Goal: Transaction & Acquisition: Purchase product/service

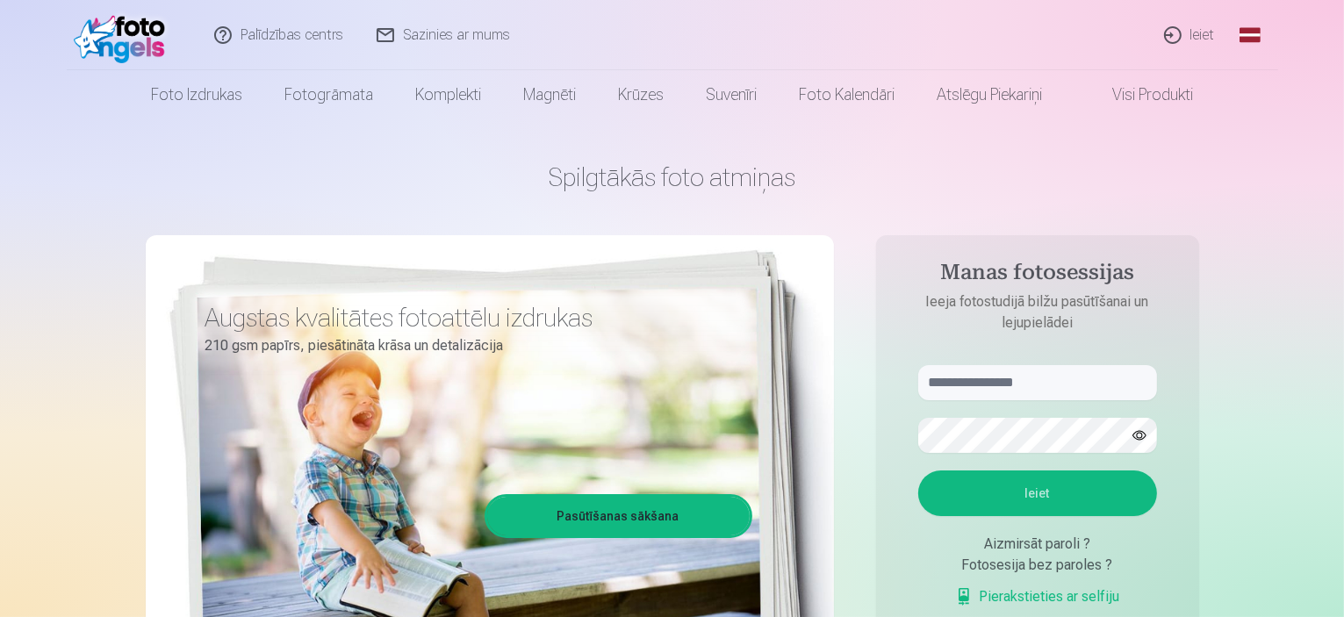
click at [1085, 596] on link "Pierakstieties ar selfiju" at bounding box center [1037, 596] width 165 height 21
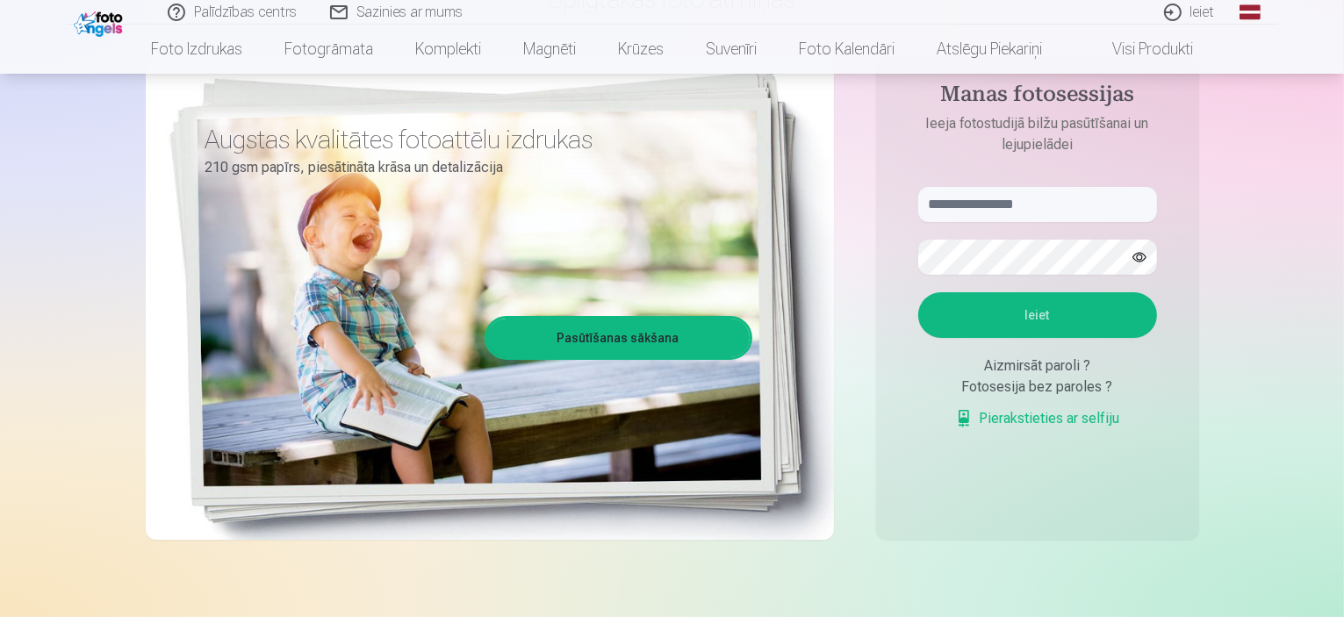
scroll to position [230, 0]
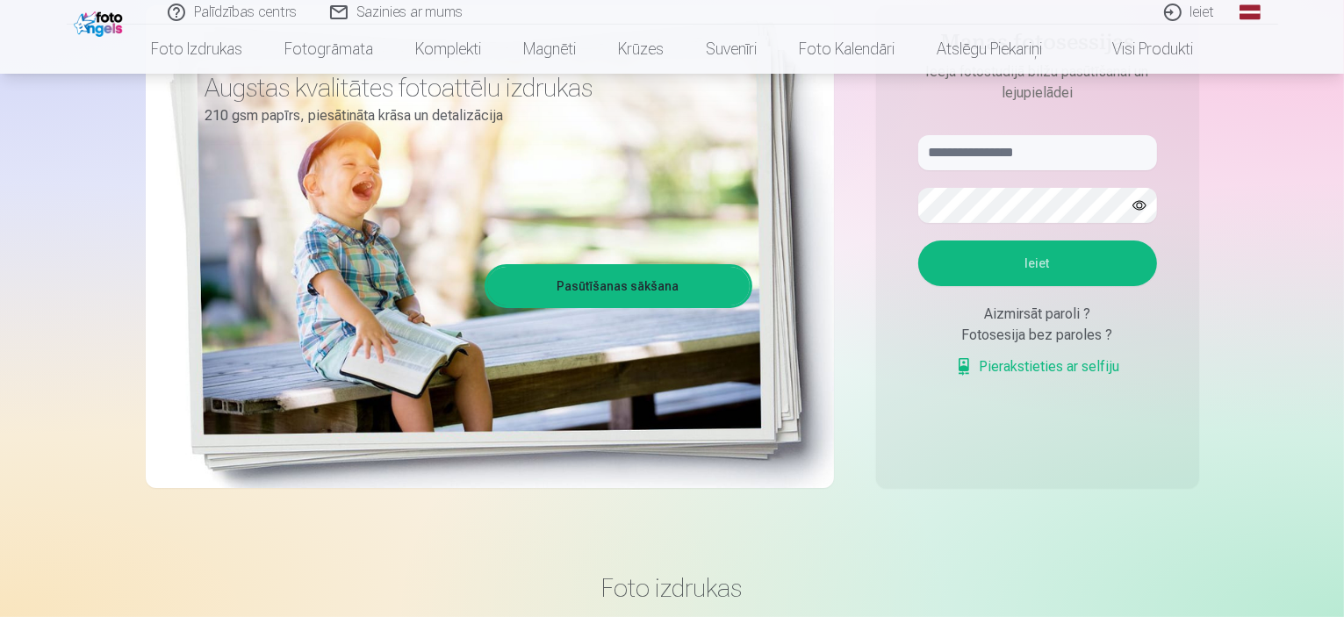
click at [1095, 171] on form "Ieiet Aizmirsāt paroli ? Fotosesija bez paroles ? Pierakstieties ar selfiju" at bounding box center [1037, 265] width 274 height 260
click at [1093, 161] on input "text" at bounding box center [1037, 152] width 239 height 35
type input "**********"
click at [918, 240] on button "Ieiet" at bounding box center [1037, 263] width 239 height 46
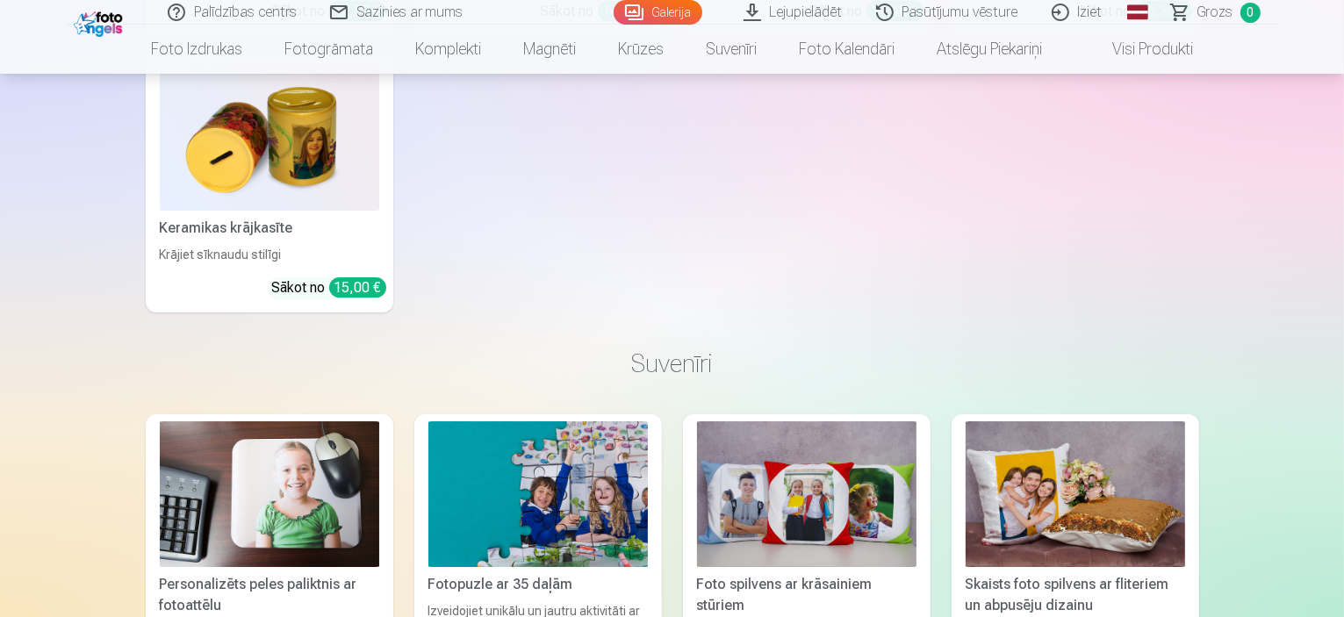
scroll to position [6035, 0]
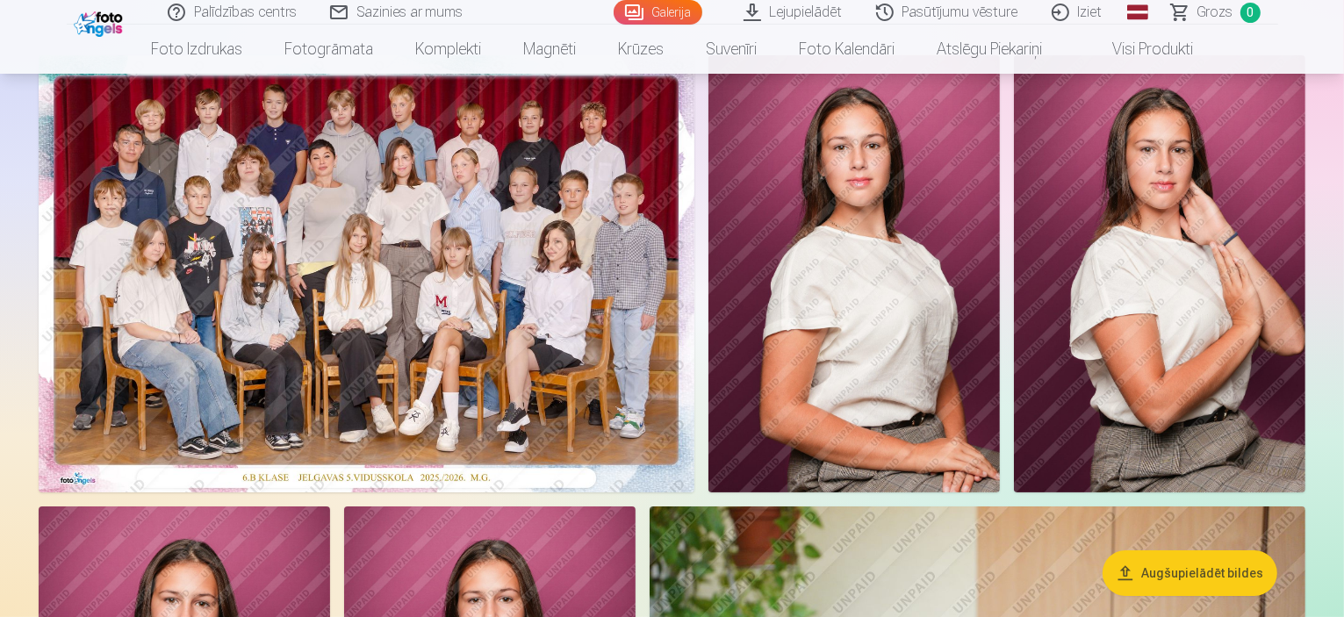
scroll to position [82, 0]
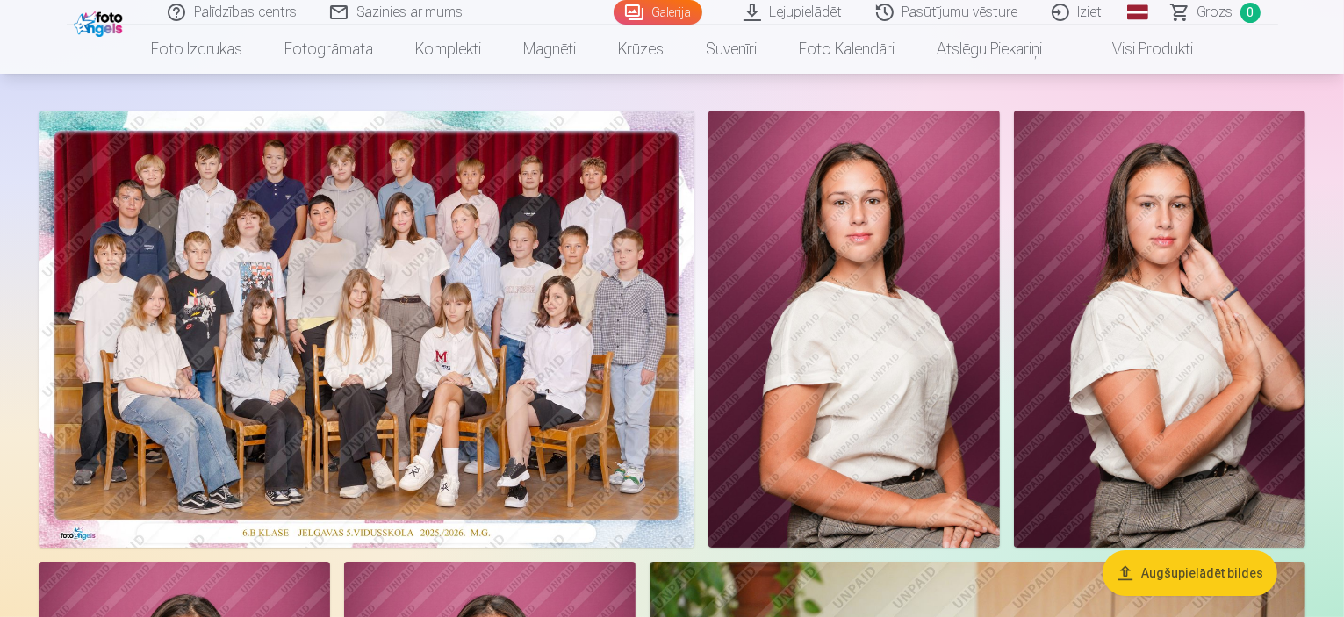
click at [1000, 248] on img at bounding box center [853, 329] width 291 height 437
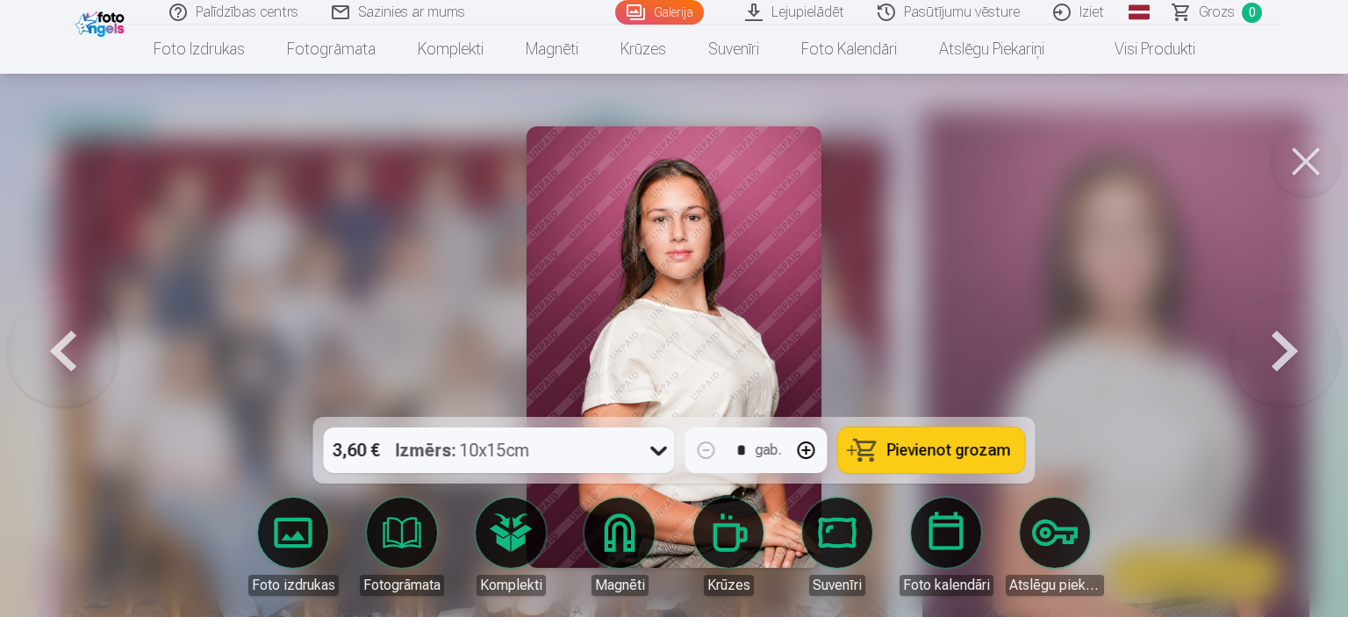
click at [665, 454] on icon at bounding box center [659, 450] width 28 height 28
click at [1326, 157] on button at bounding box center [1306, 161] width 70 height 70
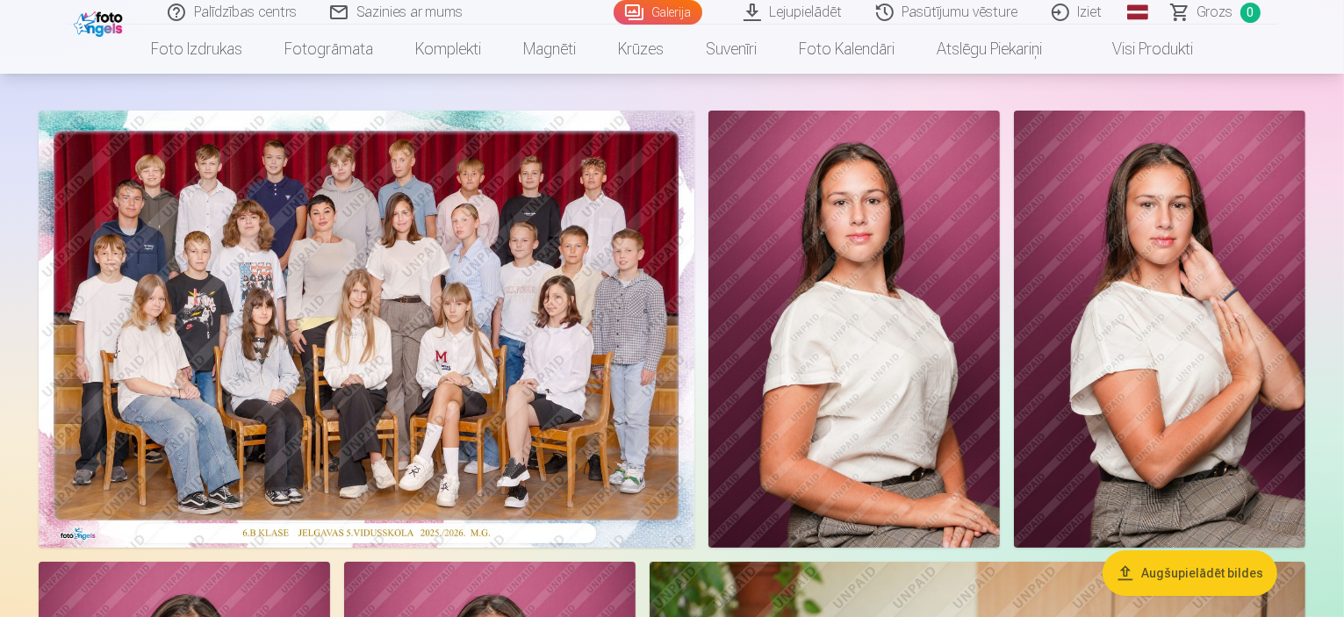
click at [605, 221] on img at bounding box center [367, 329] width 656 height 437
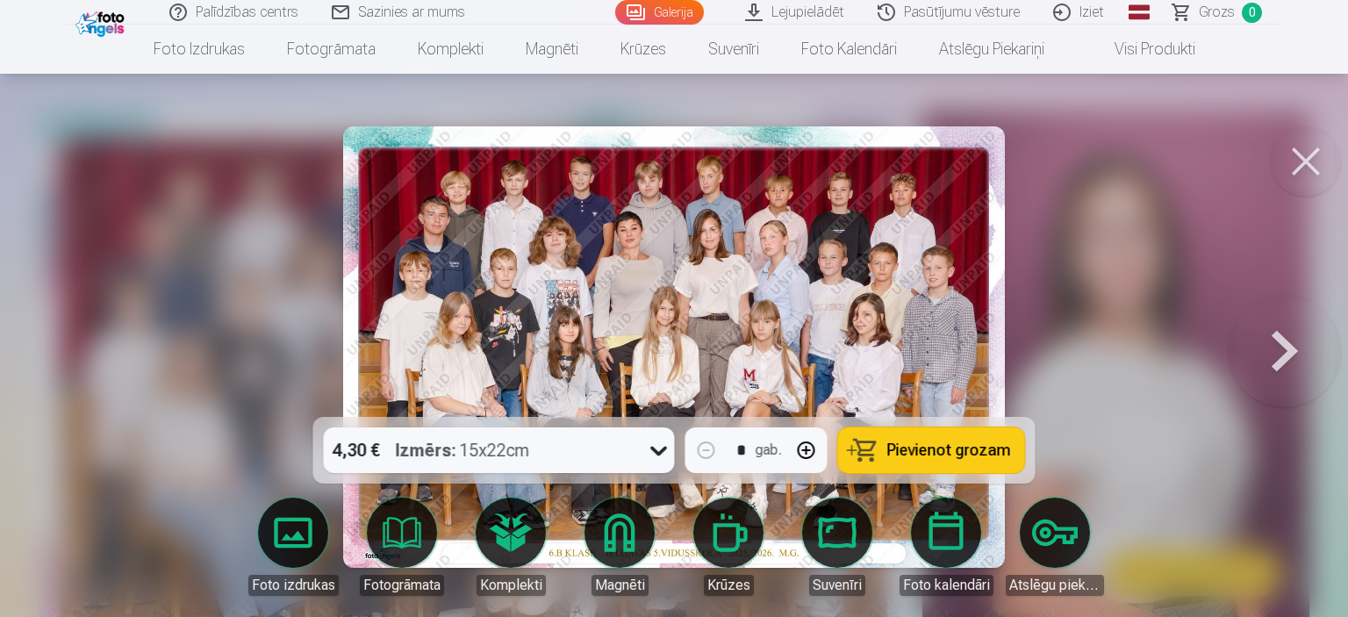
click at [950, 452] on span "Pievienot grozam" at bounding box center [949, 450] width 124 height 16
click at [1274, 325] on button at bounding box center [1285, 347] width 112 height 104
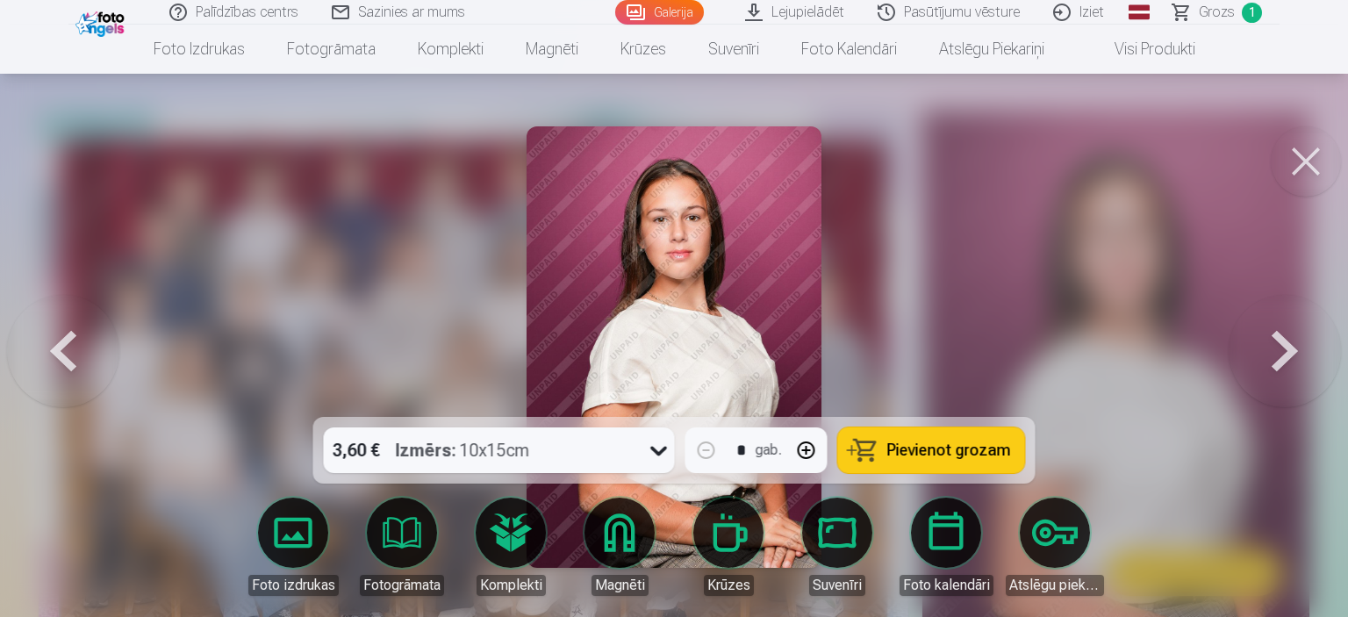
click at [1274, 325] on button at bounding box center [1285, 347] width 112 height 104
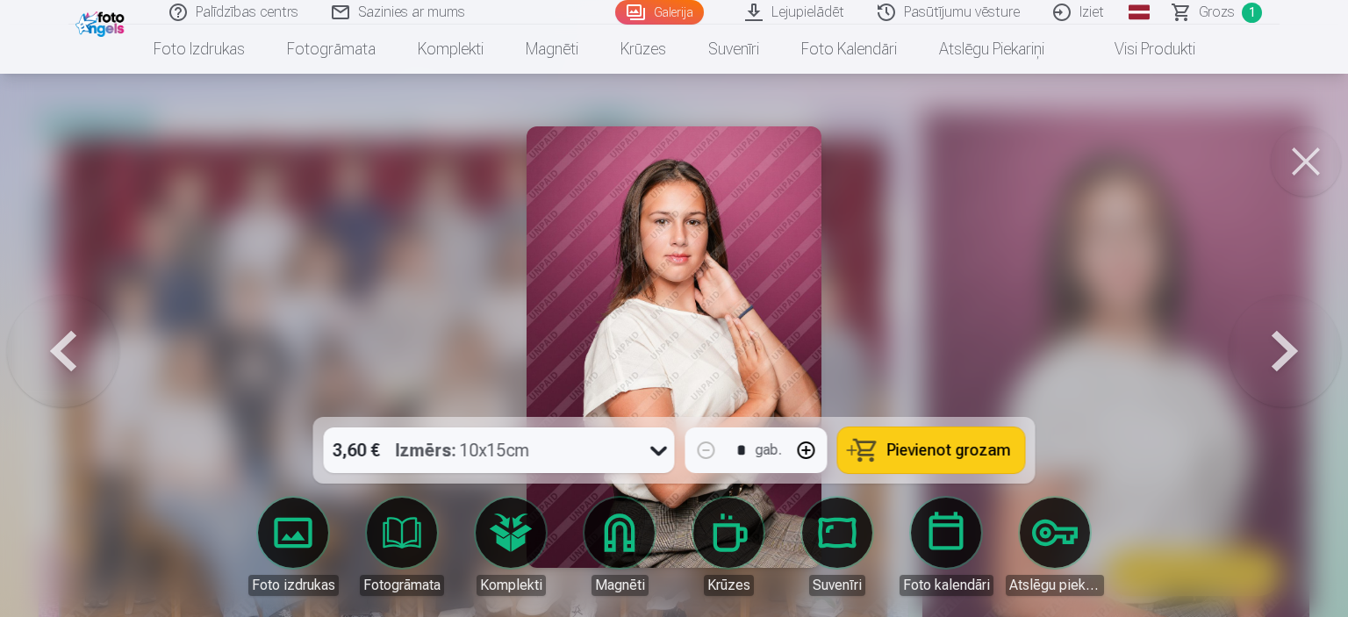
click at [1274, 325] on button at bounding box center [1285, 347] width 112 height 104
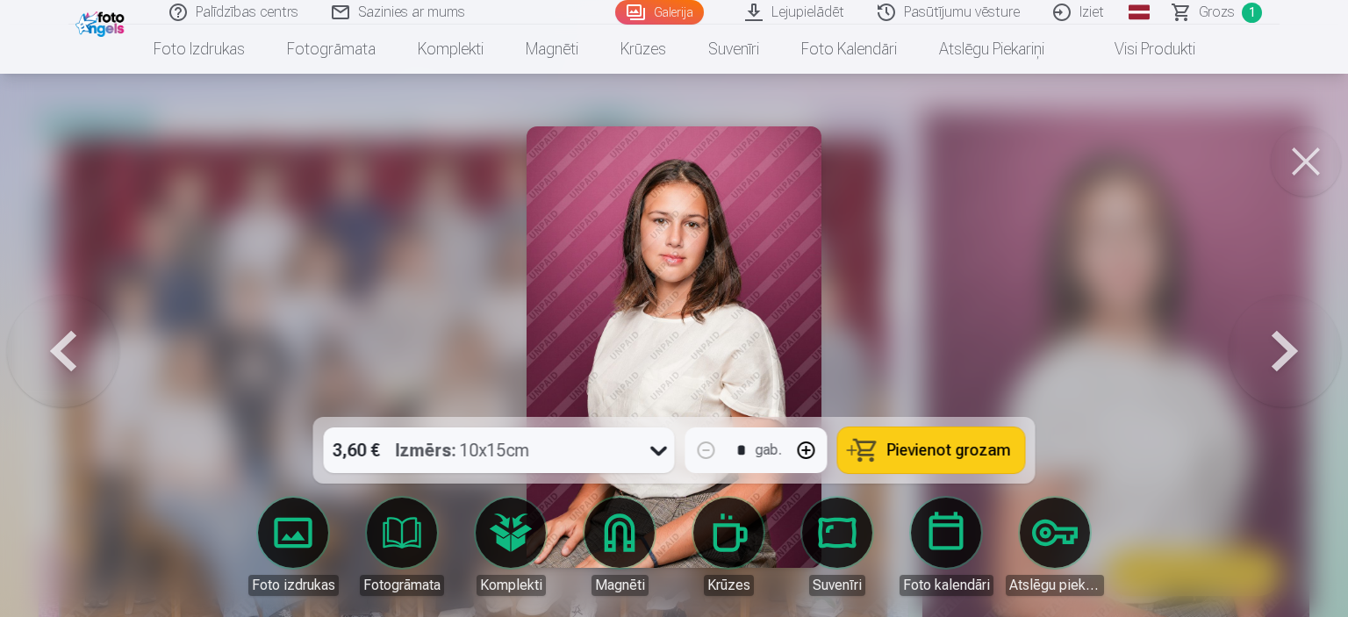
click at [1274, 325] on button at bounding box center [1285, 347] width 112 height 104
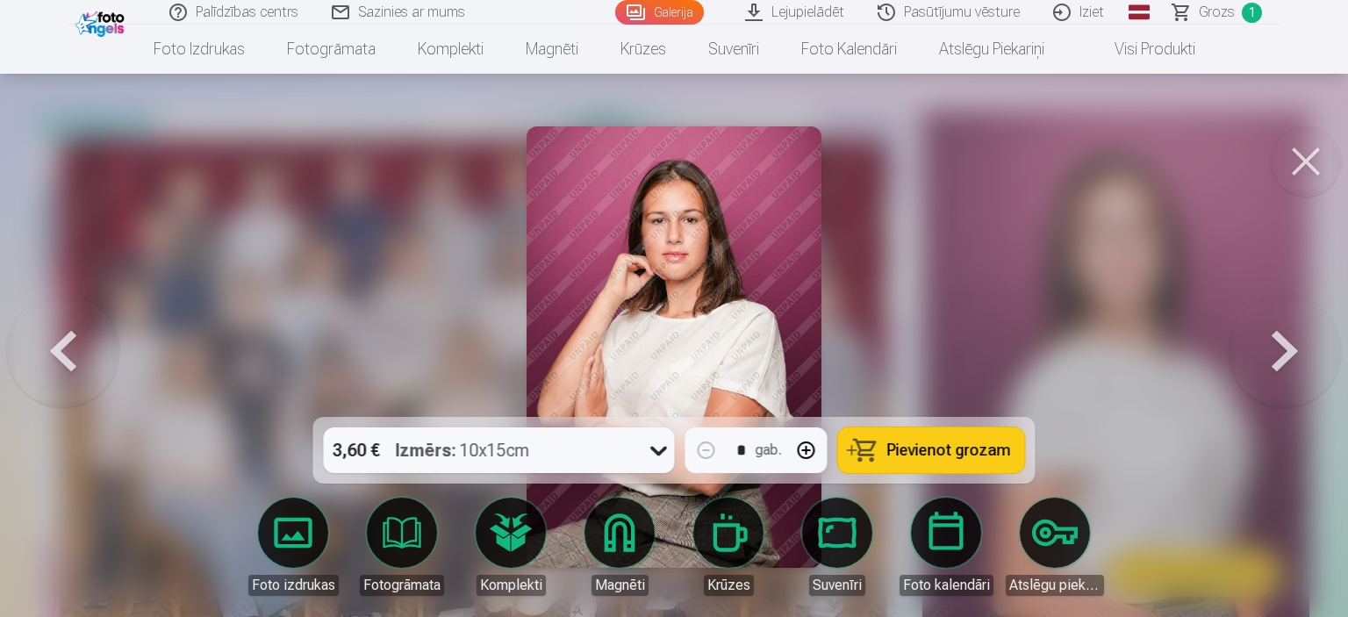
click at [1274, 325] on button at bounding box center [1285, 347] width 112 height 104
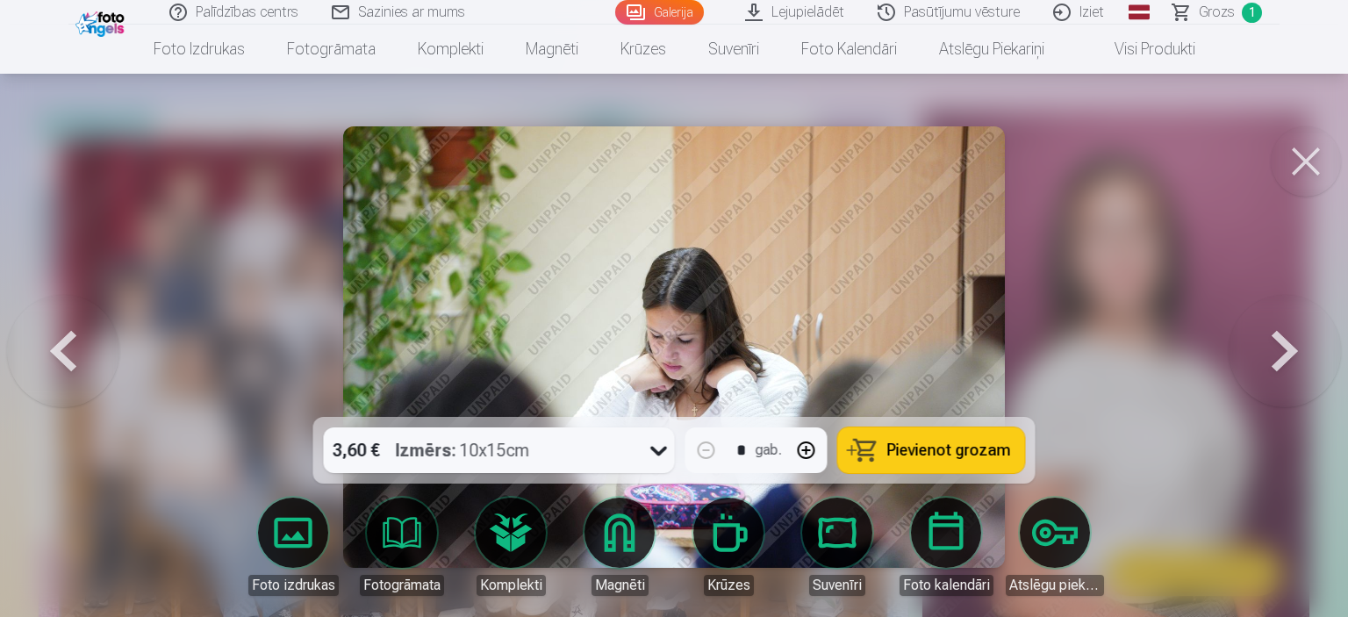
click at [1274, 325] on button at bounding box center [1285, 347] width 112 height 104
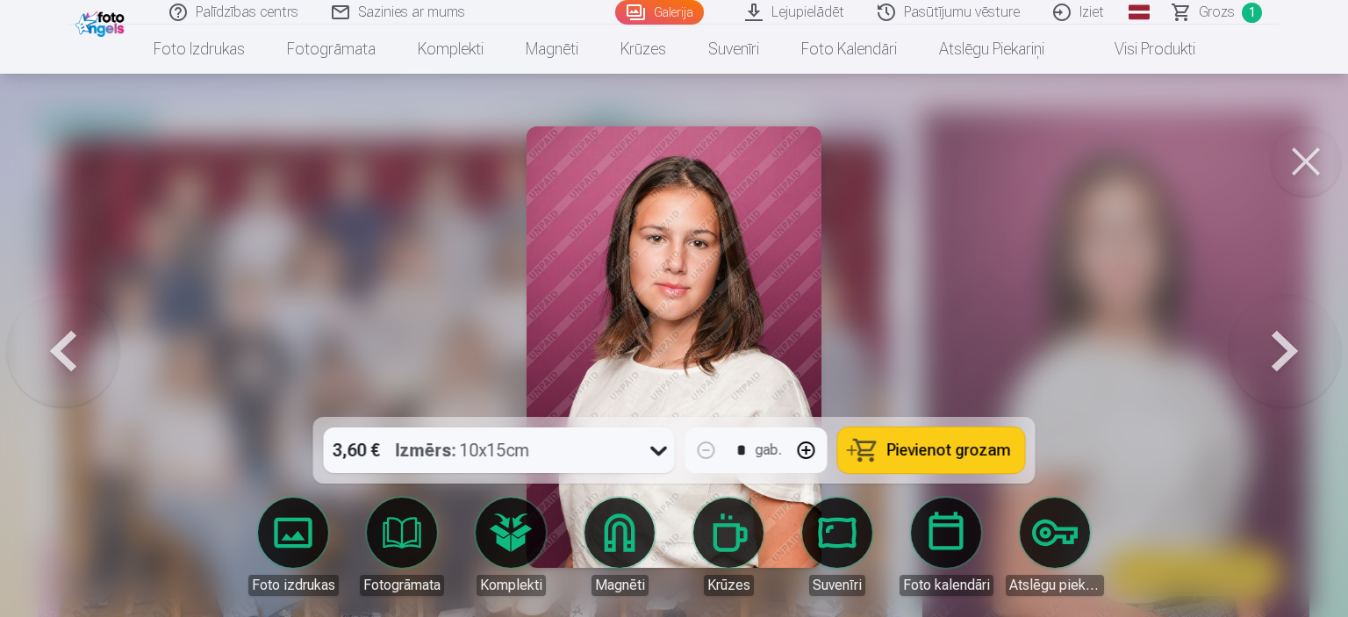
click at [1283, 381] on button at bounding box center [1285, 347] width 112 height 104
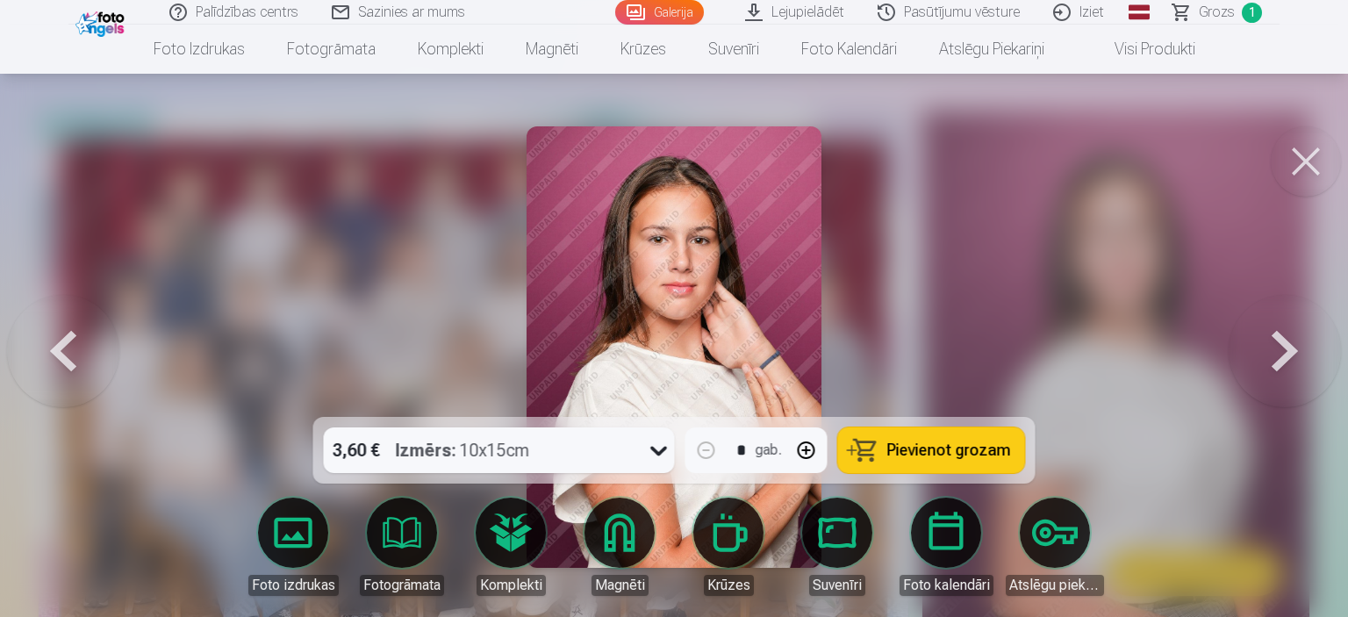
click at [1283, 381] on button at bounding box center [1285, 347] width 112 height 104
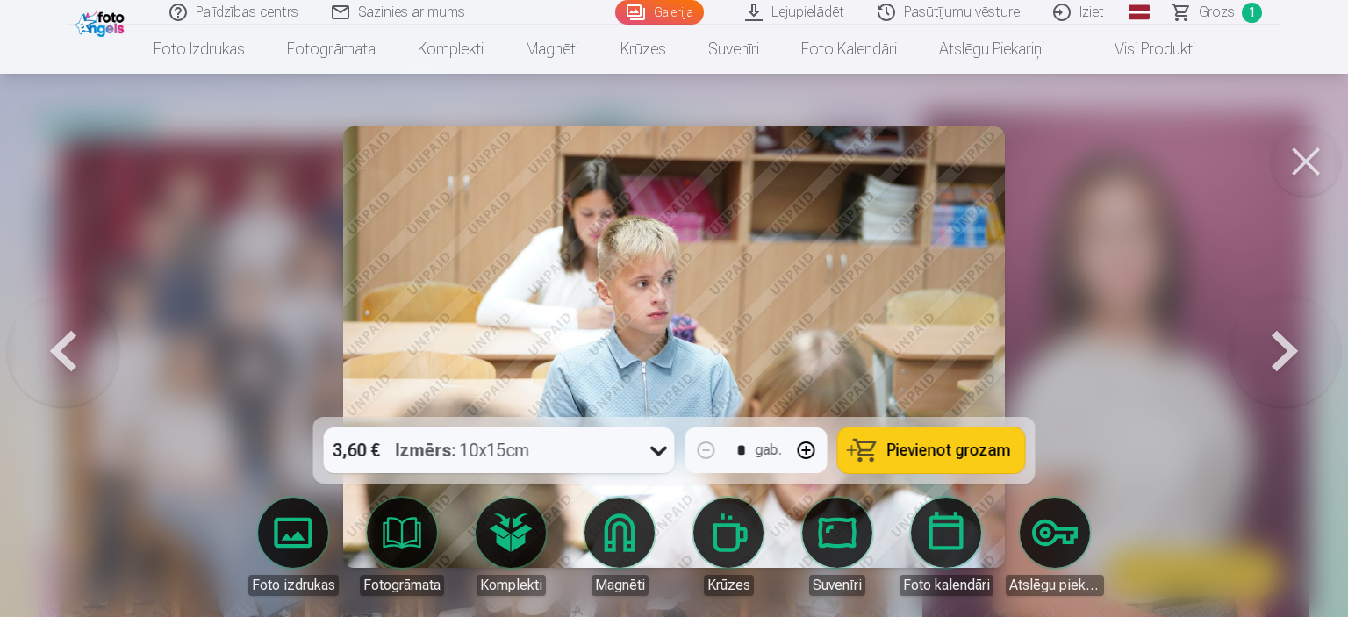
click at [1283, 381] on button at bounding box center [1285, 347] width 112 height 104
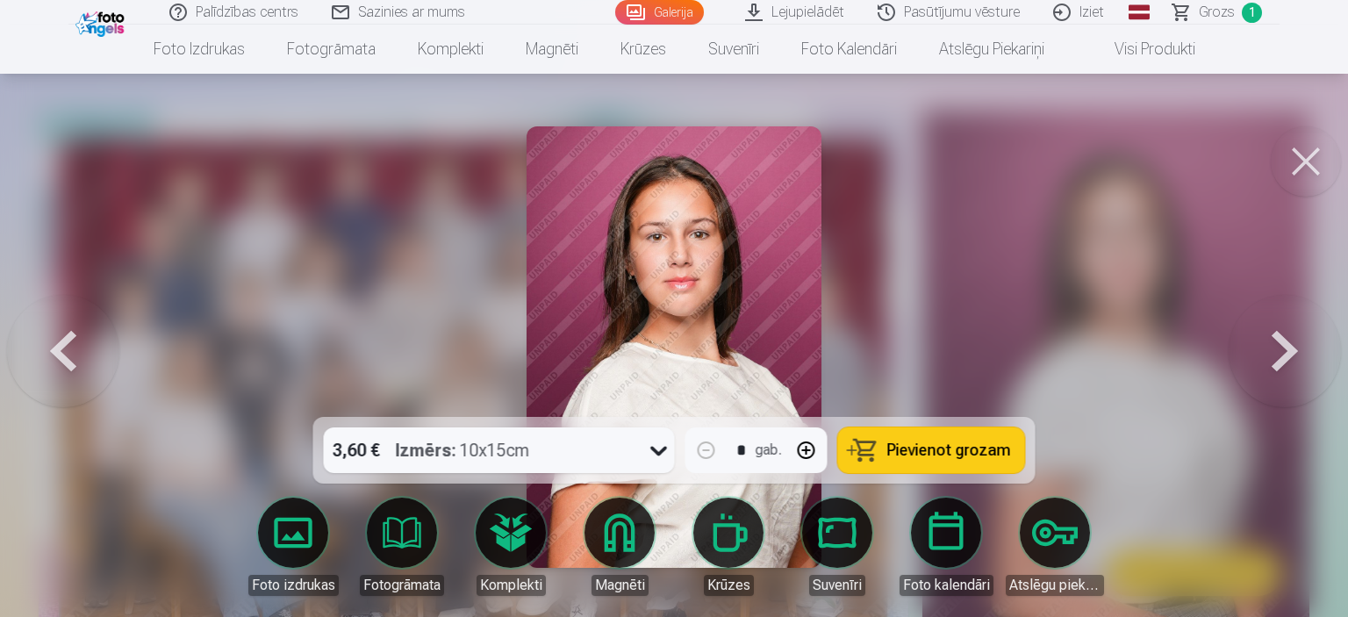
click at [1283, 381] on button at bounding box center [1285, 347] width 112 height 104
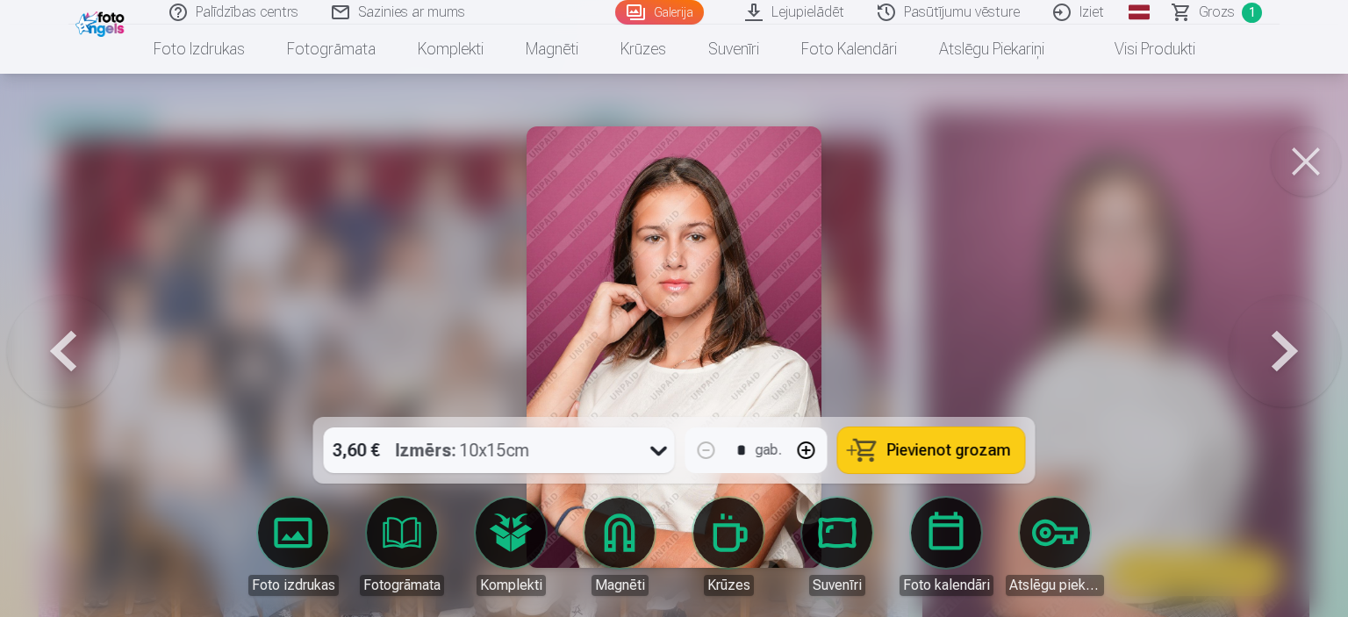
click at [1283, 381] on button at bounding box center [1285, 347] width 112 height 104
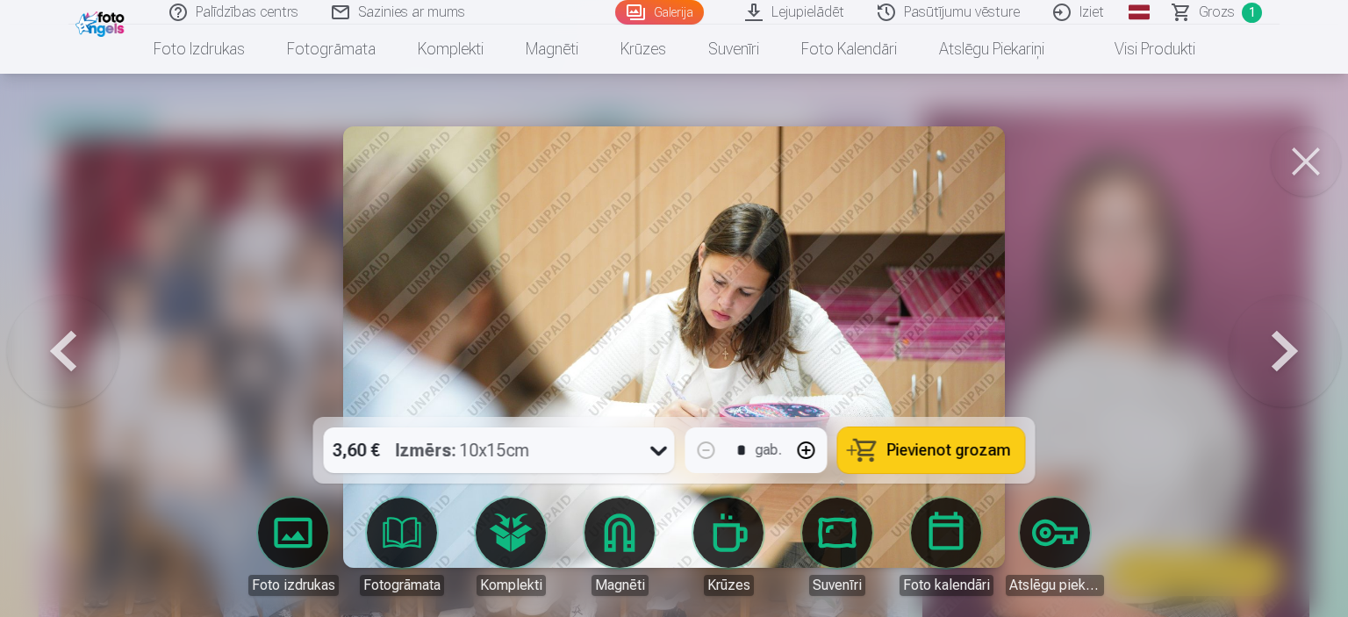
click at [1283, 381] on button at bounding box center [1285, 347] width 112 height 104
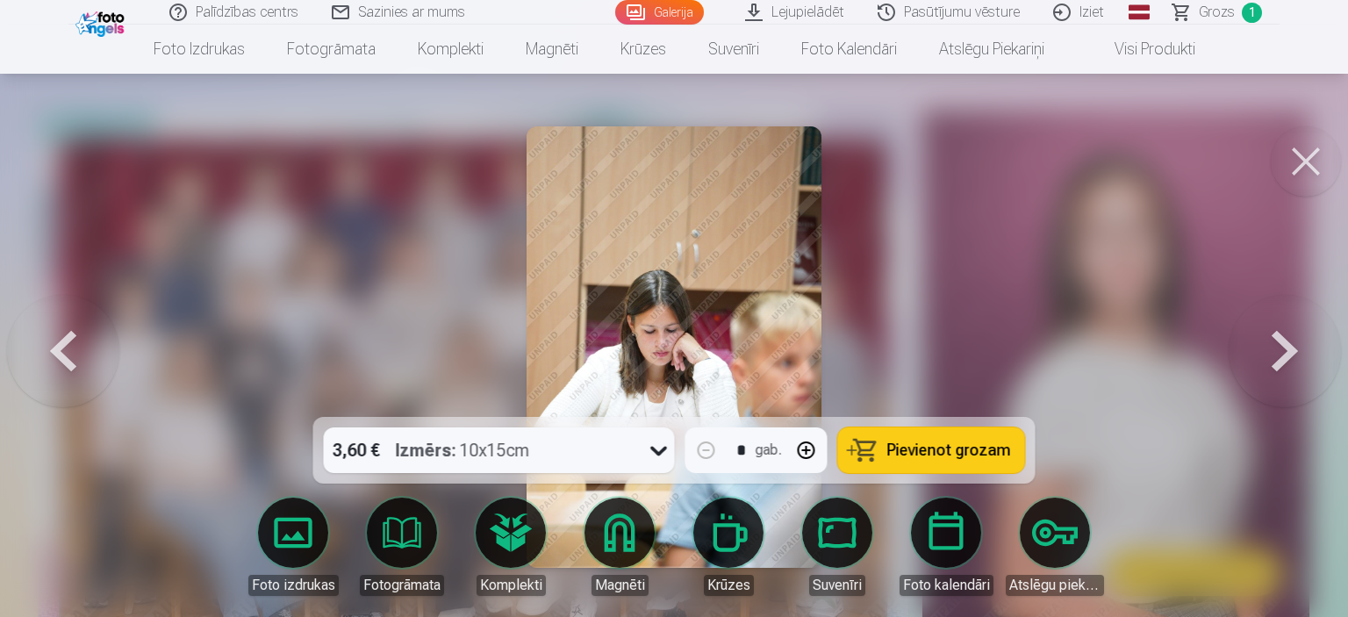
click at [1283, 381] on button at bounding box center [1285, 347] width 112 height 104
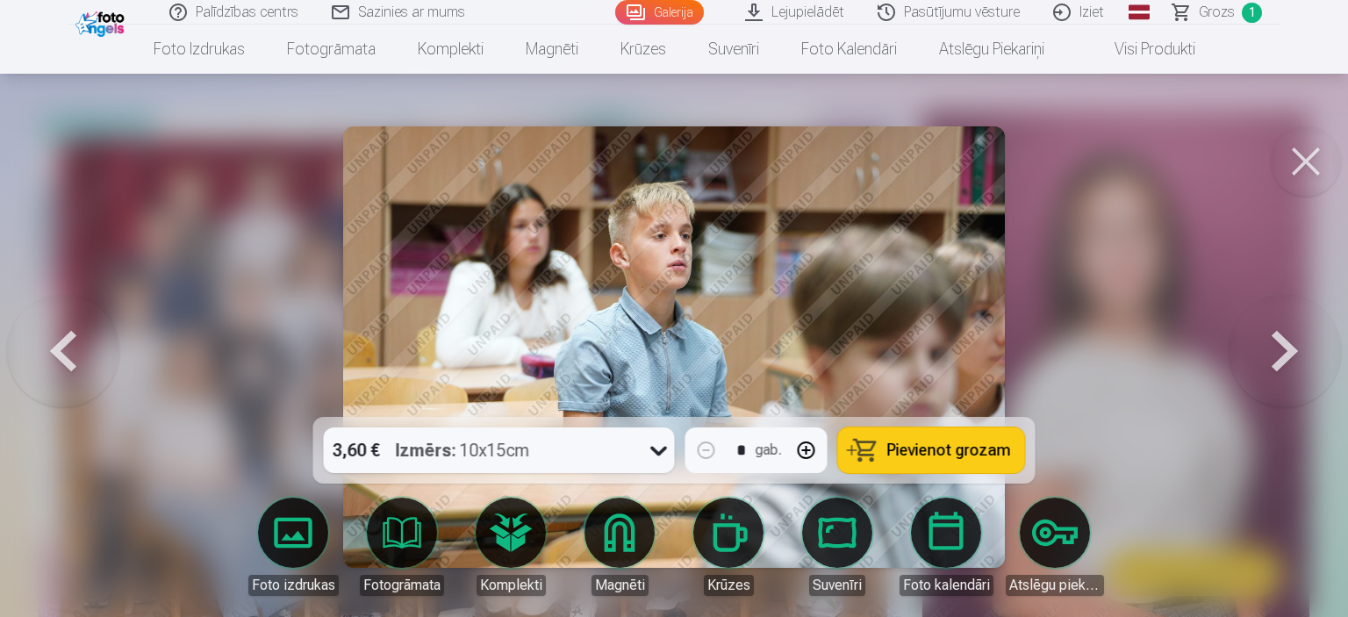
click at [1283, 381] on button at bounding box center [1285, 347] width 112 height 104
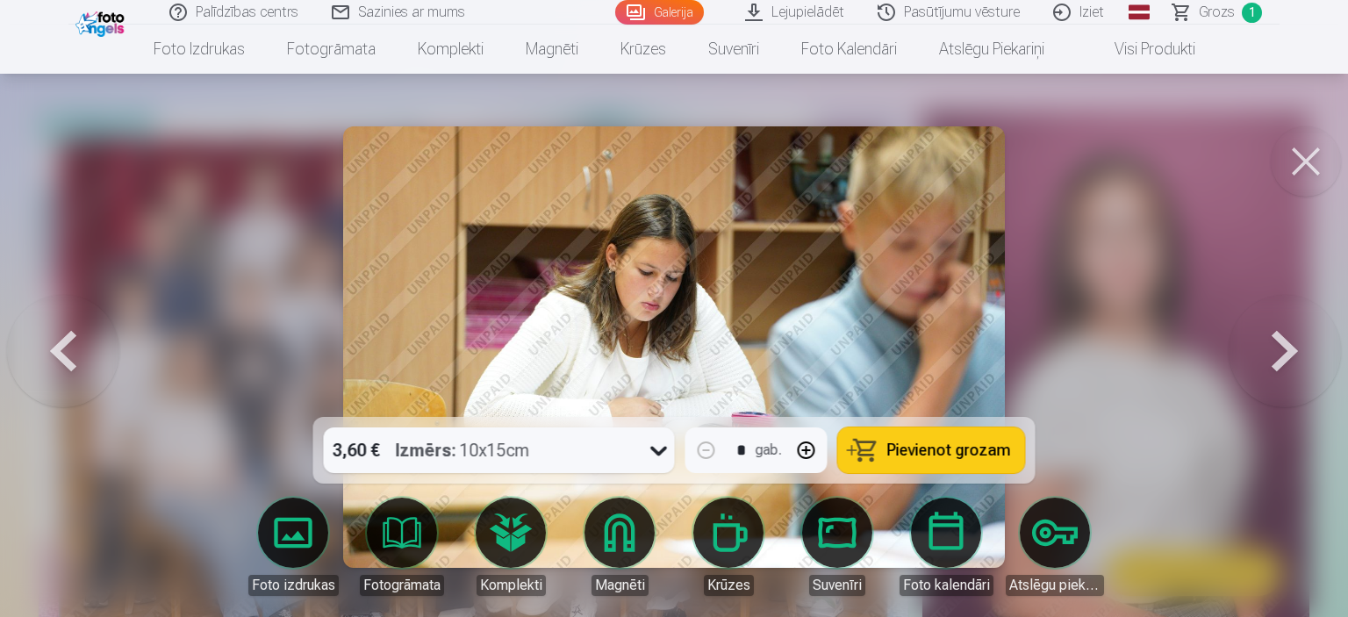
click at [1283, 381] on button at bounding box center [1285, 347] width 112 height 104
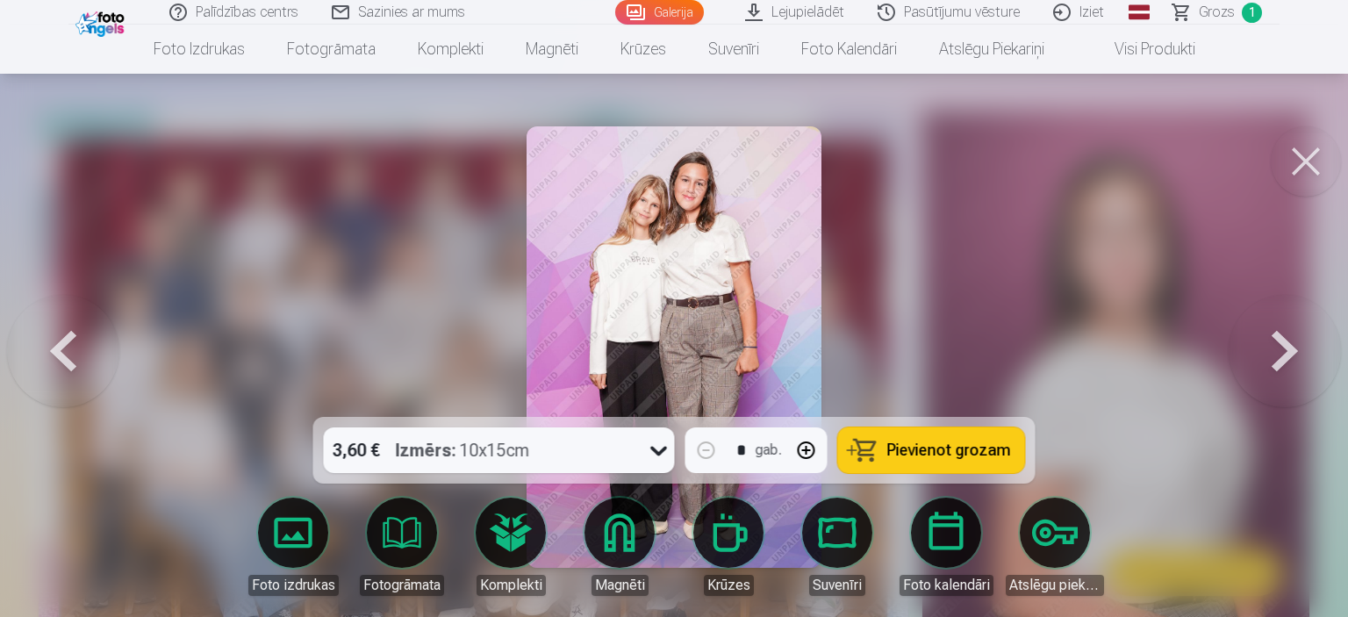
click at [1283, 381] on button at bounding box center [1285, 347] width 112 height 104
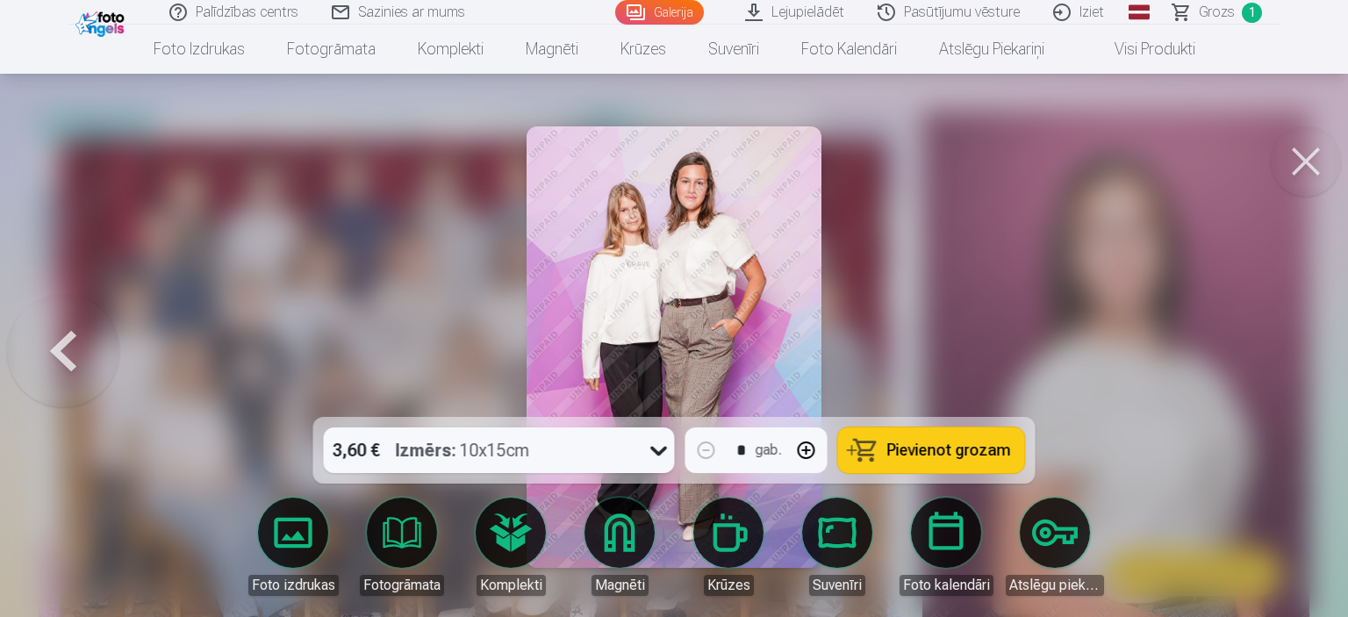
click at [1283, 381] on div at bounding box center [674, 308] width 1348 height 617
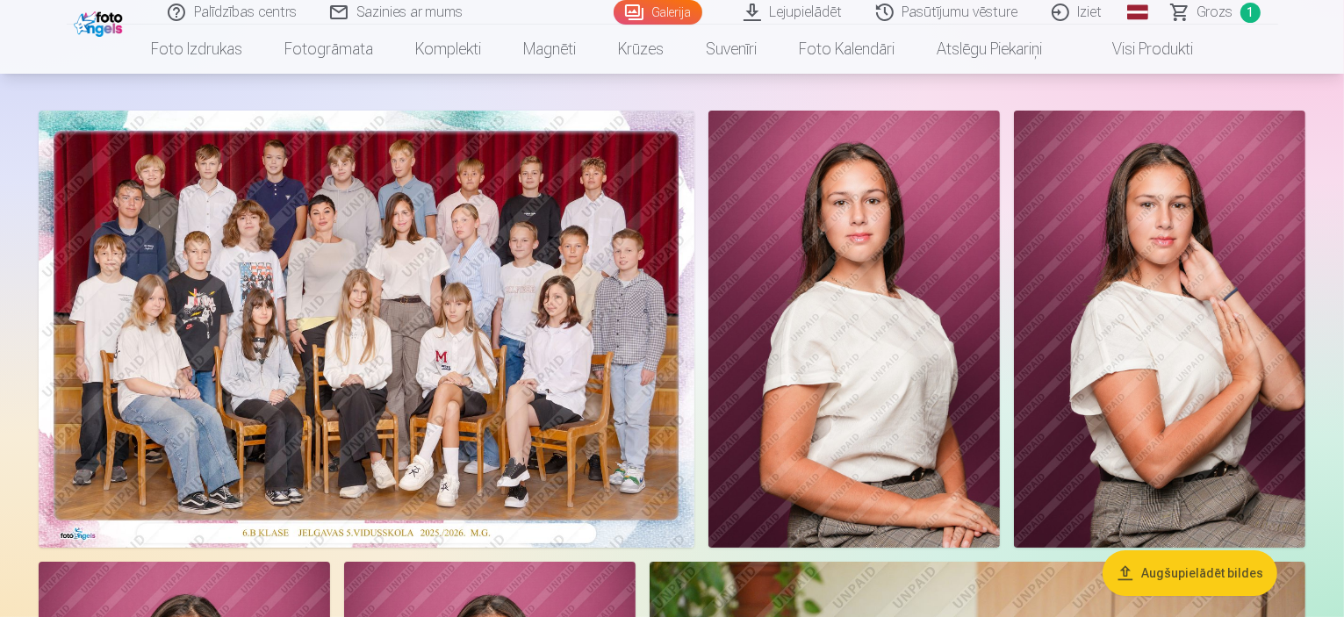
click at [1000, 276] on img at bounding box center [853, 329] width 291 height 437
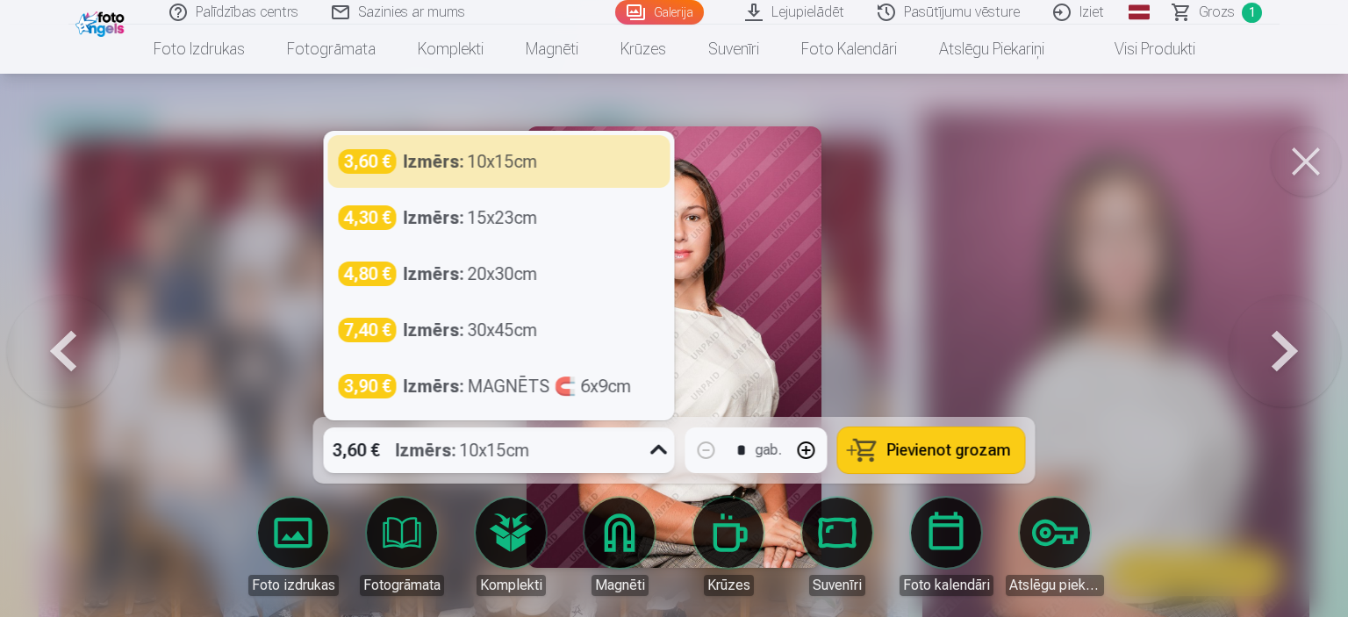
click at [661, 462] on icon at bounding box center [659, 450] width 28 height 28
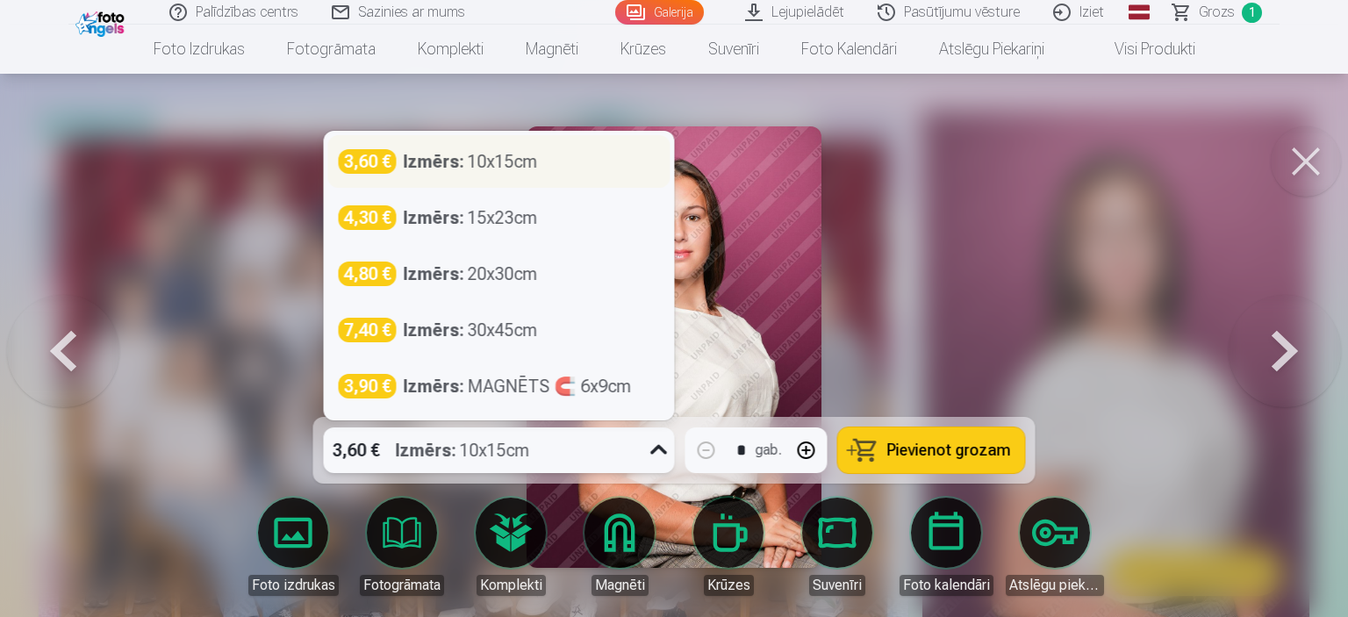
click at [626, 177] on div "3,60 € Izmērs : 10x15cm" at bounding box center [499, 161] width 342 height 53
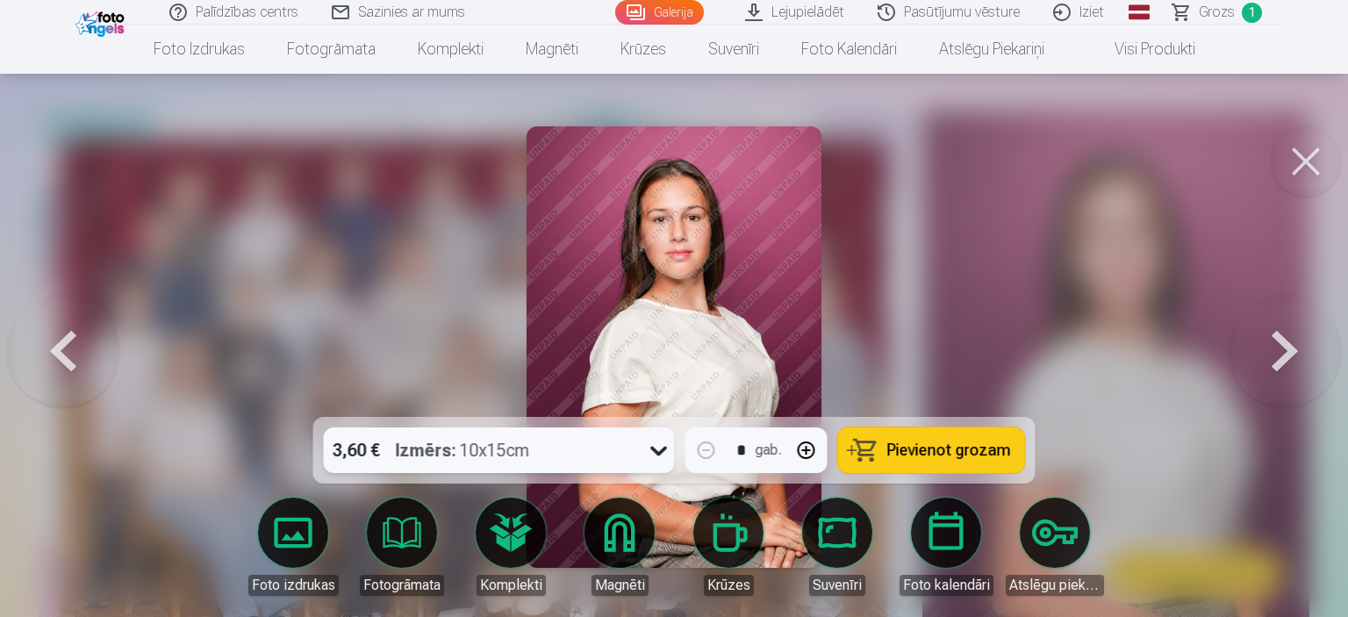
click at [881, 443] on button "Pievienot grozam" at bounding box center [931, 450] width 187 height 46
click at [1300, 363] on button at bounding box center [1285, 347] width 112 height 104
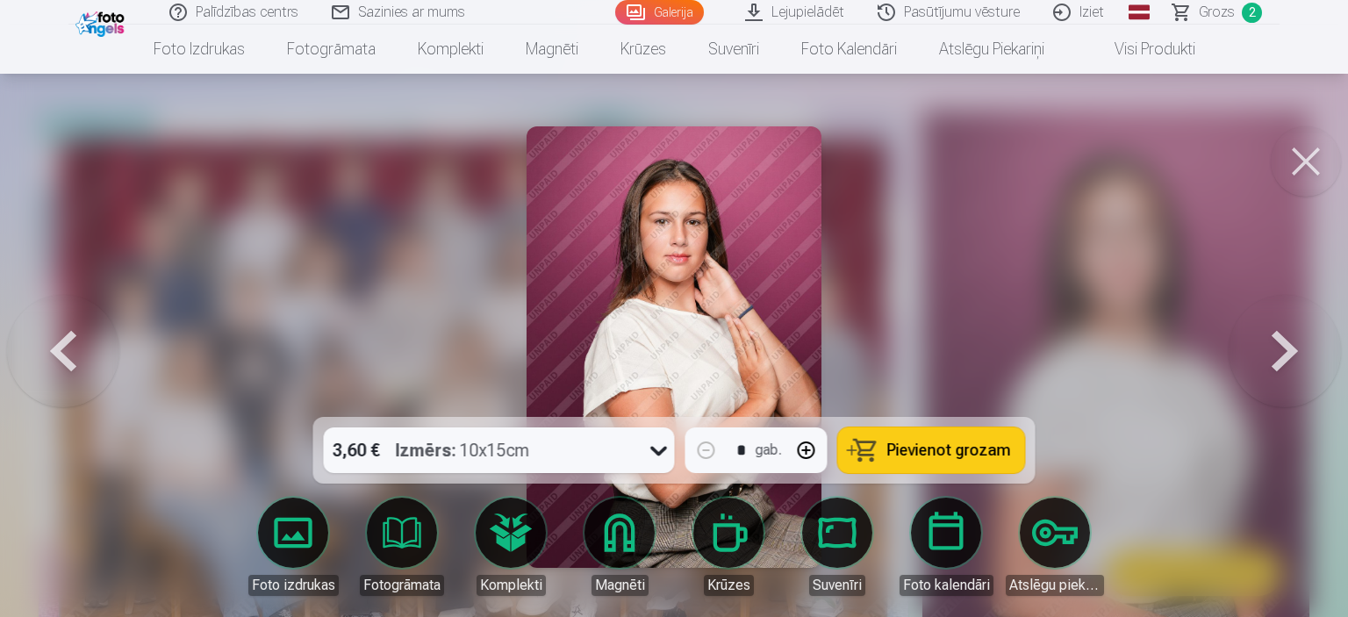
click at [1300, 363] on button at bounding box center [1285, 347] width 112 height 104
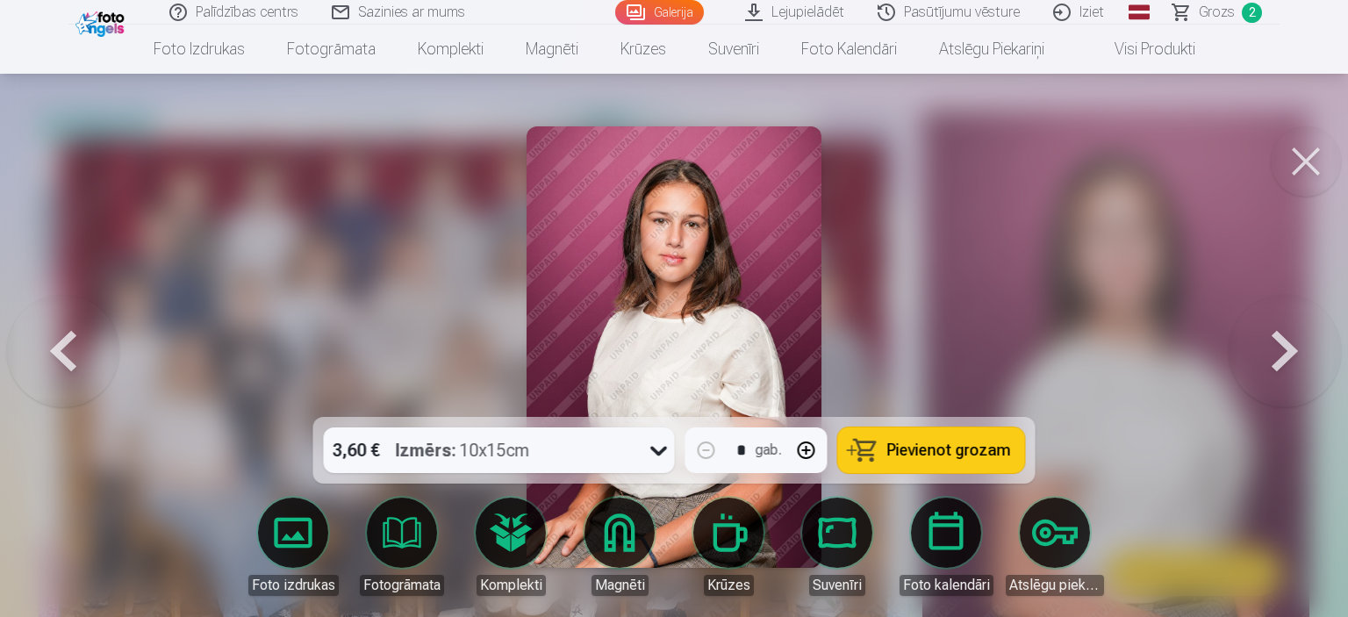
click at [56, 330] on button at bounding box center [63, 347] width 112 height 104
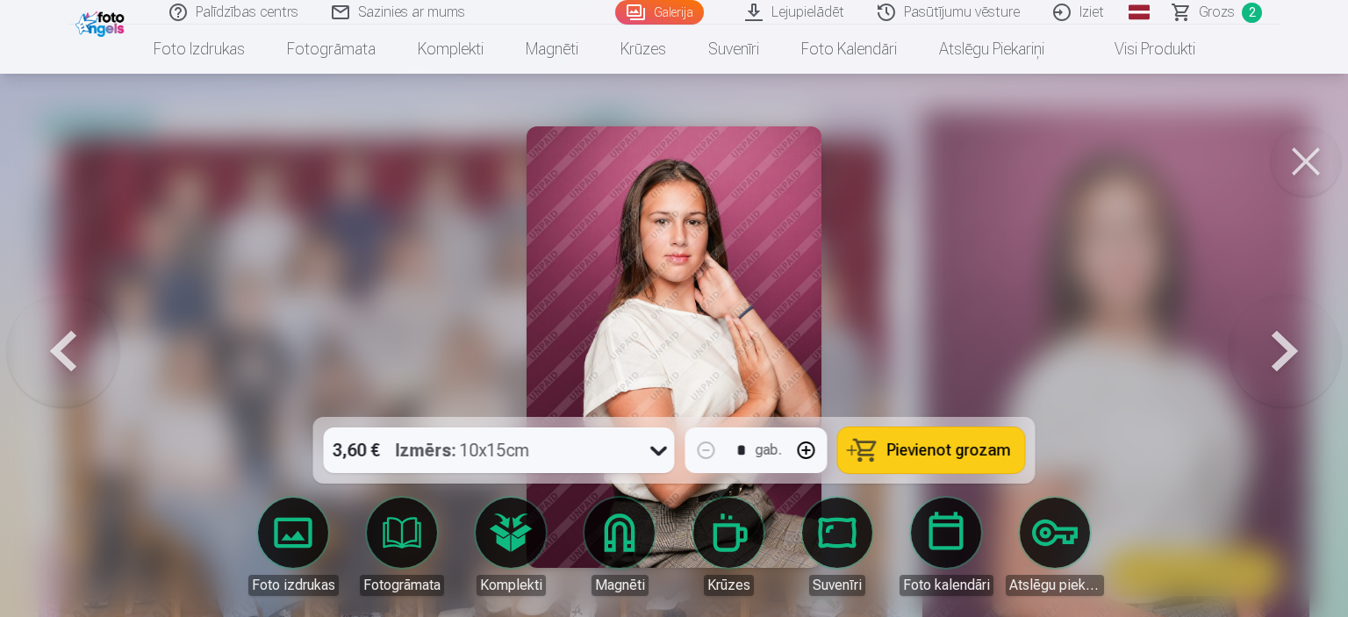
click at [56, 330] on button at bounding box center [63, 347] width 112 height 104
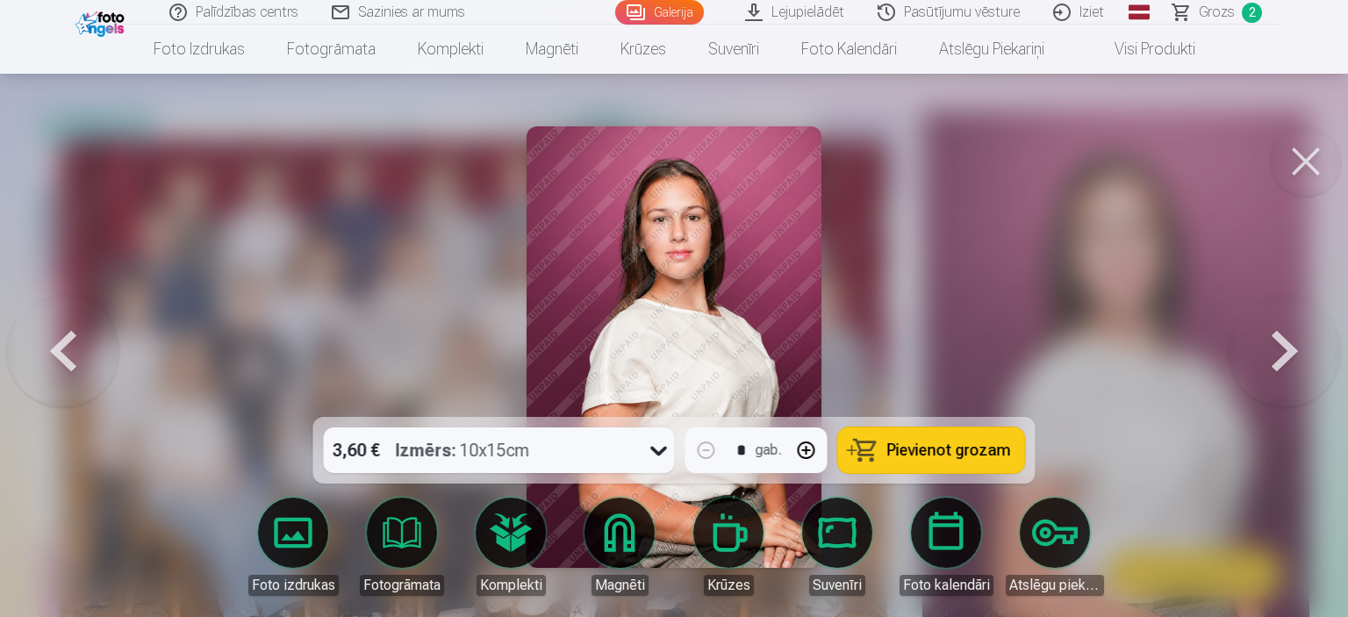
click at [1308, 370] on button at bounding box center [1285, 347] width 112 height 104
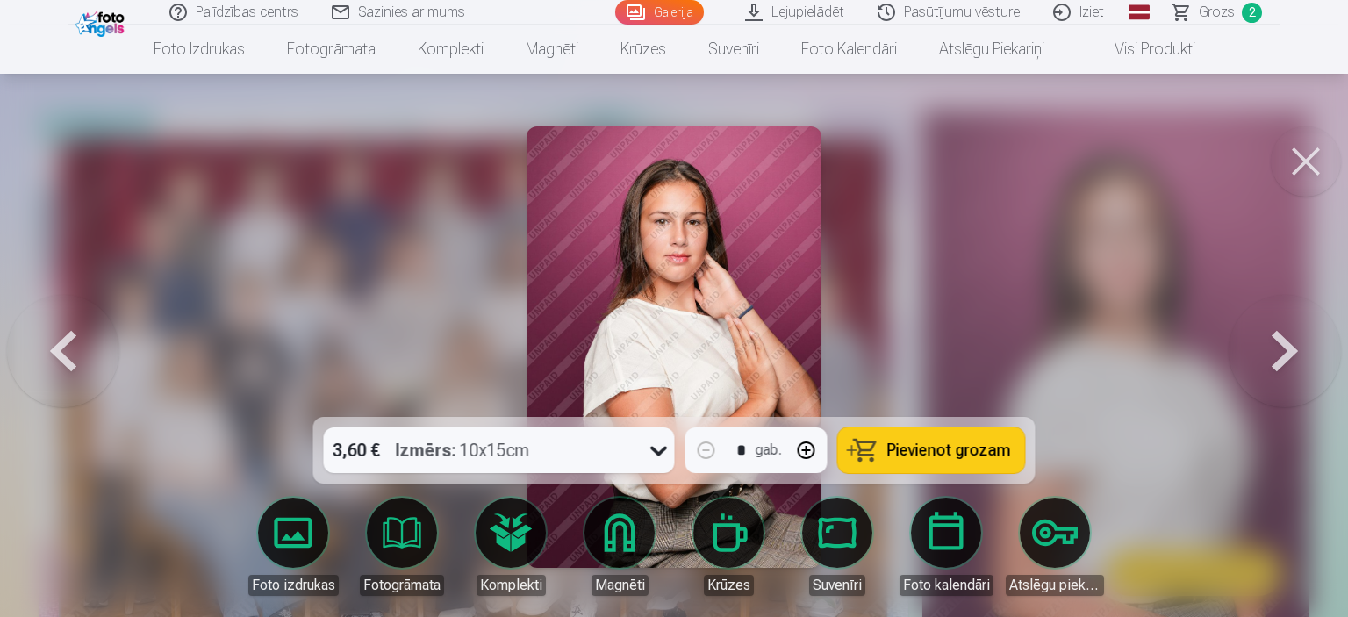
click at [1308, 370] on button at bounding box center [1285, 347] width 112 height 104
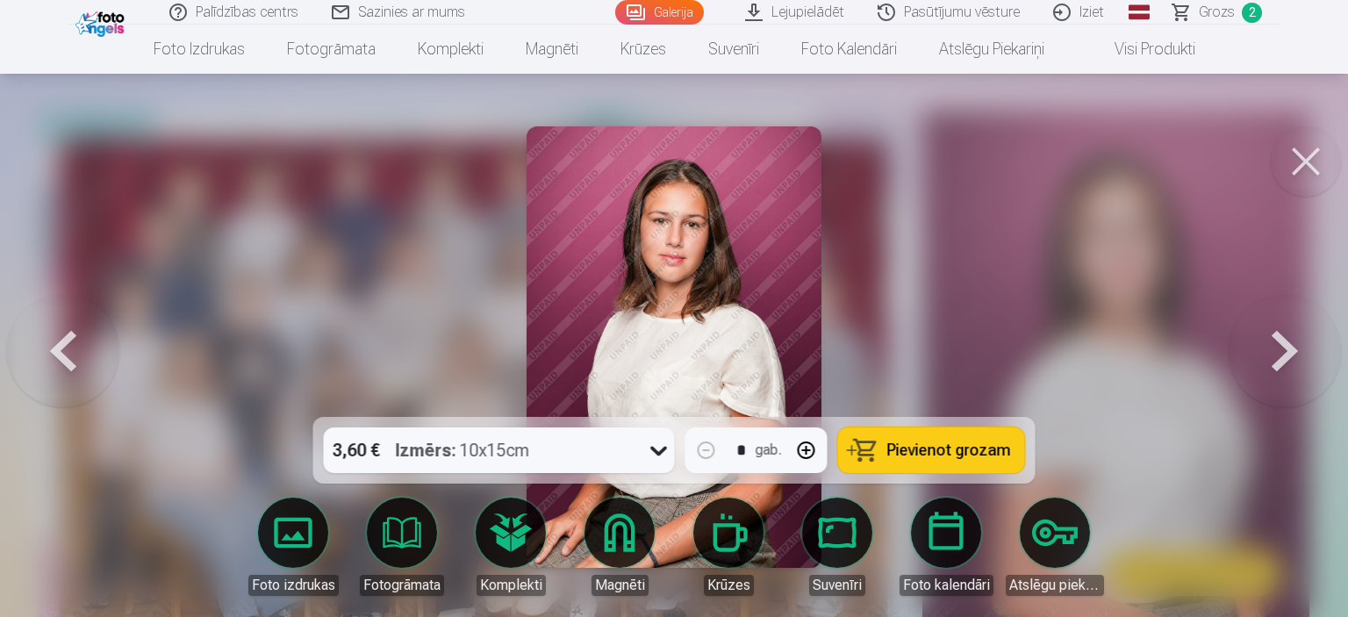
click at [1308, 370] on button at bounding box center [1285, 347] width 112 height 104
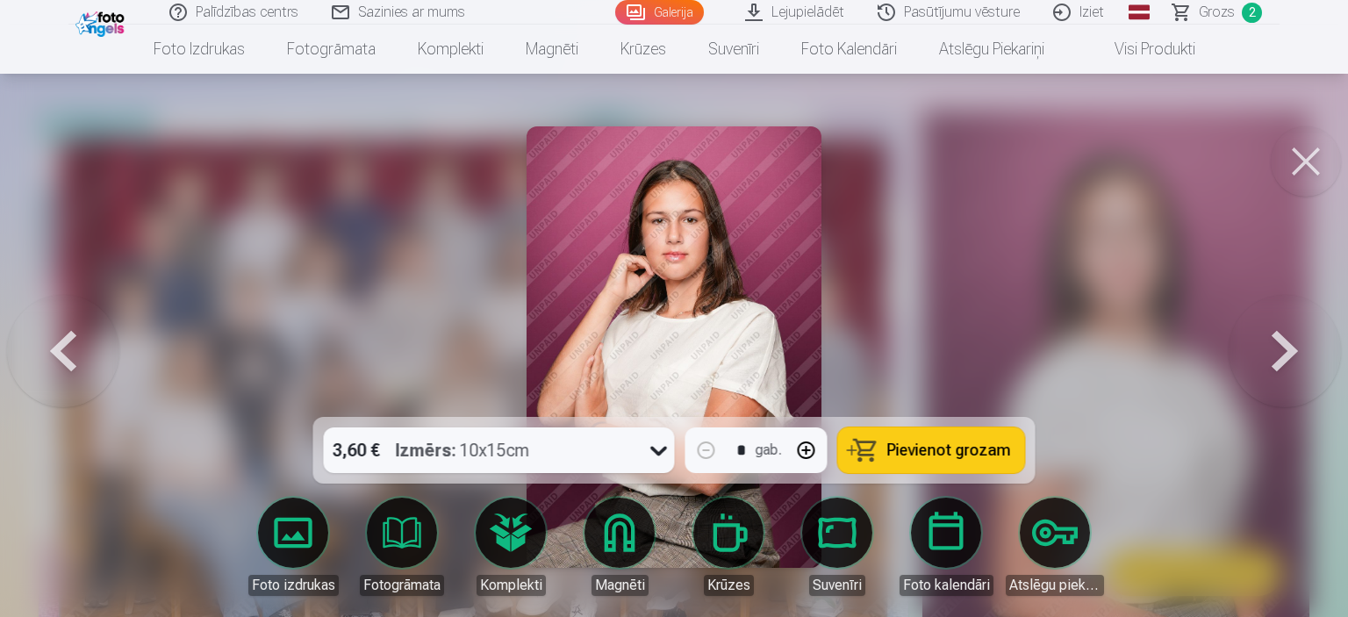
click at [1308, 370] on button at bounding box center [1285, 347] width 112 height 104
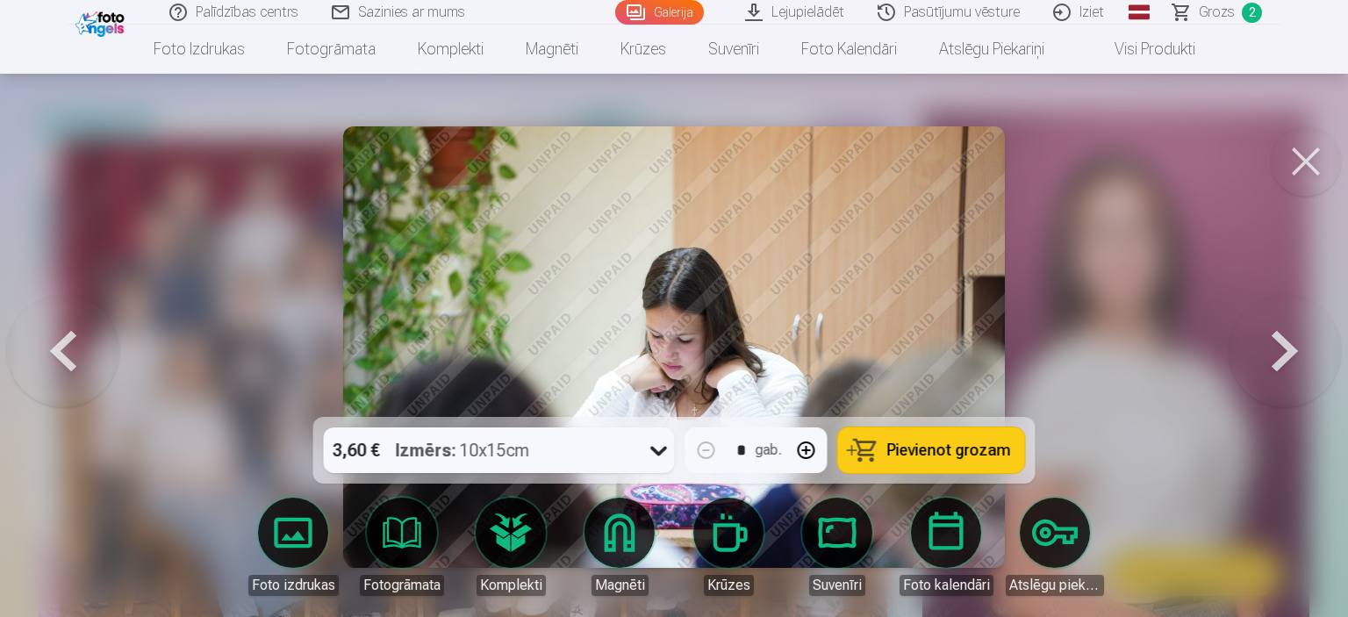
click at [1308, 370] on button at bounding box center [1285, 347] width 112 height 104
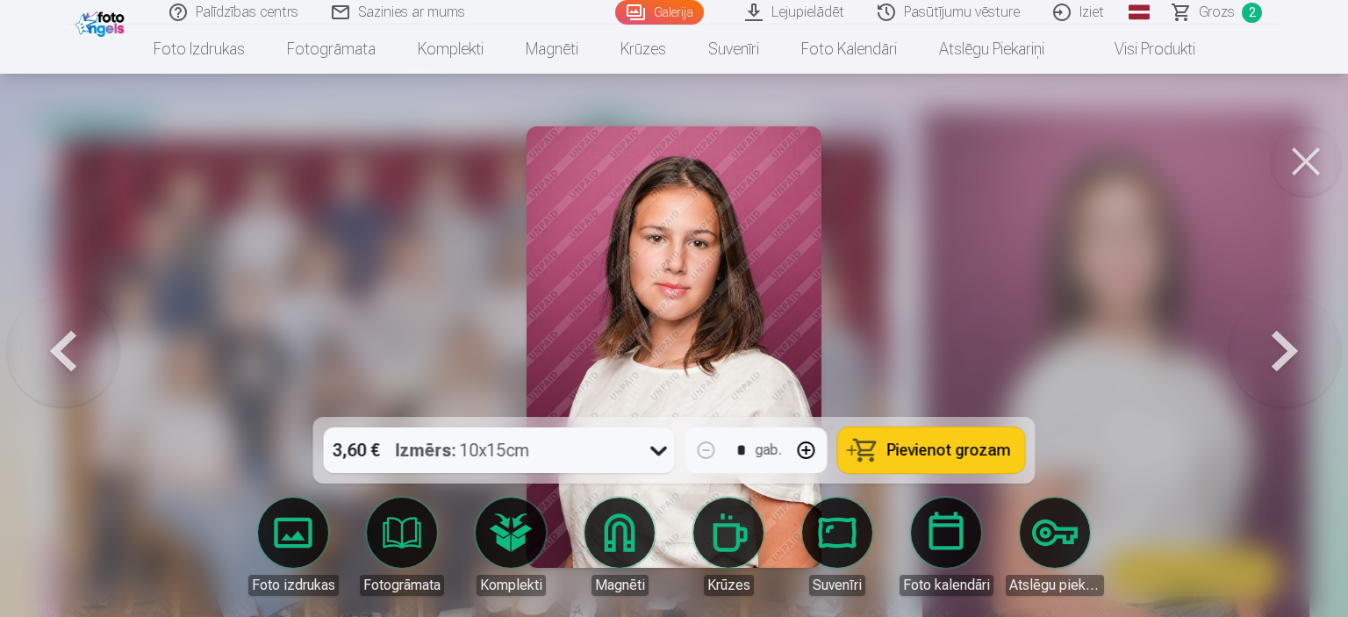
click at [1308, 370] on button at bounding box center [1285, 347] width 112 height 104
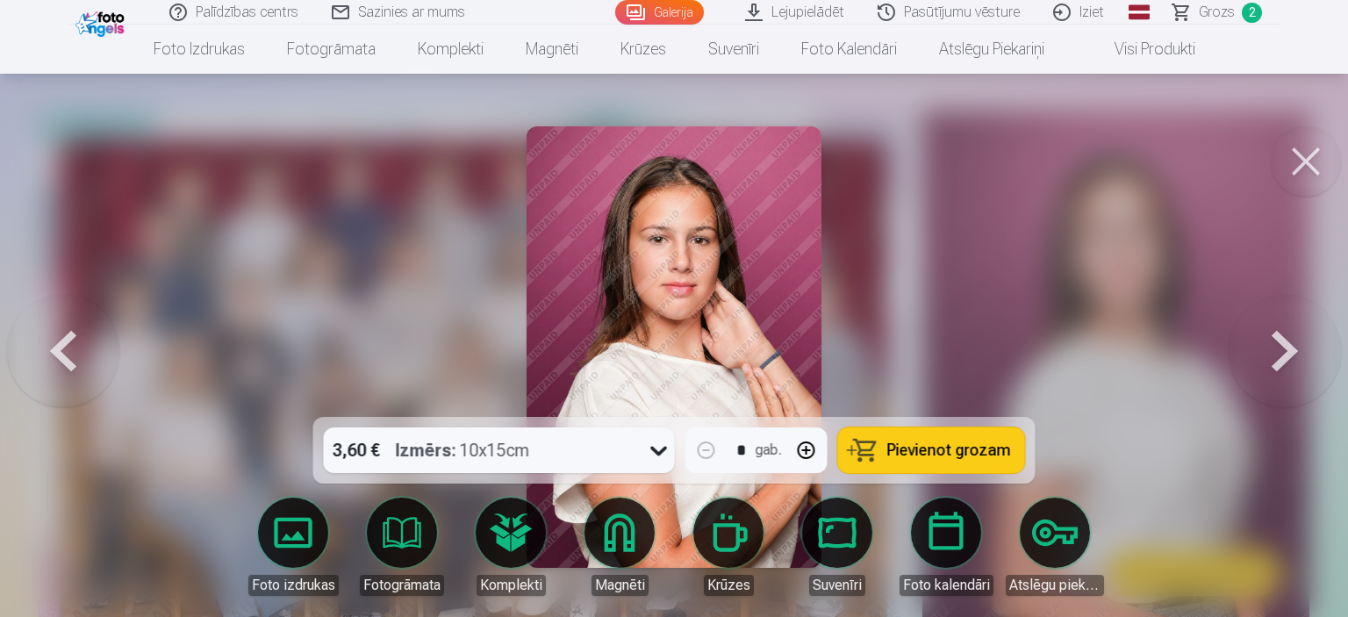
click at [1308, 370] on button at bounding box center [1285, 347] width 112 height 104
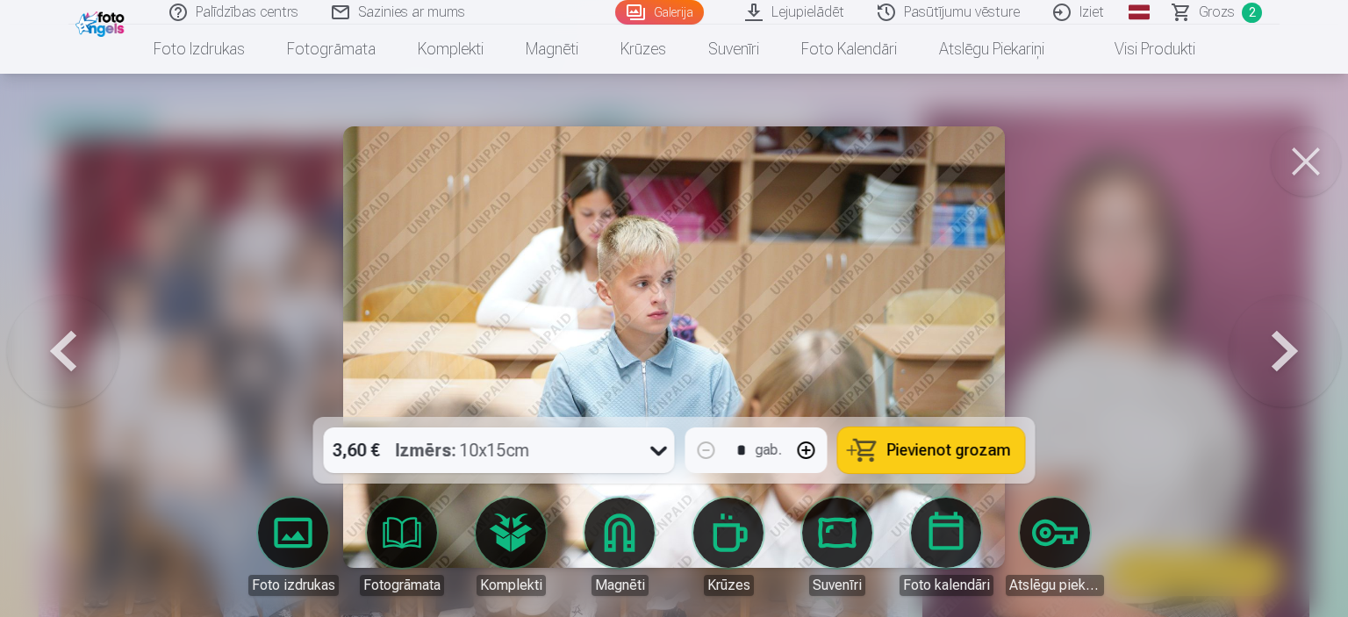
click at [1308, 370] on button at bounding box center [1285, 347] width 112 height 104
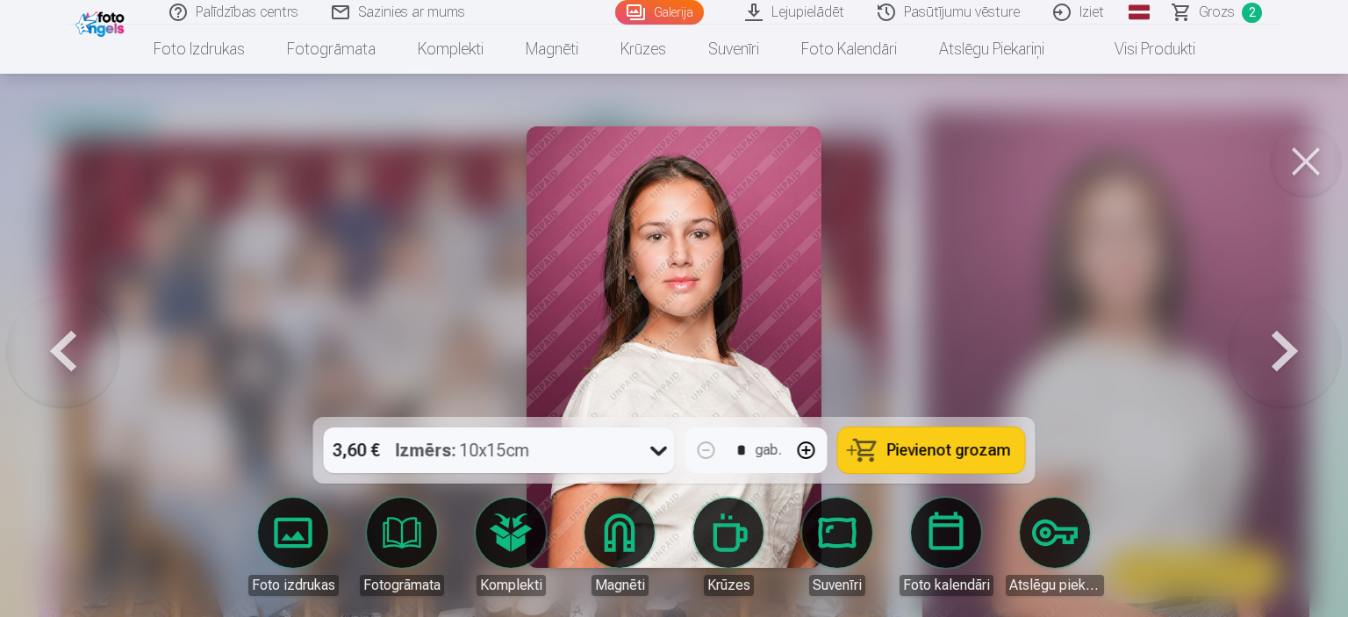
click at [1308, 370] on button at bounding box center [1285, 347] width 112 height 104
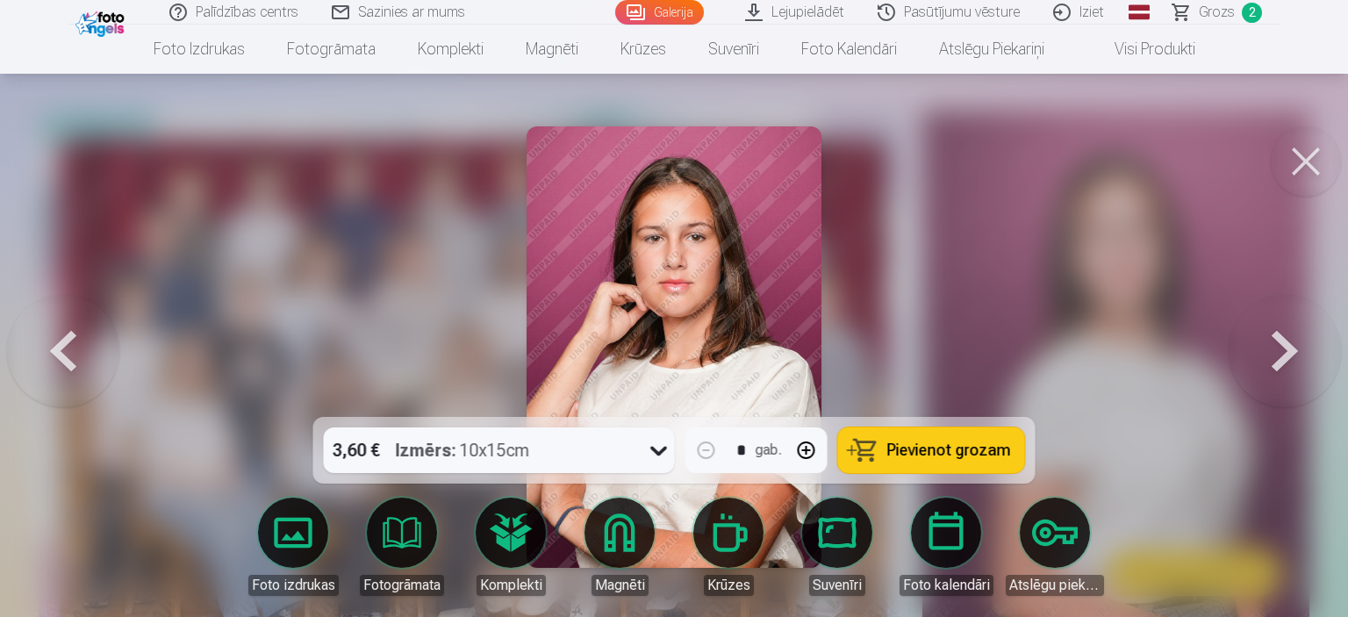
click at [39, 347] on button at bounding box center [63, 347] width 112 height 104
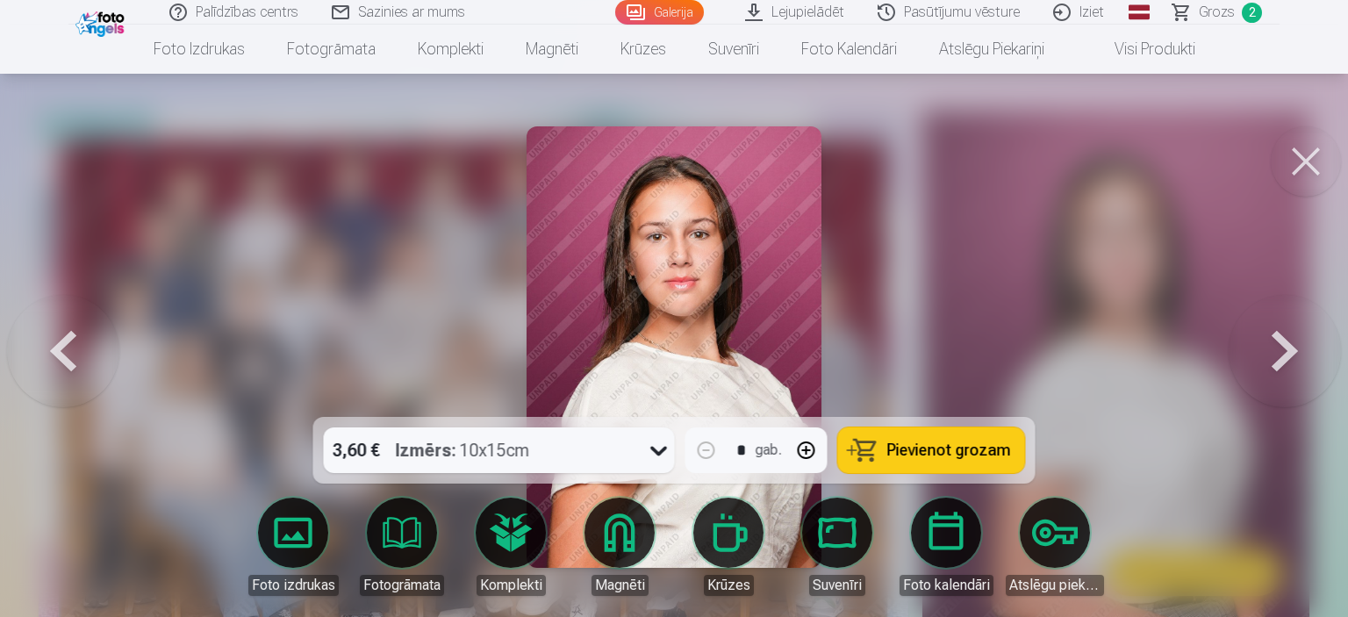
click at [894, 436] on button "Pievienot grozam" at bounding box center [931, 450] width 187 height 46
click at [1295, 333] on button at bounding box center [1285, 347] width 112 height 104
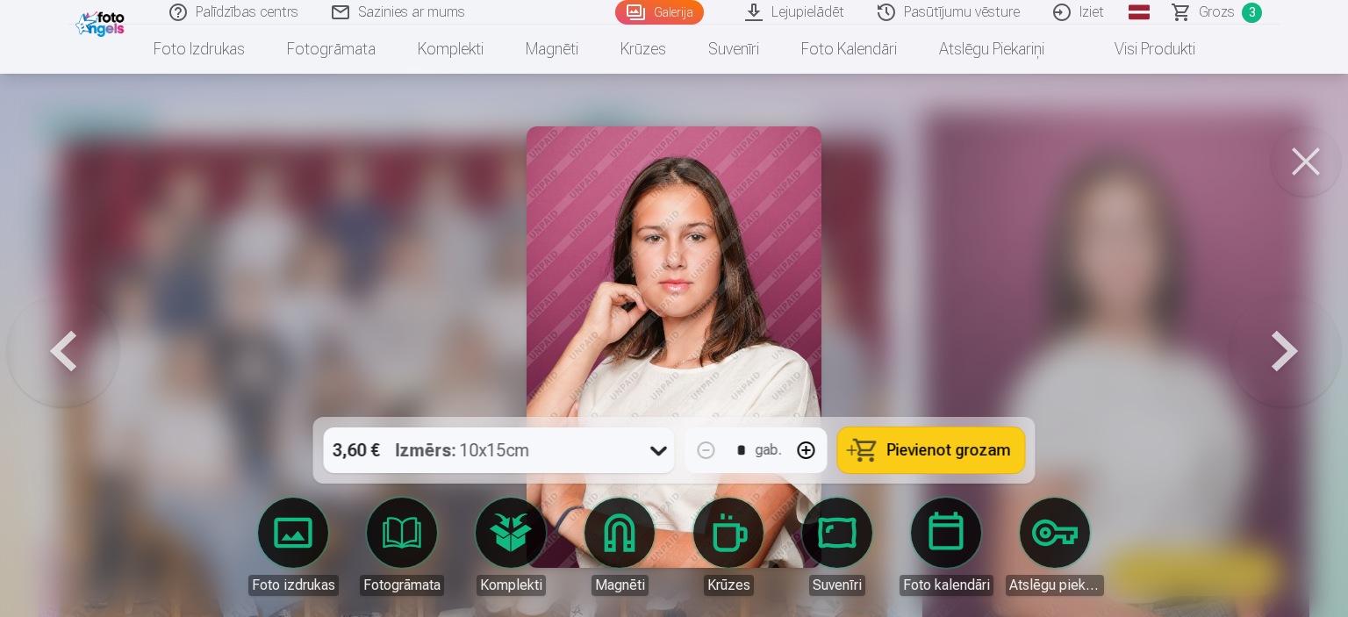
click at [1295, 333] on button at bounding box center [1285, 347] width 112 height 104
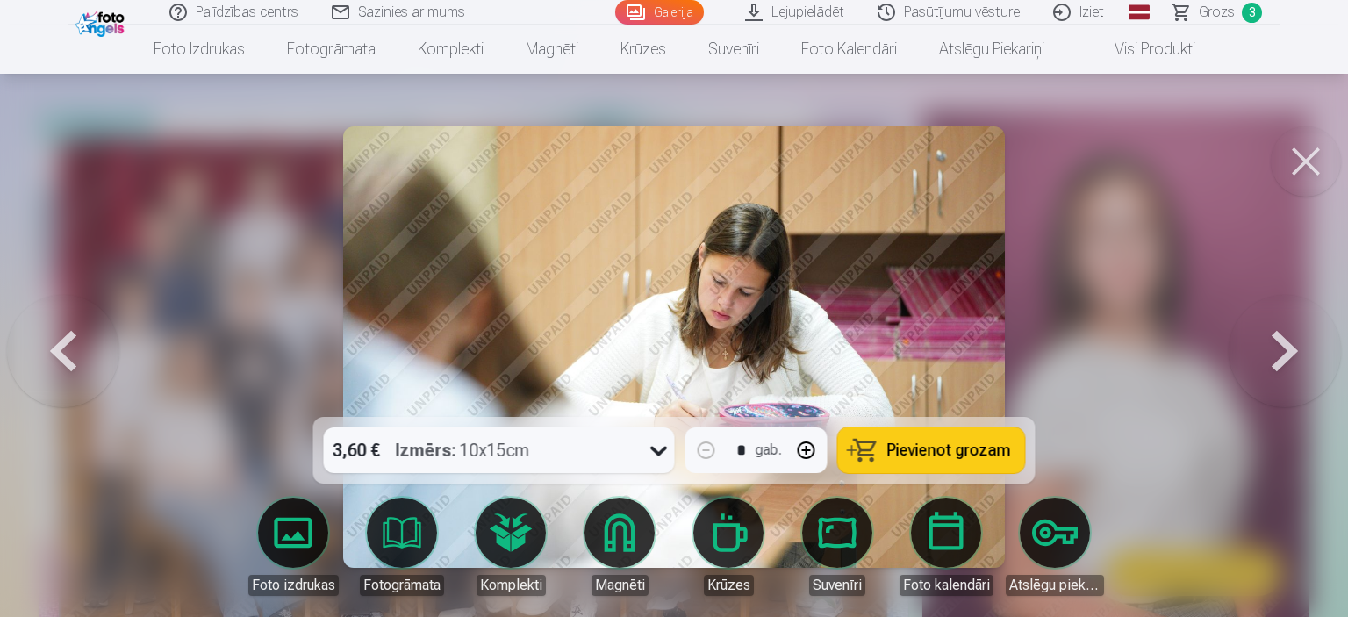
click at [1295, 333] on button at bounding box center [1285, 347] width 112 height 104
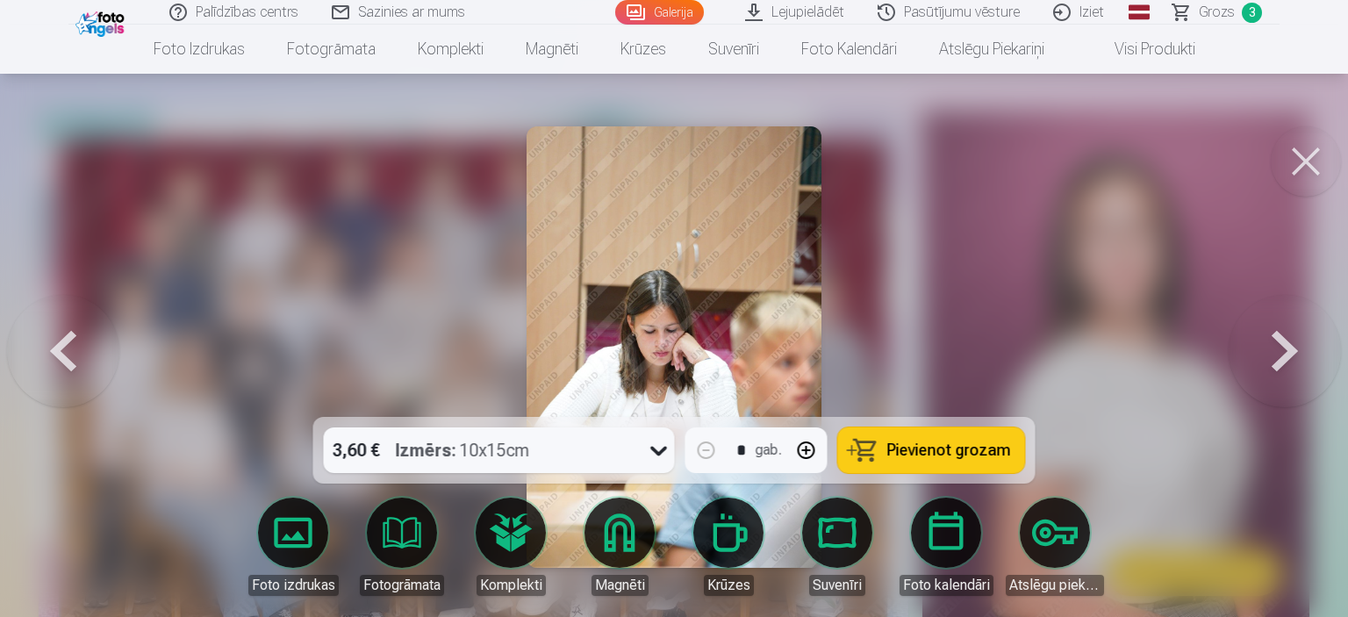
click at [1295, 333] on button at bounding box center [1285, 347] width 112 height 104
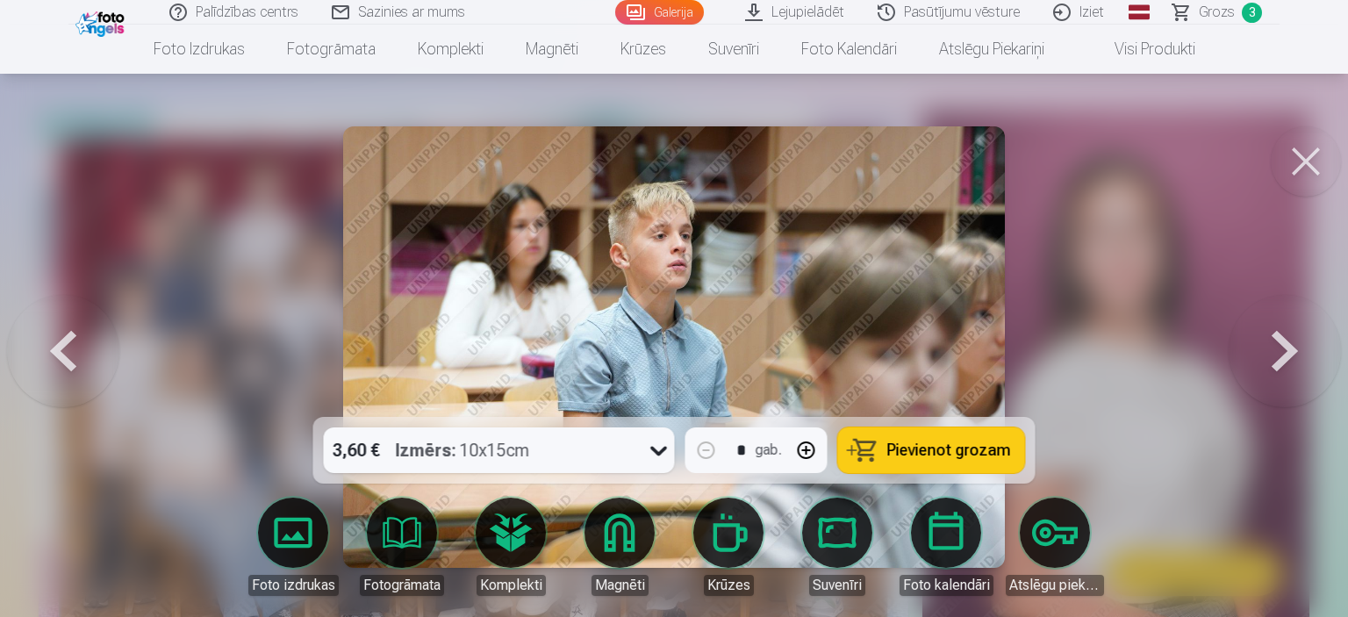
click at [1295, 333] on button at bounding box center [1285, 347] width 112 height 104
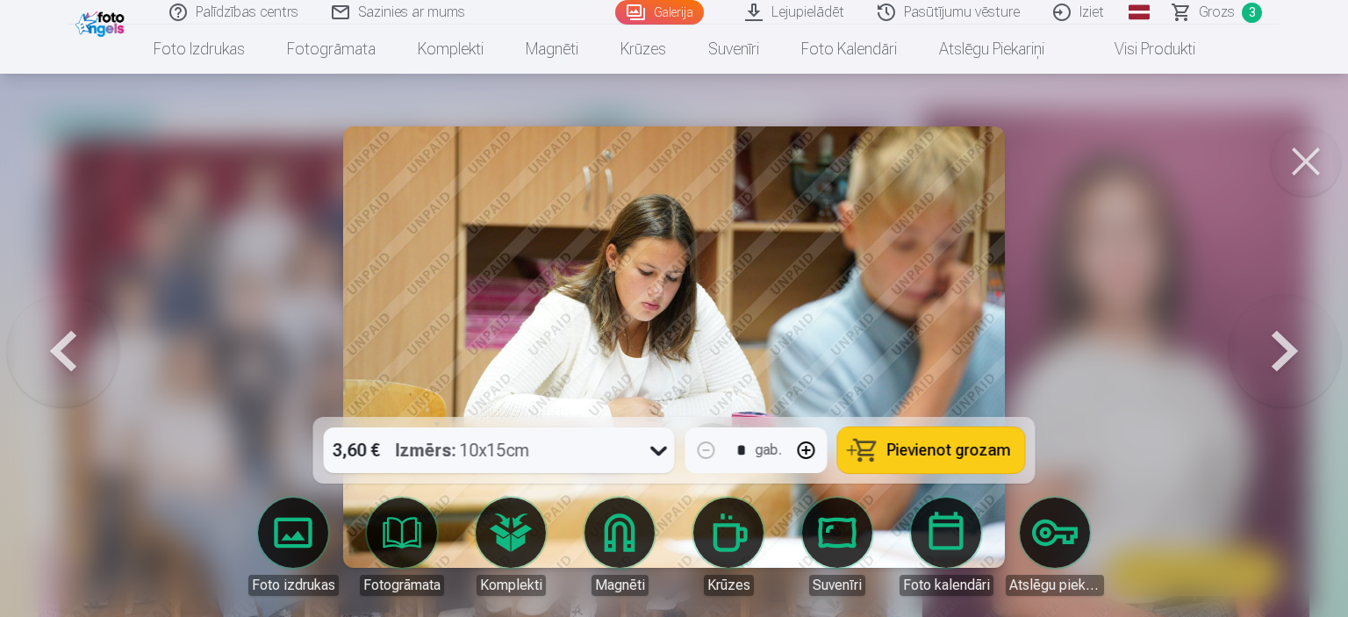
click at [1295, 333] on button at bounding box center [1285, 347] width 112 height 104
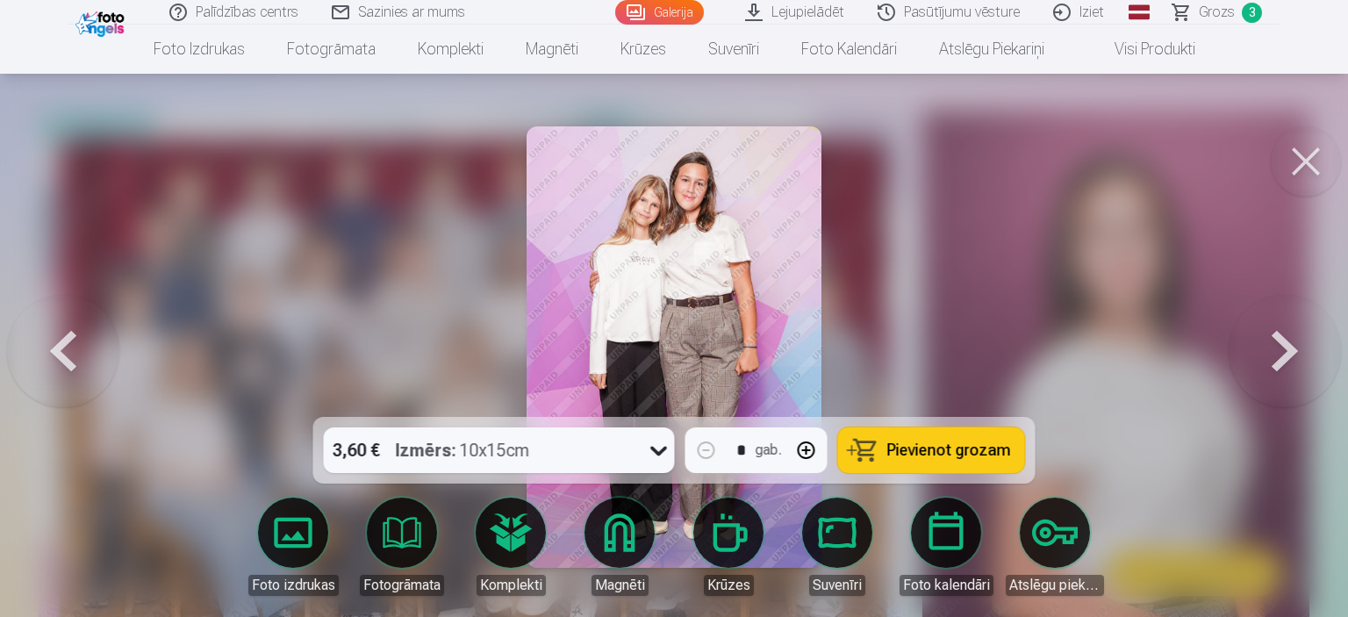
click at [1295, 333] on button at bounding box center [1285, 347] width 112 height 104
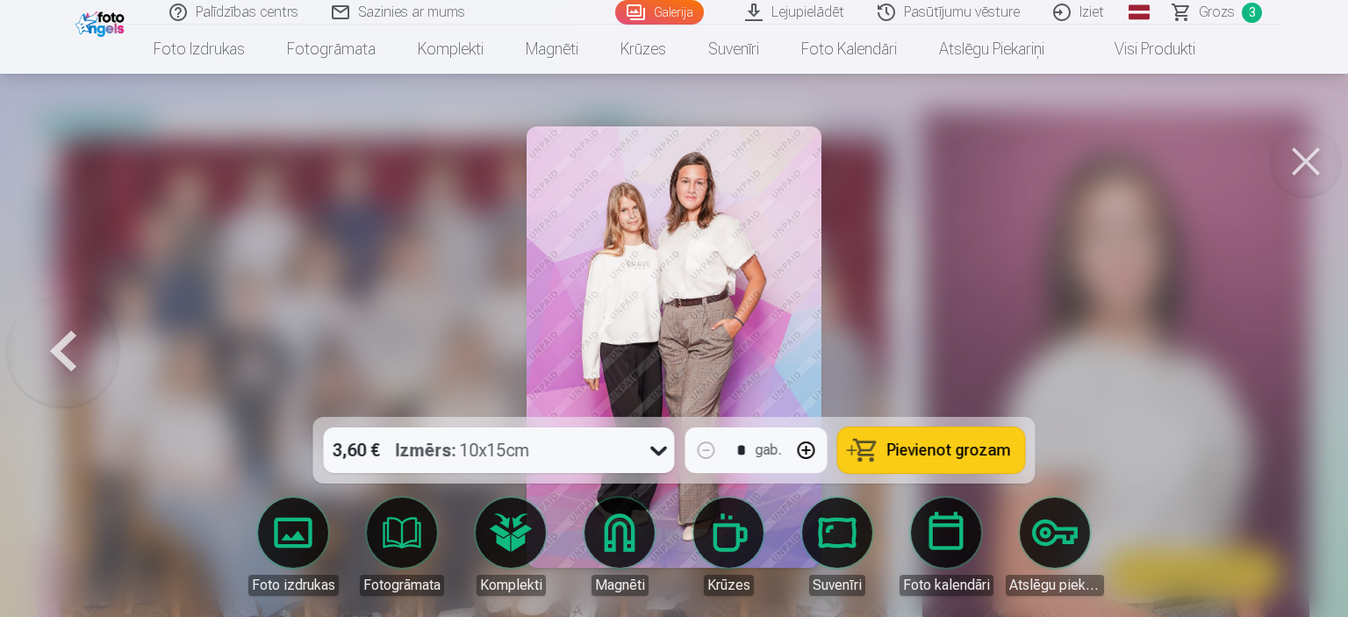
click at [957, 442] on span "Pievienot grozam" at bounding box center [949, 450] width 124 height 16
click at [1260, 312] on div at bounding box center [674, 308] width 1348 height 617
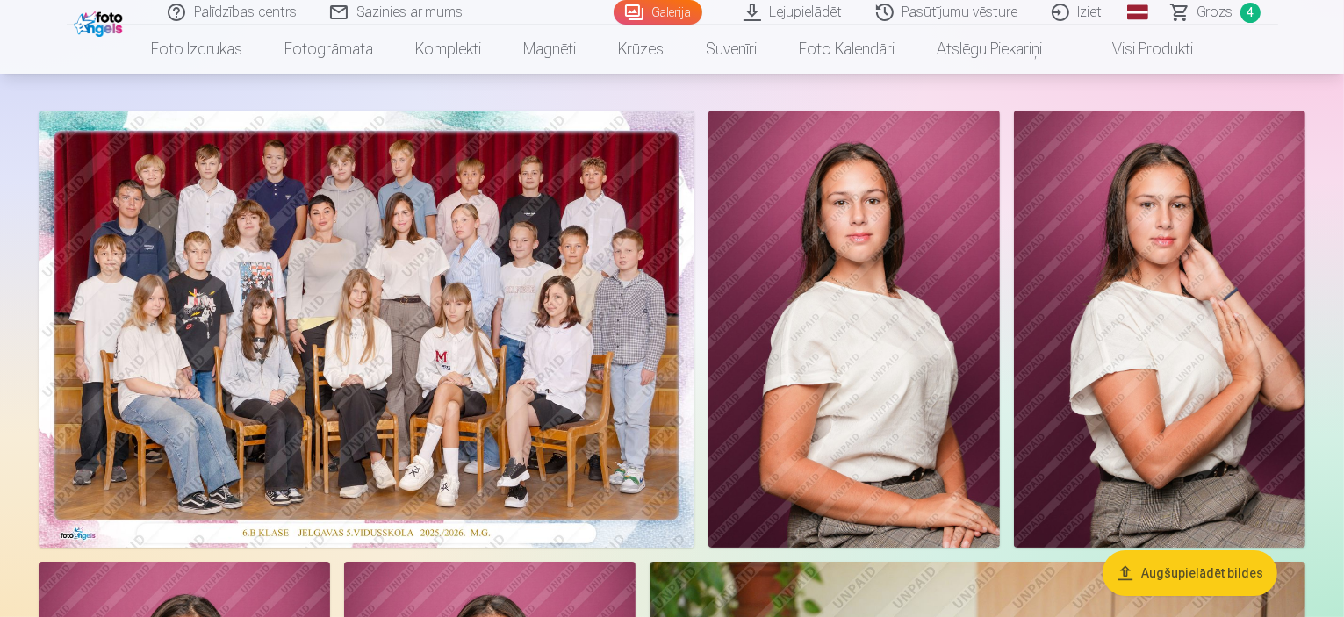
click at [1239, 11] on link "Grozs 4" at bounding box center [1216, 12] width 123 height 25
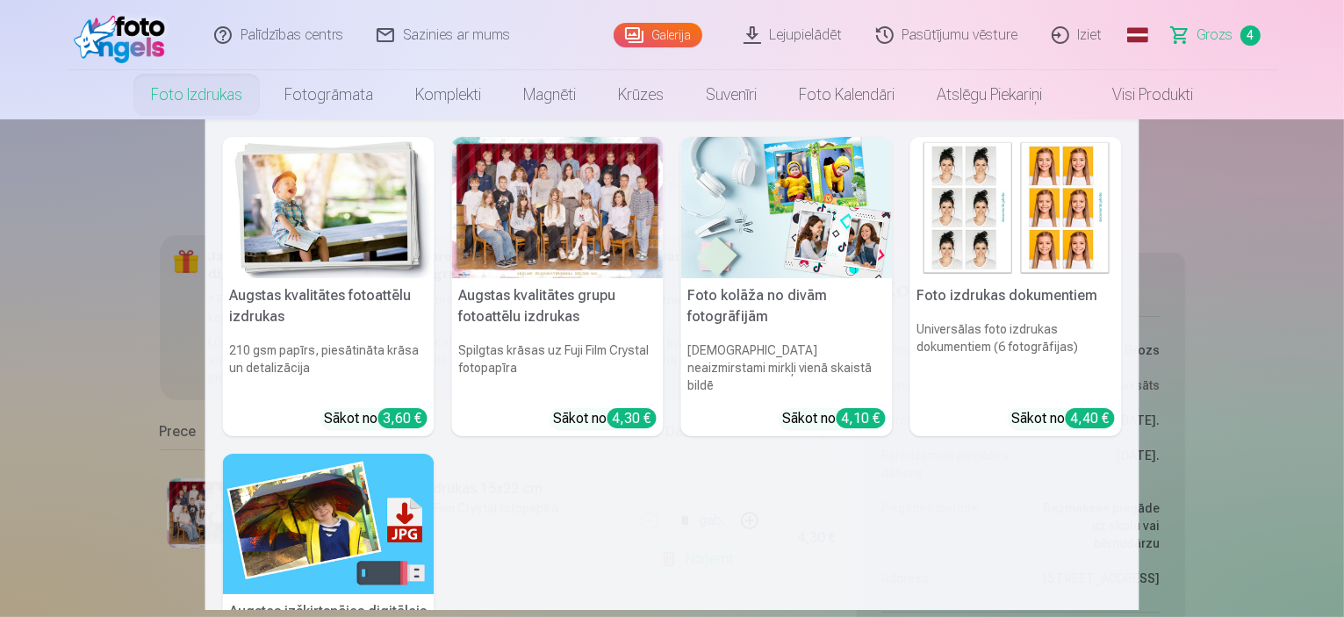
click at [750, 305] on h5 "Foto kolāža no divām fotogrāfijām" at bounding box center [786, 306] width 211 height 56
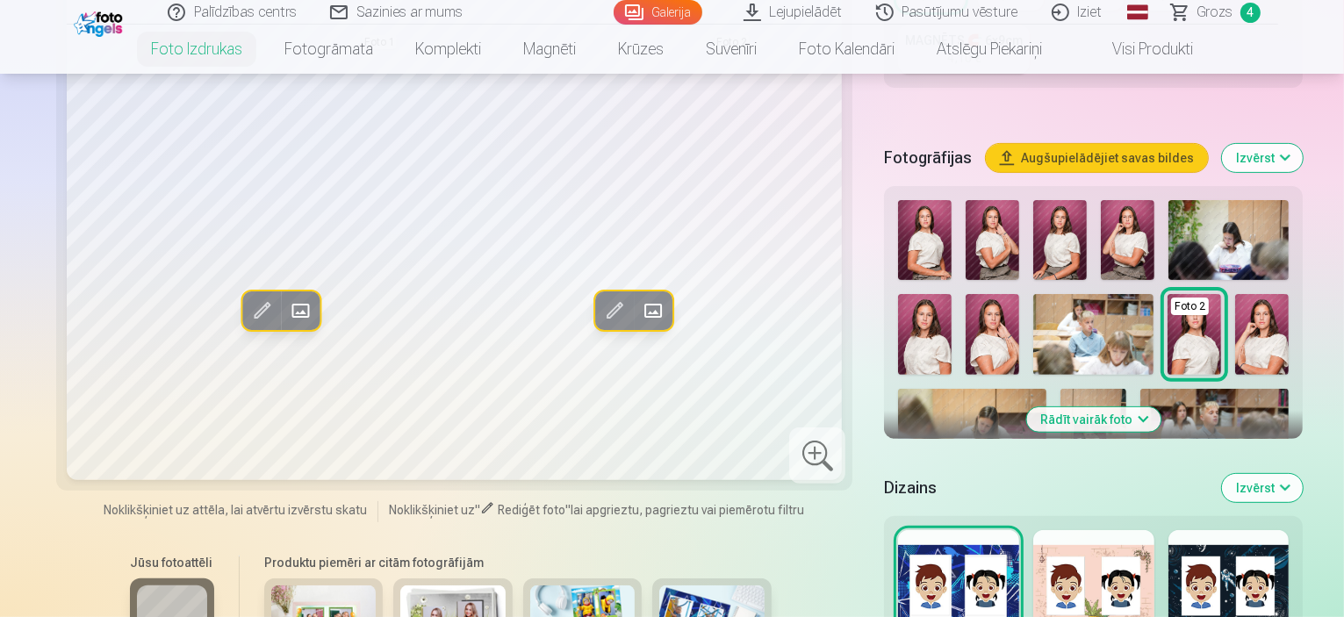
scroll to position [529, 0]
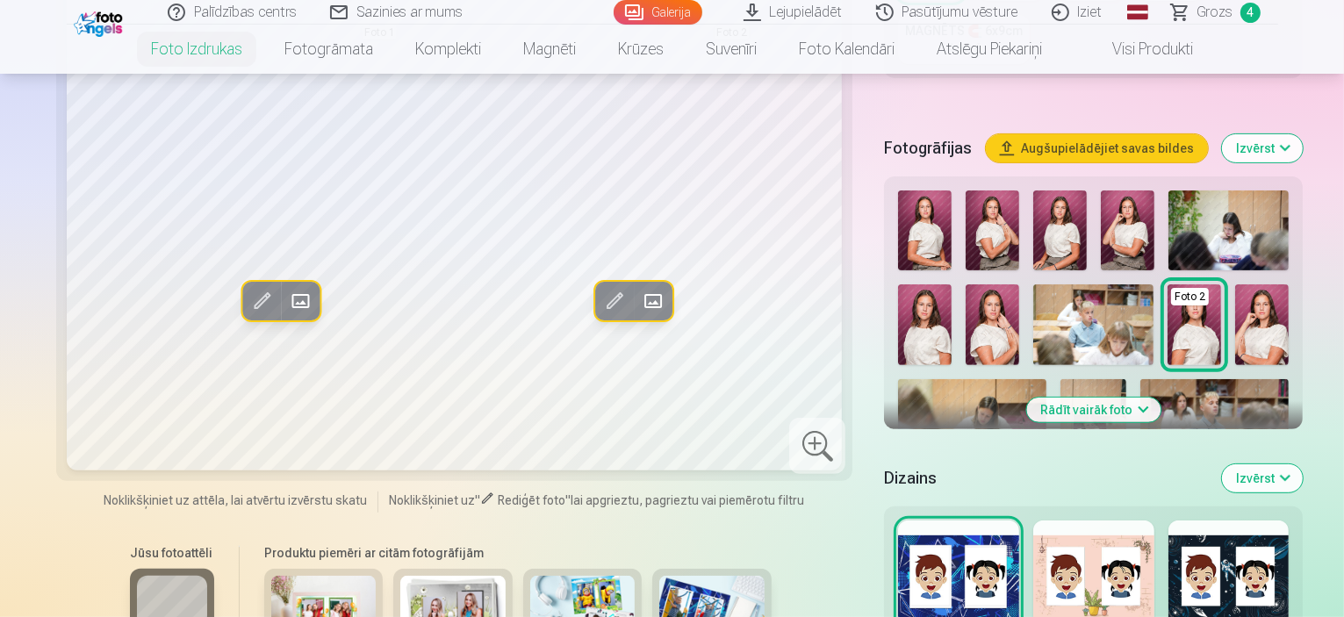
click at [300, 576] on img at bounding box center [323, 611] width 105 height 70
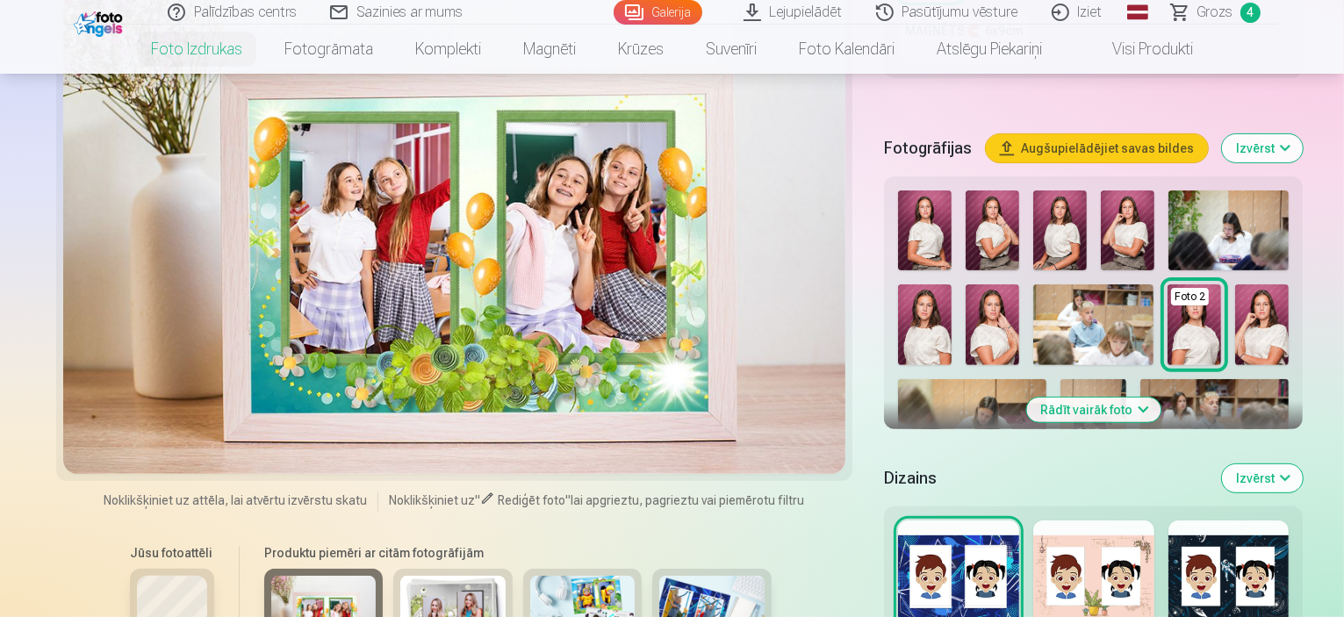
click at [400, 576] on img at bounding box center [452, 611] width 105 height 70
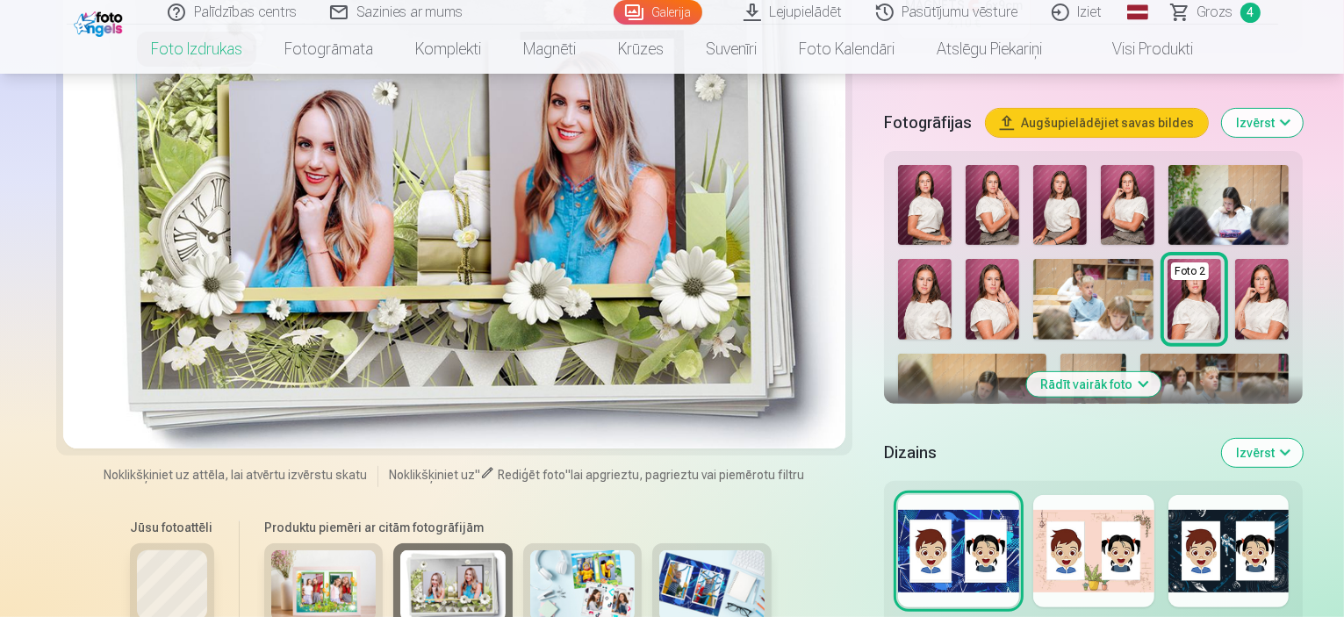
scroll to position [599, 0]
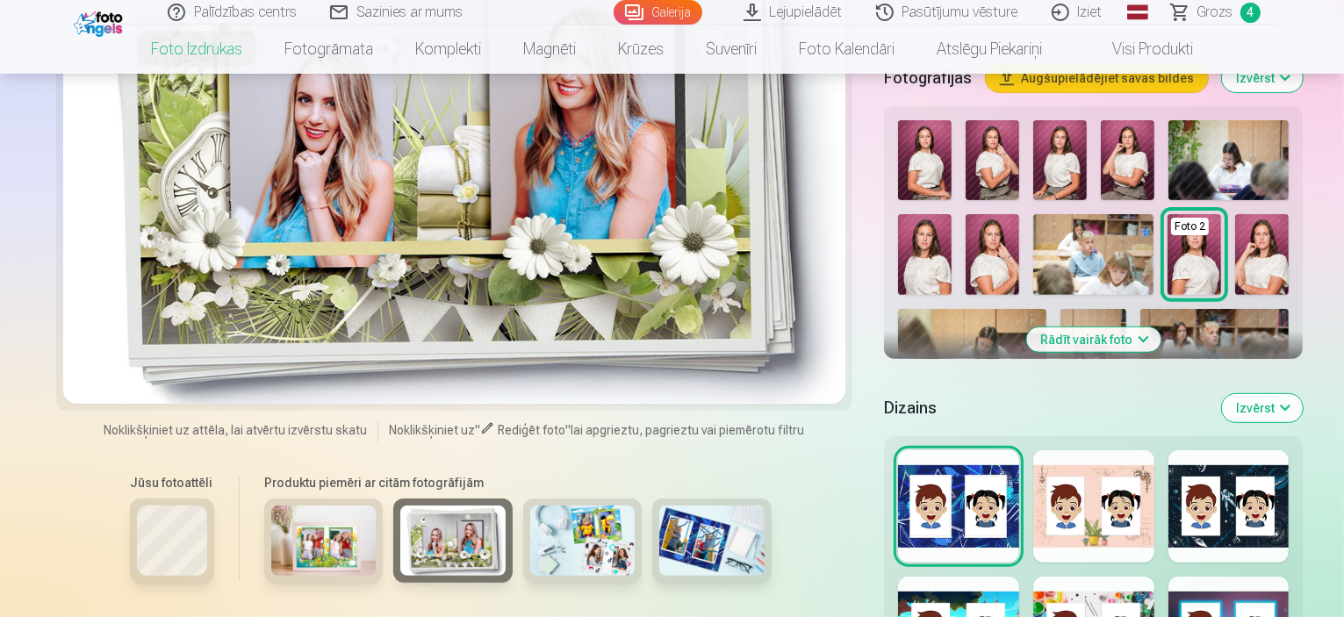
click at [133, 474] on h6 "Jūsu fotoattēli" at bounding box center [172, 483] width 84 height 18
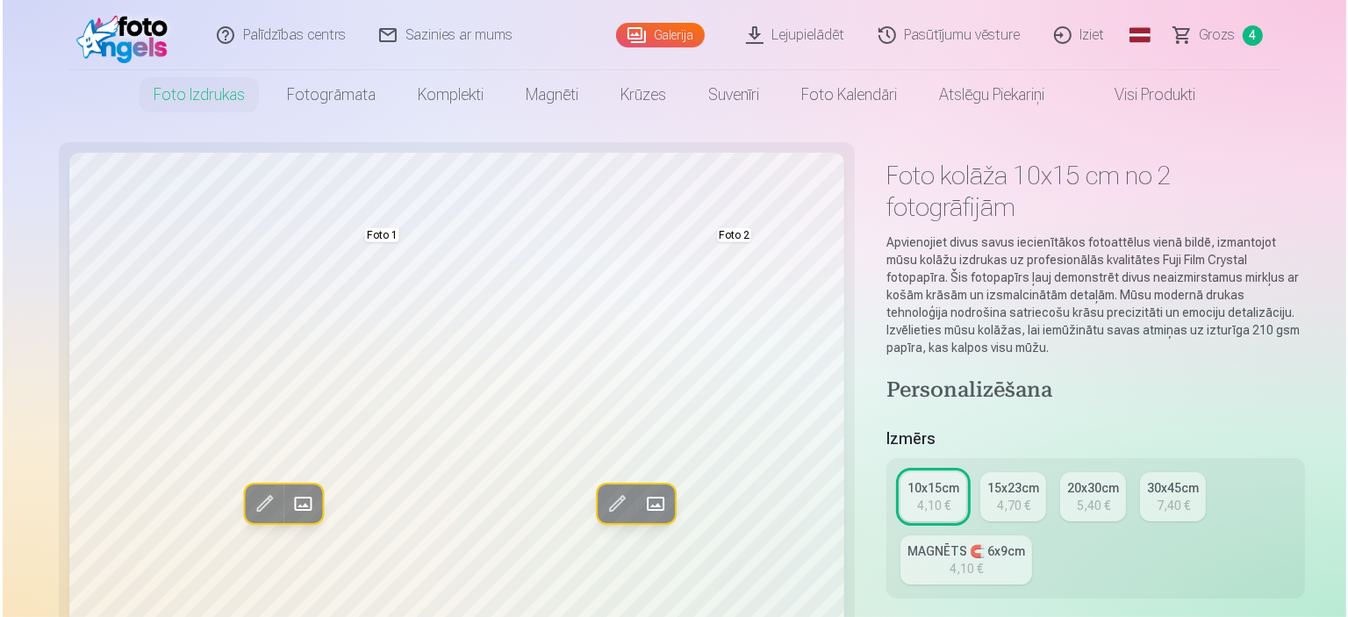
scroll to position [0, 0]
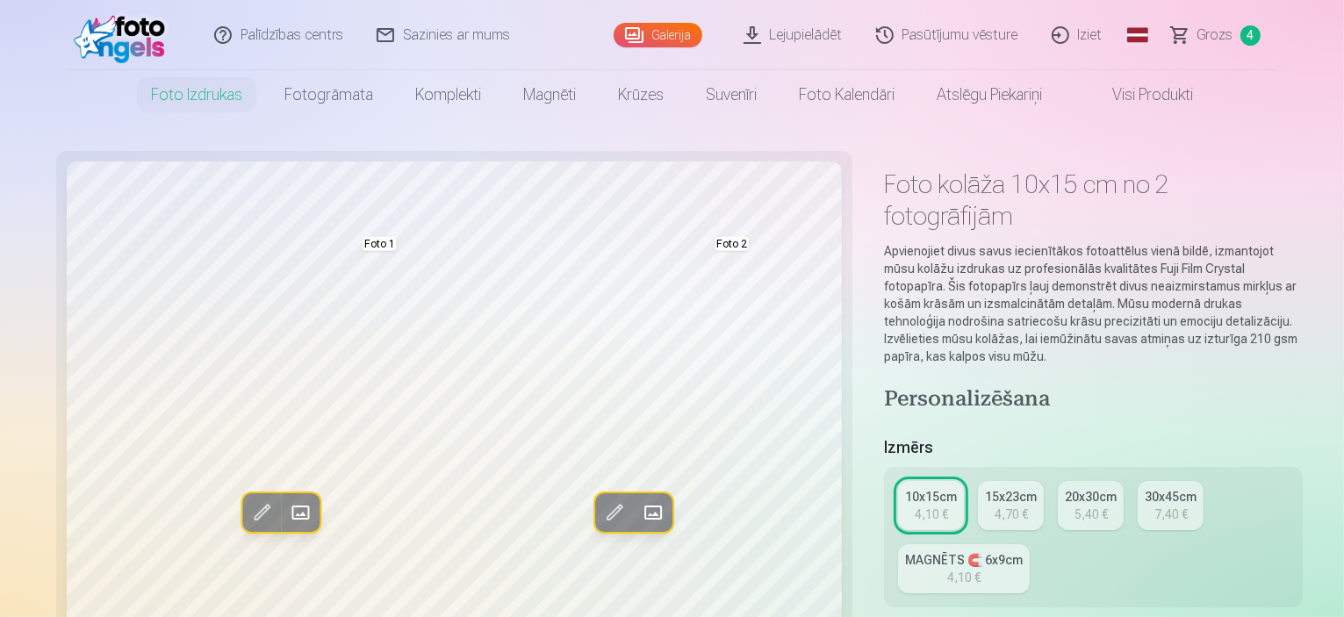
click at [247, 519] on span at bounding box center [261, 512] width 28 height 28
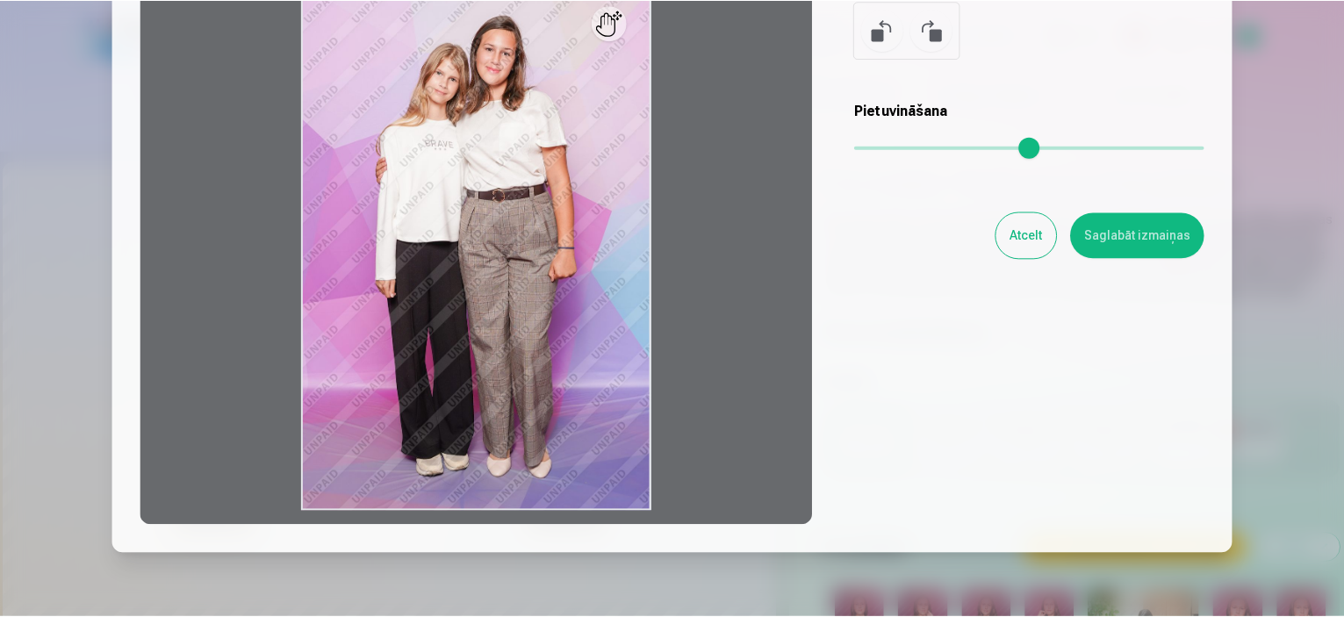
scroll to position [155, 0]
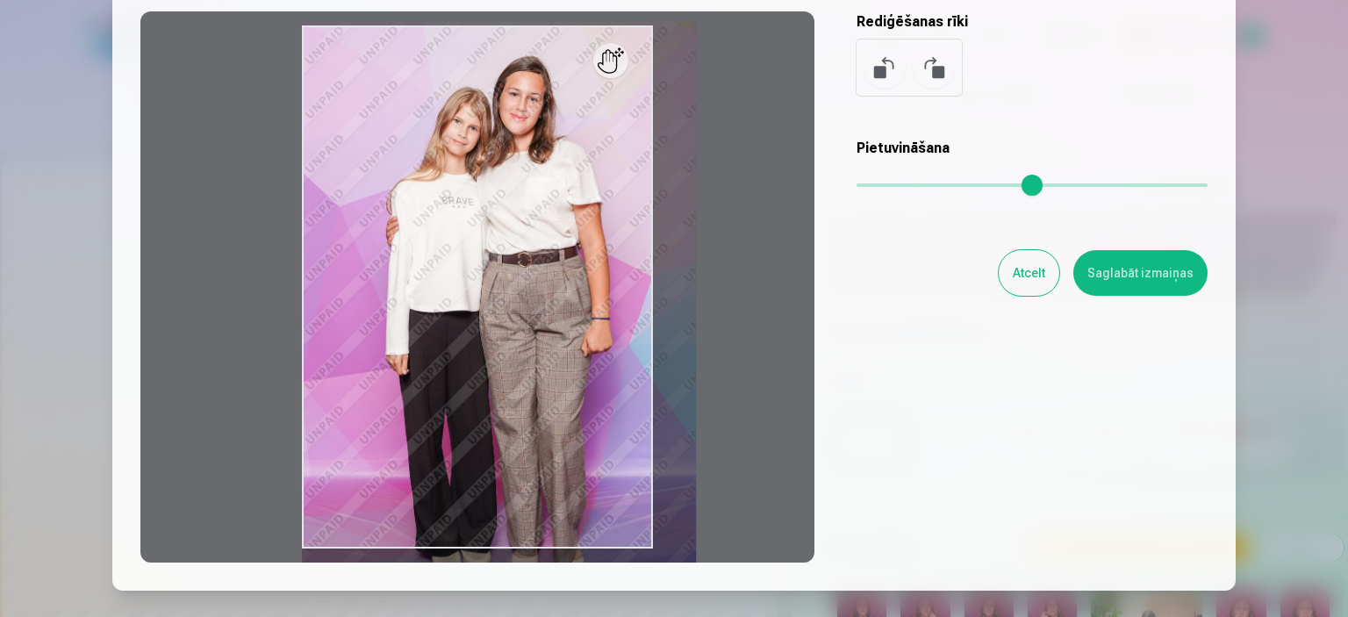
type input "****"
click at [874, 187] on input "range" at bounding box center [1032, 185] width 351 height 4
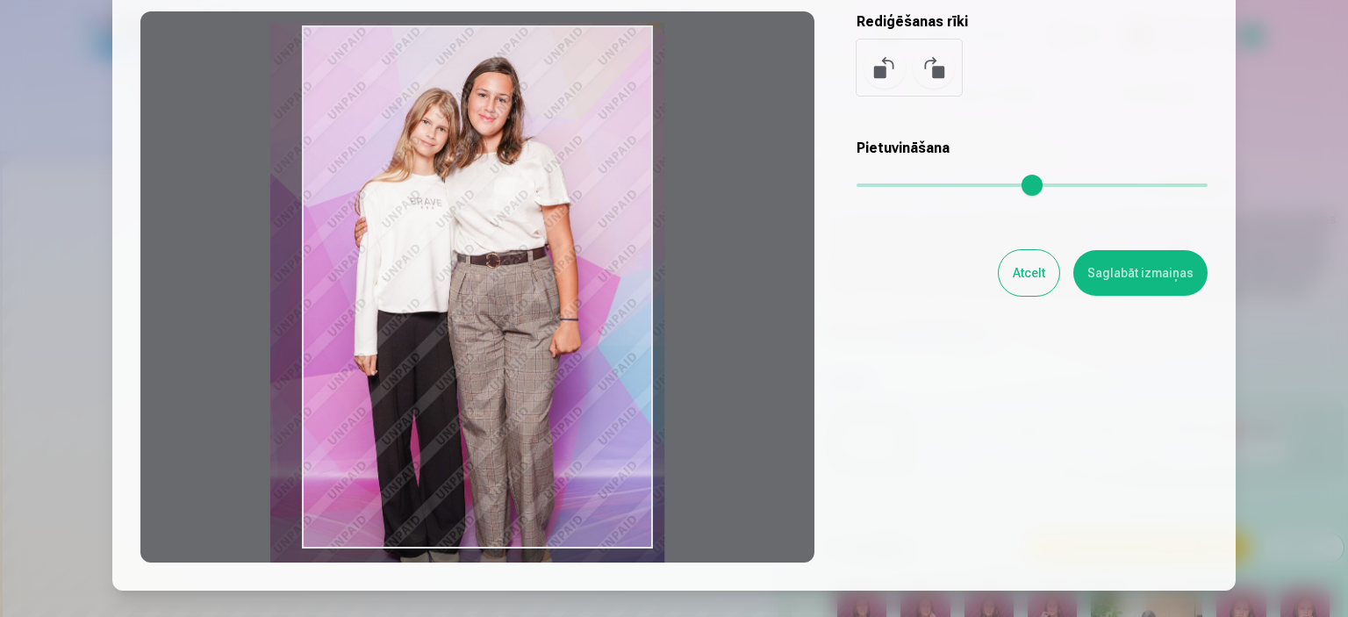
drag, startPoint x: 583, startPoint y: 245, endPoint x: 552, endPoint y: 246, distance: 30.7
click at [552, 246] on div at bounding box center [477, 286] width 674 height 551
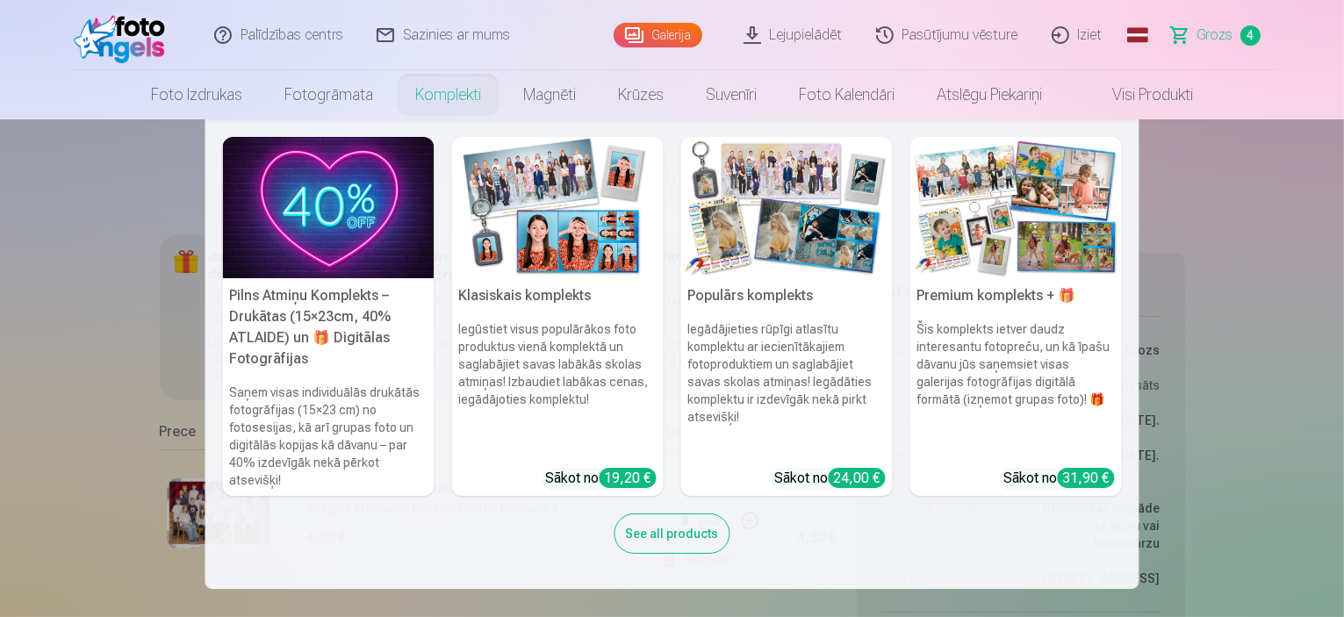
click at [706, 526] on div "See all products" at bounding box center [672, 533] width 116 height 40
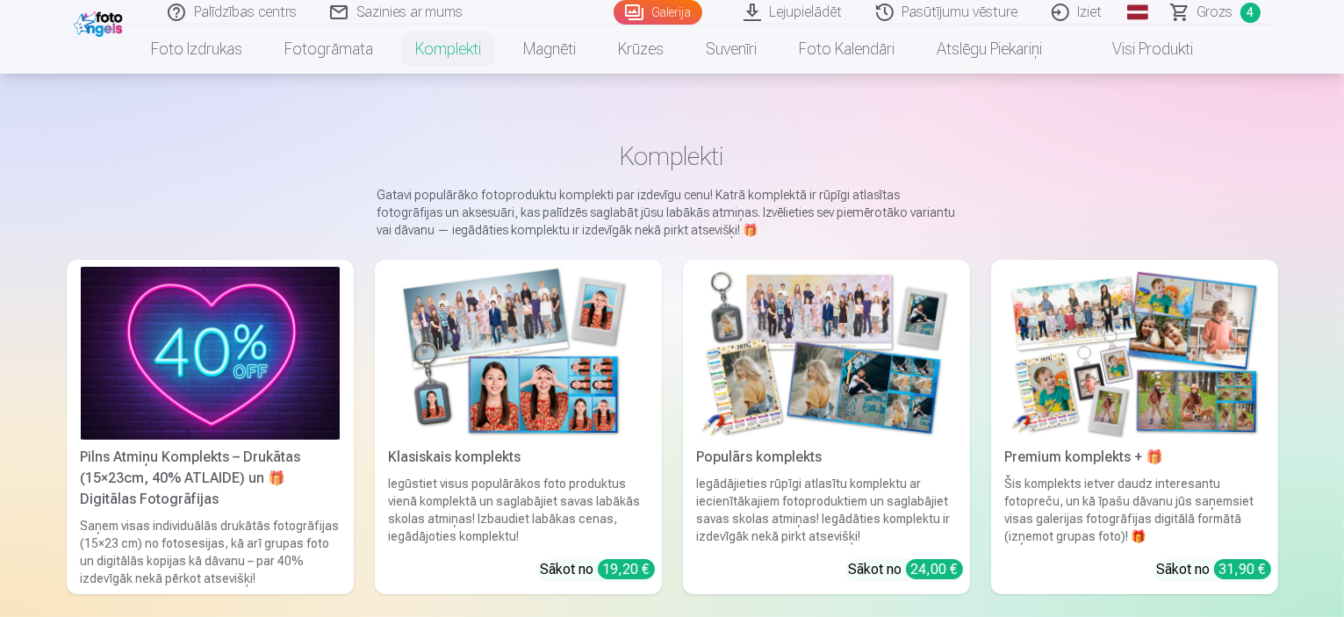
scroll to position [28, 0]
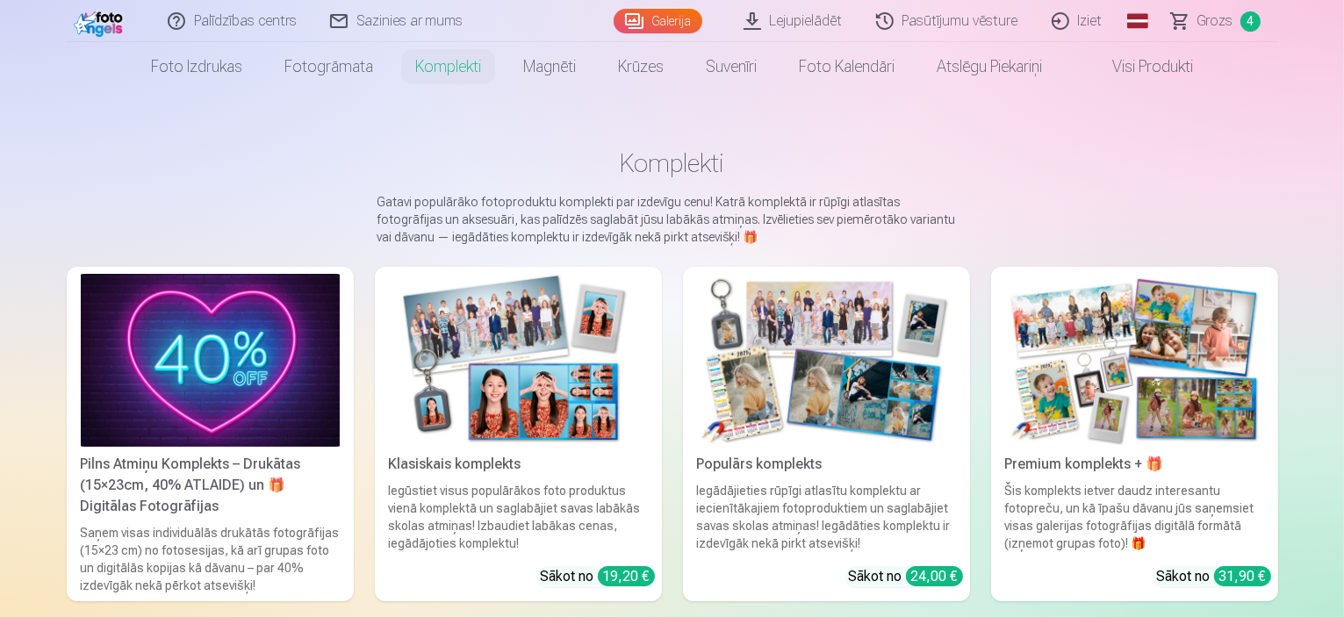
click at [939, 364] on img at bounding box center [826, 360] width 259 height 173
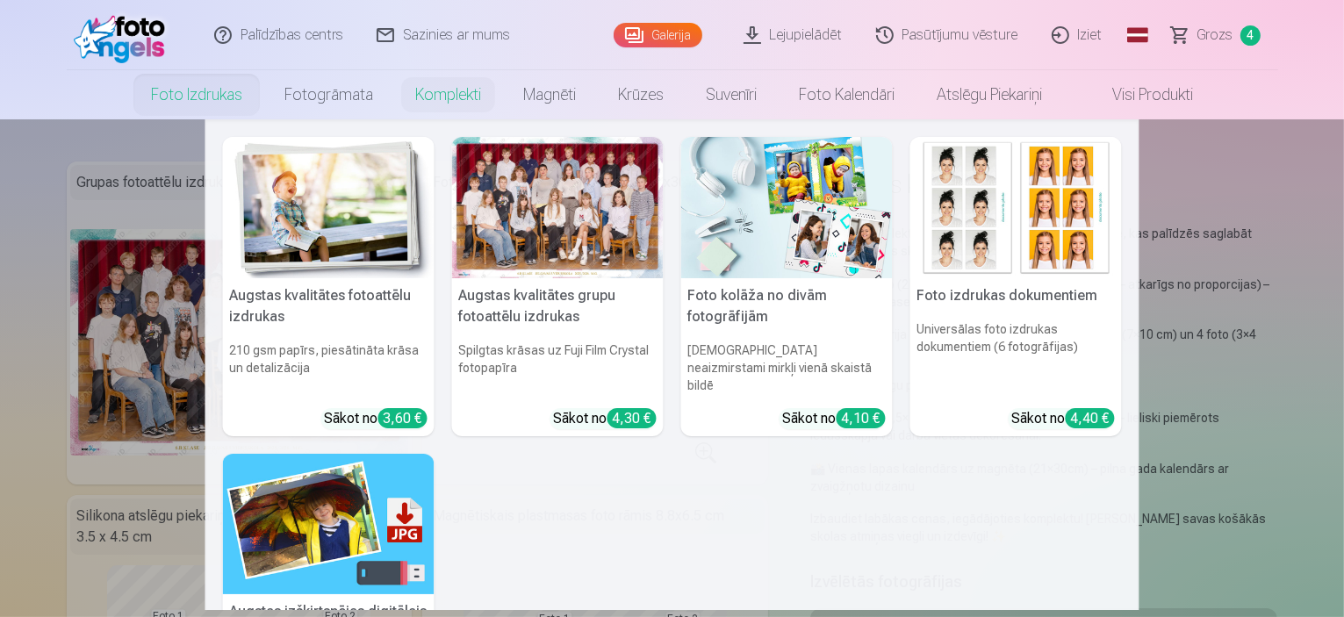
click at [150, 508] on nav "Augstas kvalitātes fotoattēlu izdrukas 210 gsm papīrs, piesātināta krāsa un det…" at bounding box center [672, 364] width 1344 height 491
click at [345, 206] on img at bounding box center [328, 207] width 211 height 141
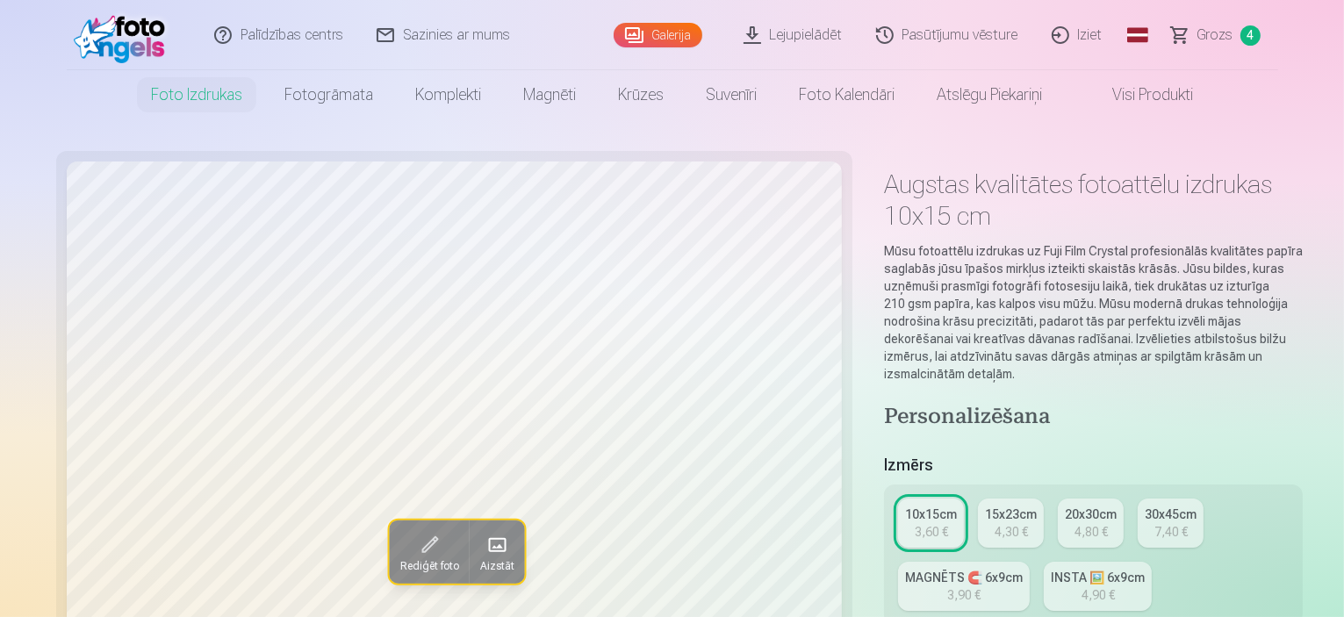
click at [1127, 100] on link "Visi produkti" at bounding box center [1138, 94] width 151 height 49
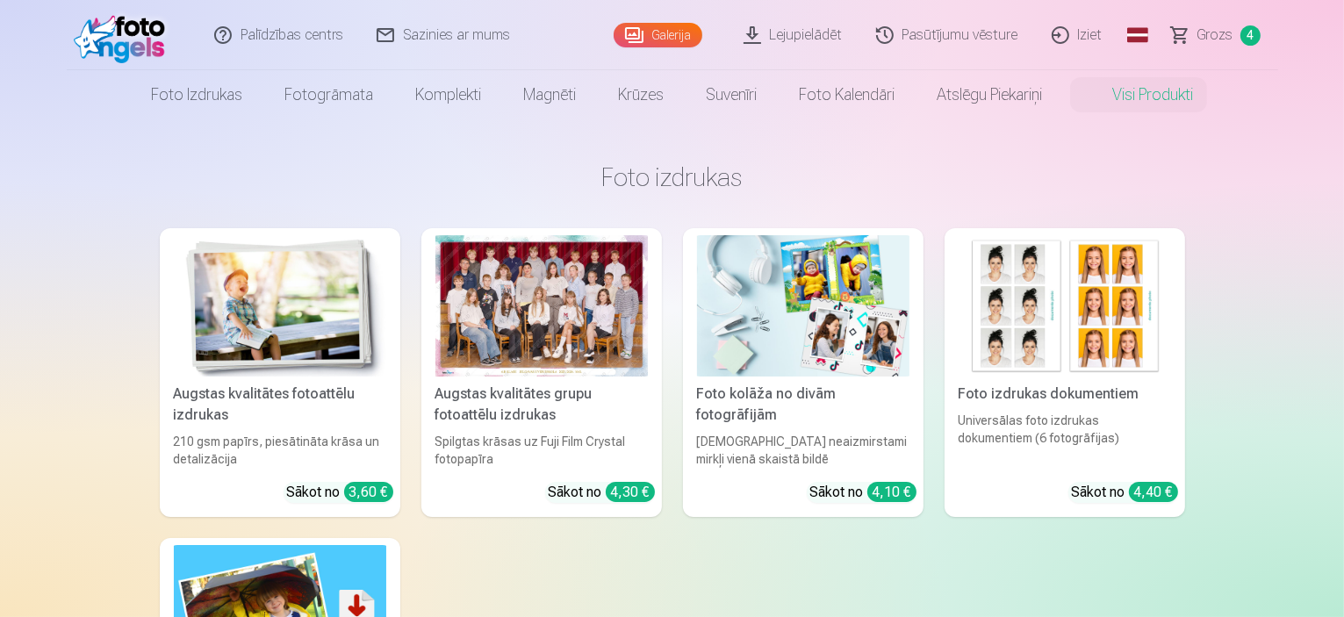
click at [1032, 378] on link "Foto izdrukas dokumentiem Universālas foto izdrukas dokumentiem (6 fotogrāfijas…" at bounding box center [1064, 372] width 240 height 289
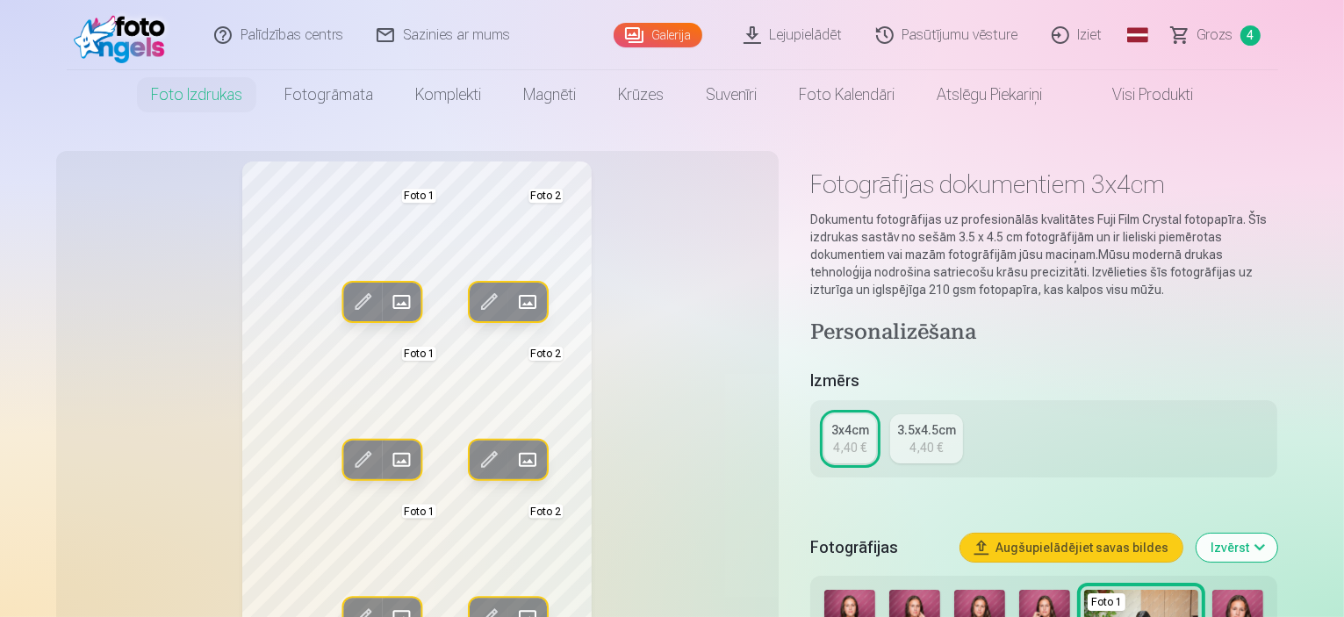
click at [679, 30] on link "Galerija" at bounding box center [657, 35] width 89 height 25
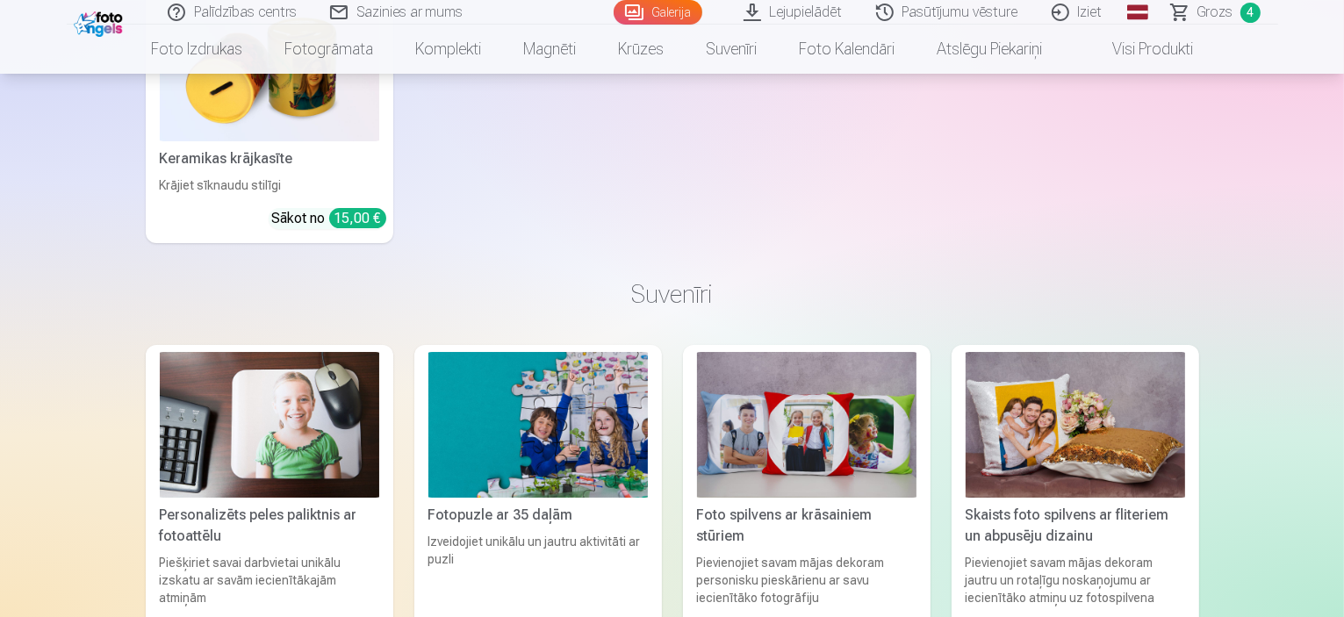
scroll to position [6186, 0]
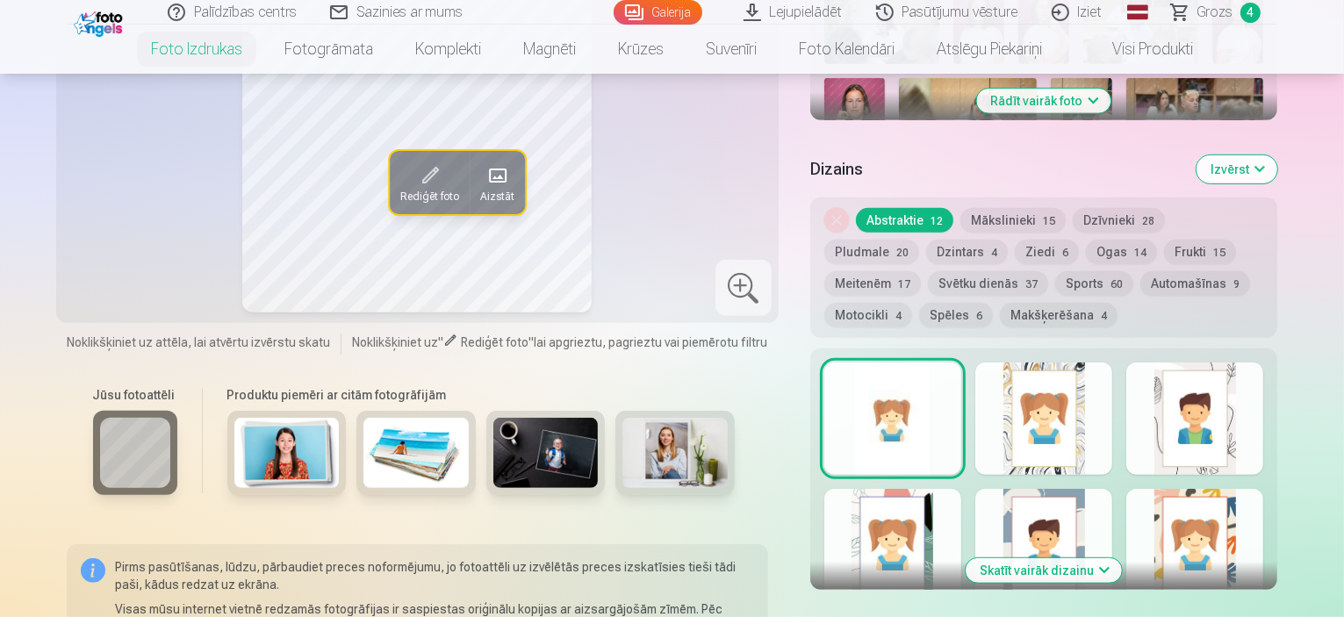
scroll to position [847, 0]
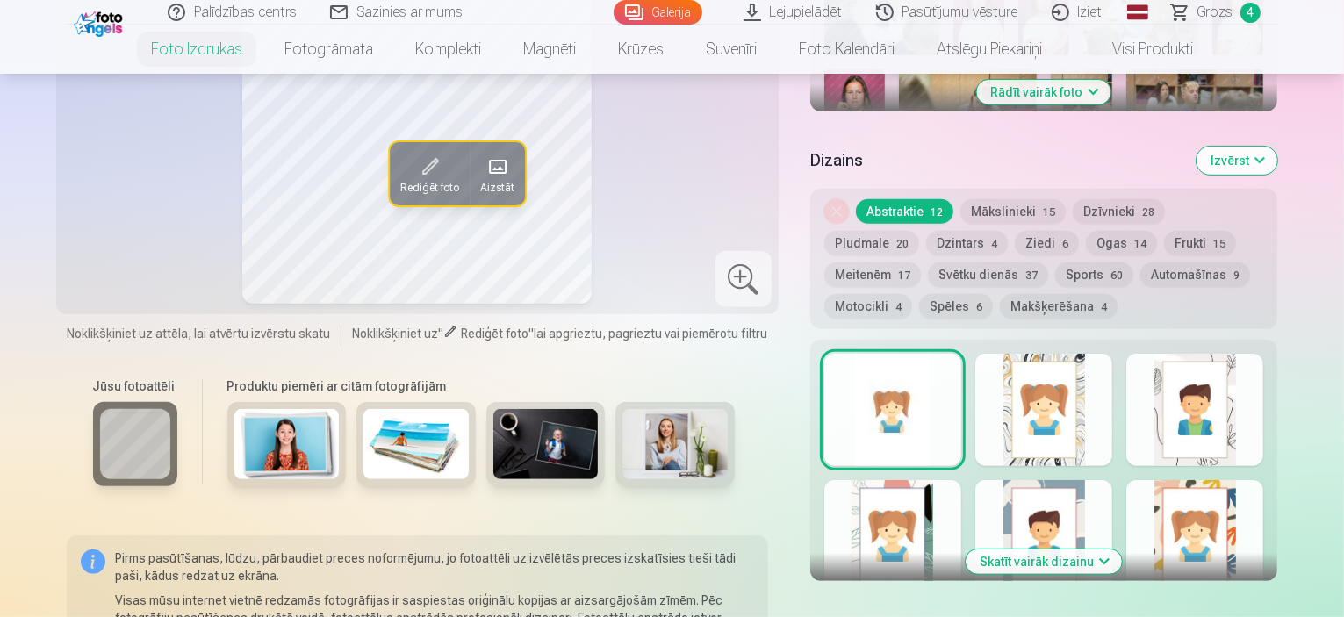
click at [1115, 549] on button "Skatīt vairāk dizainu" at bounding box center [1043, 561] width 156 height 25
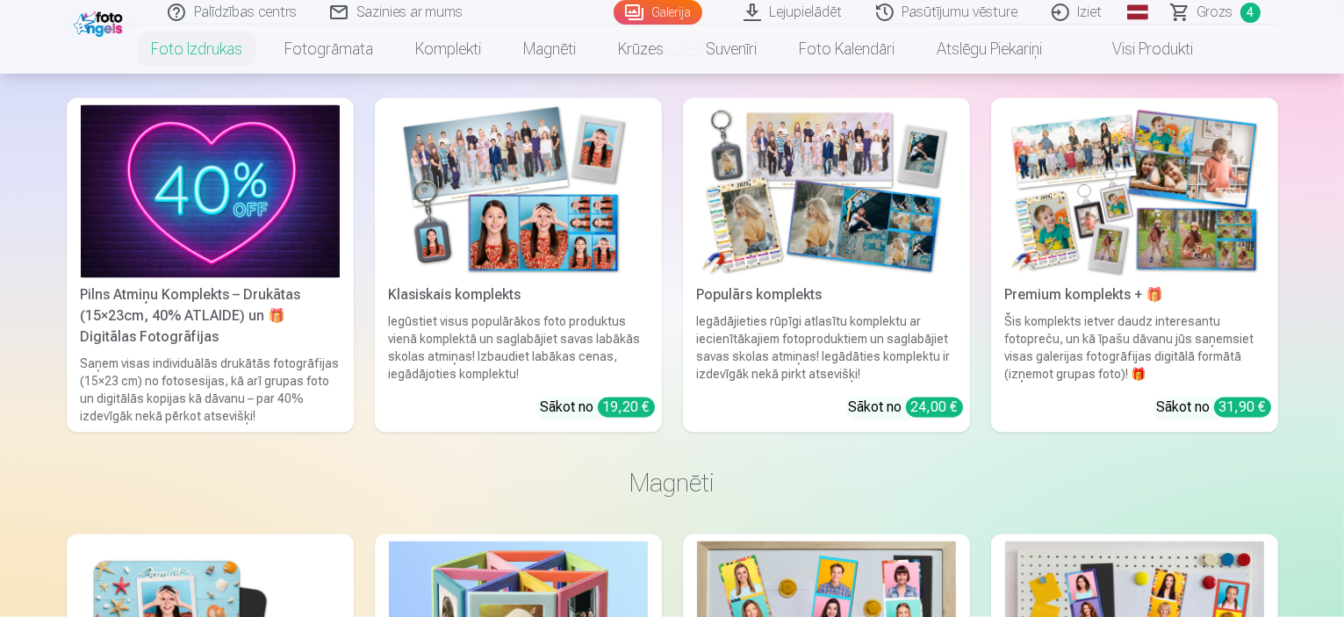
scroll to position [3237, 0]
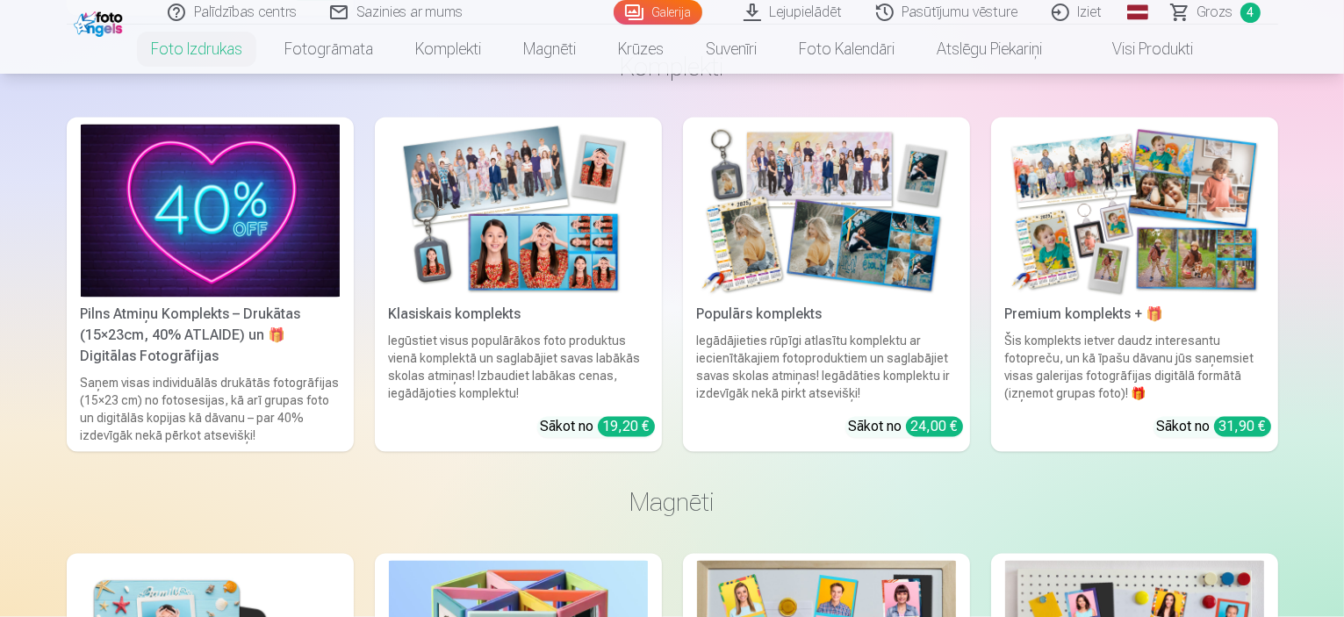
click at [242, 431] on div "Saņem visas individuālās drukātās fotogrāfijas (15×23 cm) no fotosesijas, kā ar…" at bounding box center [210, 410] width 273 height 70
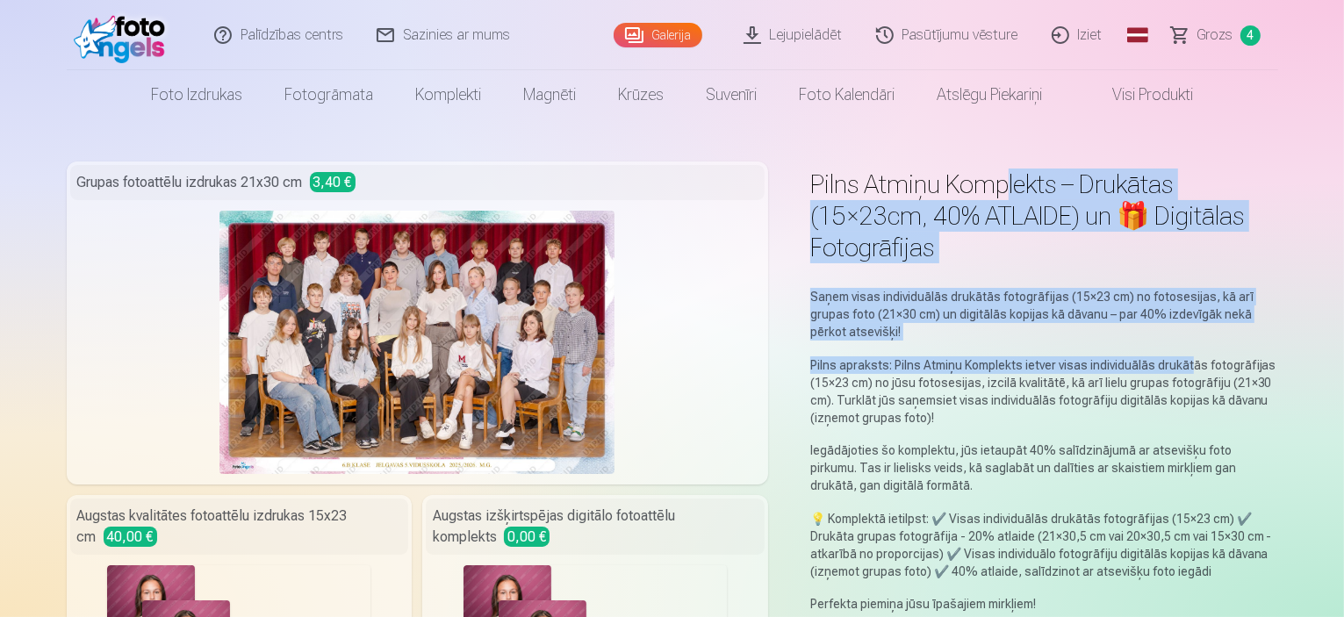
drag, startPoint x: 1021, startPoint y: 178, endPoint x: 1214, endPoint y: 298, distance: 227.4
click at [1214, 298] on div "Saņem visas individuālās drukātās fotogrāfijas (15×23 cm) no fotosesijas, kā ar…" at bounding box center [1044, 450] width 468 height 325
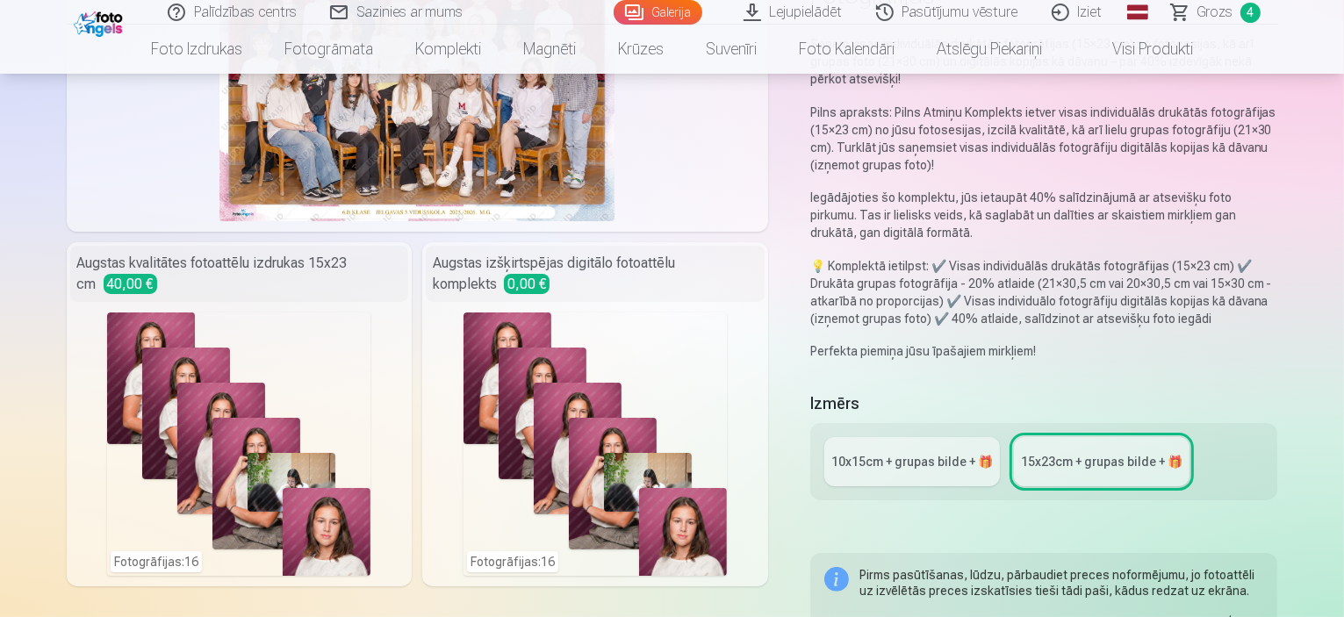
scroll to position [244, 0]
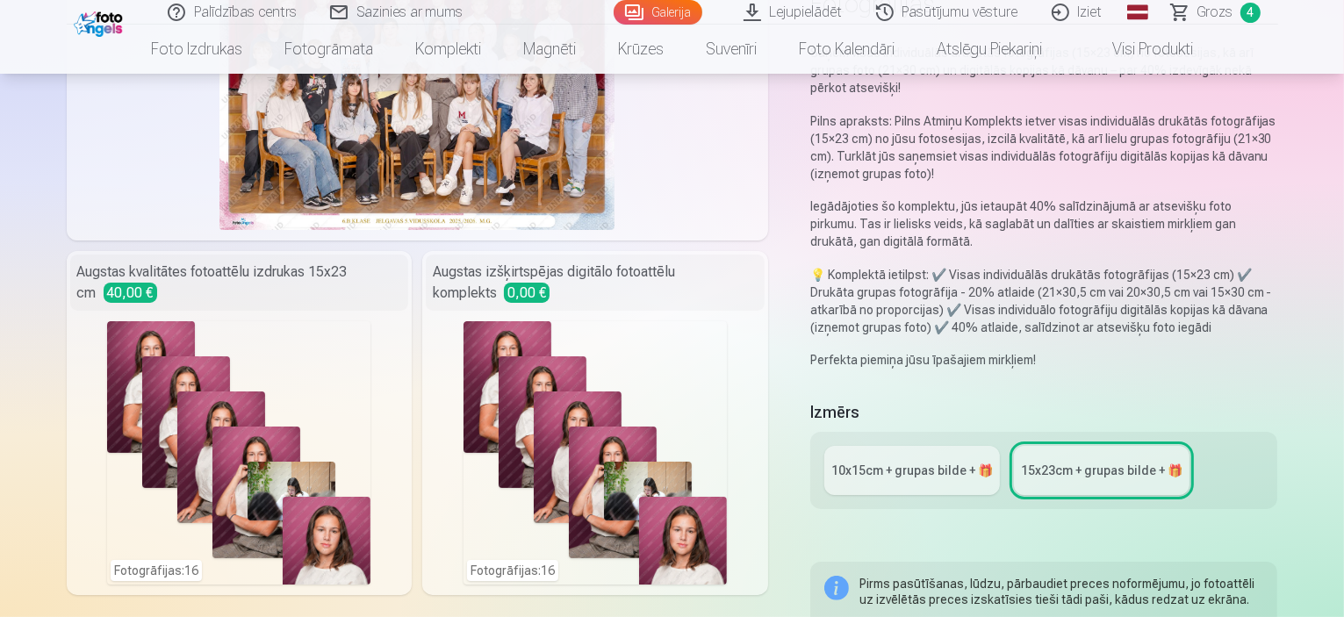
click at [685, 271] on div "Augstas izšķirtspējas digitālo fotoattēlu komplekts 0,00 €" at bounding box center [595, 283] width 339 height 56
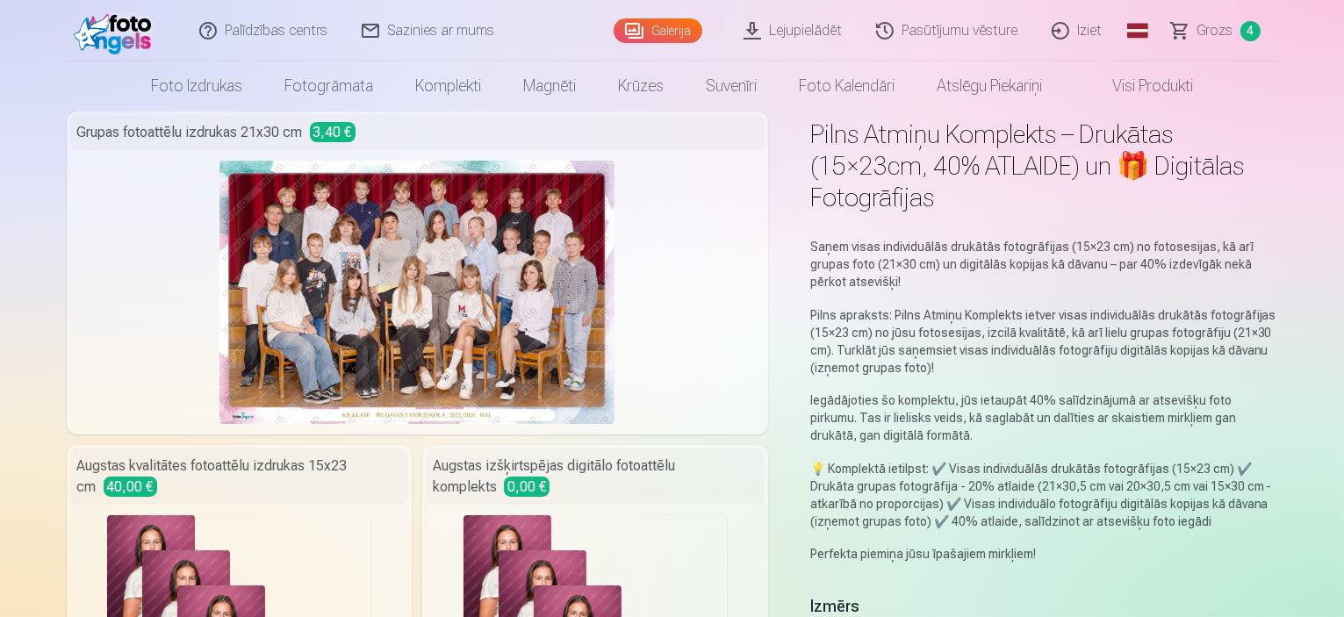
scroll to position [0, 0]
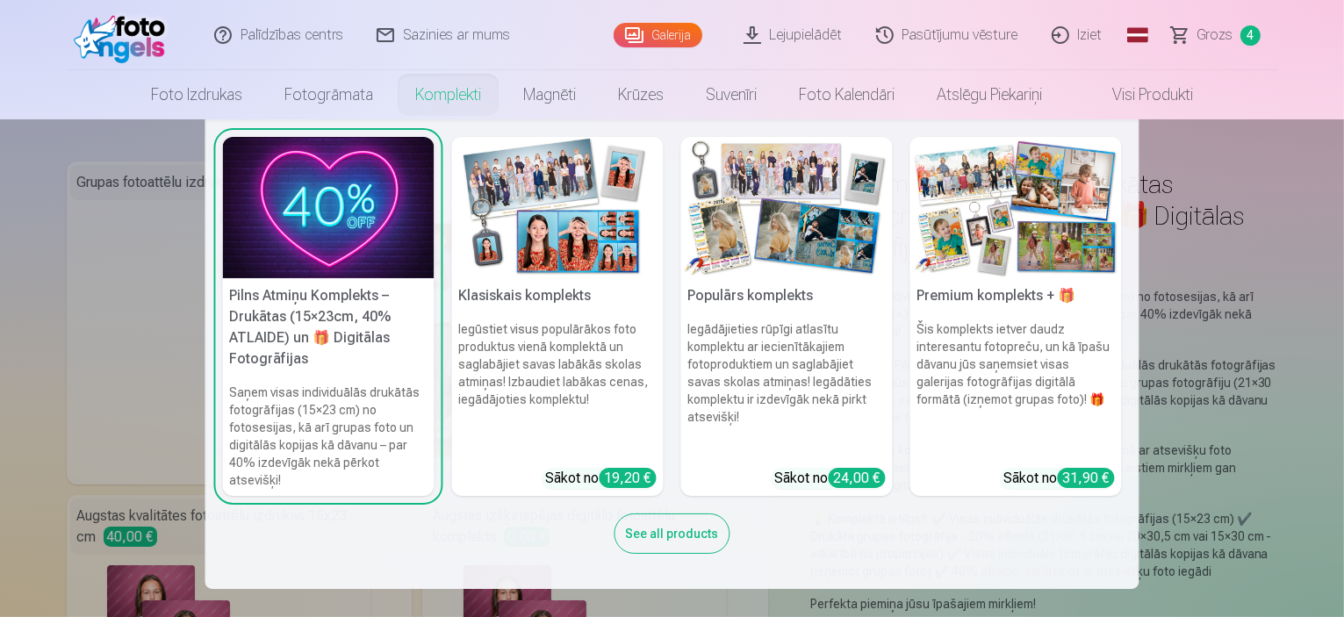
click at [663, 519] on div "See all products" at bounding box center [672, 533] width 116 height 40
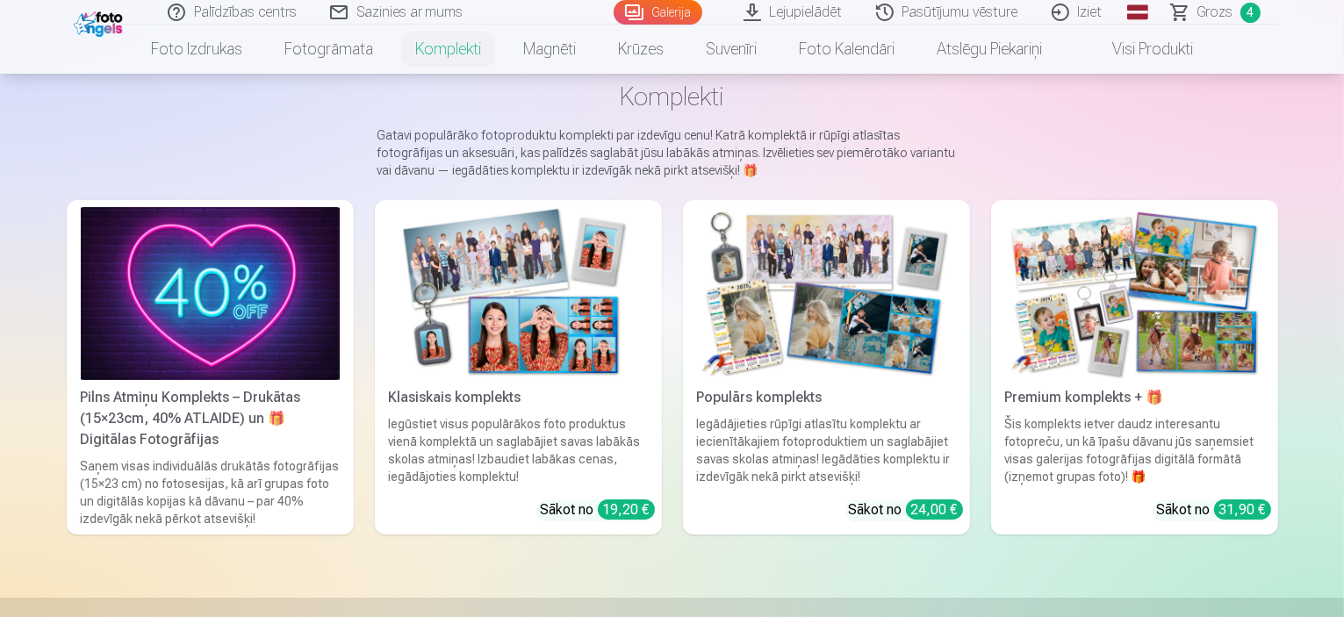
scroll to position [91, 0]
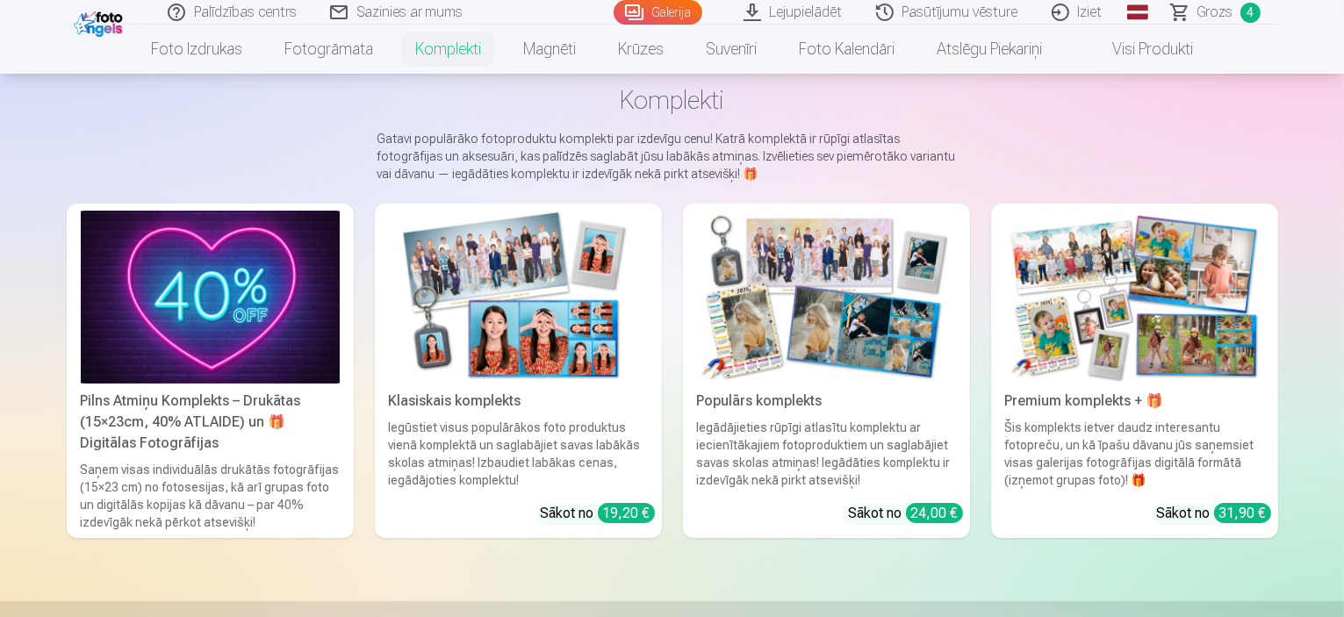
click at [602, 522] on link "Klasiskais komplekts Iegūstiet visus populārākos foto produktus vienā komplektā…" at bounding box center [518, 371] width 287 height 334
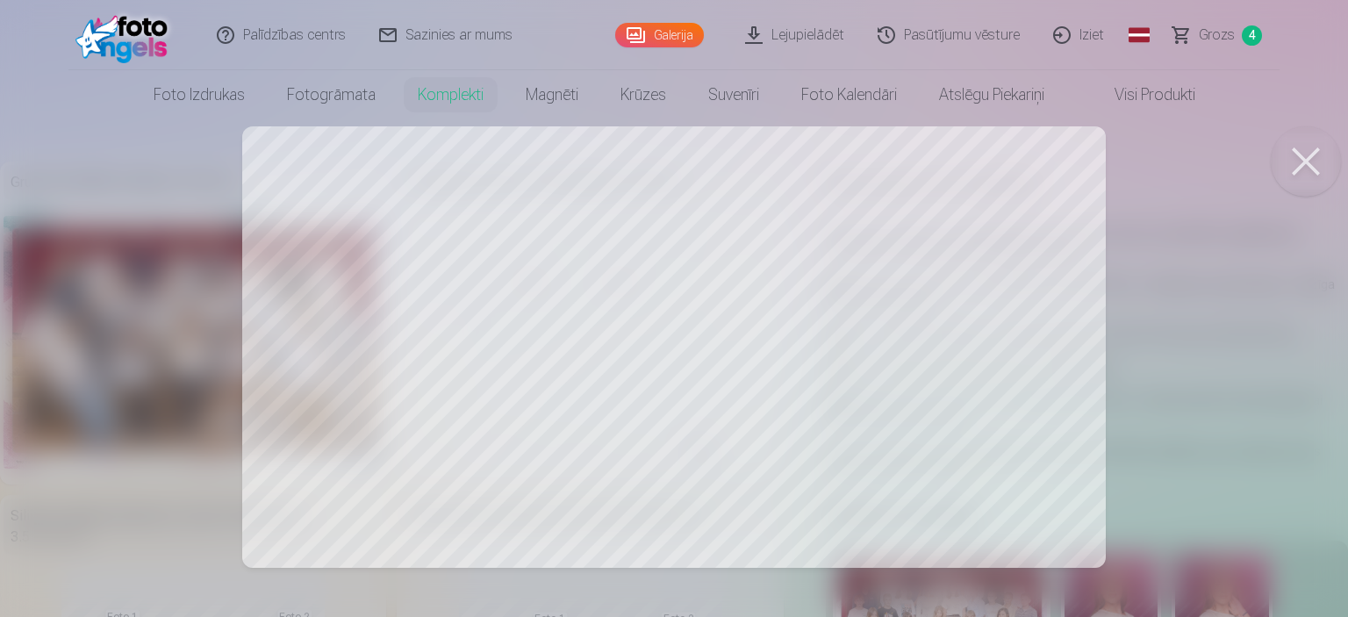
click at [665, 173] on div at bounding box center [674, 308] width 1348 height 617
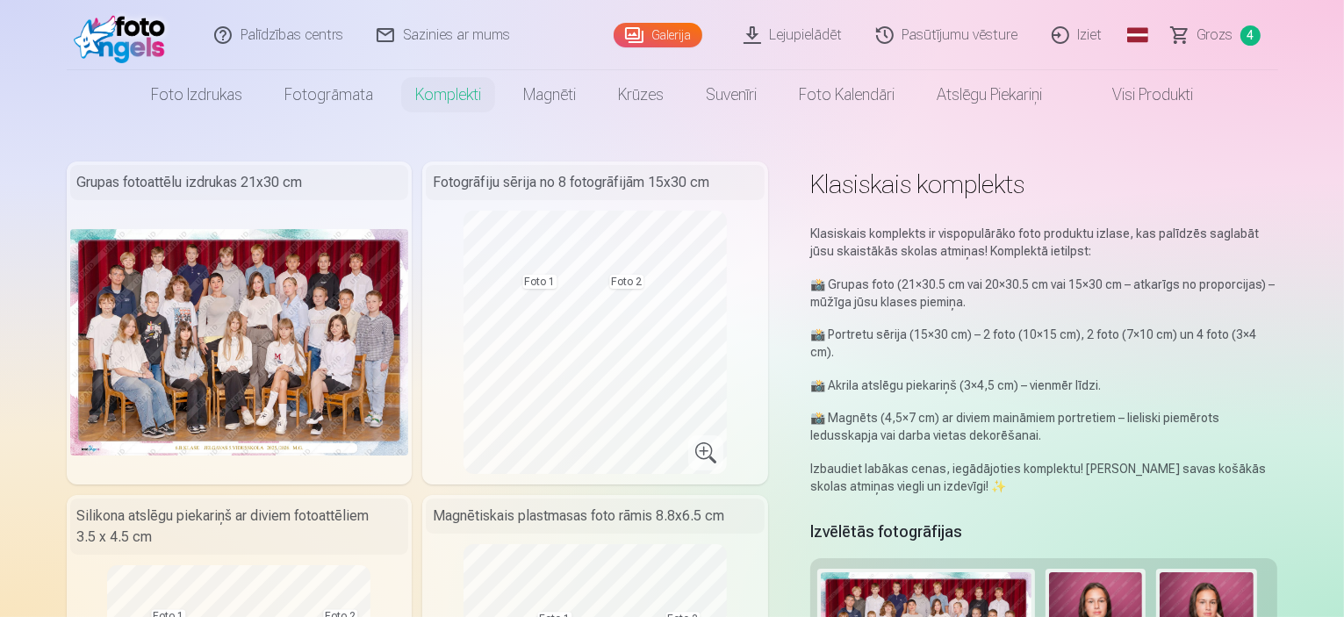
click at [665, 173] on div "Fotogrāfiju sērija no 8 fotogrāfijām 15x30 cm" at bounding box center [595, 182] width 339 height 35
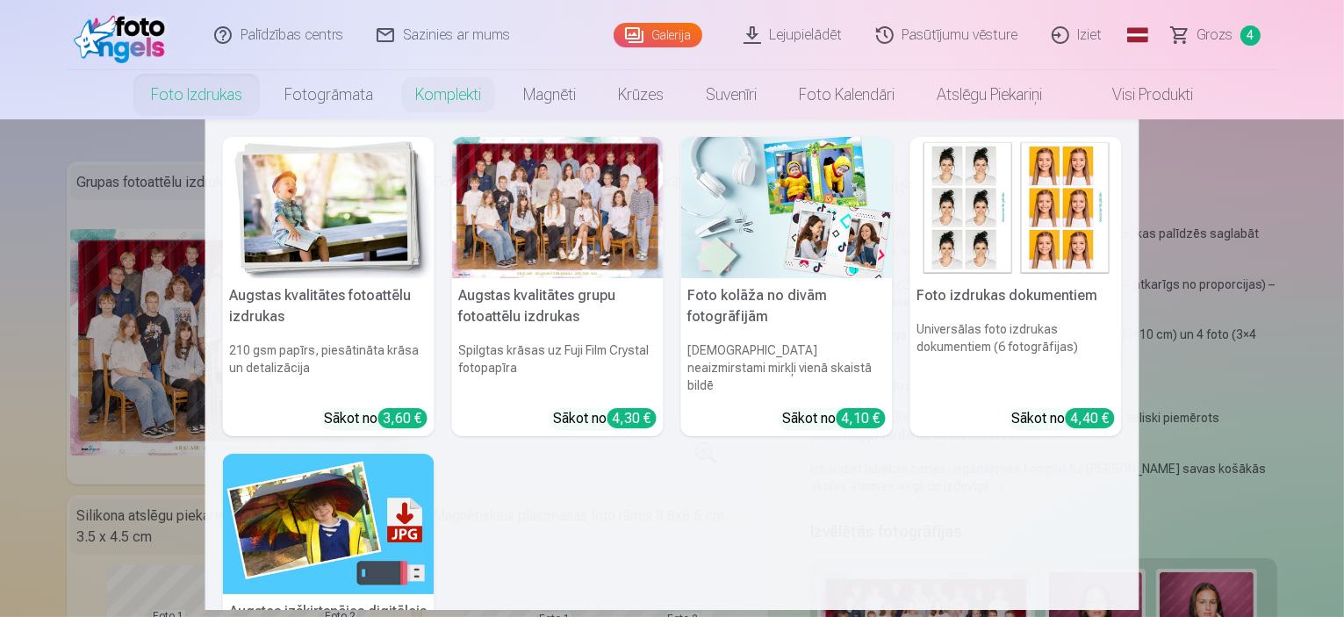
click at [254, 217] on img at bounding box center [328, 207] width 211 height 141
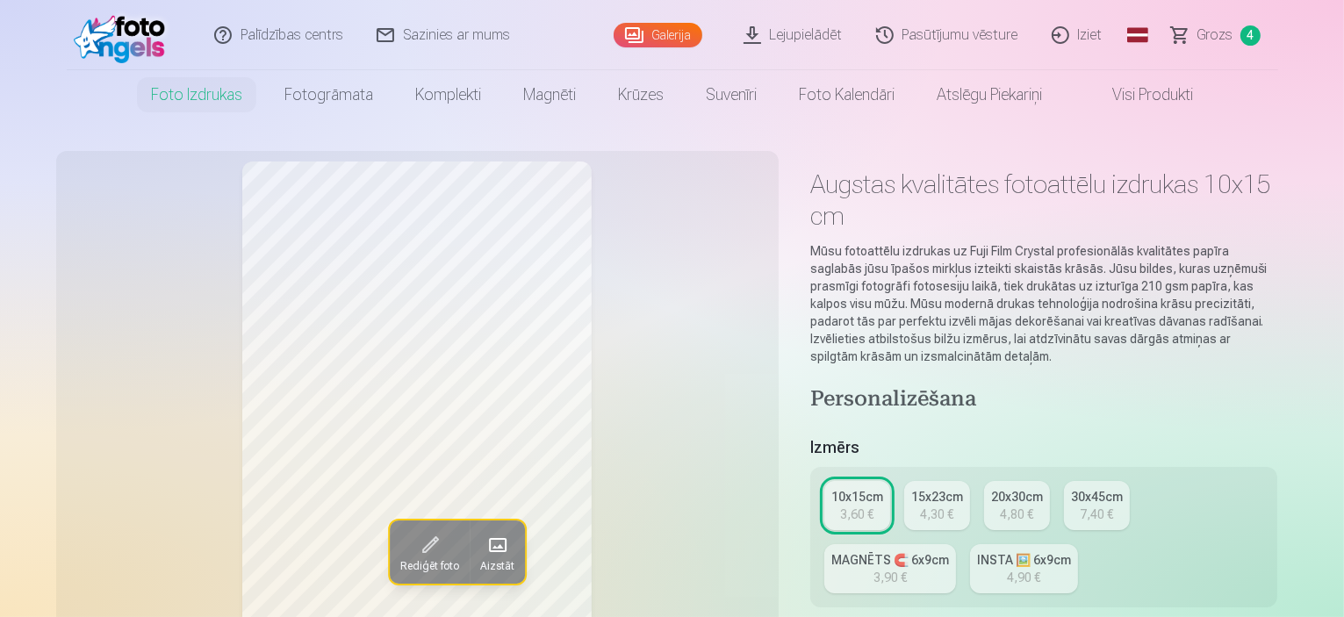
click at [1102, 488] on div "30x45cm" at bounding box center [1097, 497] width 52 height 18
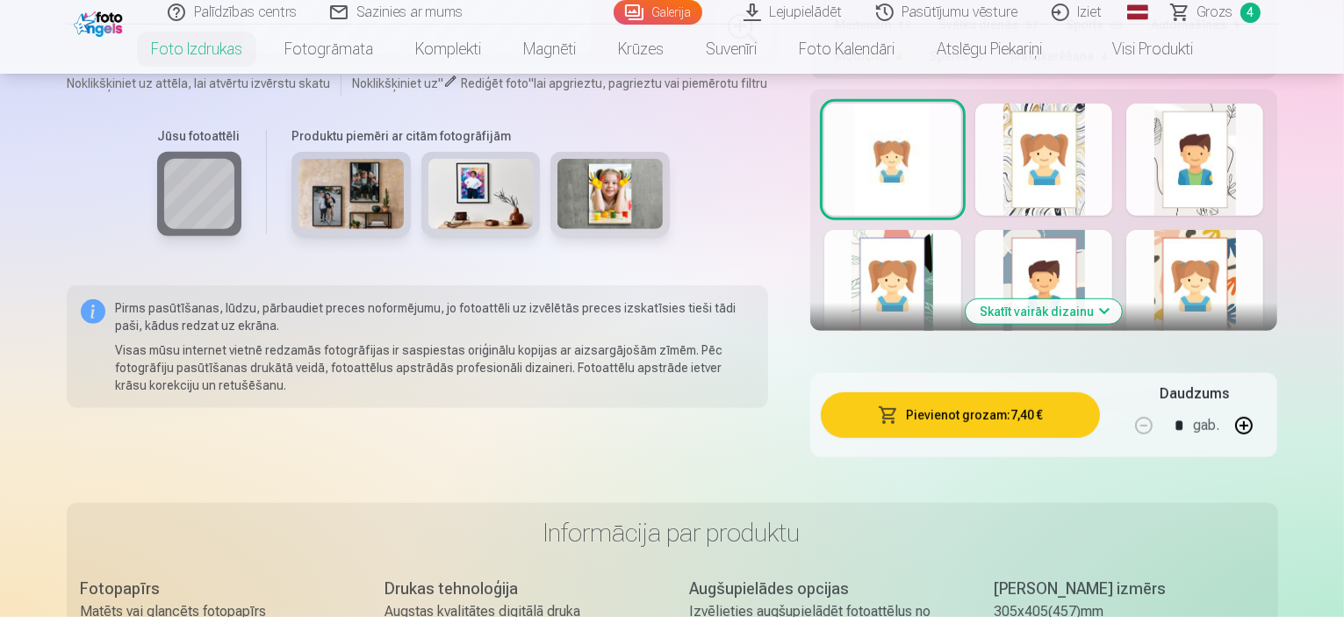
scroll to position [1134, 0]
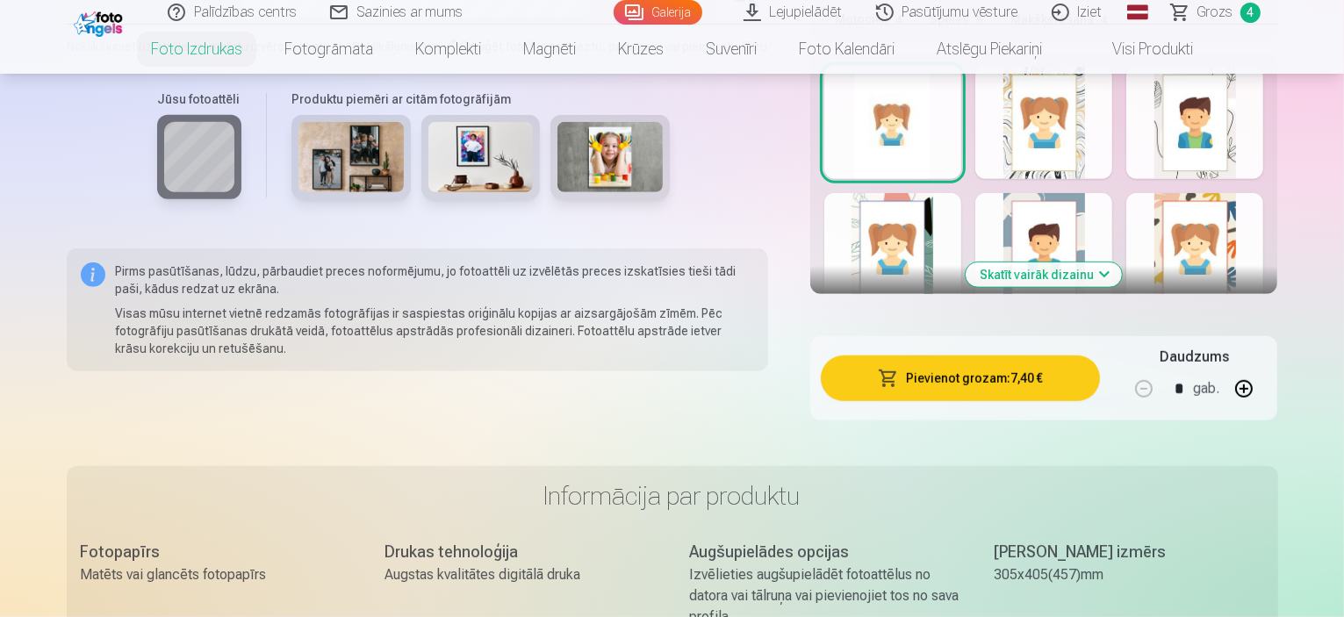
click at [328, 146] on img at bounding box center [350, 157] width 105 height 70
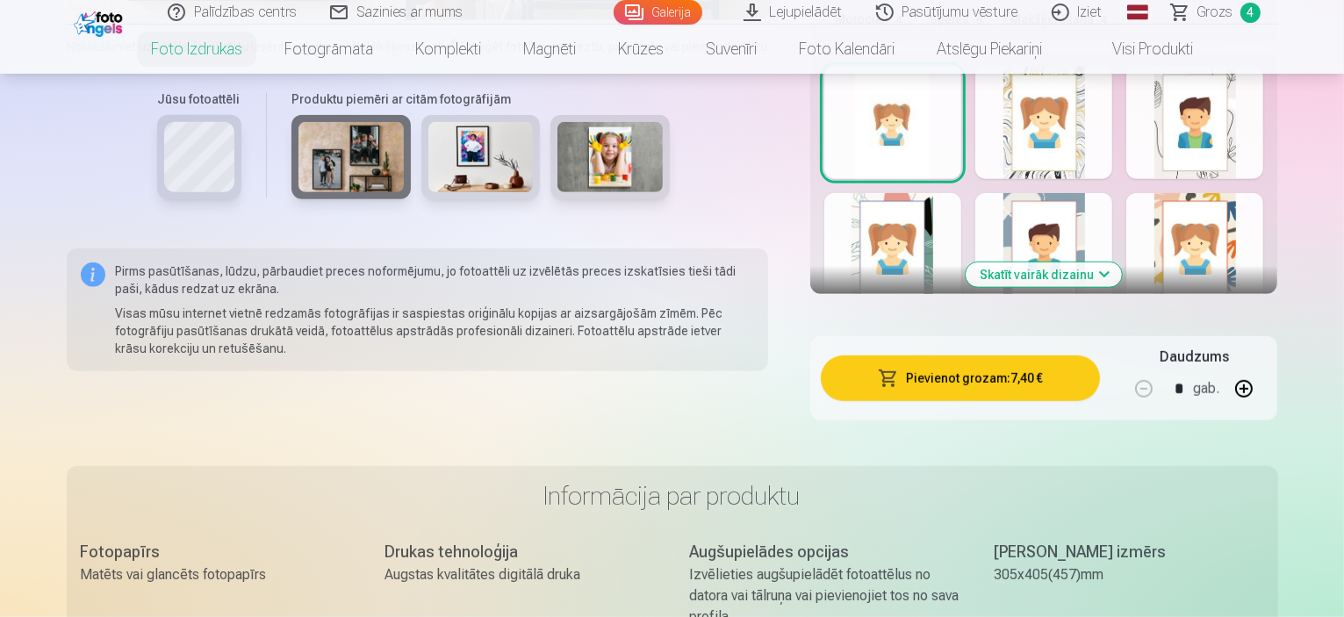
click at [350, 141] on img at bounding box center [350, 157] width 105 height 70
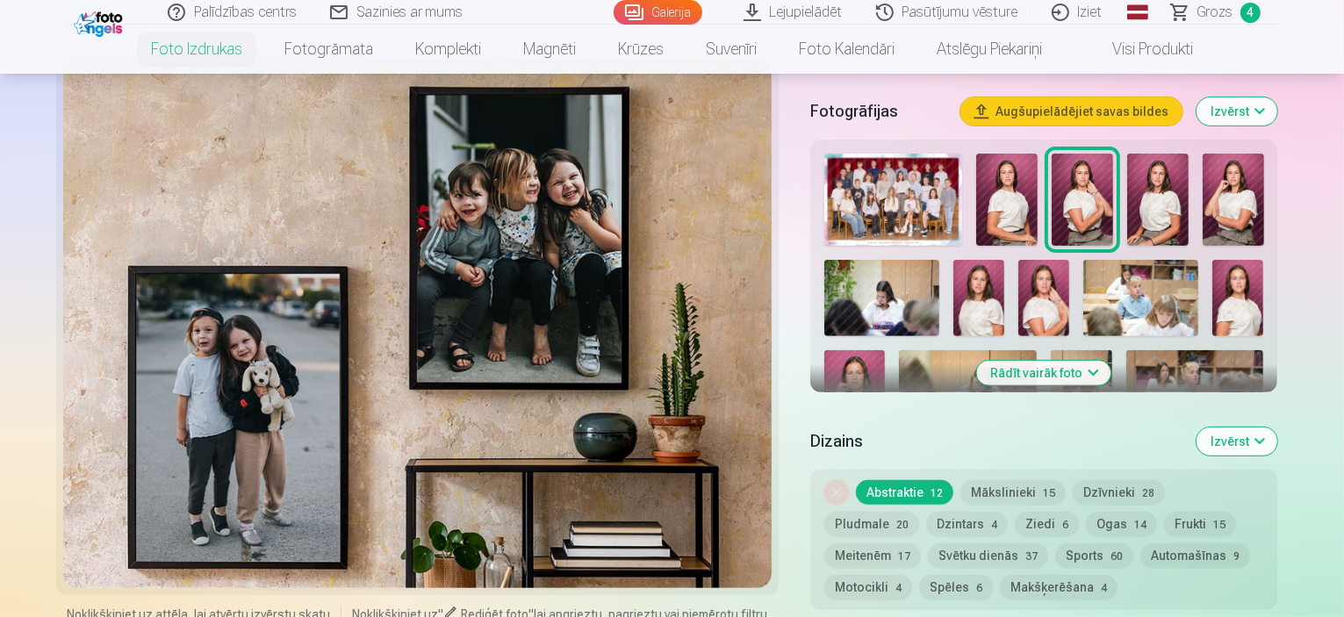
scroll to position [512, 0]
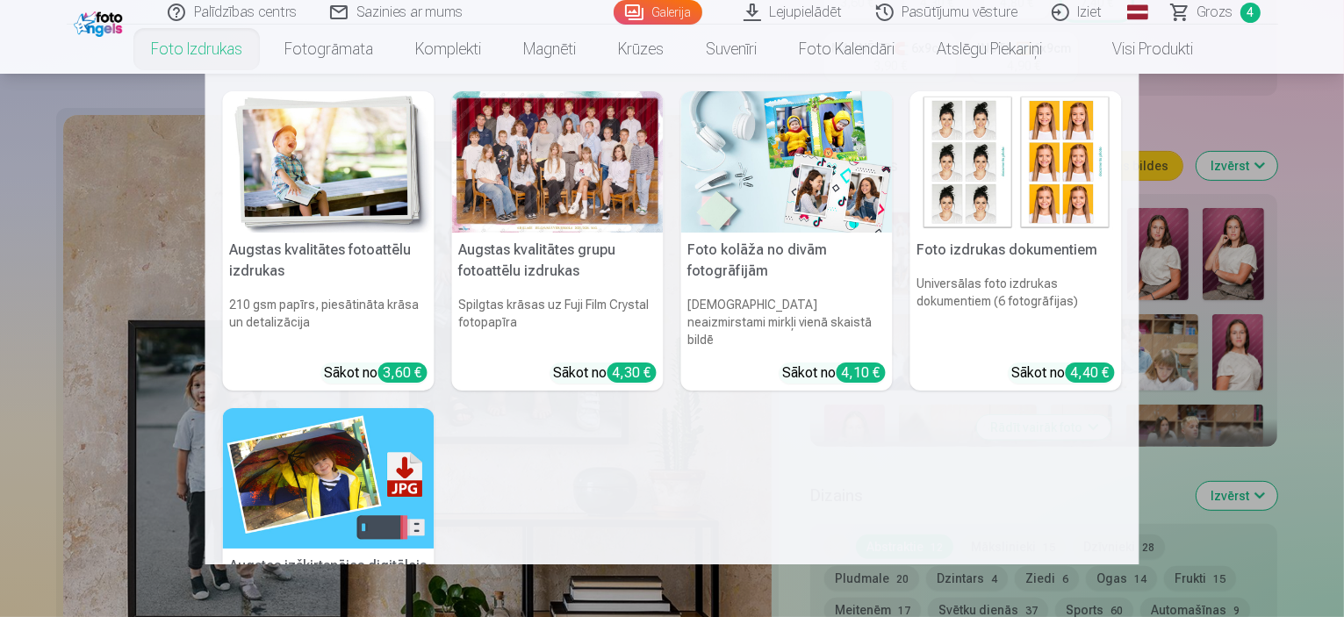
click at [209, 48] on link "Foto izdrukas" at bounding box center [196, 49] width 133 height 49
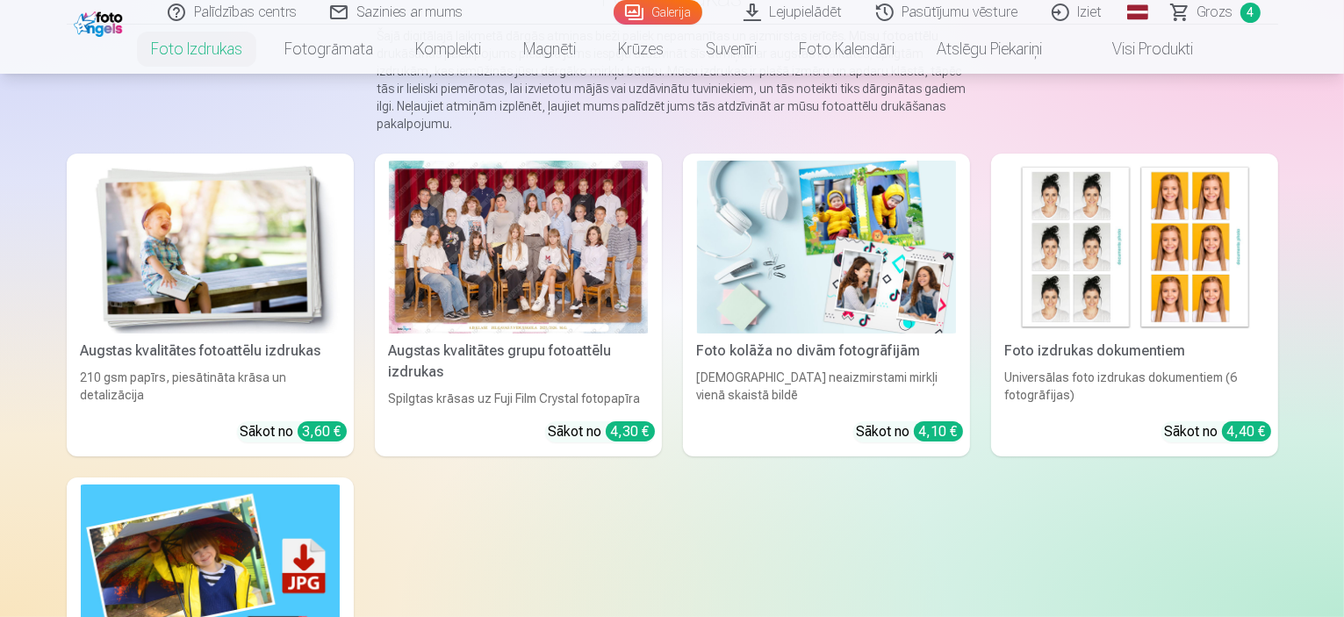
scroll to position [168, 0]
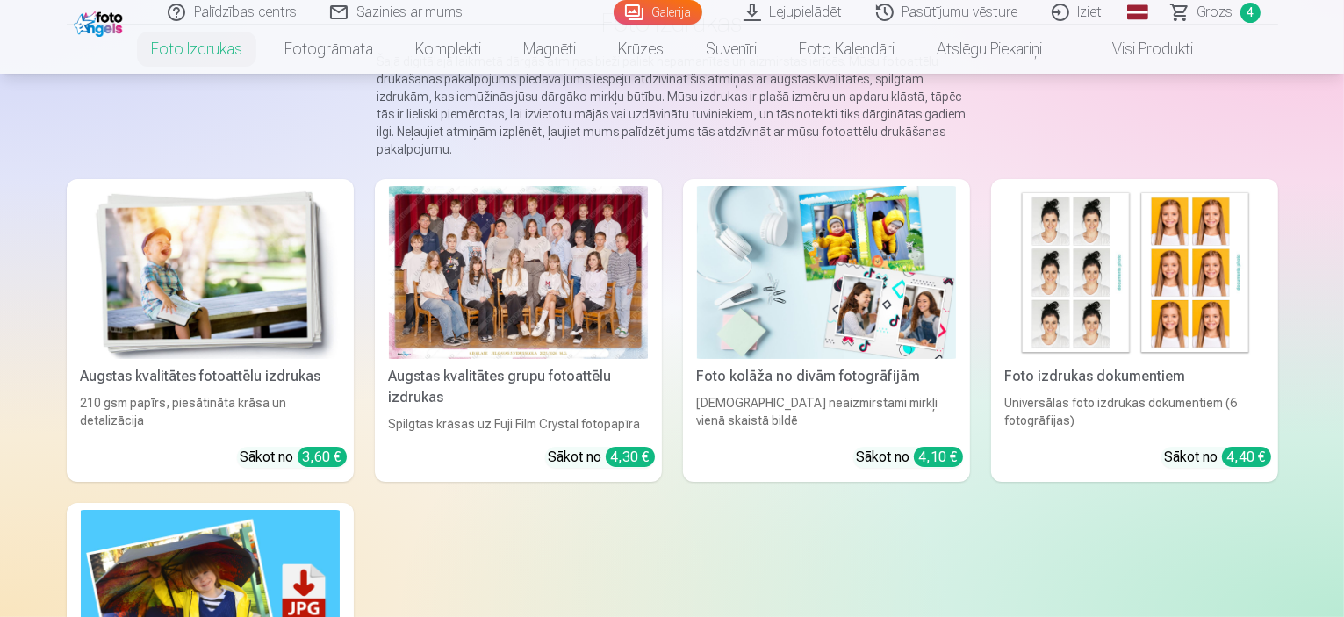
click at [252, 526] on div "Augstas kvalitātes fotoattēlu izdrukas 210 gsm papīrs, piesātināta krāsa un det…" at bounding box center [672, 492] width 1211 height 626
click at [284, 566] on img at bounding box center [210, 596] width 259 height 173
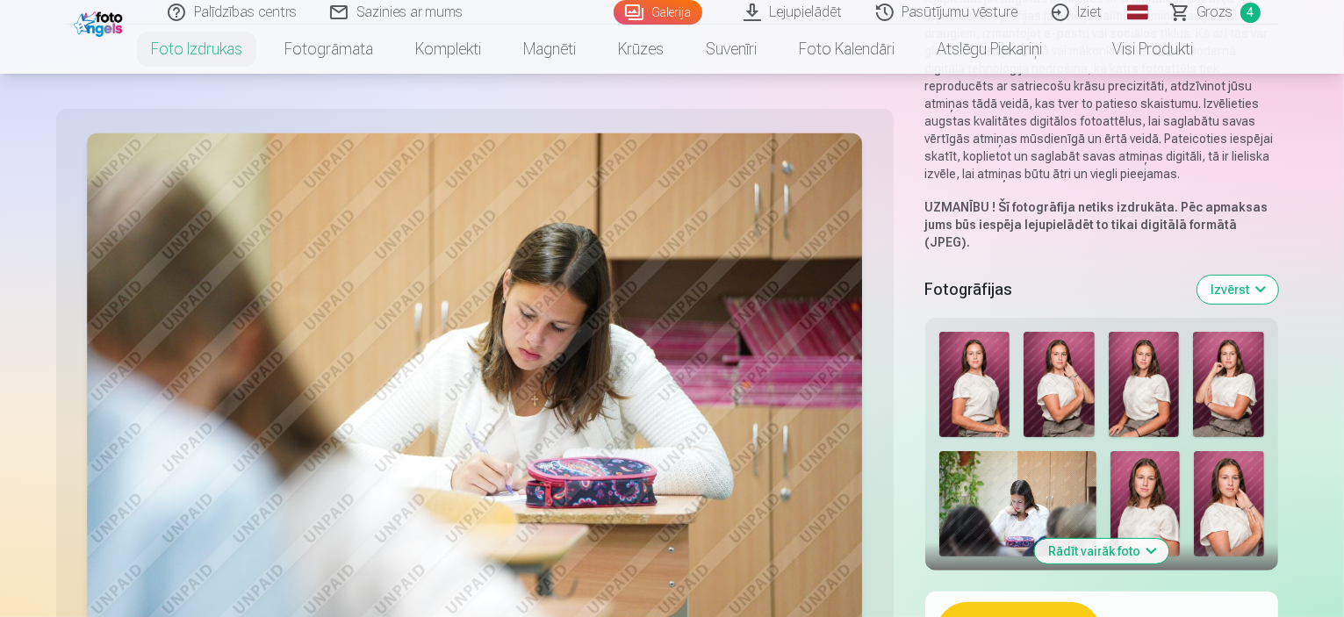
scroll to position [257, 0]
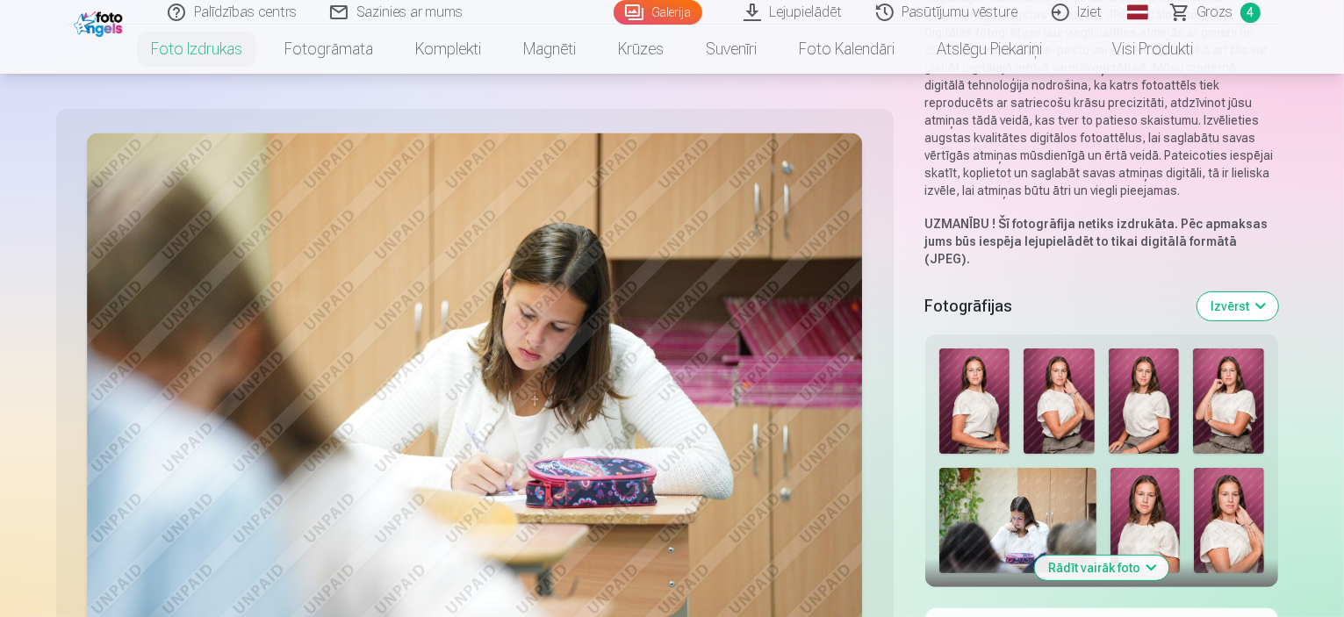
click at [939, 348] on img at bounding box center [974, 401] width 71 height 106
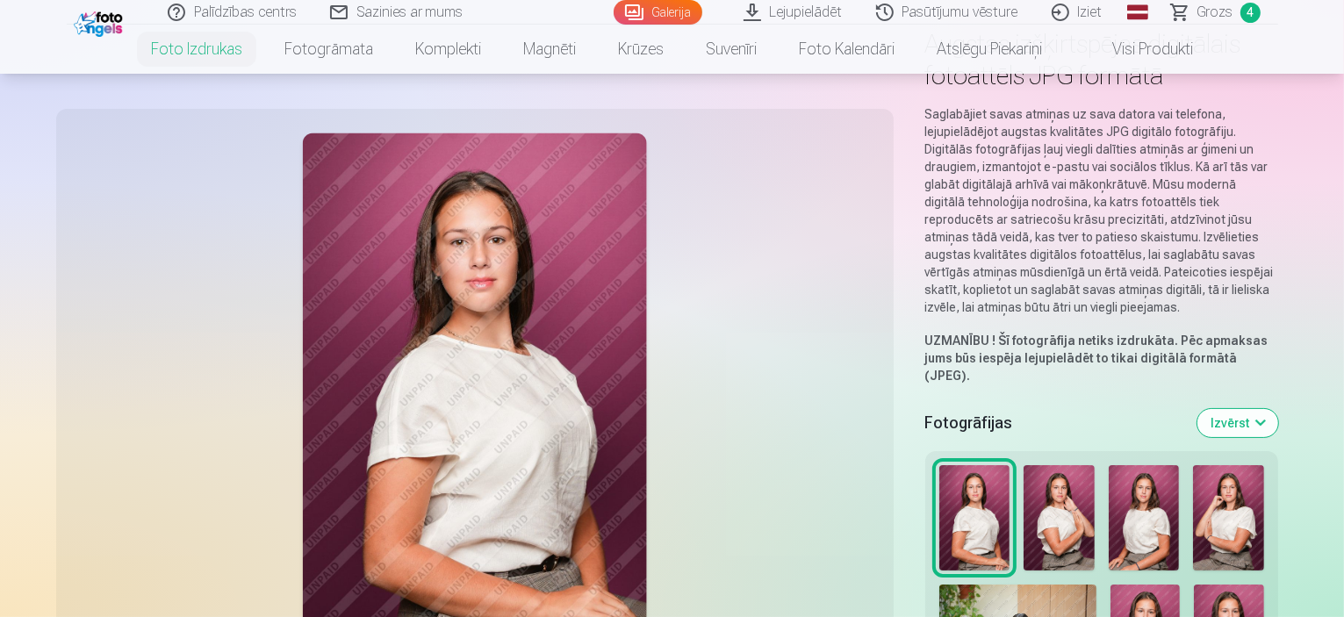
scroll to position [0, 0]
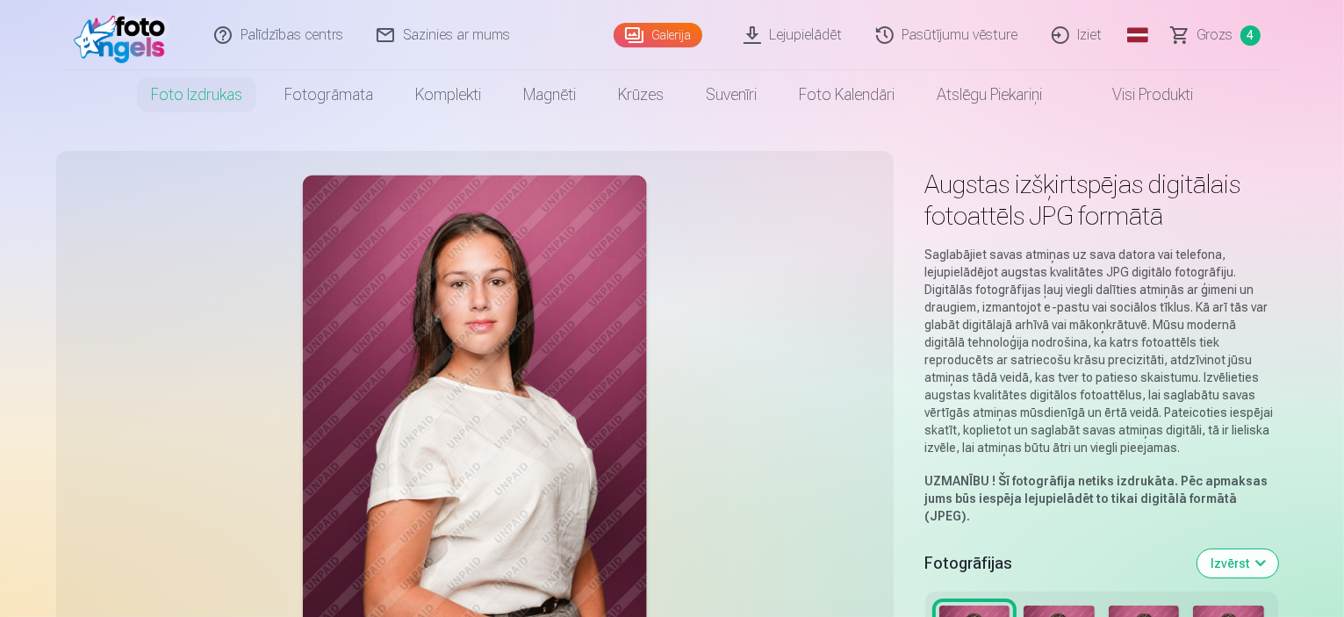
click at [143, 24] on img at bounding box center [124, 35] width 101 height 56
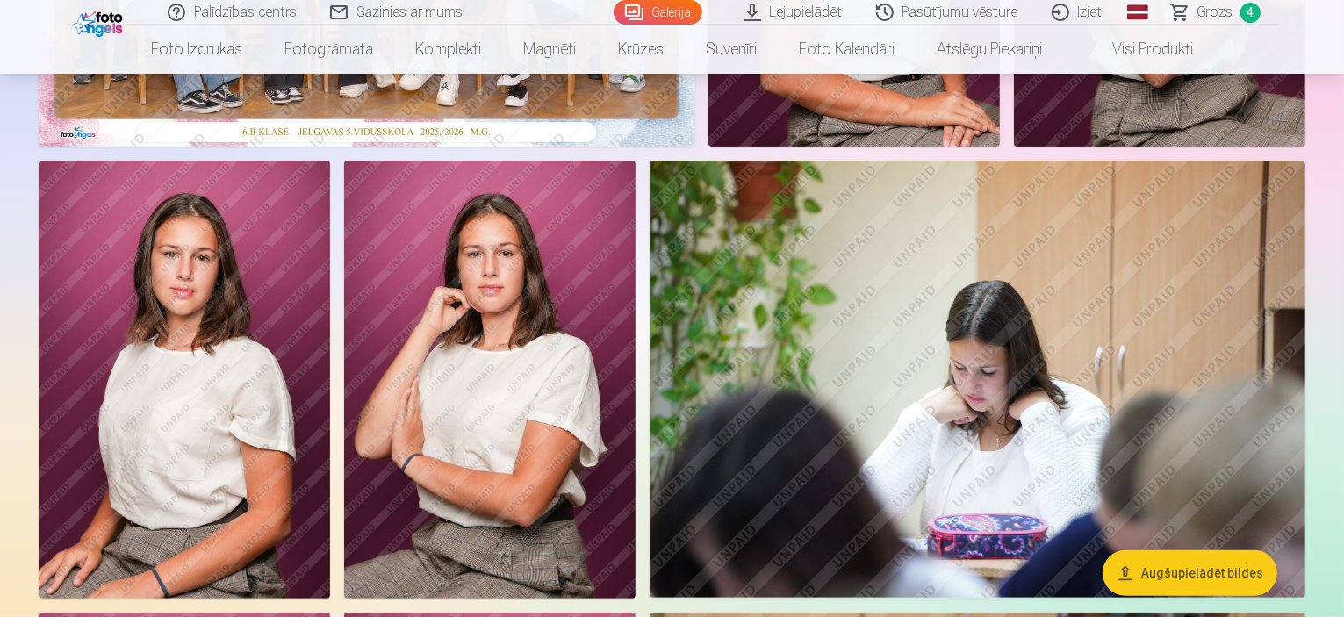
scroll to position [621, 0]
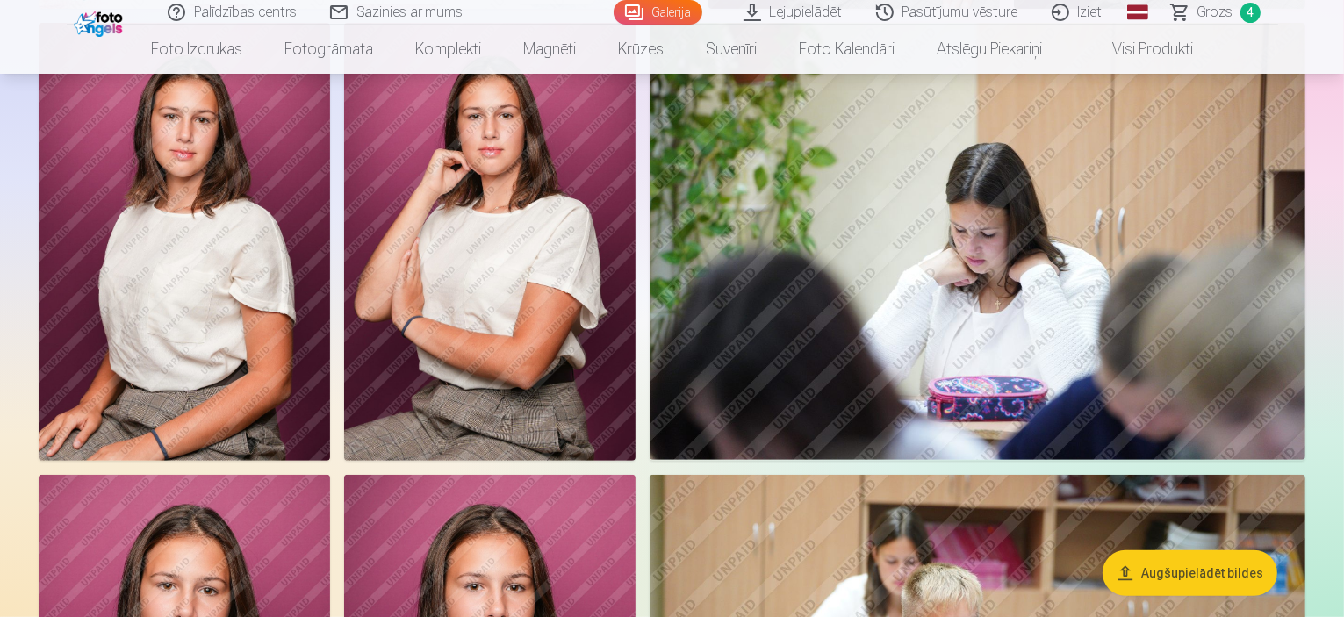
click at [1192, 575] on button "Augšupielādēt bildes" at bounding box center [1189, 573] width 175 height 46
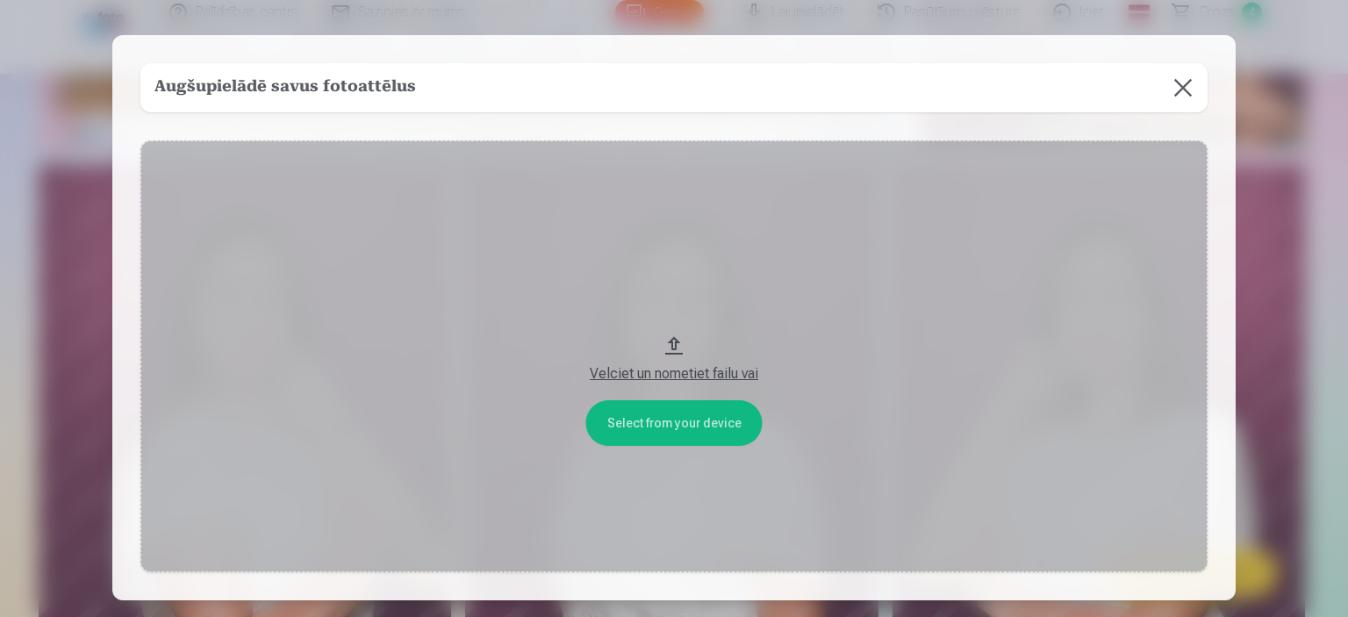
drag, startPoint x: 672, startPoint y: 369, endPoint x: 692, endPoint y: 199, distance: 171.3
click at [692, 199] on button "Velciet un nometiet failu vai" at bounding box center [673, 356] width 1067 height 432
click at [1181, 102] on button at bounding box center [1182, 87] width 49 height 49
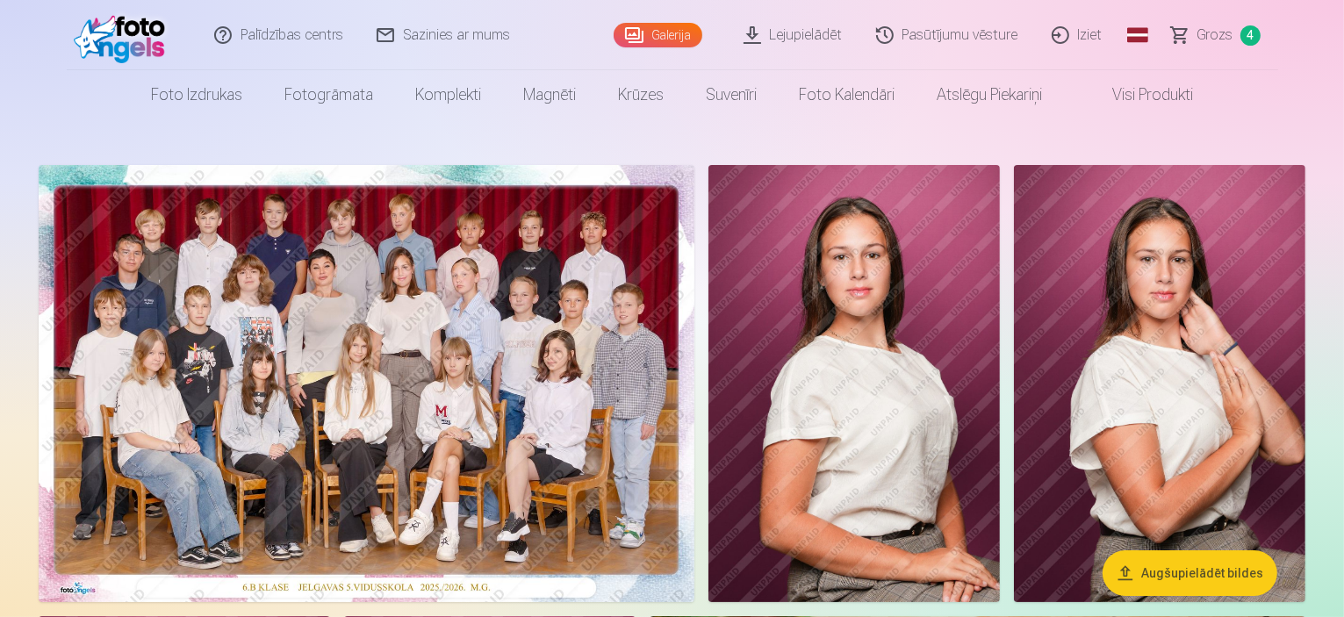
scroll to position [0, 0]
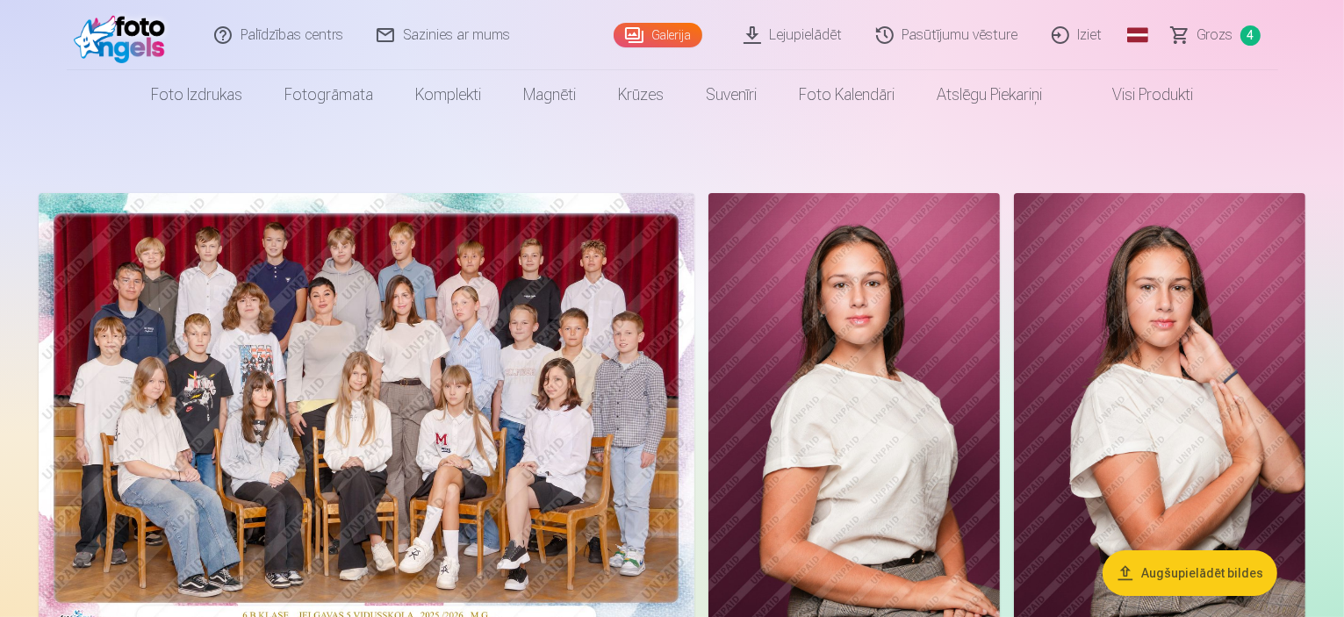
click at [449, 299] on img at bounding box center [367, 411] width 656 height 437
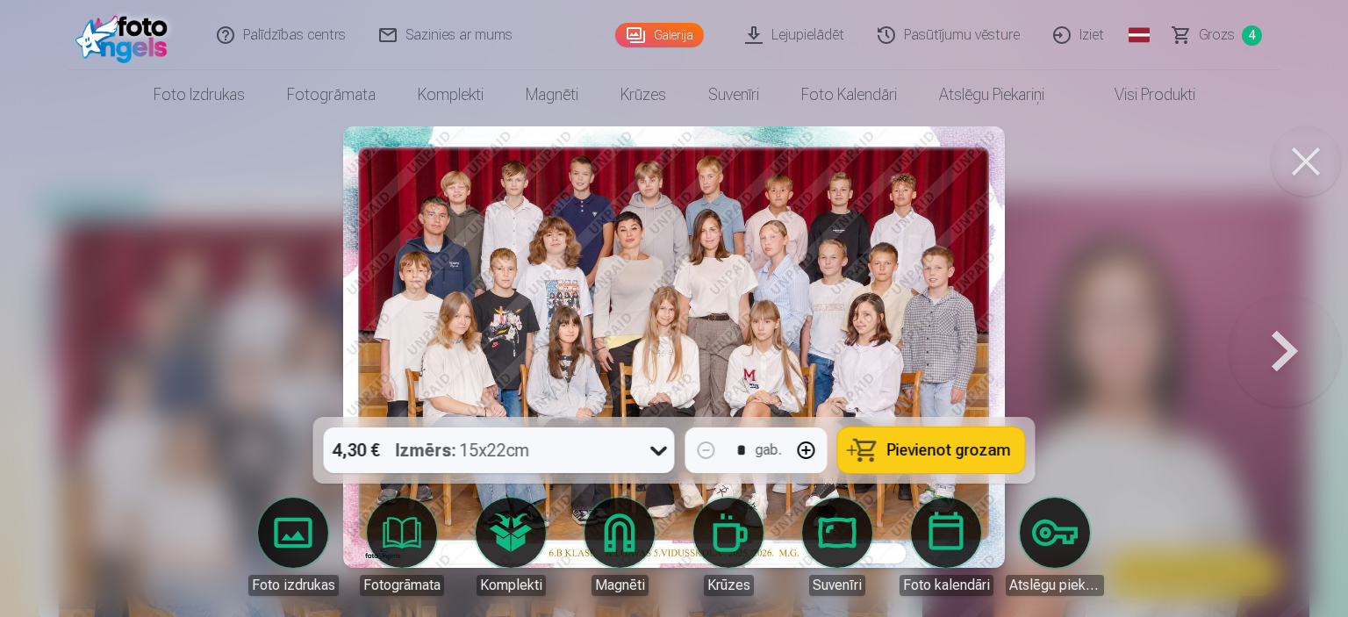
click at [1316, 164] on button at bounding box center [1306, 161] width 70 height 70
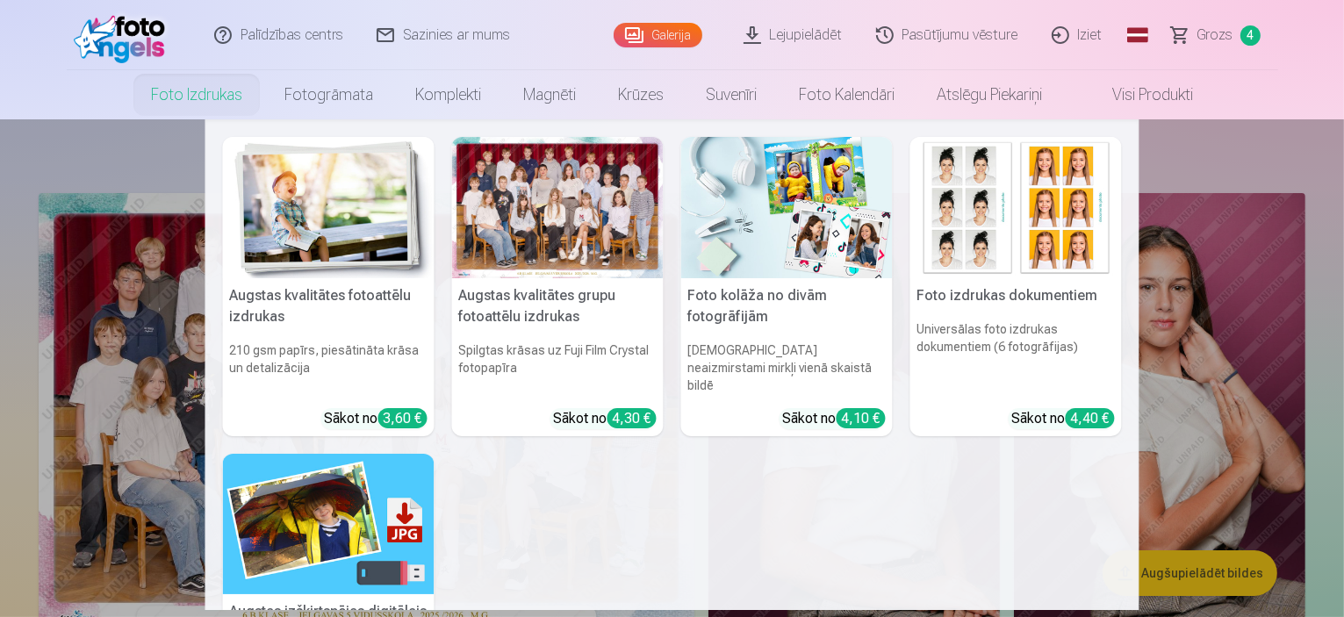
click at [326, 226] on img at bounding box center [328, 207] width 211 height 141
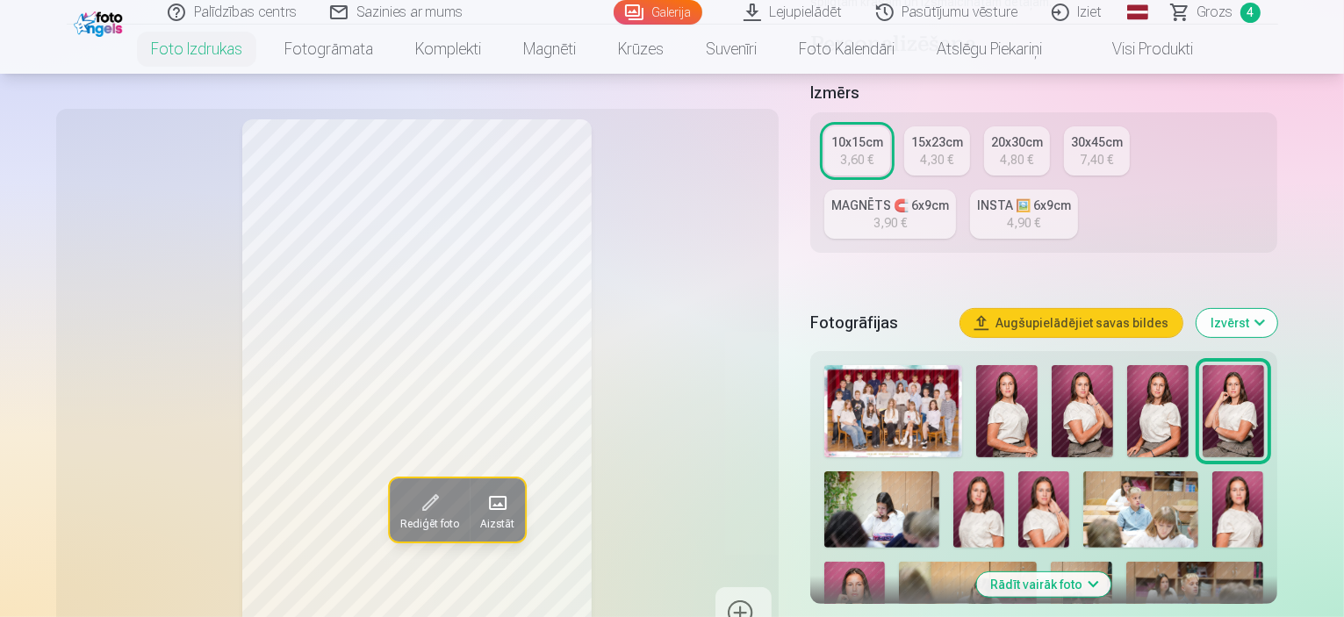
scroll to position [373, 0]
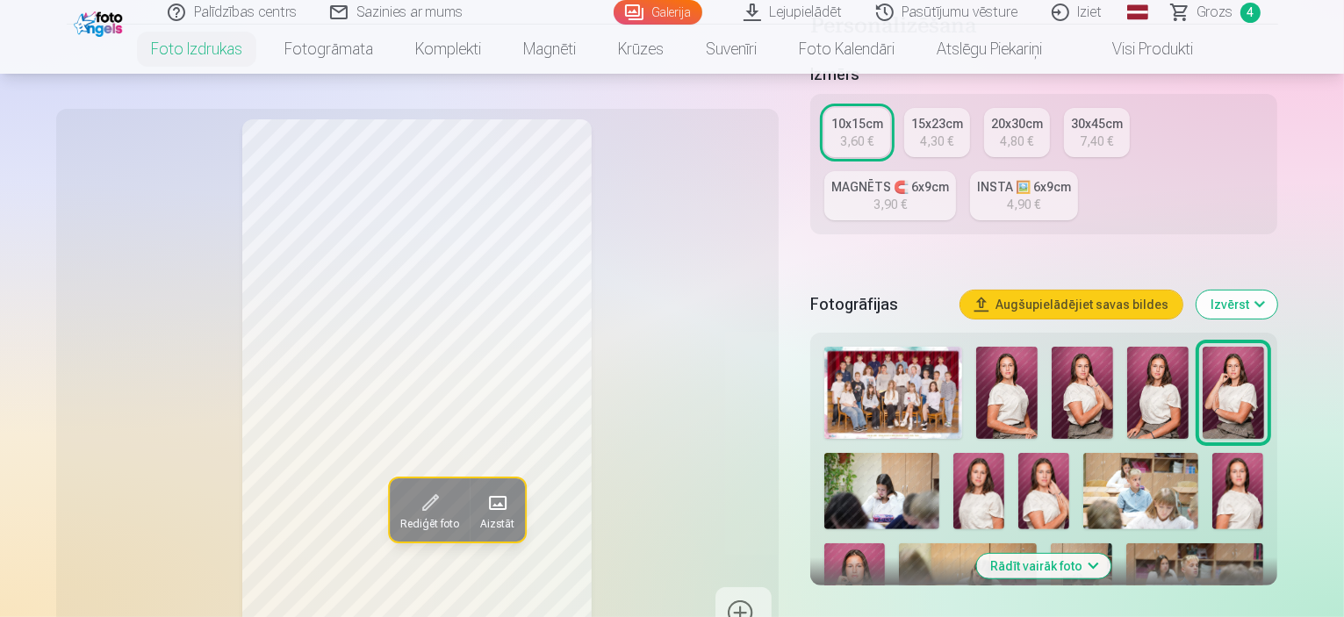
click at [1277, 290] on button "Izvērst" at bounding box center [1236, 304] width 81 height 28
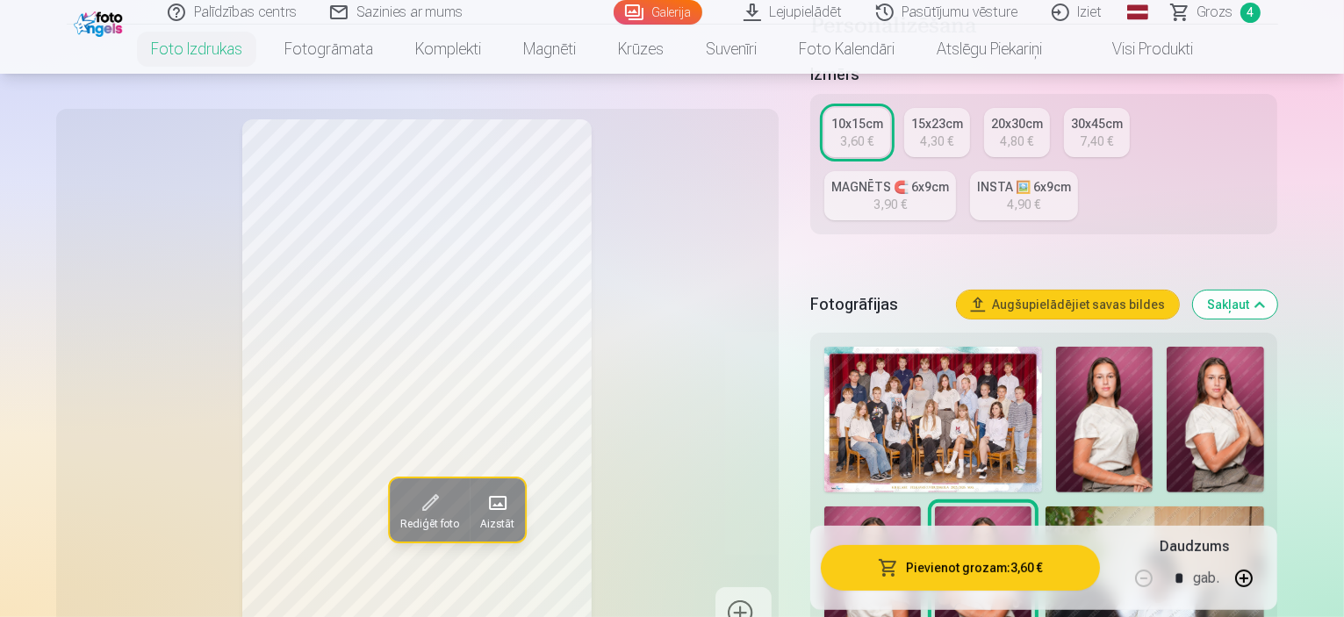
click at [1277, 290] on button "Sakļaut" at bounding box center [1235, 304] width 84 height 28
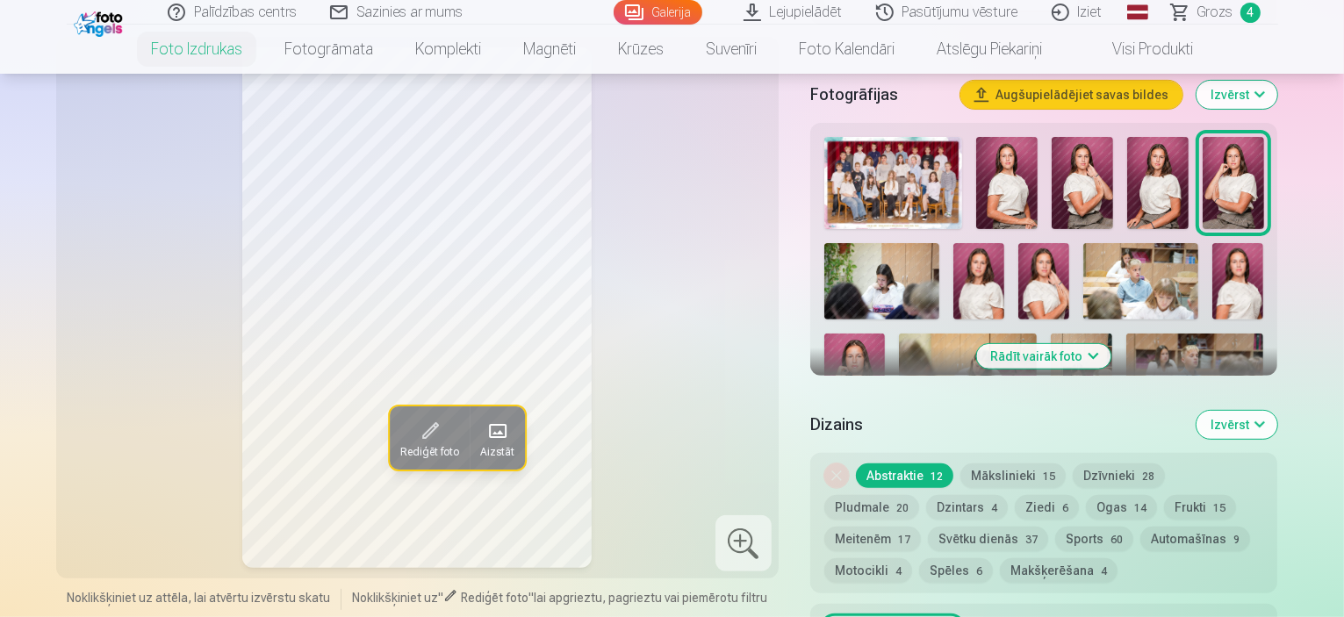
scroll to position [620, 0]
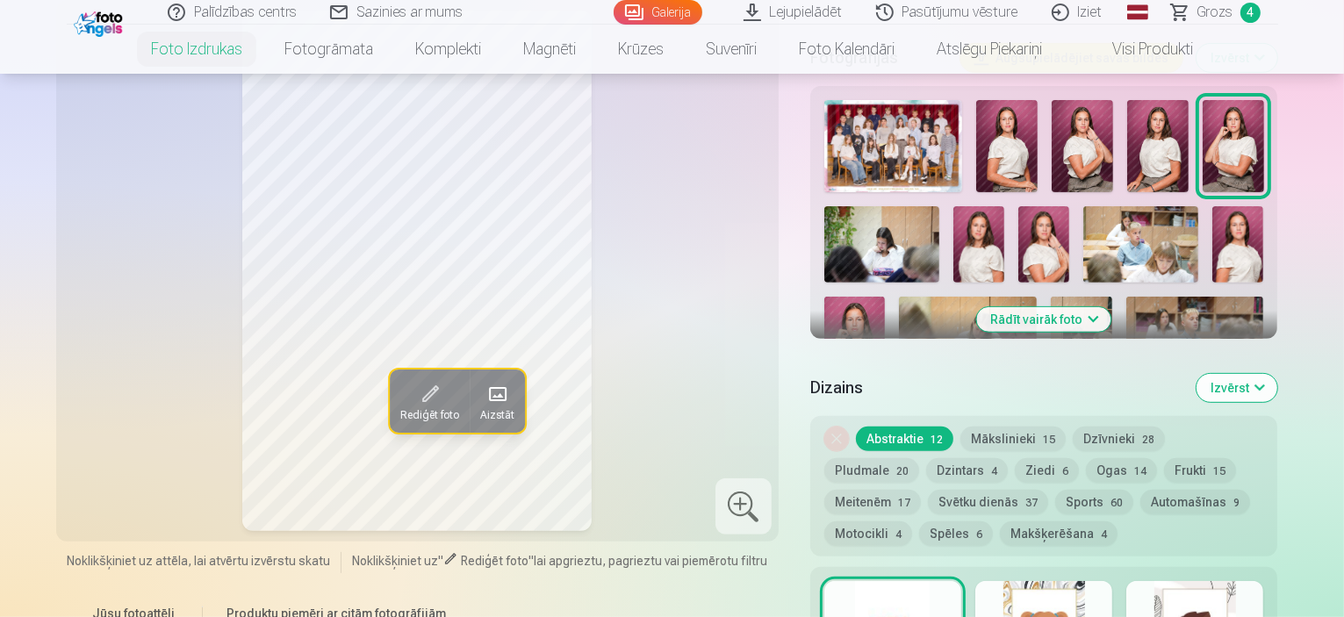
click at [1007, 427] on button "Mākslinieki 15" at bounding box center [1012, 439] width 105 height 25
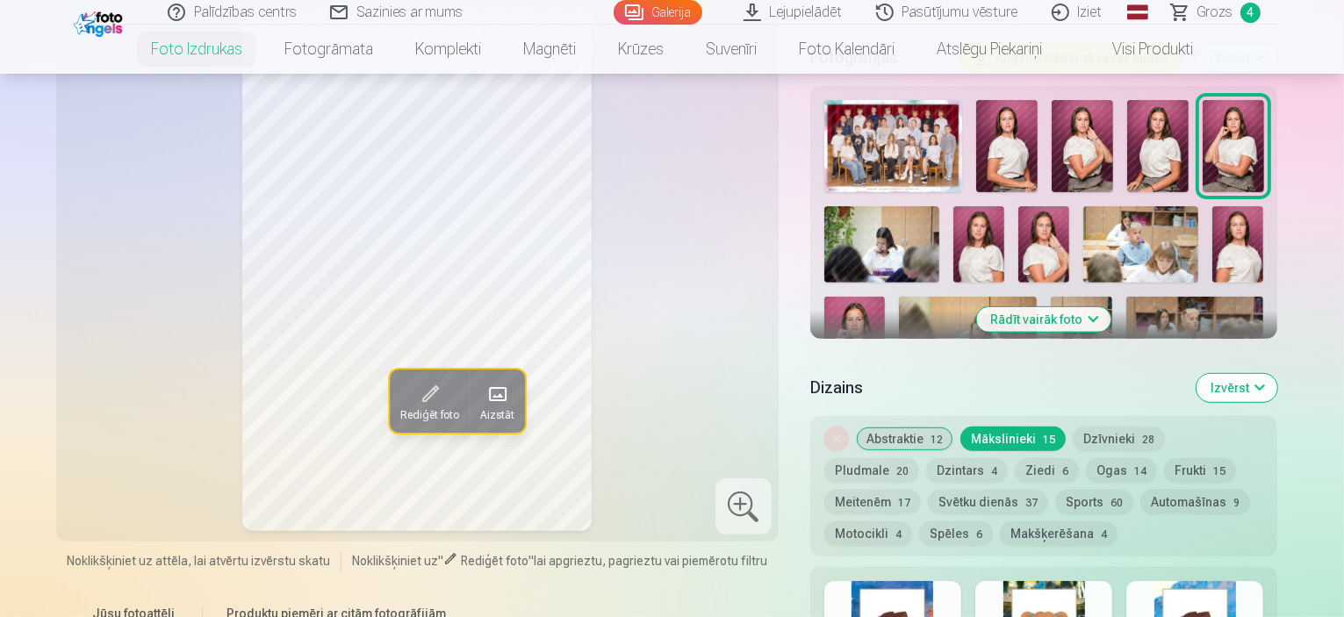
click at [1086, 458] on button "Ogas 14" at bounding box center [1121, 470] width 71 height 25
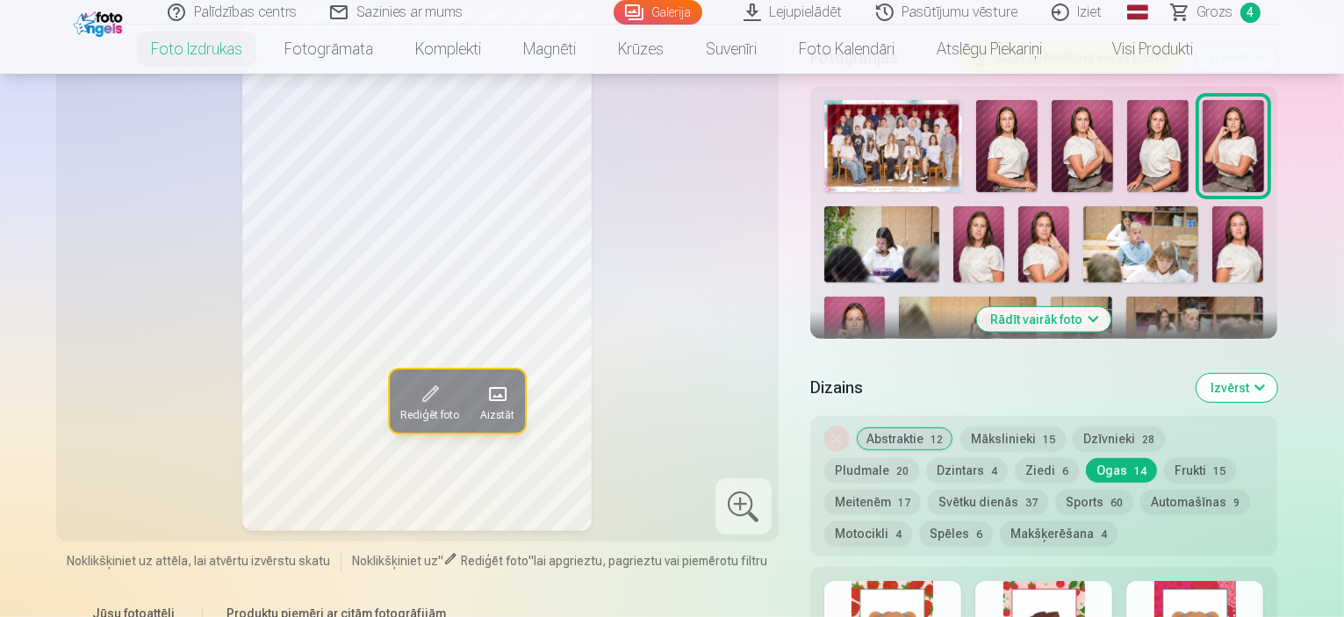
click at [1115, 440] on div "Noņemiet dizainu Abstraktie 12 Mākslinieki 15 Dzīvnieki 28 Pludmale 20 Dzintars…" at bounding box center [1044, 486] width 468 height 140
click at [928, 490] on button "Svētku dienās 37" at bounding box center [988, 502] width 120 height 25
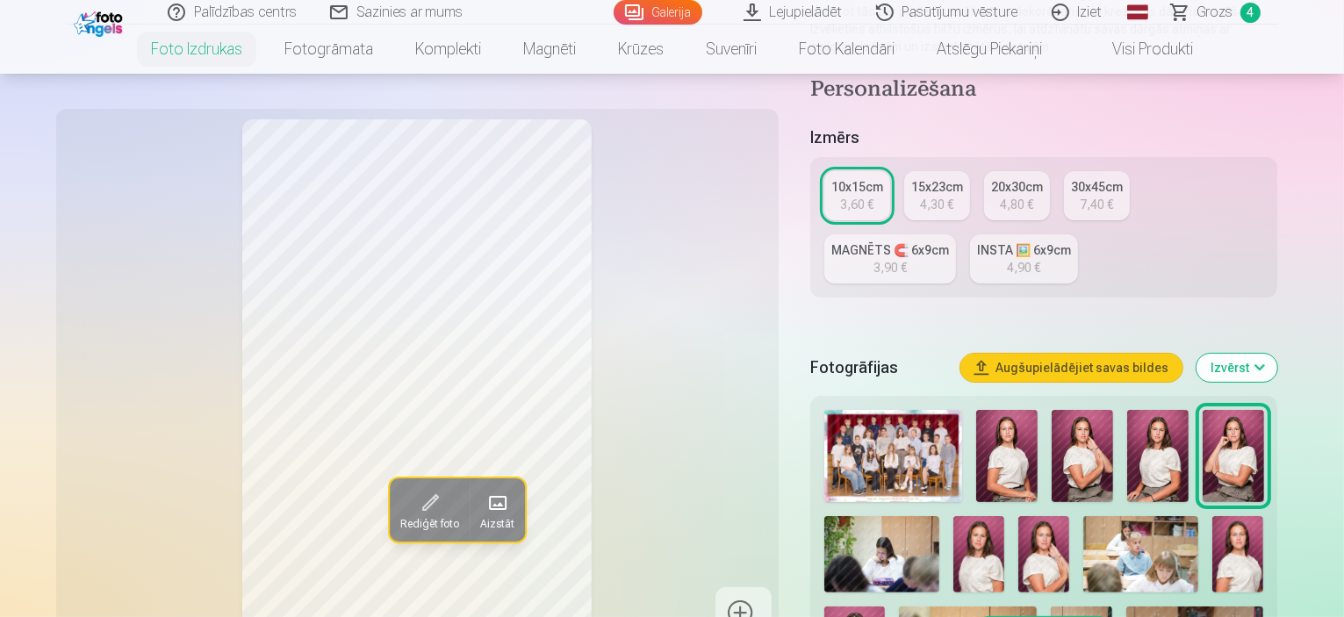
scroll to position [328, 0]
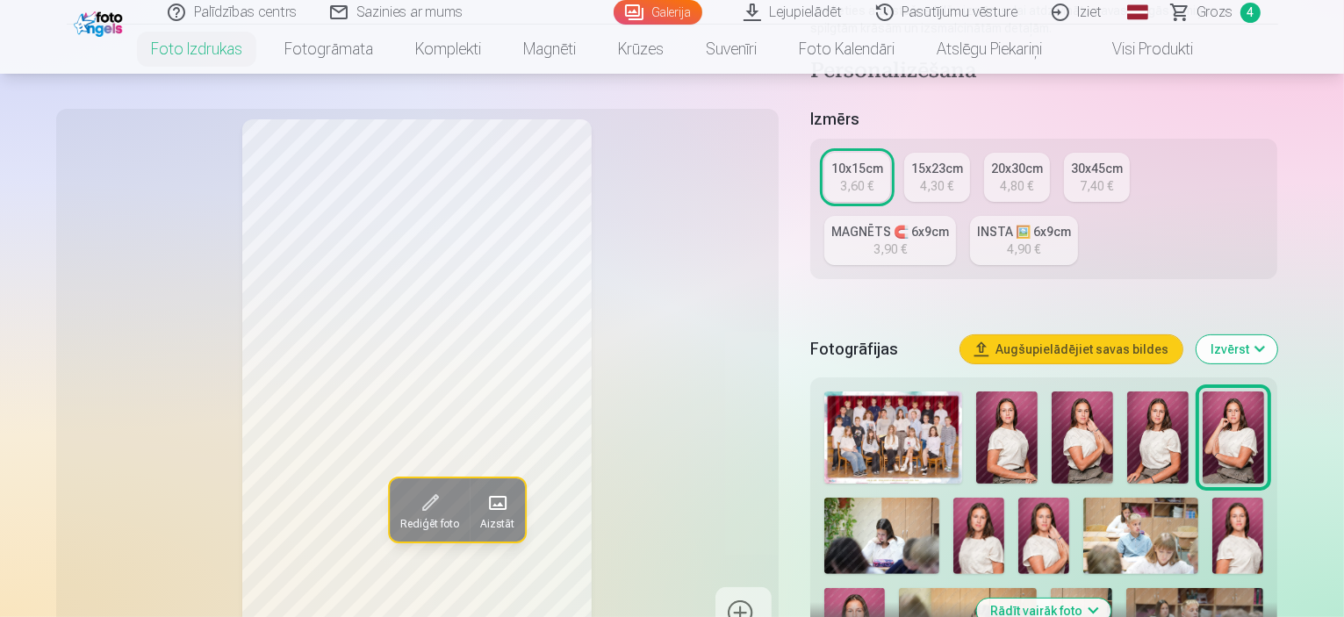
click at [1004, 384] on div at bounding box center [1044, 577] width 454 height 387
click at [997, 391] on img at bounding box center [1006, 437] width 61 height 92
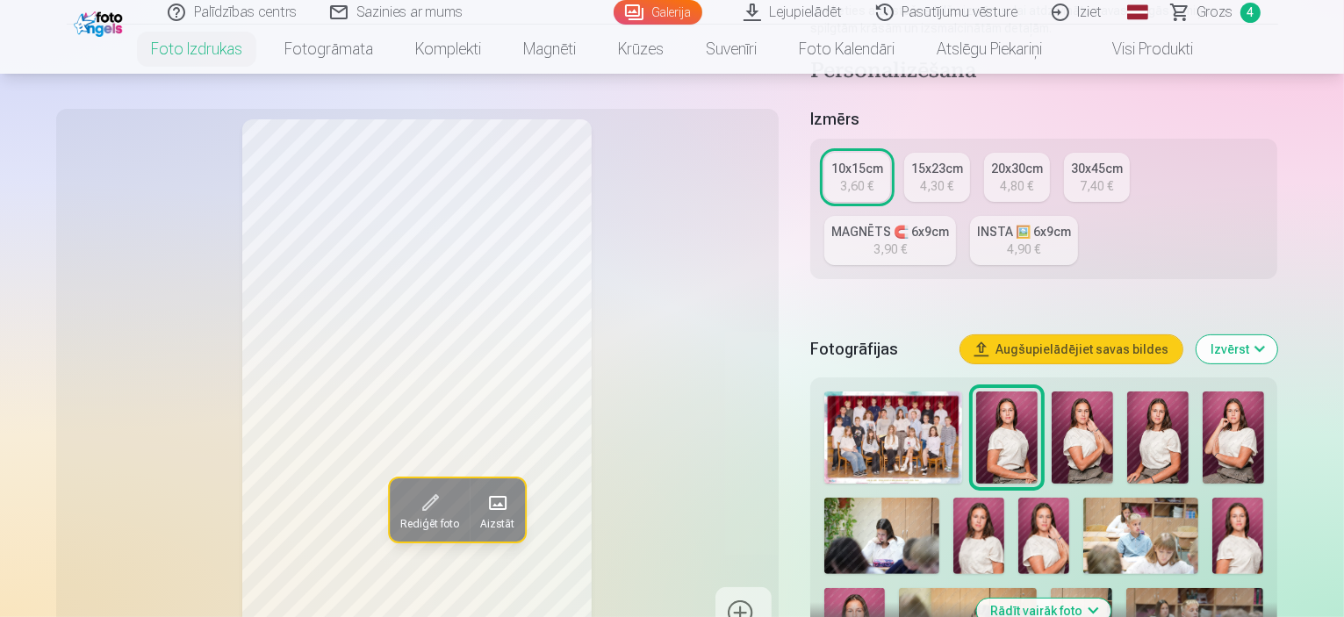
click at [1185, 59] on link "Visi produkti" at bounding box center [1138, 49] width 151 height 49
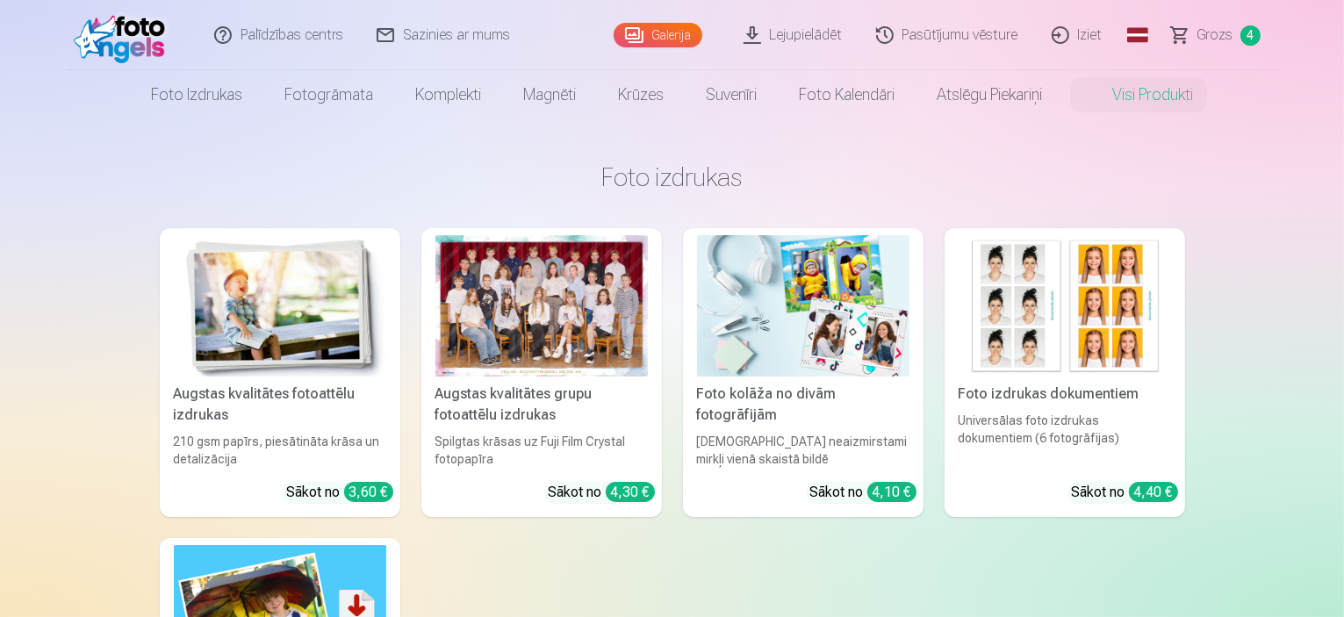
click at [839, 317] on img at bounding box center [803, 305] width 212 height 141
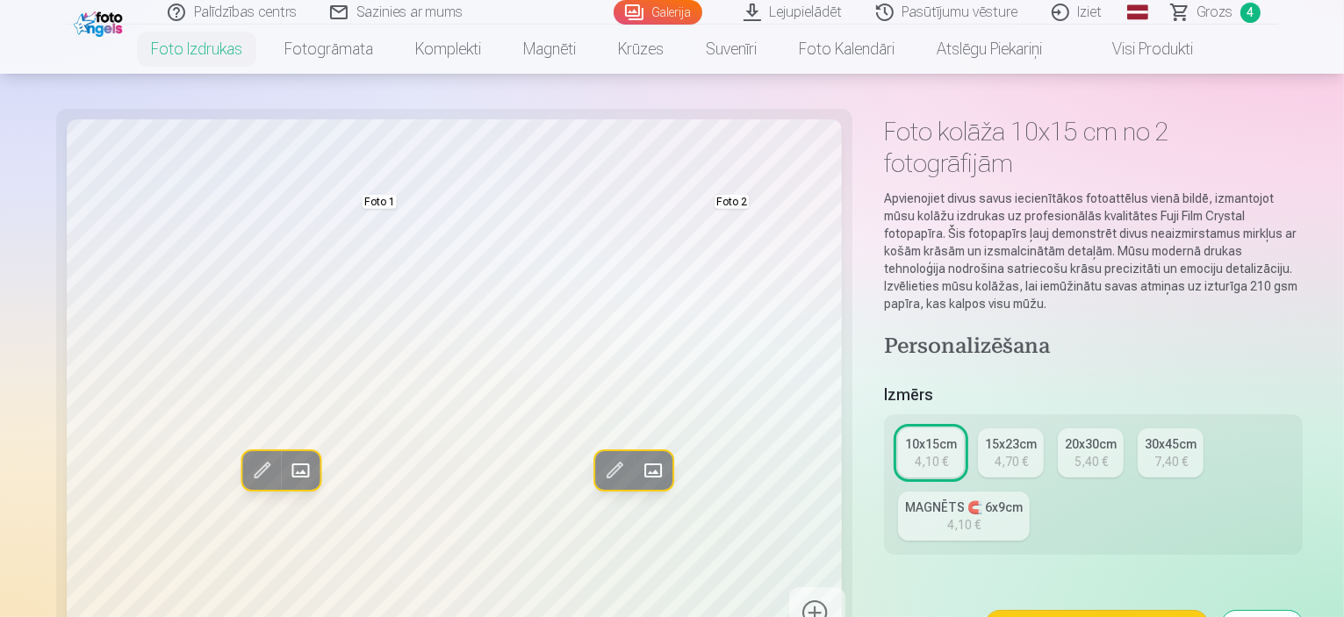
scroll to position [18, 0]
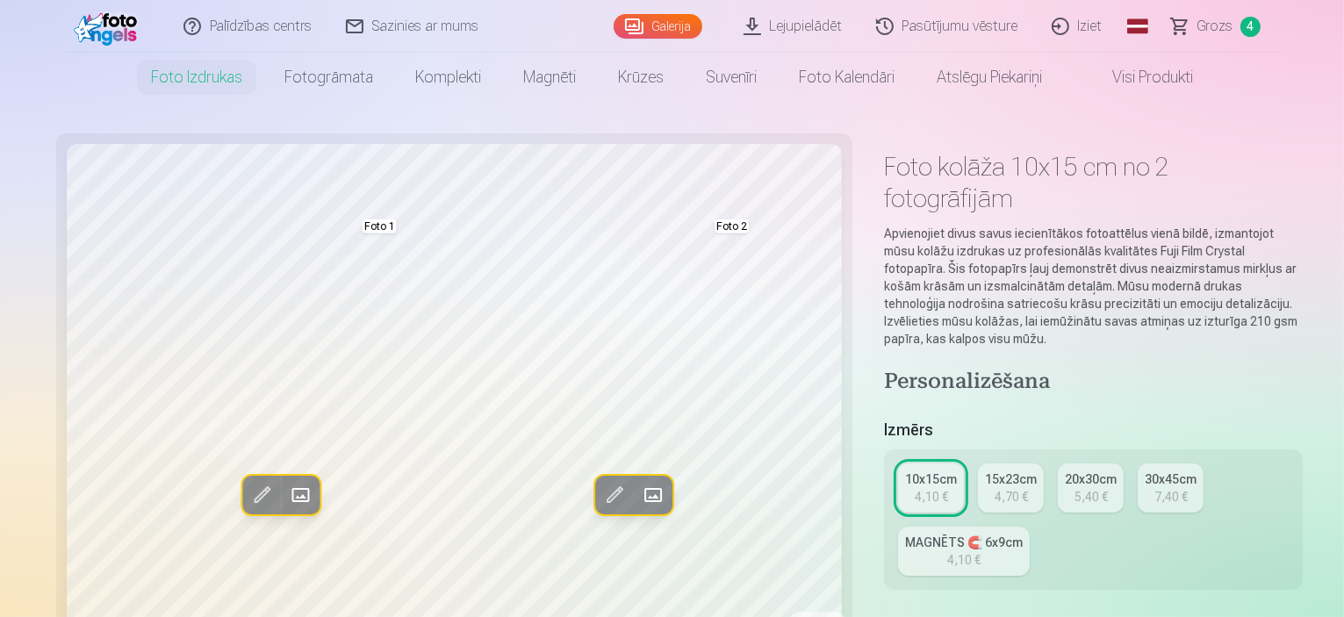
click at [1215, 34] on span "Grozs" at bounding box center [1215, 26] width 36 height 21
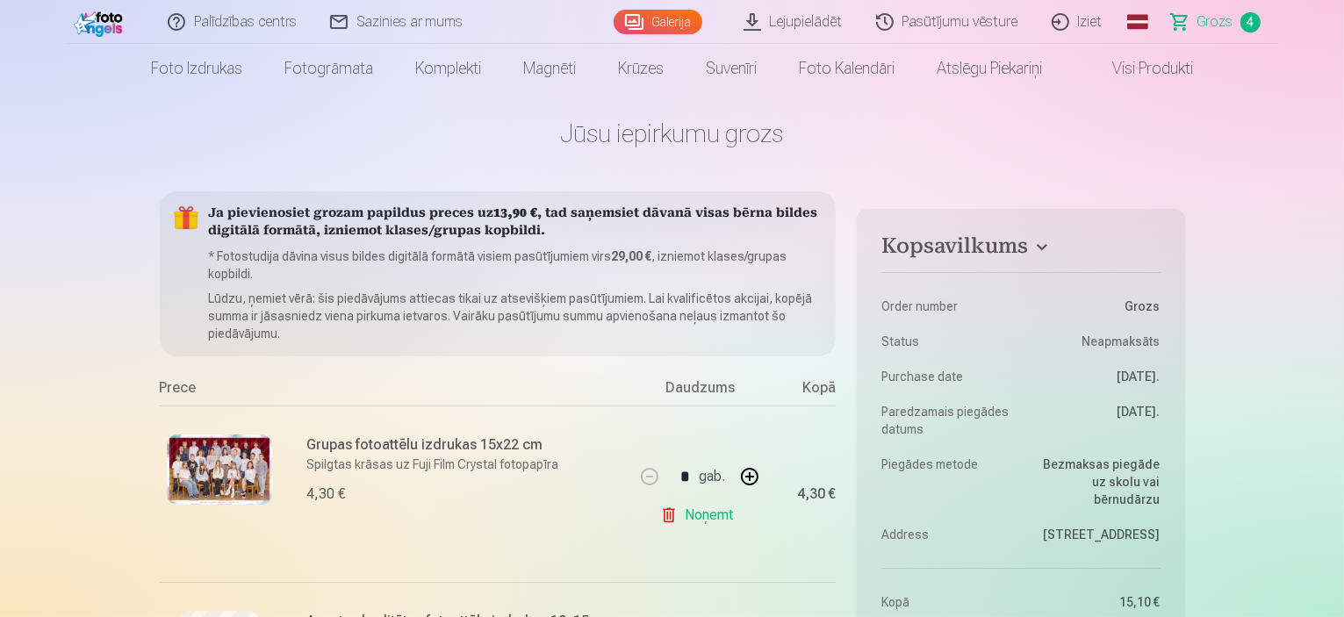
scroll to position [26, 0]
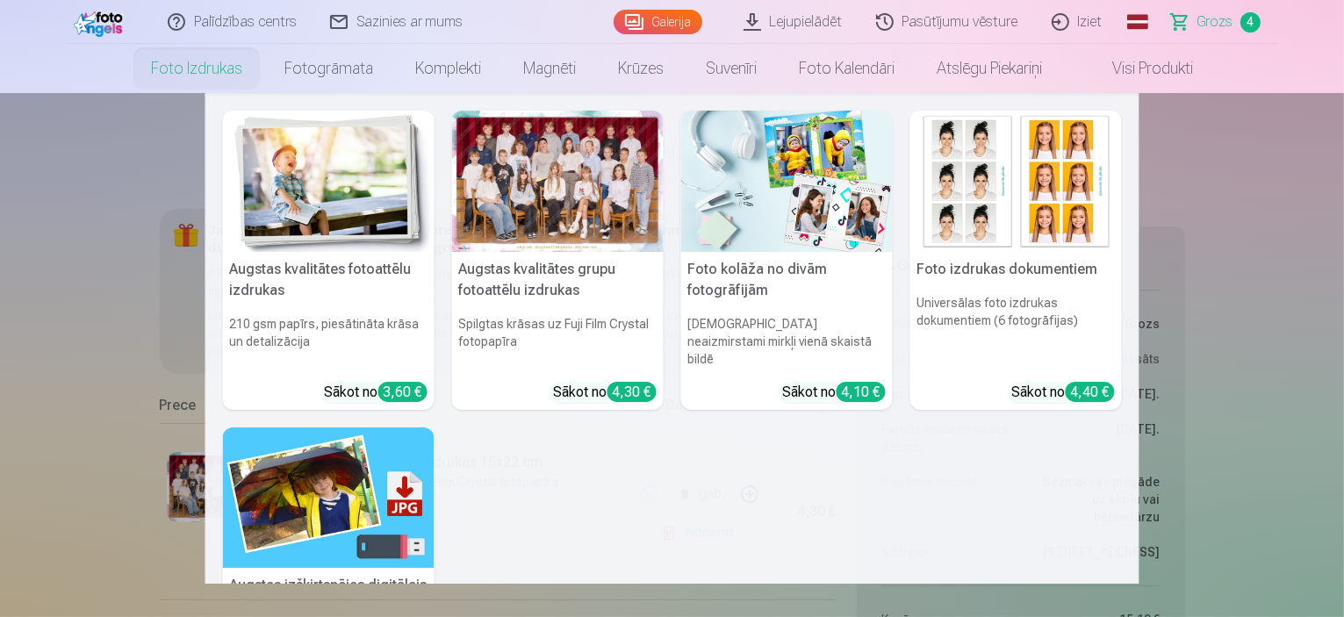
click at [249, 203] on img at bounding box center [328, 181] width 211 height 141
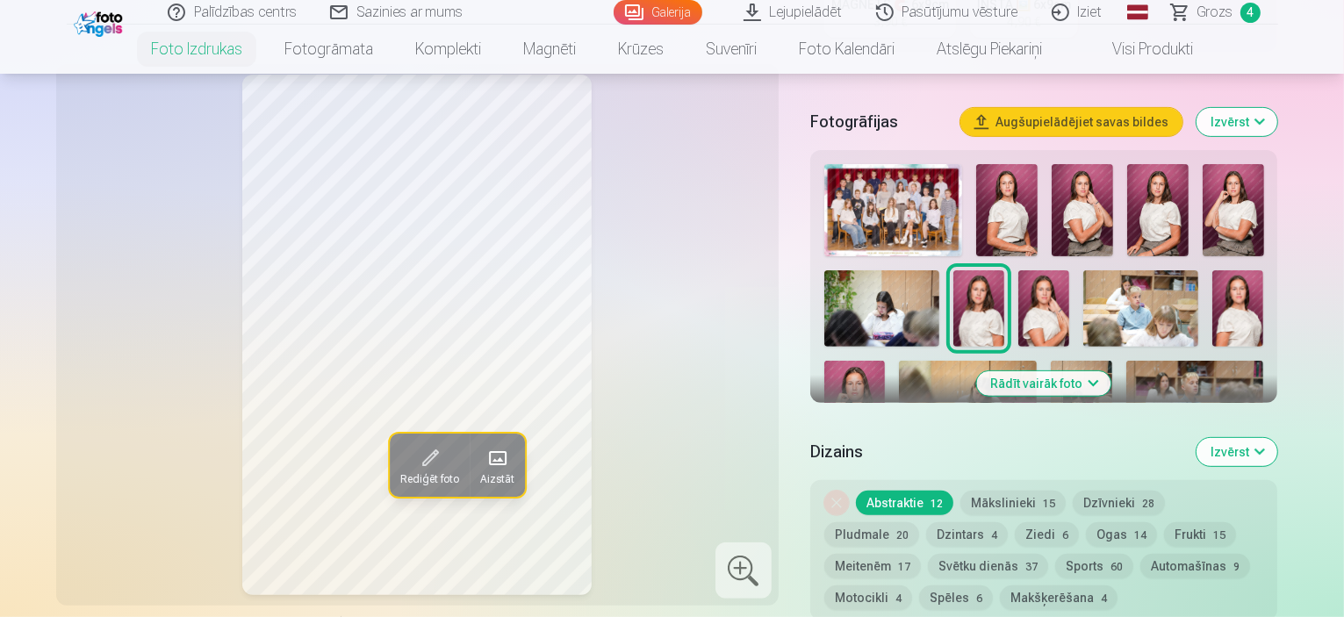
scroll to position [547, 0]
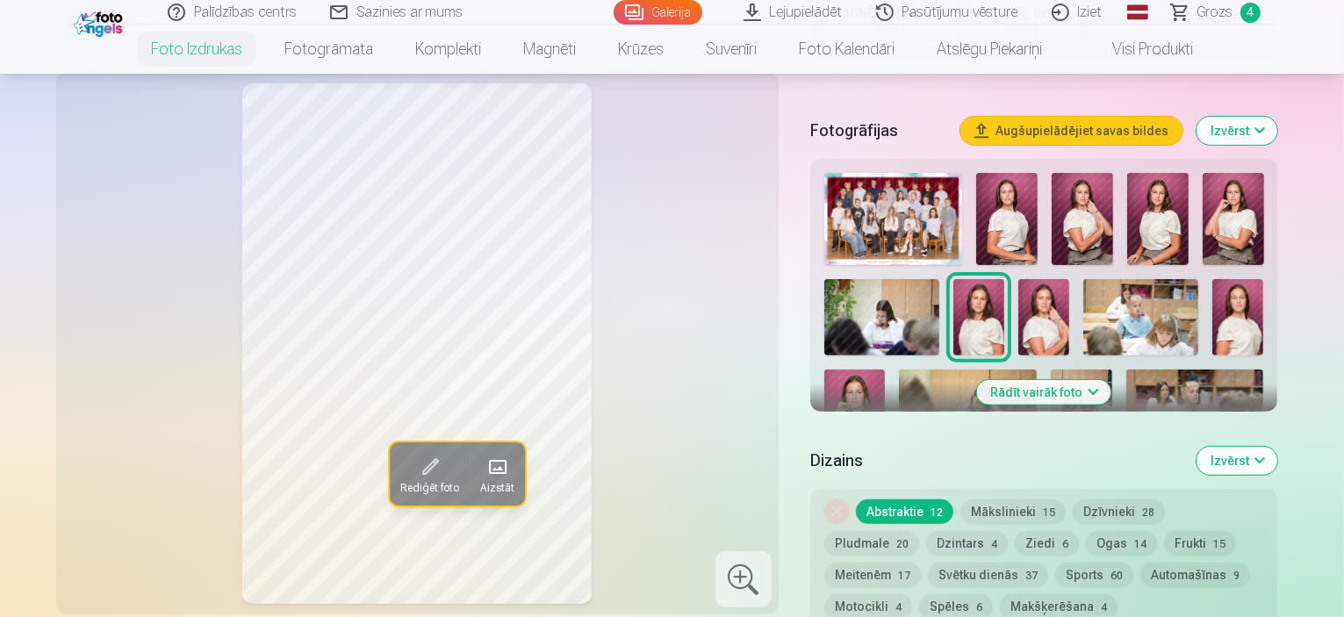
click at [1127, 173] on img at bounding box center [1157, 219] width 61 height 92
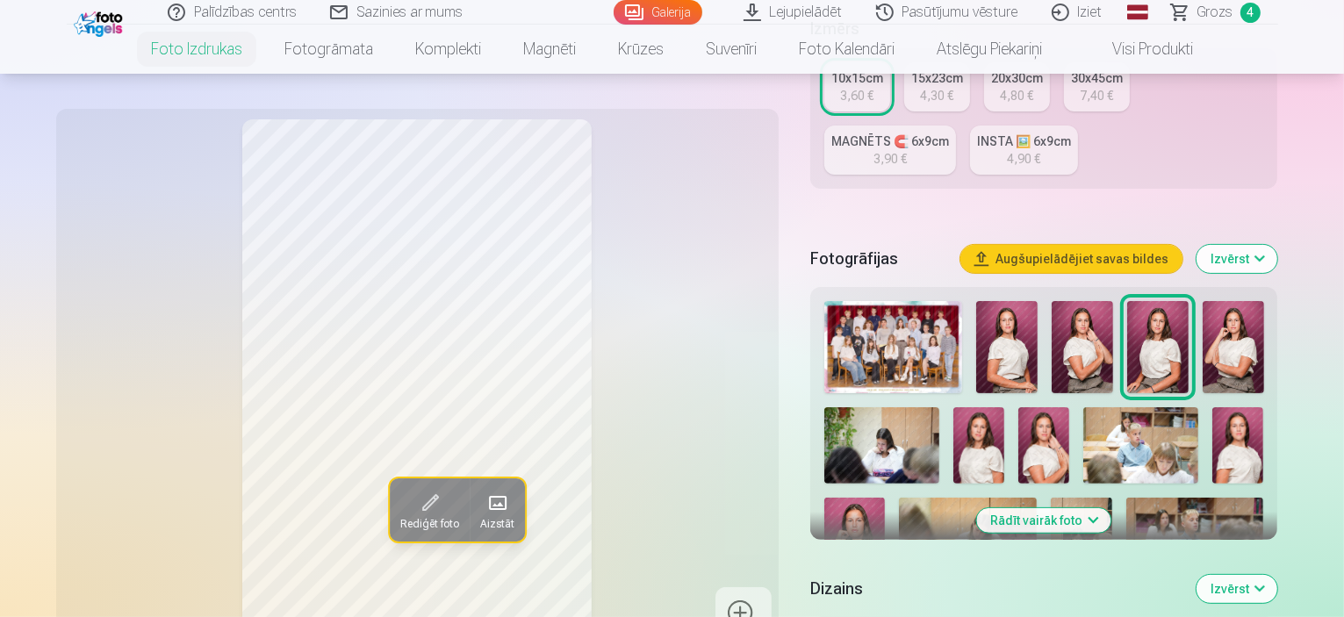
scroll to position [400, 0]
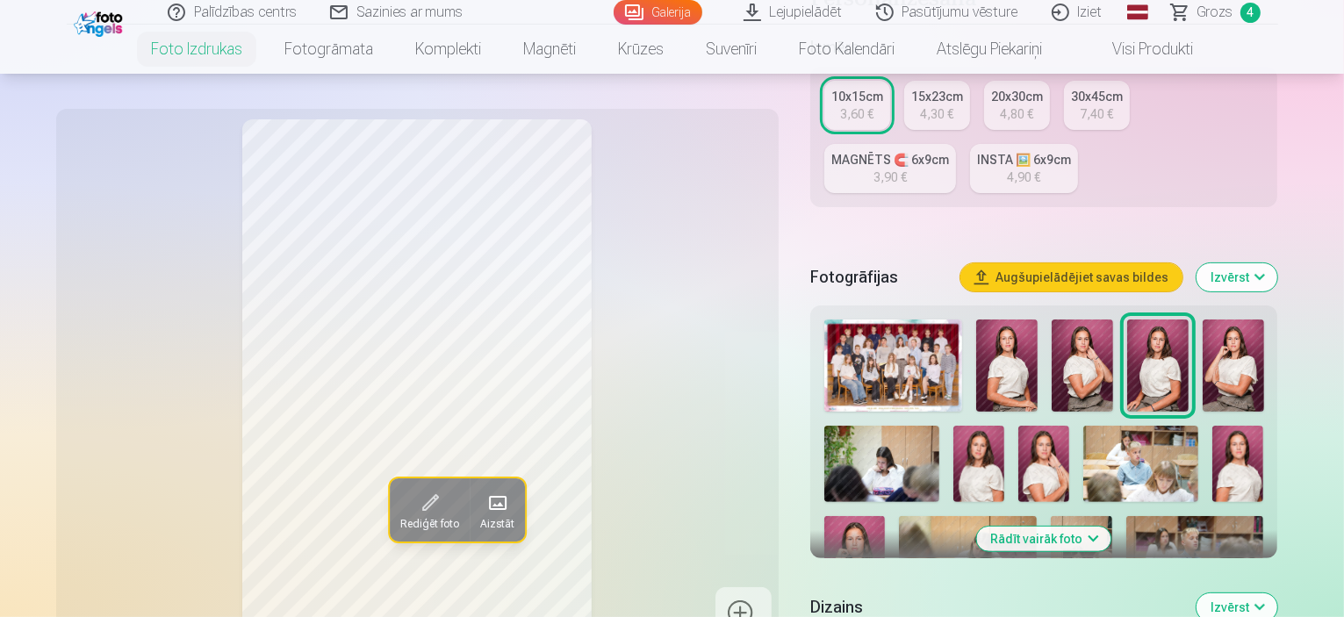
click at [1000, 333] on img at bounding box center [1006, 365] width 61 height 92
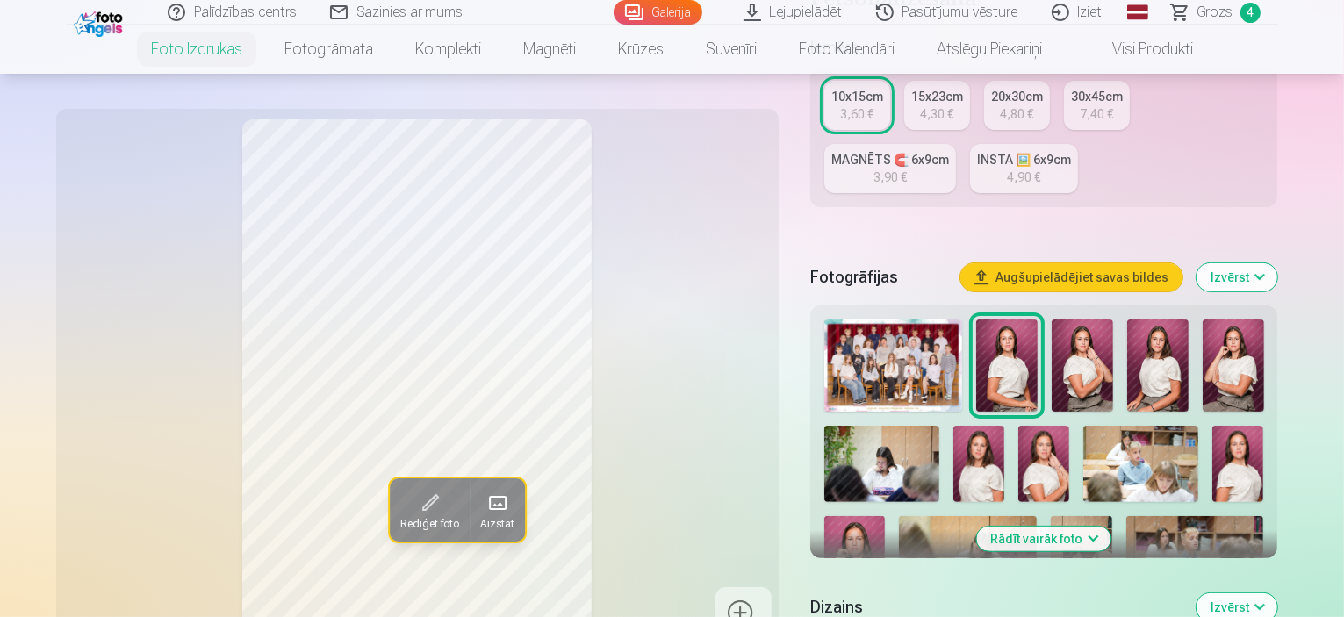
click at [1051, 329] on img at bounding box center [1081, 365] width 61 height 92
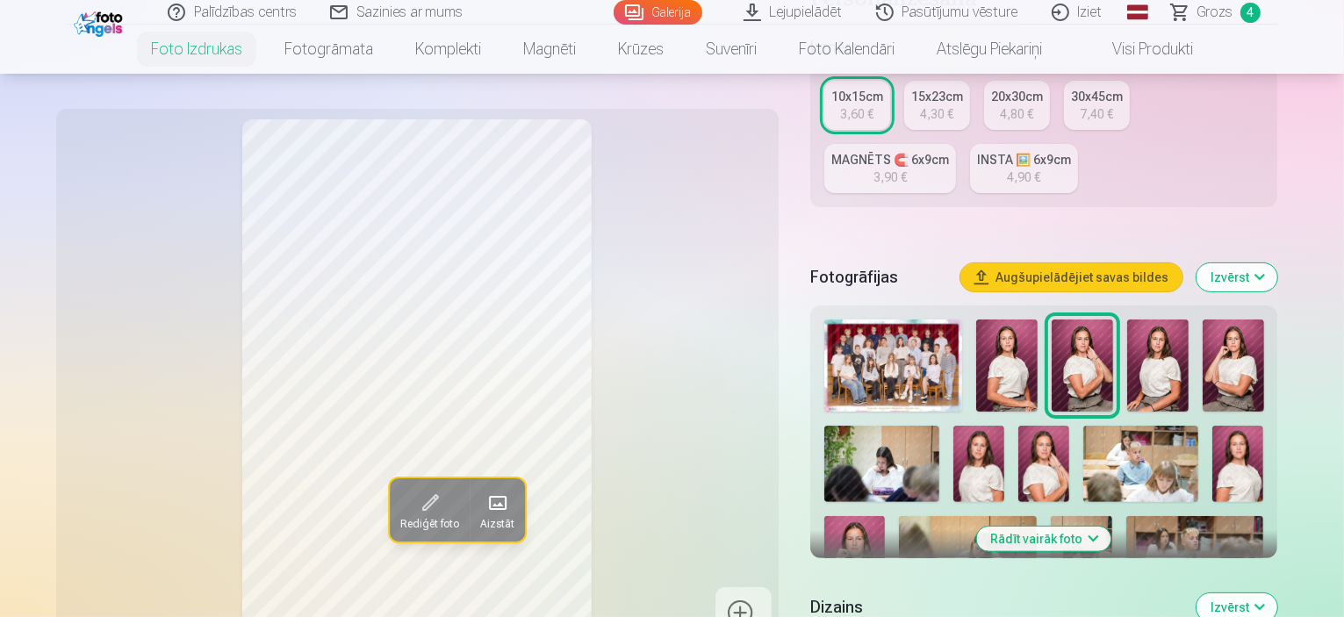
click at [1127, 336] on img at bounding box center [1157, 365] width 61 height 92
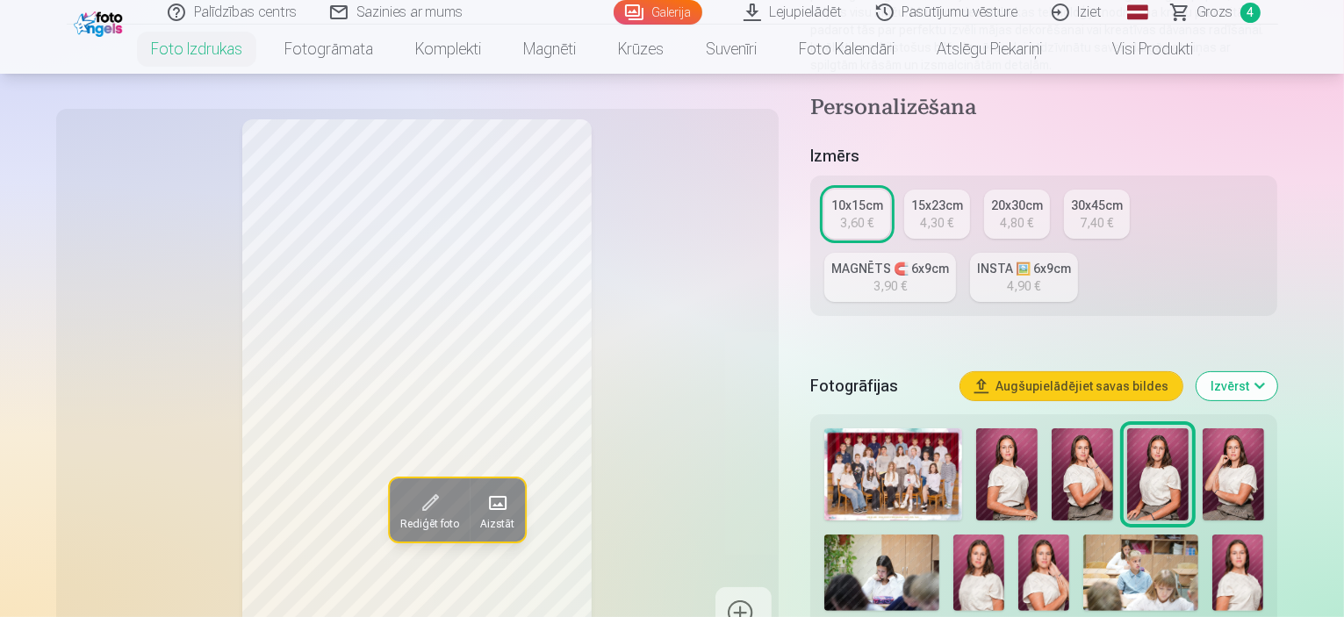
scroll to position [236, 0]
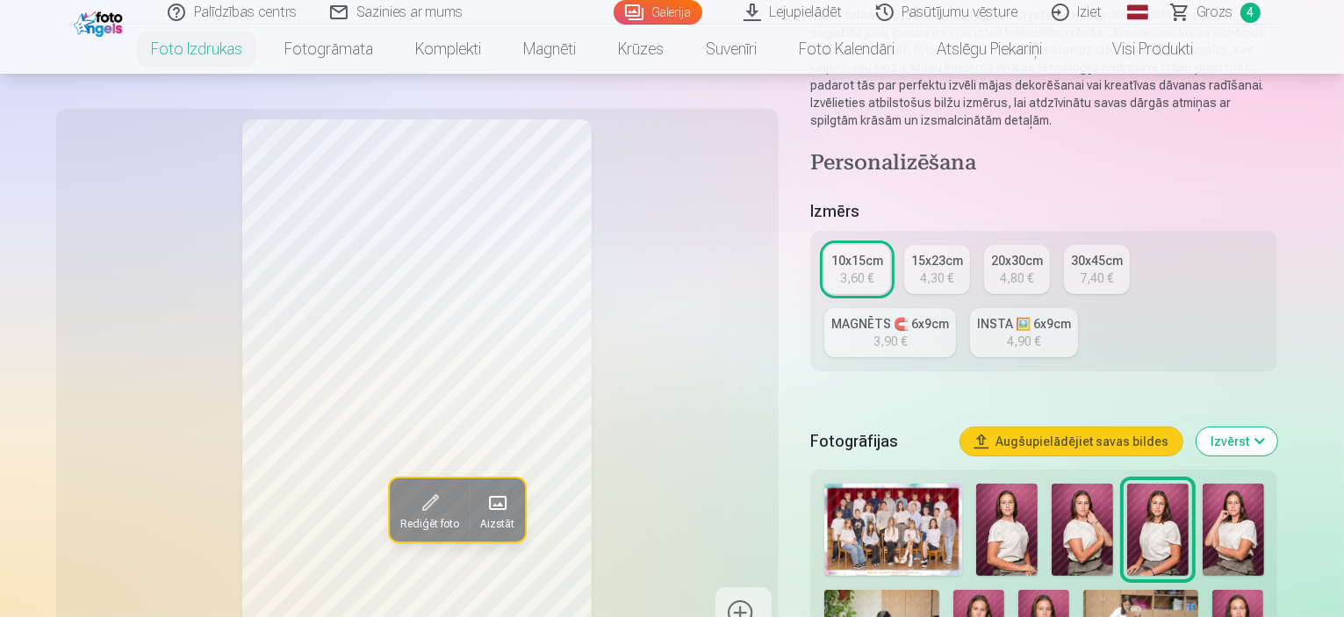
click at [963, 252] on div "15x23cm" at bounding box center [937, 261] width 52 height 18
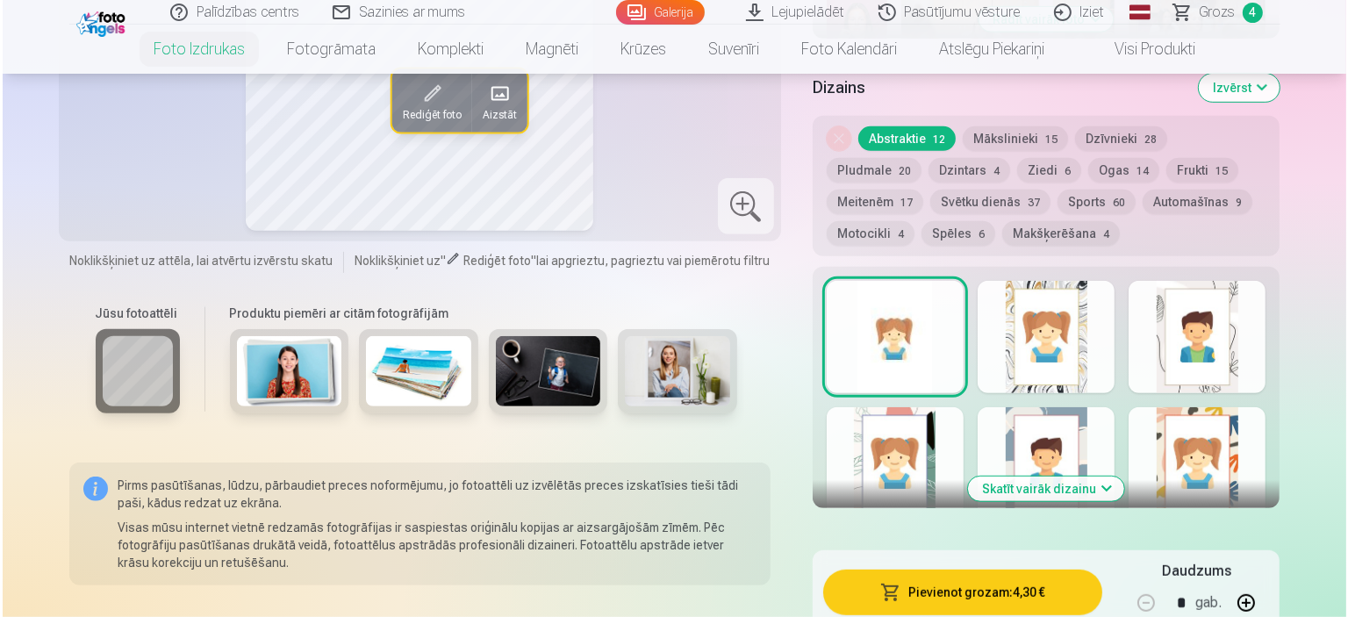
scroll to position [957, 0]
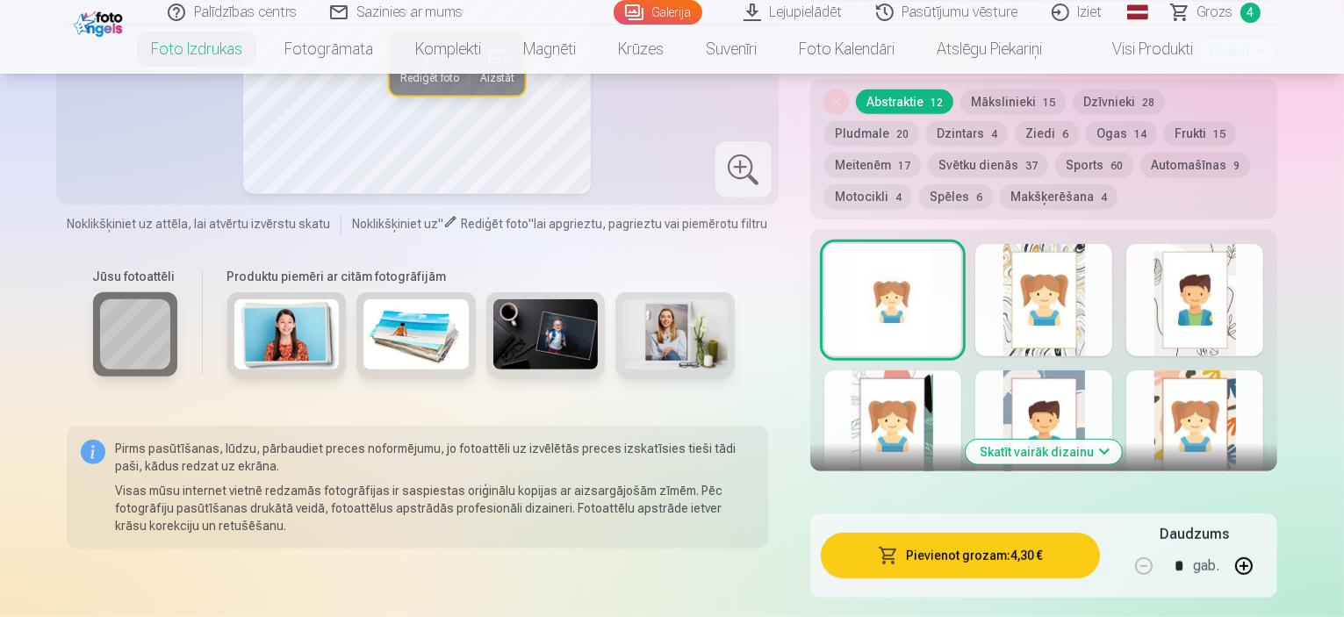
click at [1051, 533] on button "Pievienot grozam : 4,30 €" at bounding box center [961, 556] width 280 height 46
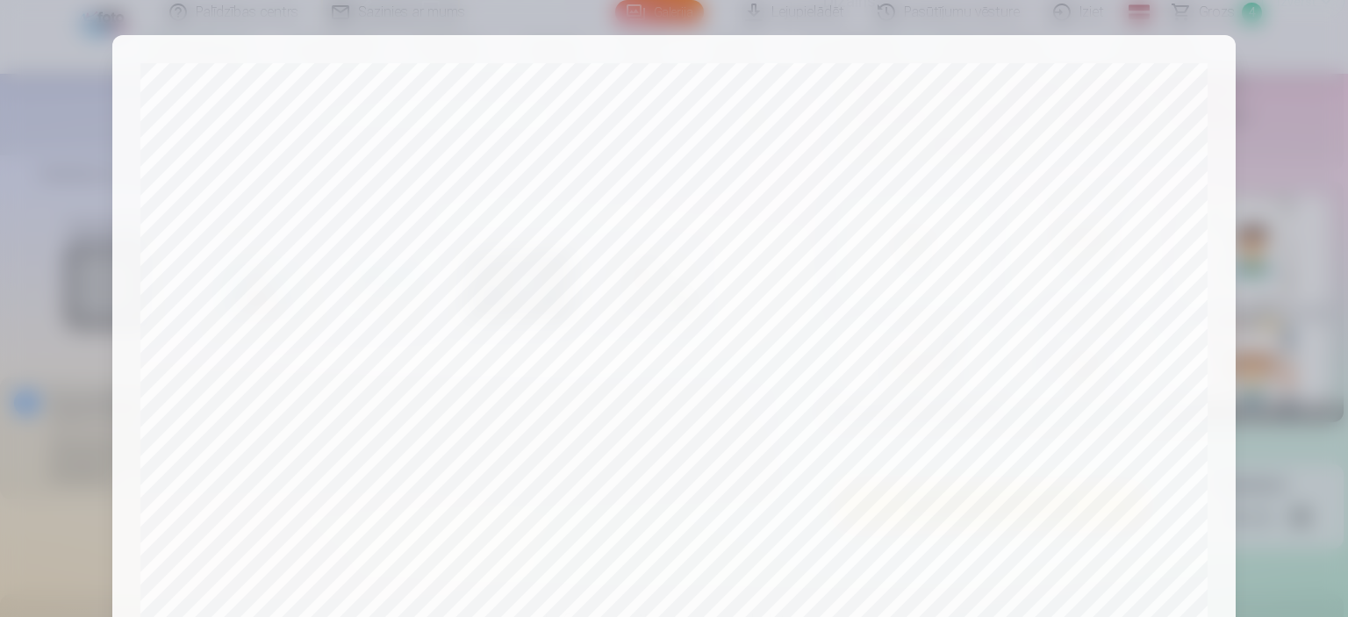
scroll to position [646, 0]
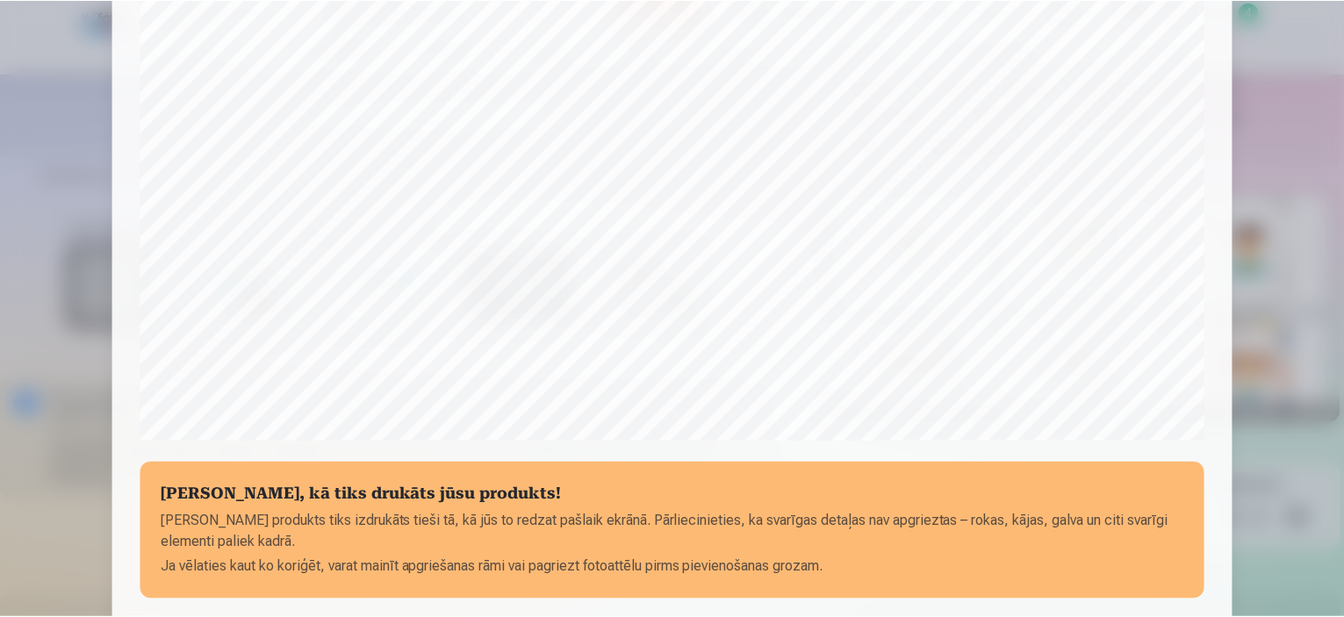
scroll to position [560, 0]
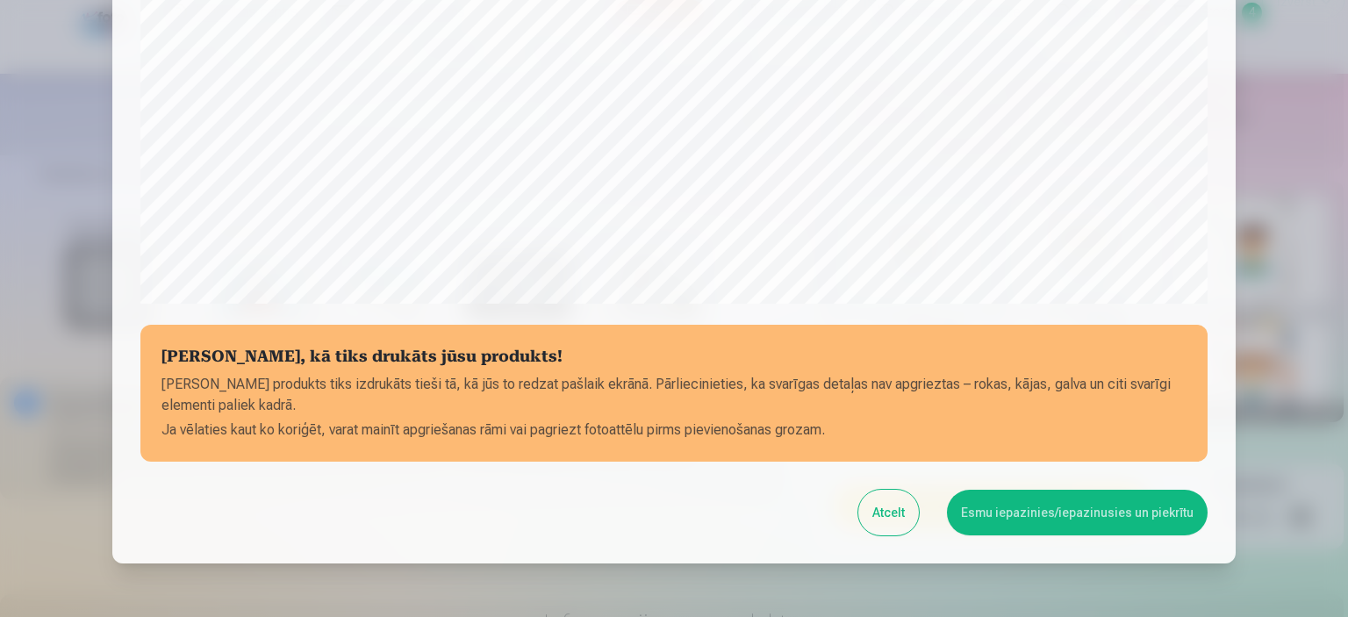
click at [880, 528] on button "Atcelt" at bounding box center [888, 513] width 61 height 46
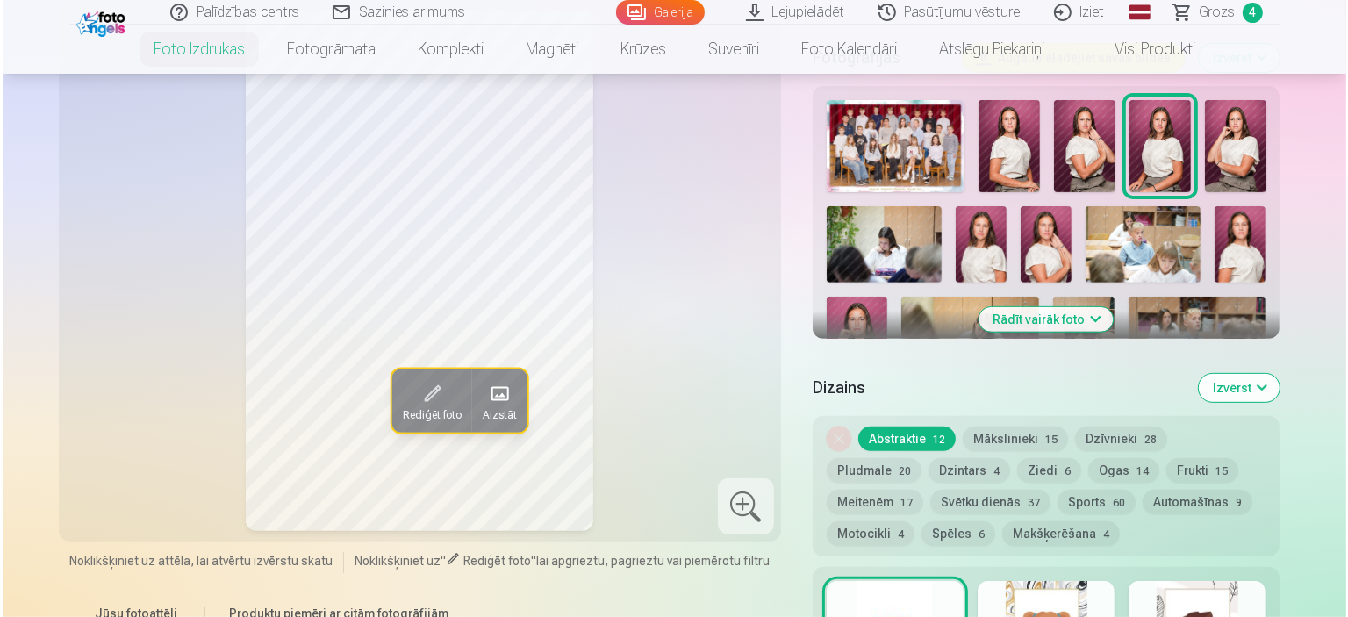
scroll to position [646, 0]
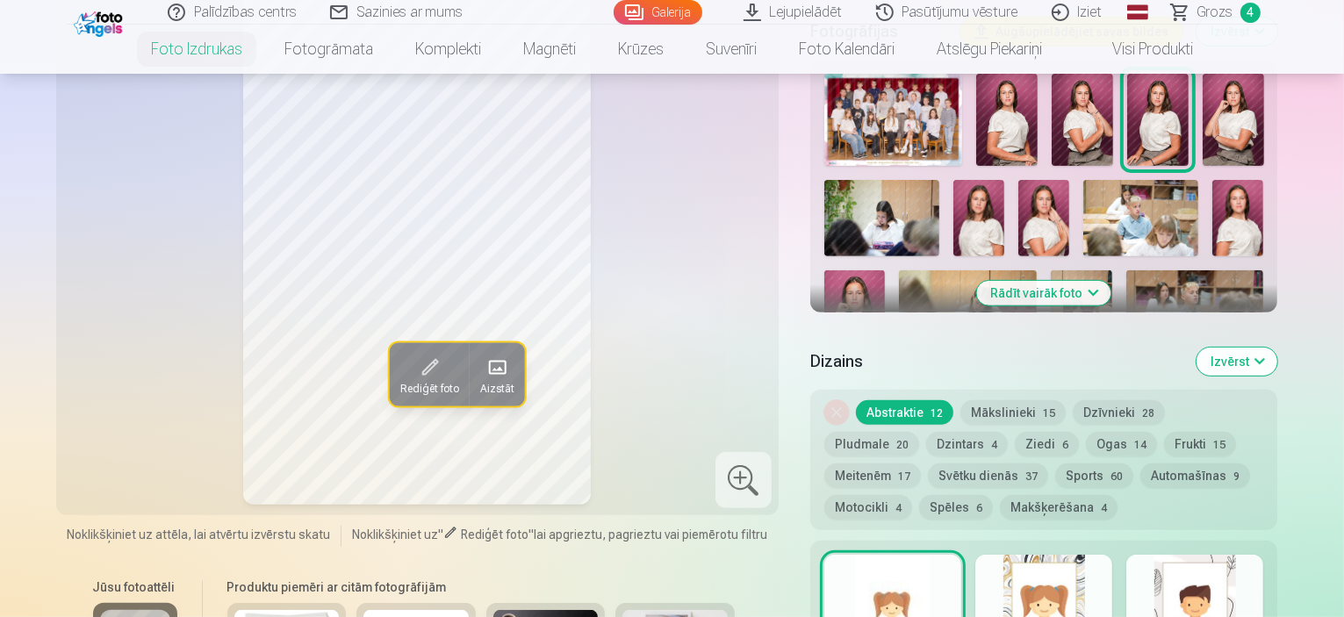
click at [415, 354] on span at bounding box center [429, 368] width 28 height 28
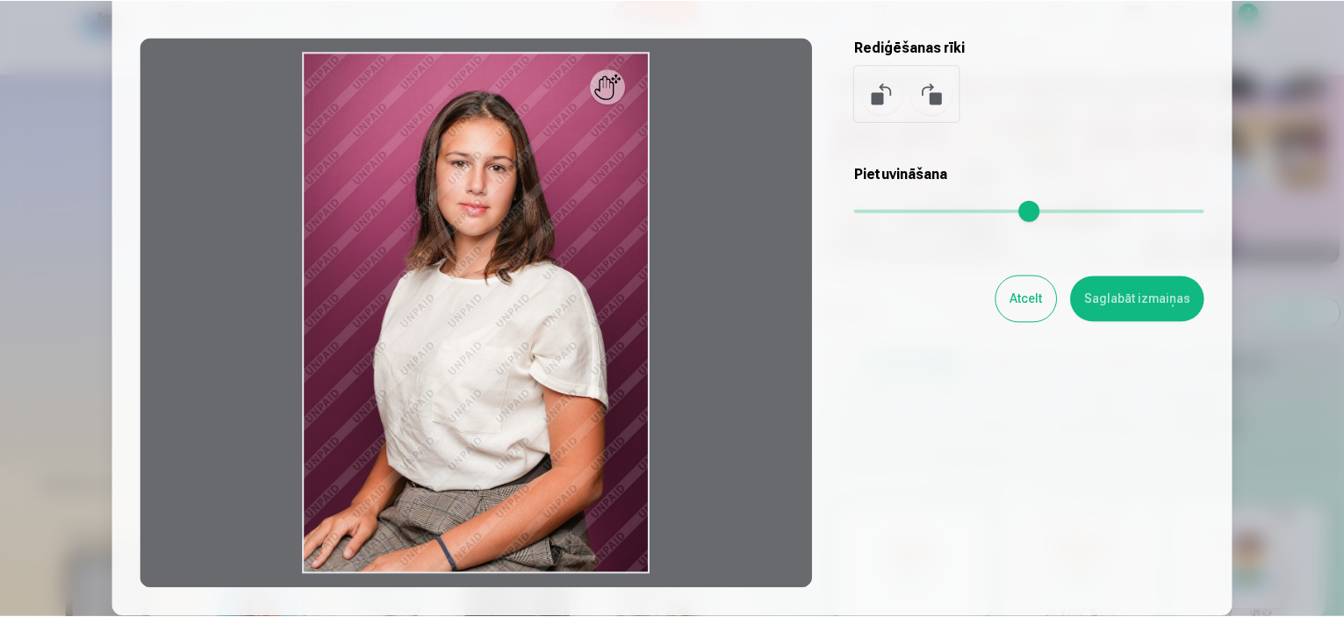
scroll to position [130, 0]
drag, startPoint x: 527, startPoint y: 283, endPoint x: 484, endPoint y: 273, distance: 44.1
click at [484, 273] on div at bounding box center [477, 312] width 674 height 551
drag, startPoint x: 484, startPoint y: 273, endPoint x: 476, endPoint y: 287, distance: 16.6
click at [476, 287] on div at bounding box center [477, 312] width 674 height 551
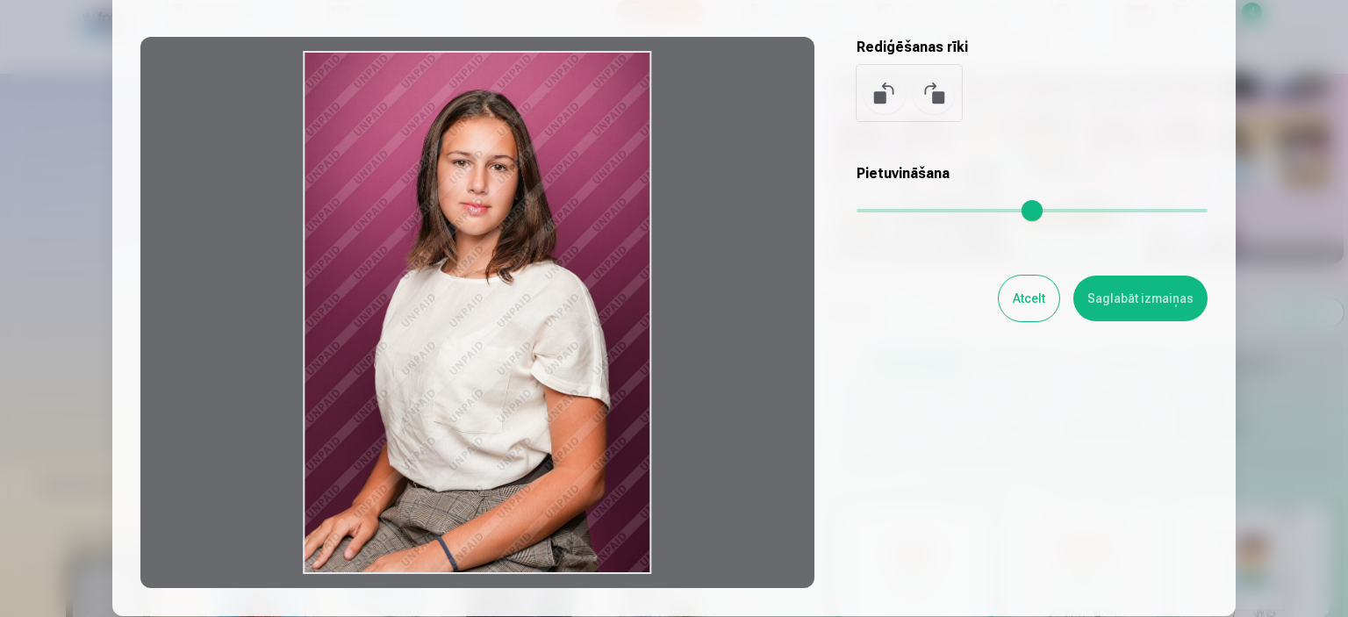
drag, startPoint x: 474, startPoint y: 287, endPoint x: 477, endPoint y: 176, distance: 111.5
click at [477, 176] on div at bounding box center [477, 312] width 674 height 551
drag, startPoint x: 386, startPoint y: 224, endPoint x: 546, endPoint y: 260, distance: 163.7
click at [546, 260] on div at bounding box center [477, 312] width 674 height 551
drag, startPoint x: 546, startPoint y: 260, endPoint x: 495, endPoint y: 257, distance: 51.0
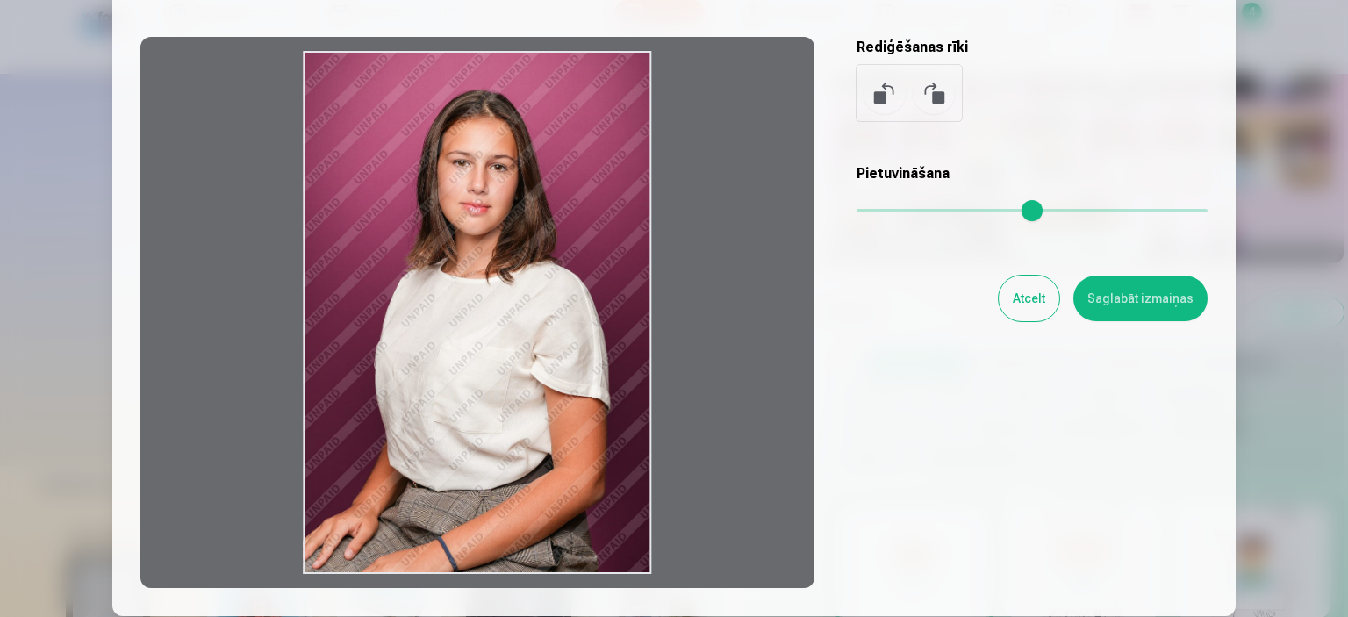
click at [495, 257] on div at bounding box center [477, 312] width 674 height 551
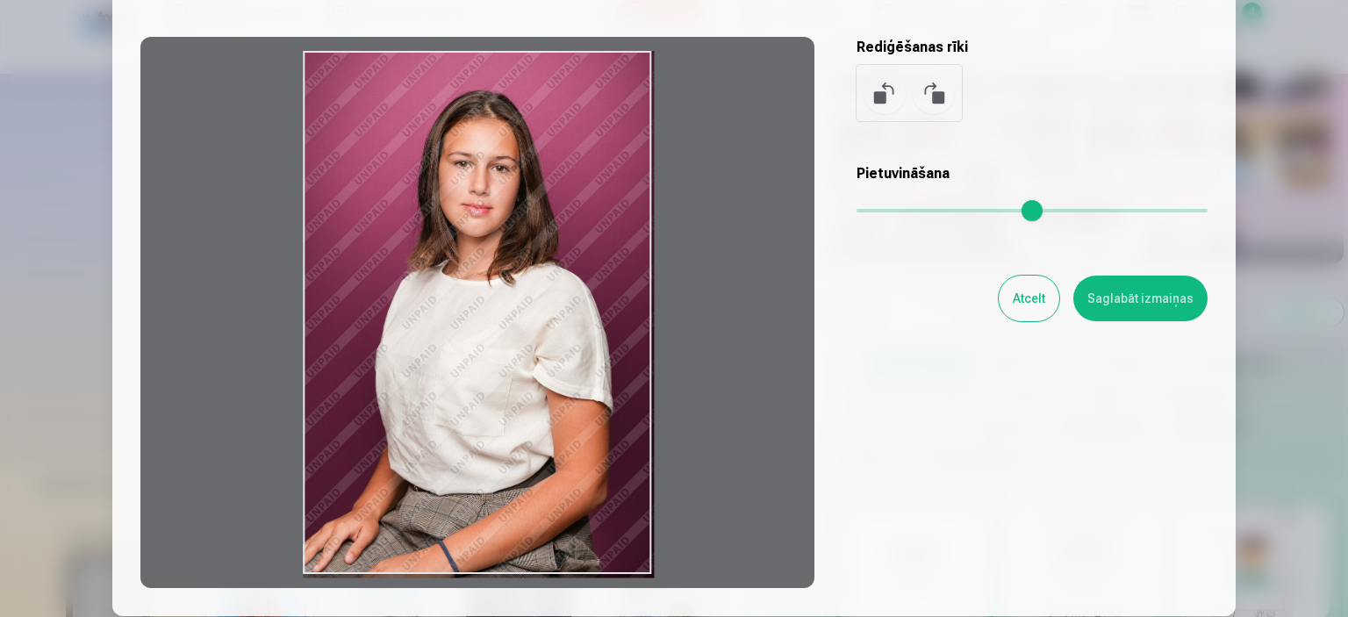
type input "*"
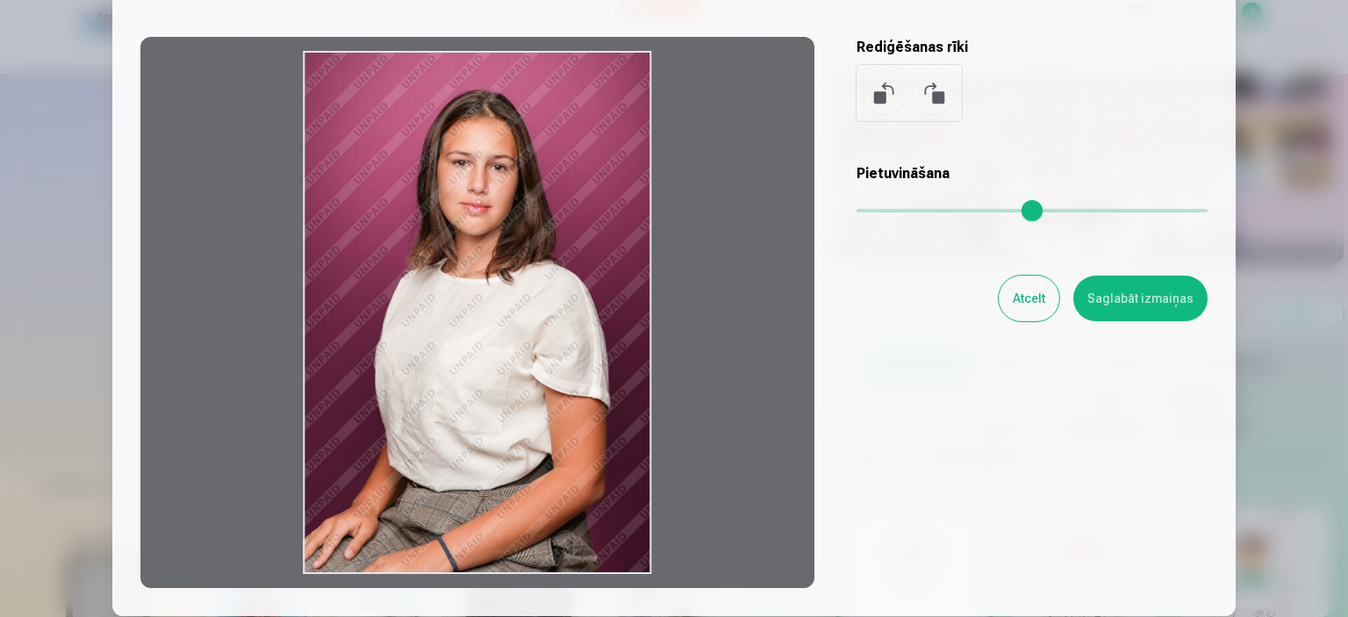
drag, startPoint x: 866, startPoint y: 213, endPoint x: 756, endPoint y: 205, distance: 110.0
click at [857, 209] on input "range" at bounding box center [1032, 211] width 351 height 4
click at [1149, 300] on button "Saglabāt izmaiņas" at bounding box center [1140, 299] width 134 height 46
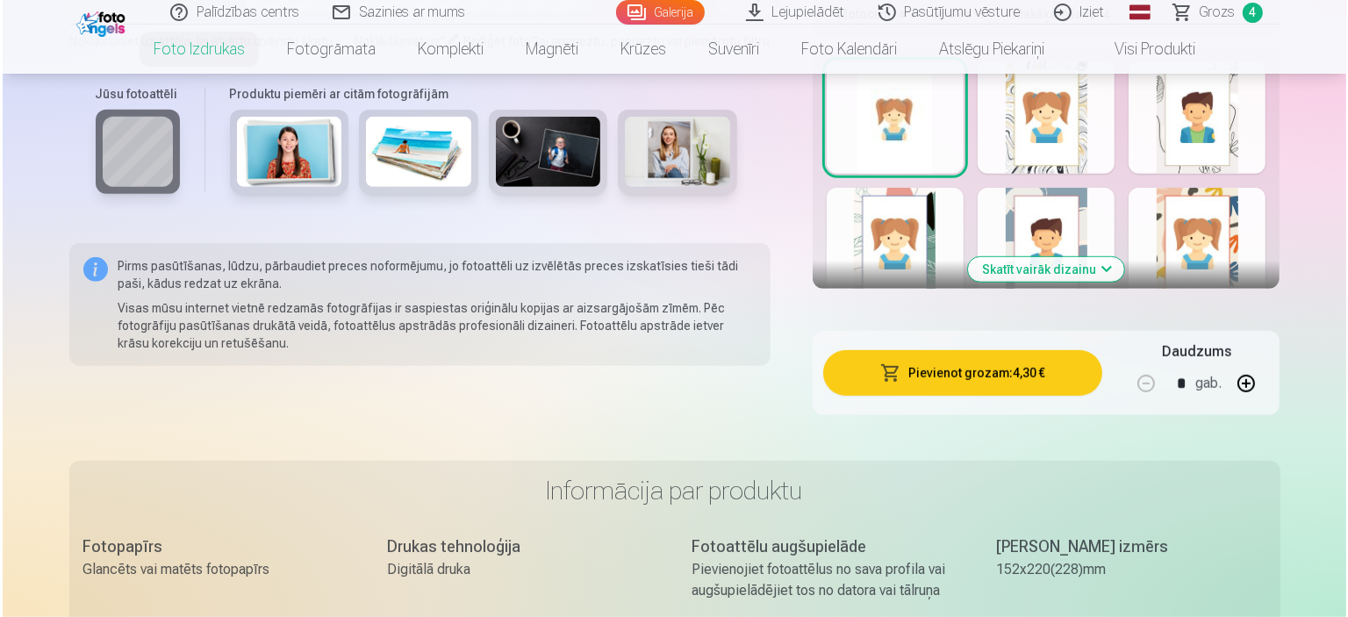
scroll to position [1222, 0]
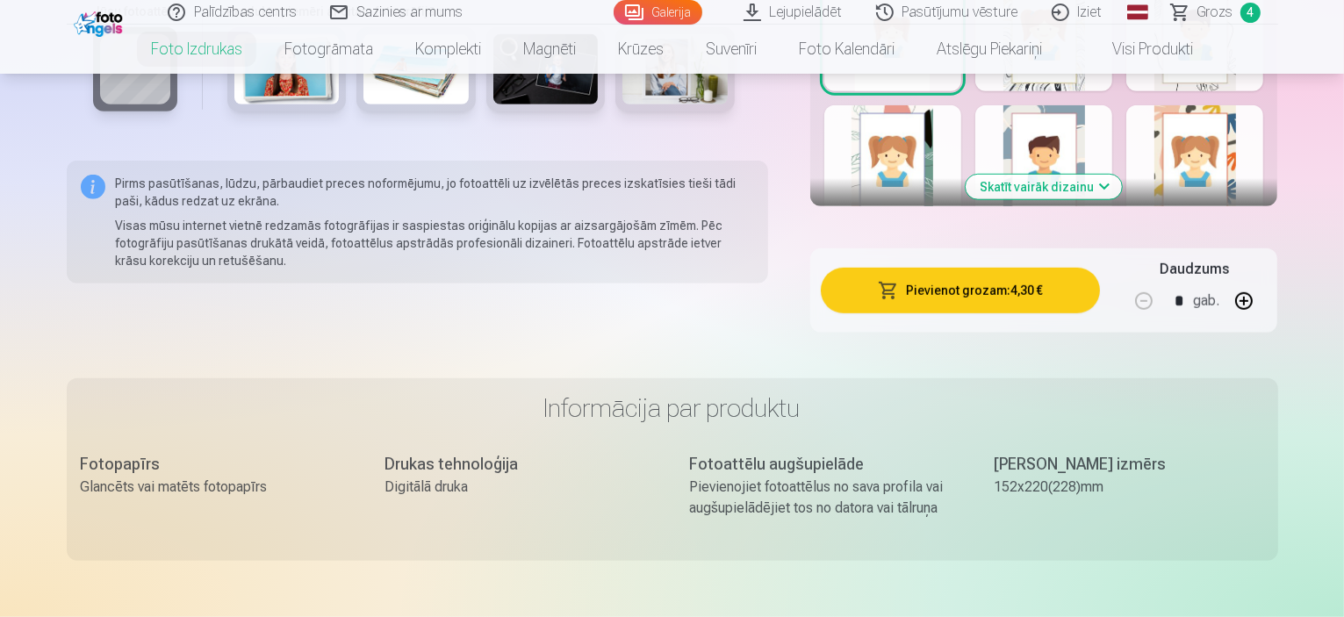
click at [992, 248] on div "Pievienot grozam : 4,30 € Daudzums * gab." at bounding box center [1044, 290] width 468 height 84
click at [992, 268] on button "Pievienot grozam : 4,30 €" at bounding box center [961, 291] width 280 height 46
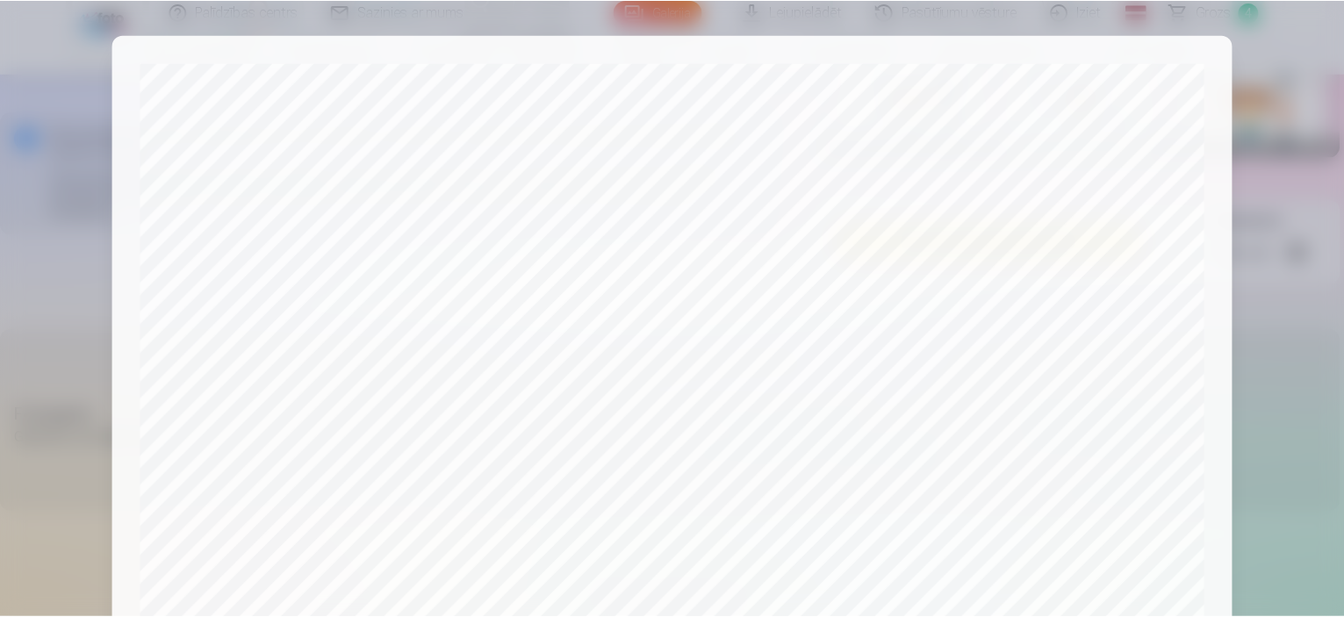
scroll to position [646, 0]
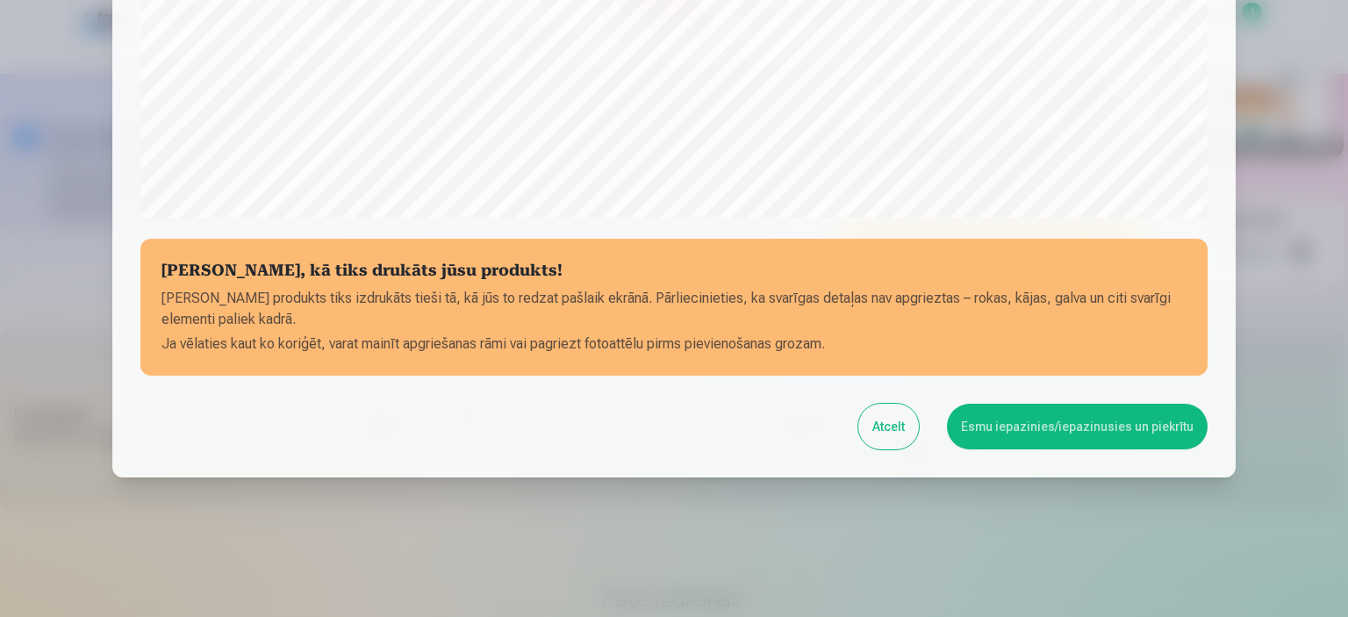
click at [977, 412] on button "Esmu iepazinies/iepazinusies un piekrītu" at bounding box center [1077, 427] width 261 height 46
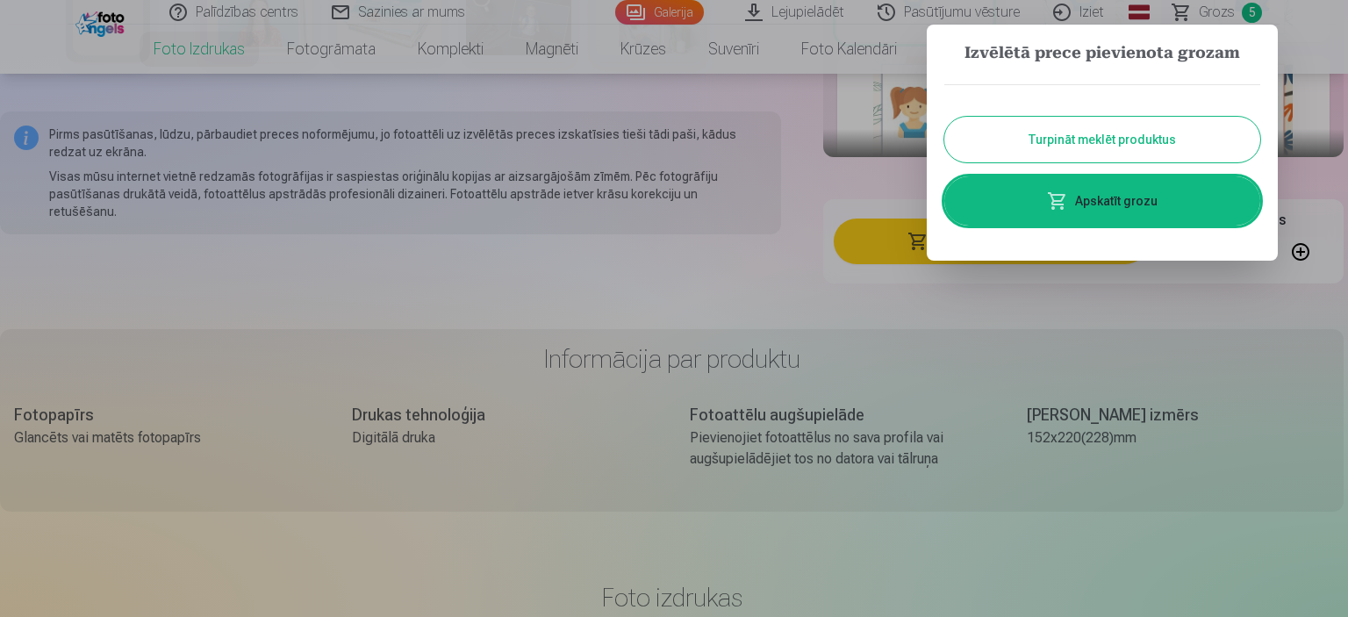
click at [1124, 136] on button "Turpināt meklēt produktus" at bounding box center [1102, 140] width 316 height 46
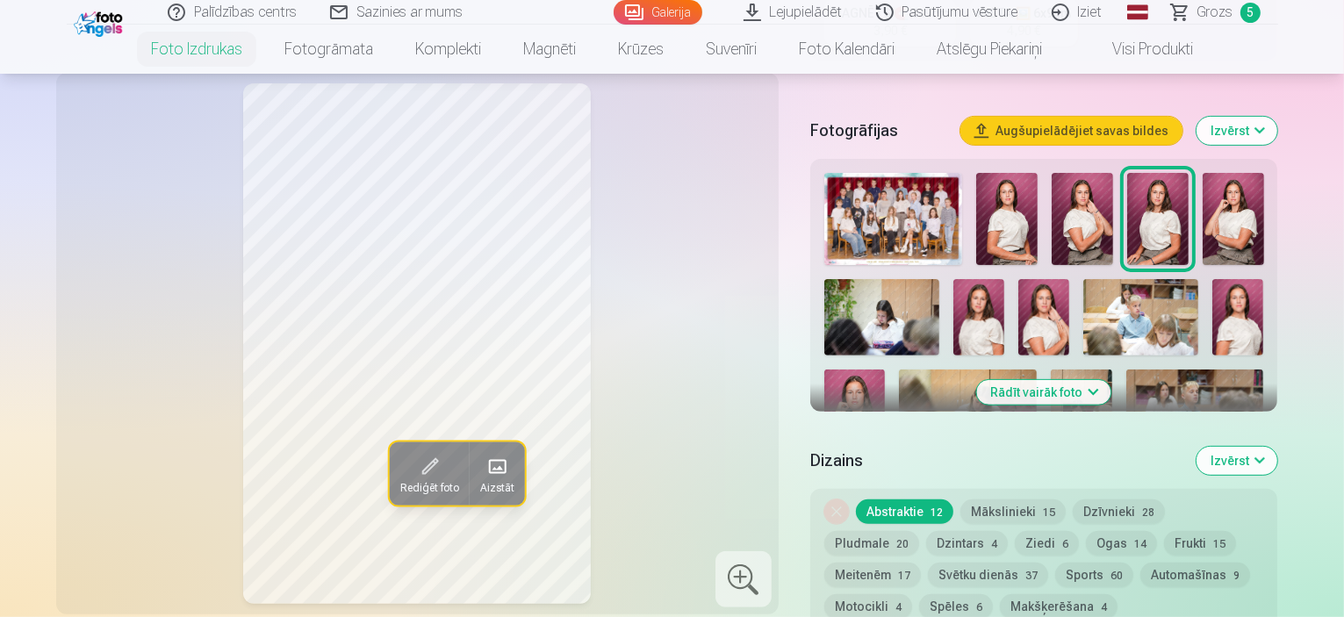
scroll to position [520, 0]
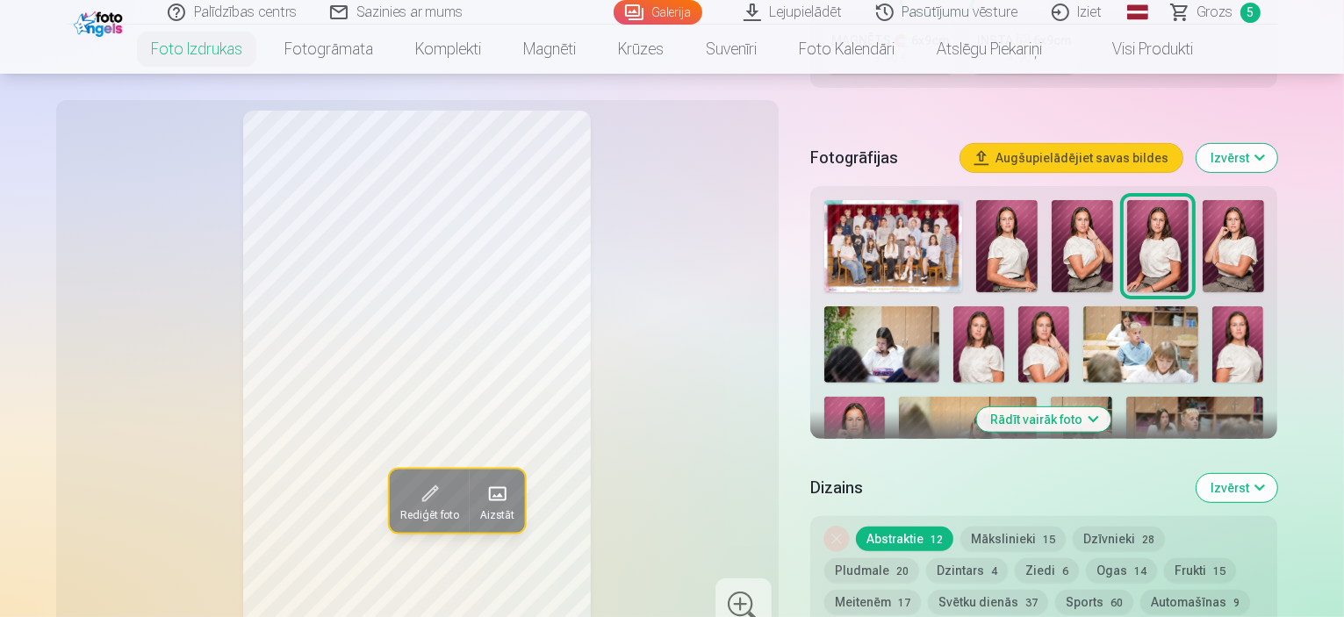
click at [1111, 407] on button "Rādīt vairāk foto" at bounding box center [1044, 419] width 134 height 25
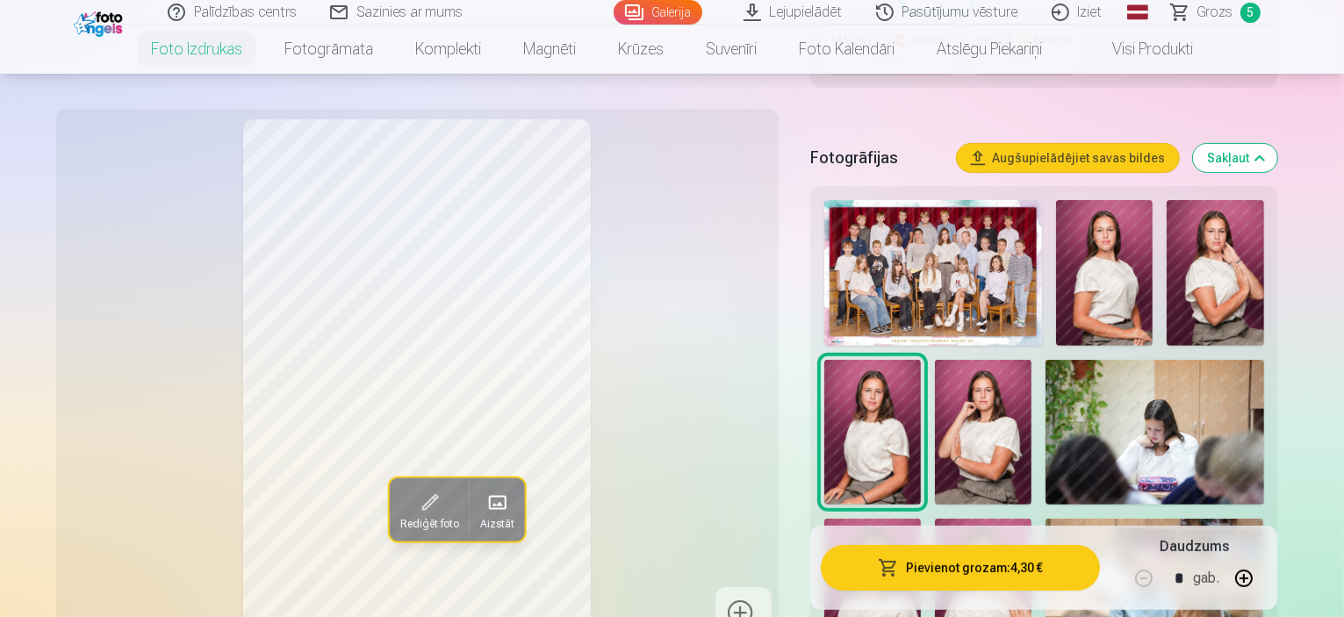
click at [935, 383] on img at bounding box center [983, 433] width 97 height 146
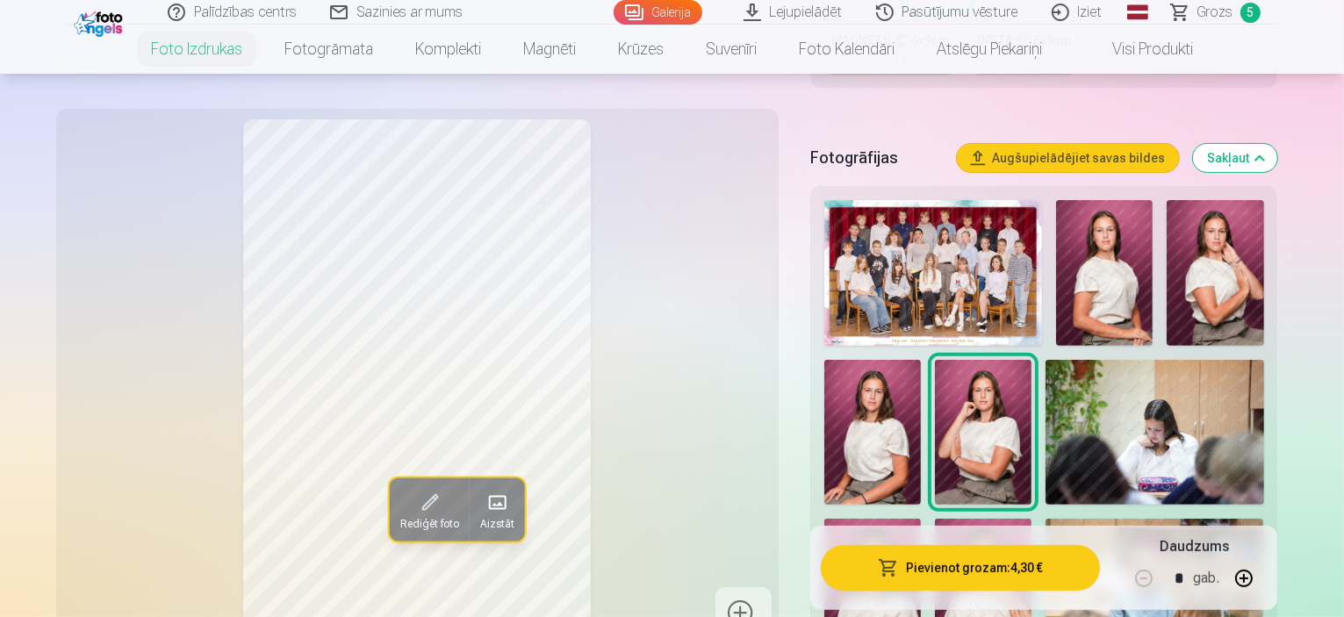
click at [1031, 519] on img at bounding box center [983, 591] width 97 height 145
click at [1056, 207] on img at bounding box center [1104, 273] width 97 height 146
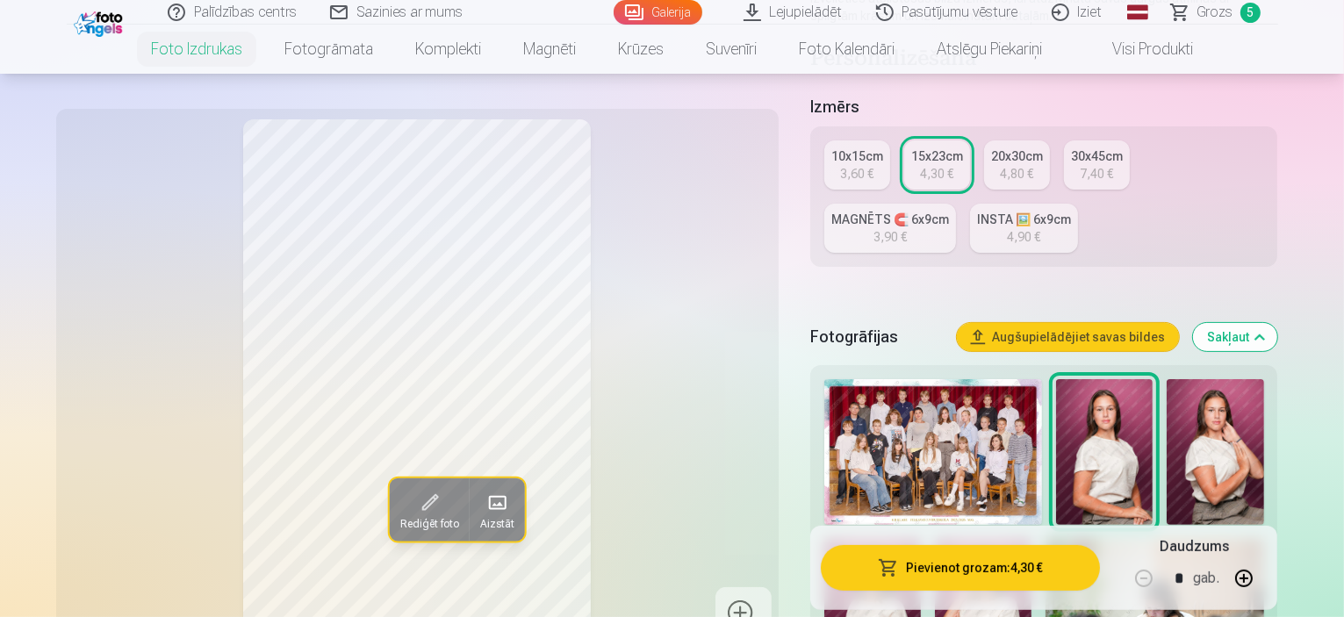
scroll to position [311, 0]
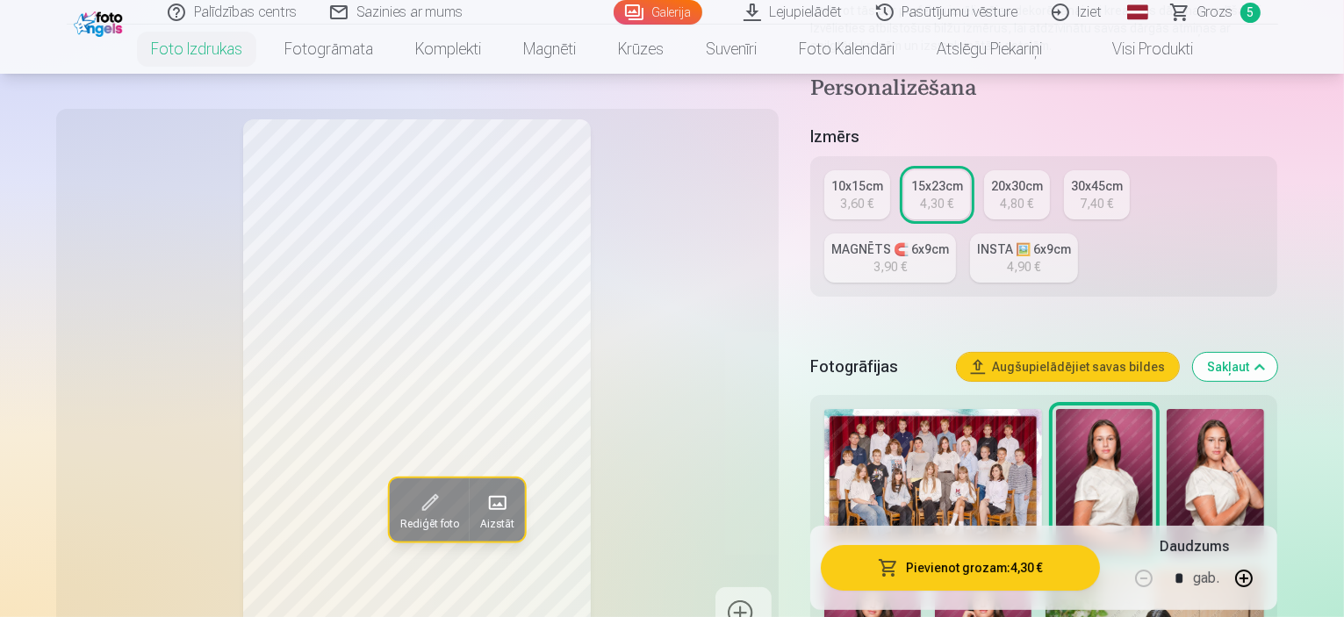
click at [1222, 8] on span "Grozs" at bounding box center [1215, 12] width 36 height 21
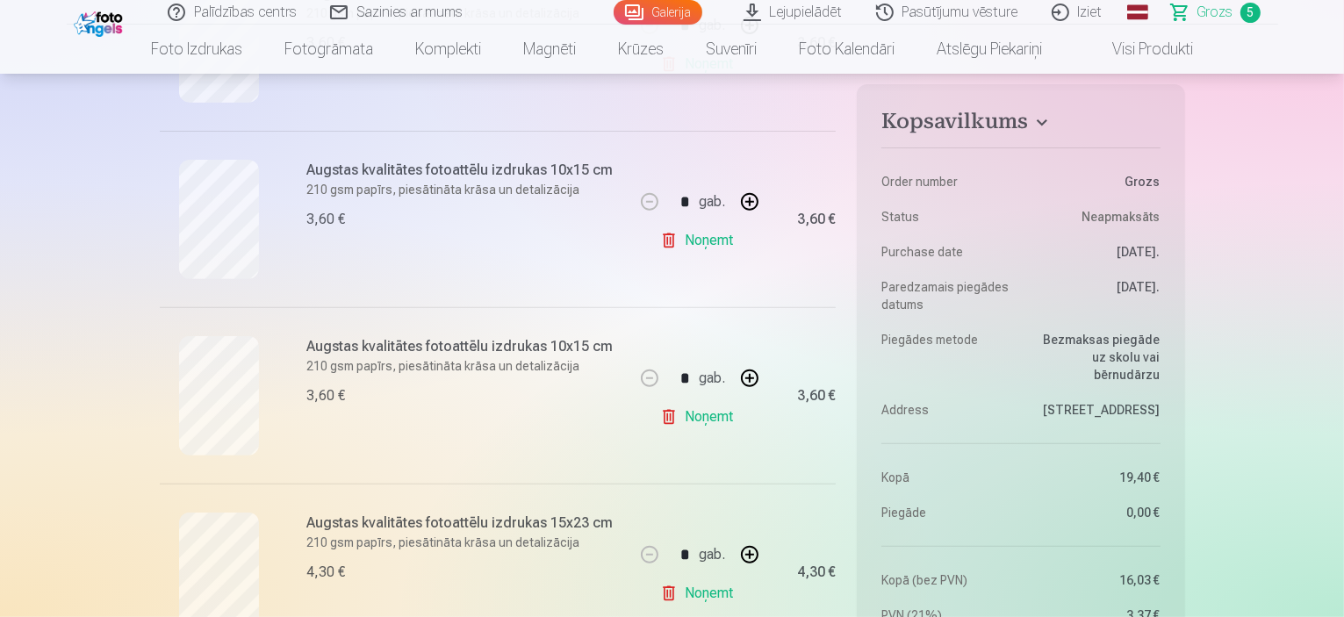
scroll to position [644, 0]
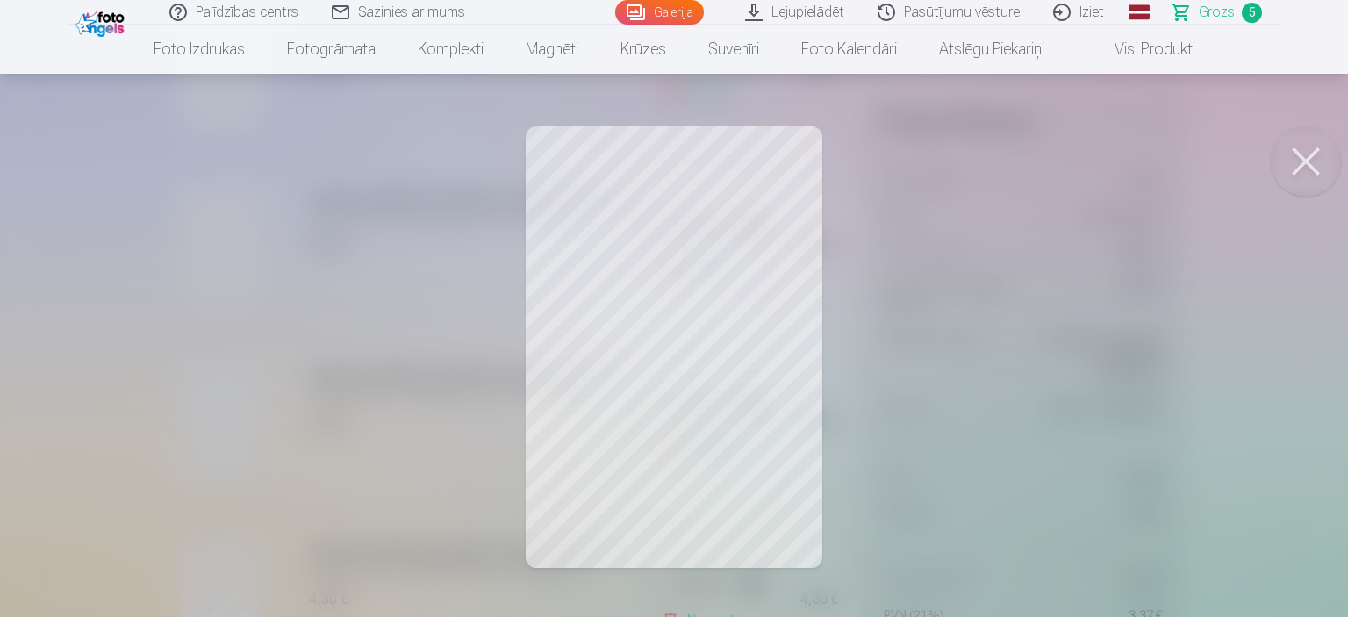
click at [1299, 157] on button at bounding box center [1306, 161] width 70 height 70
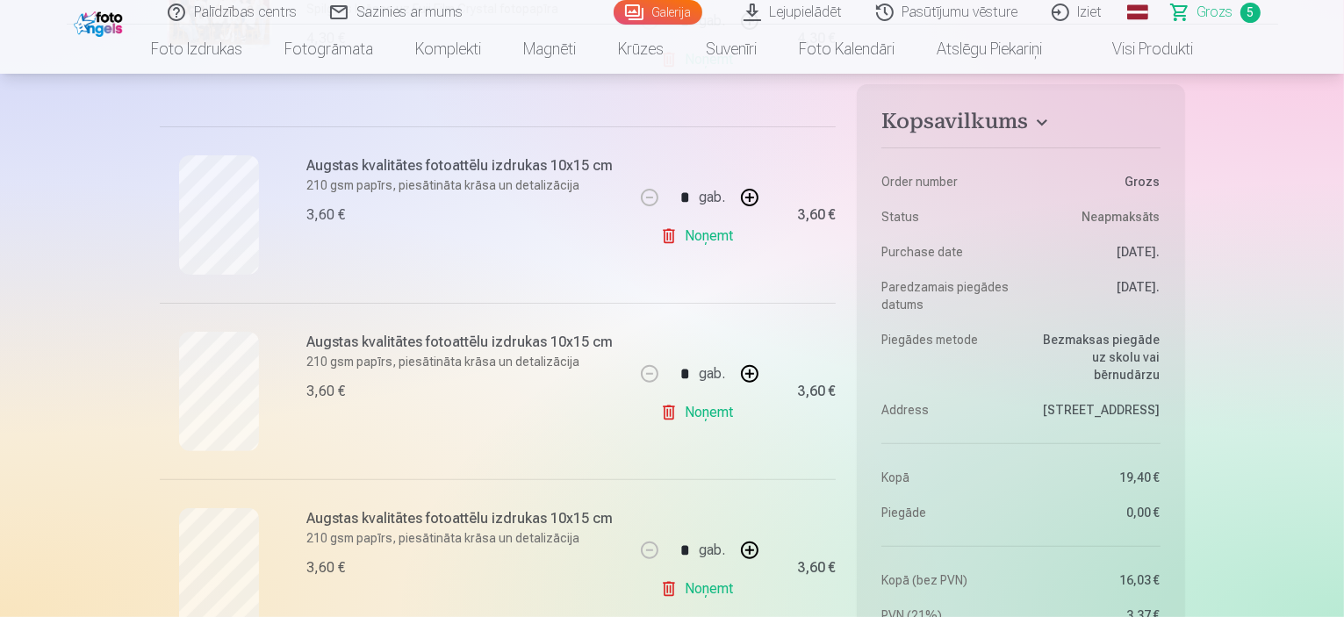
scroll to position [490, 0]
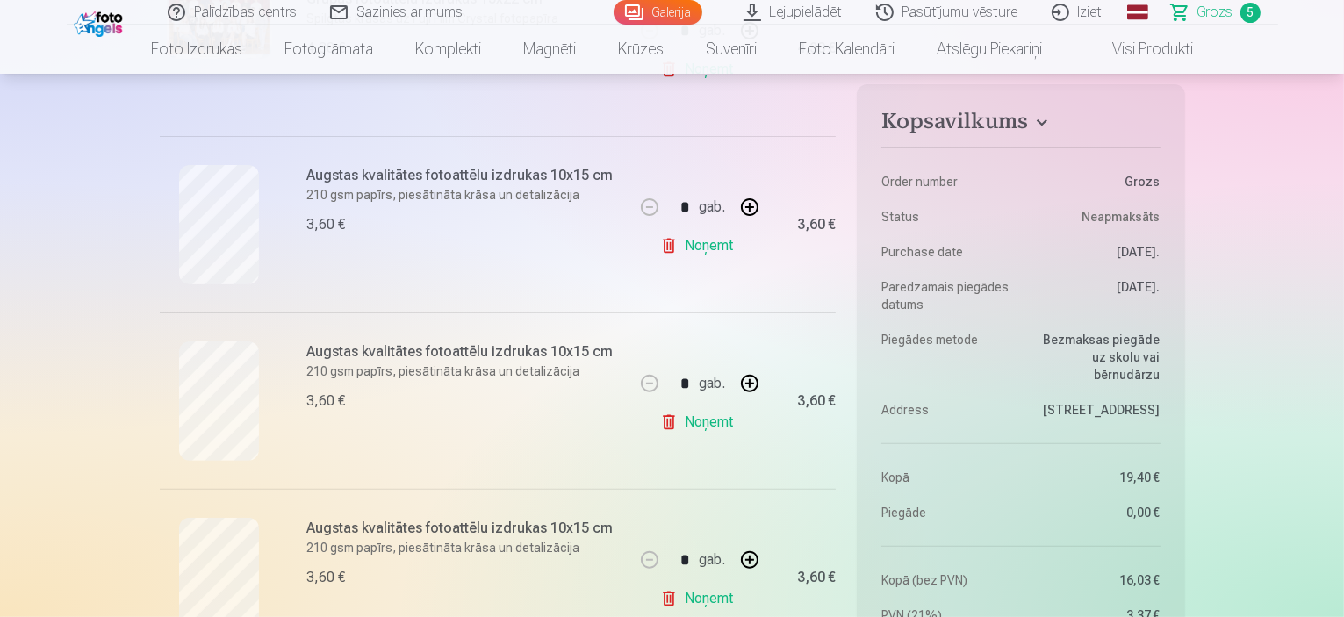
click at [513, 178] on h6 "Augstas kvalitātes fotoattēlu izdrukas 10x15 cm" at bounding box center [465, 175] width 317 height 21
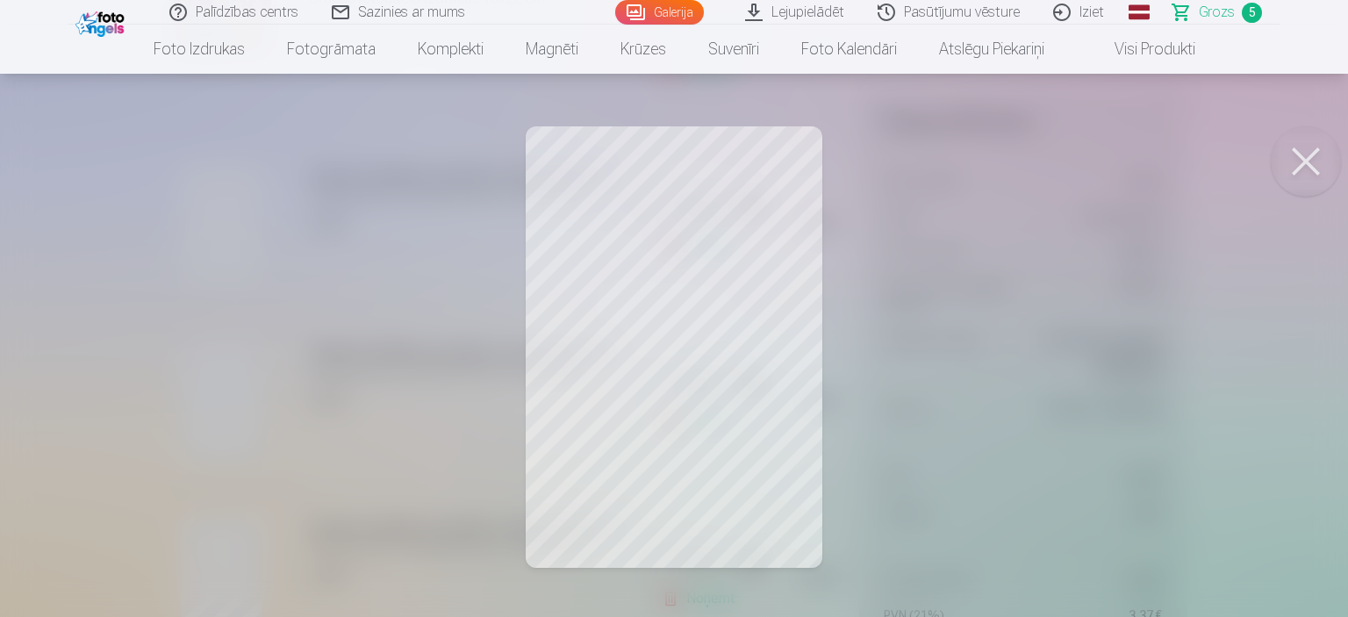
click at [1340, 159] on button at bounding box center [1306, 161] width 70 height 70
click at [1306, 153] on button at bounding box center [1306, 161] width 70 height 70
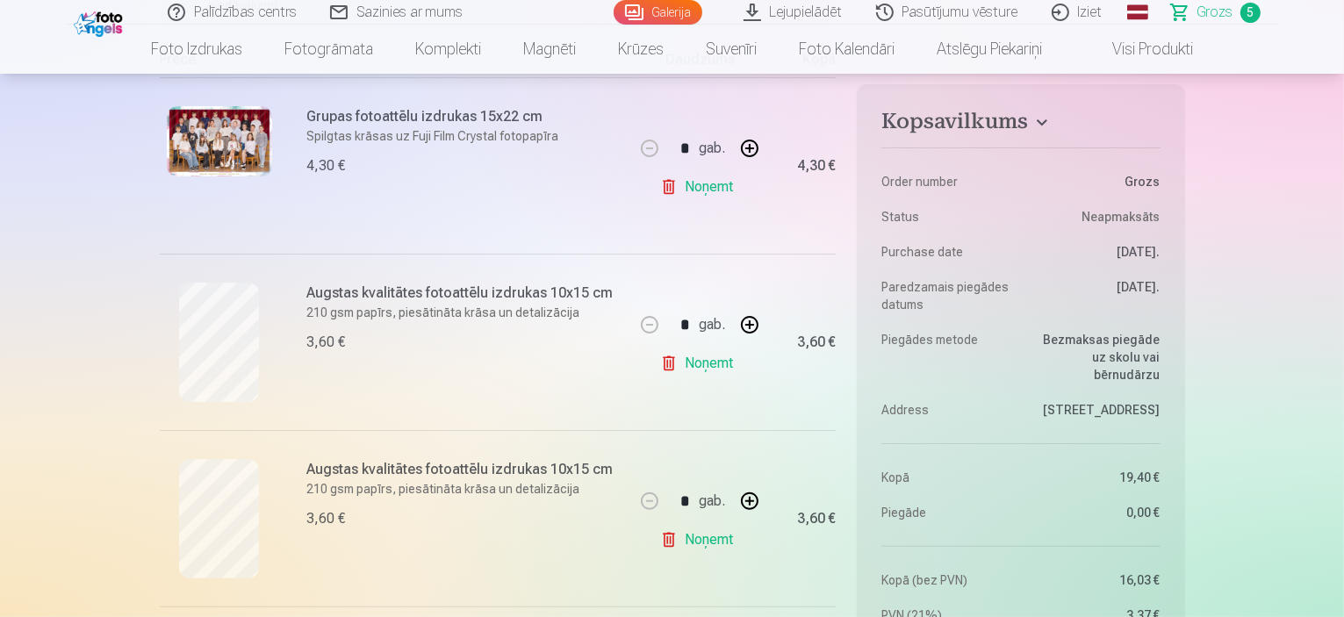
scroll to position [390, 0]
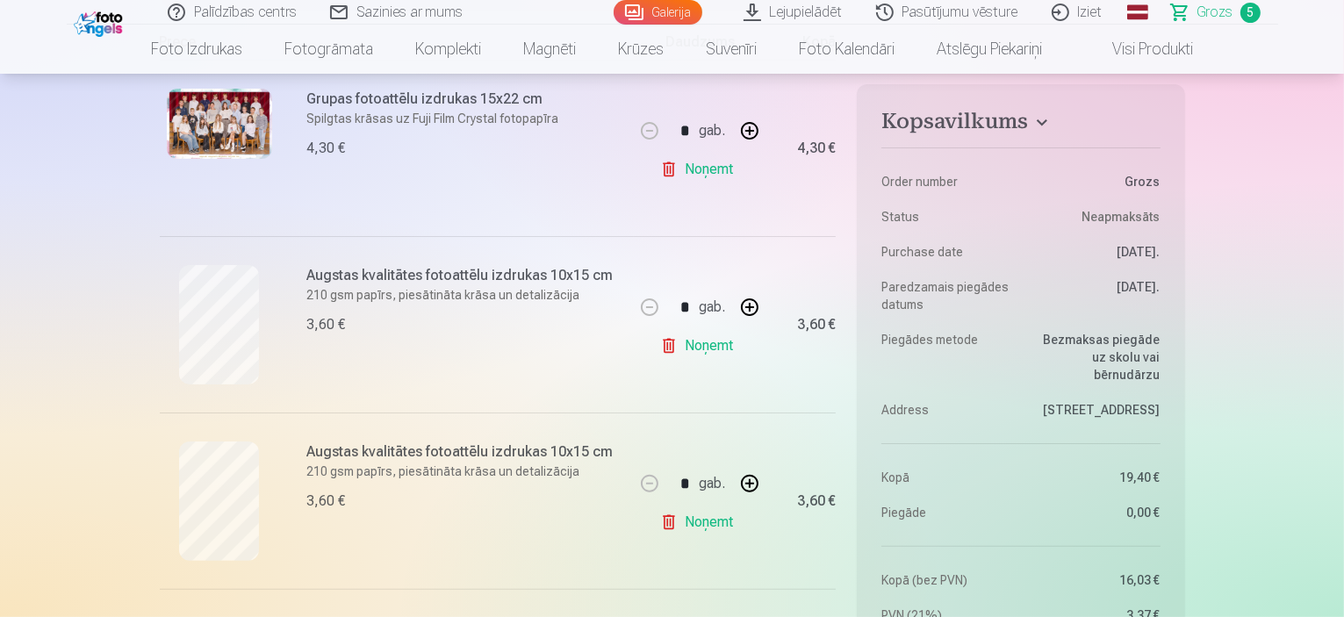
click at [727, 344] on link "Noņemt" at bounding box center [700, 345] width 80 height 35
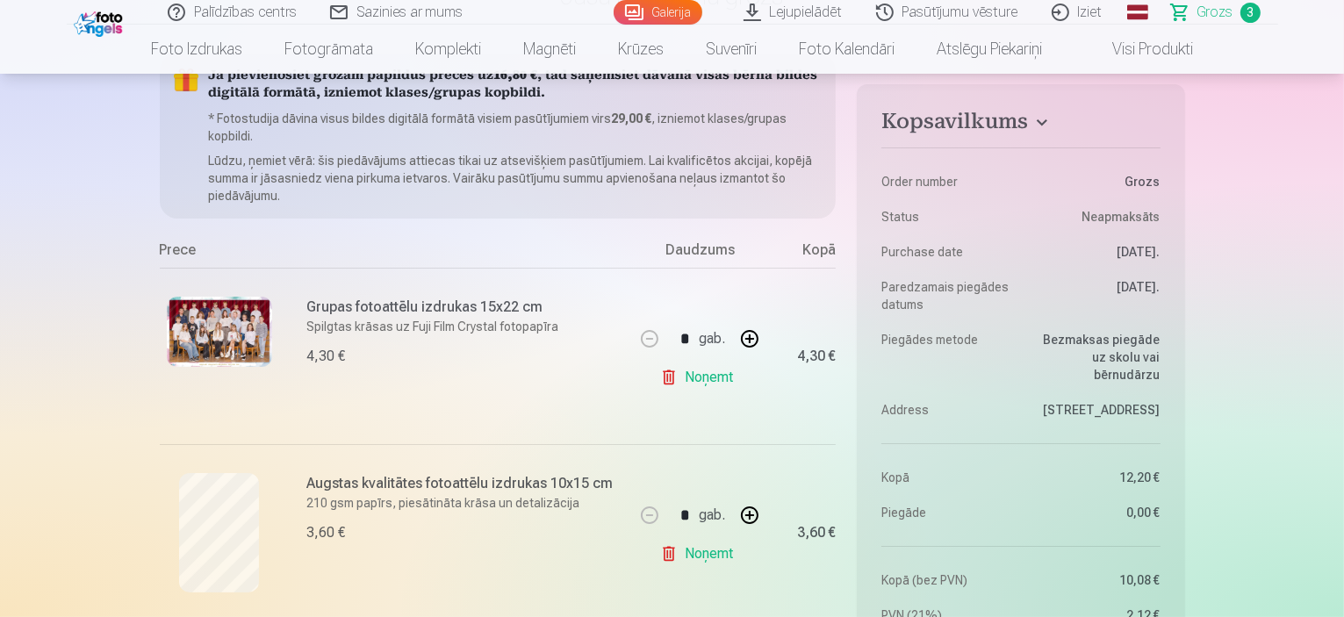
scroll to position [155, 0]
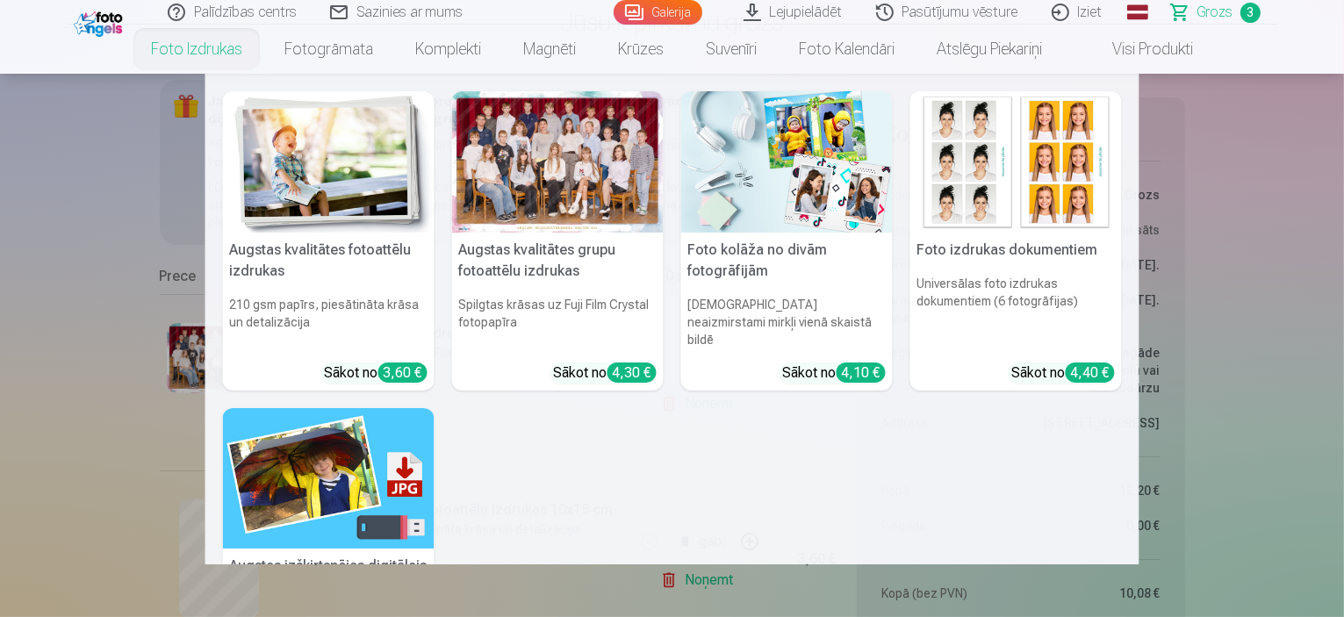
click at [144, 52] on link "Foto izdrukas" at bounding box center [196, 49] width 133 height 49
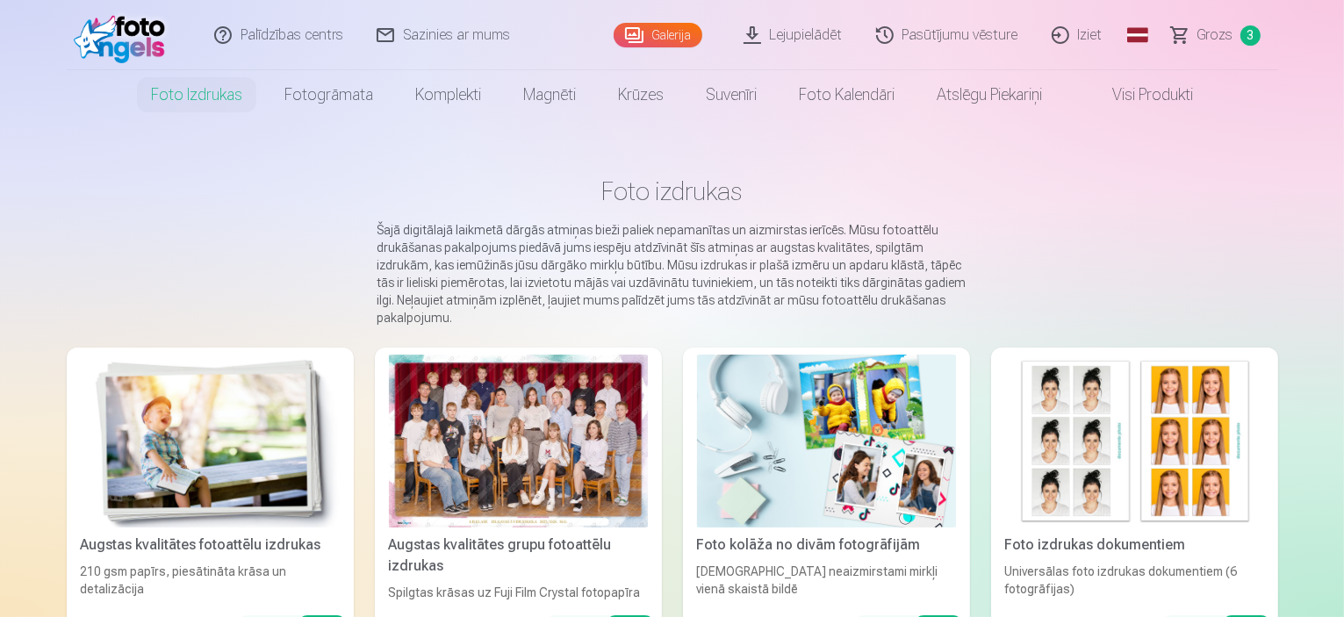
click at [291, 411] on img at bounding box center [210, 441] width 259 height 173
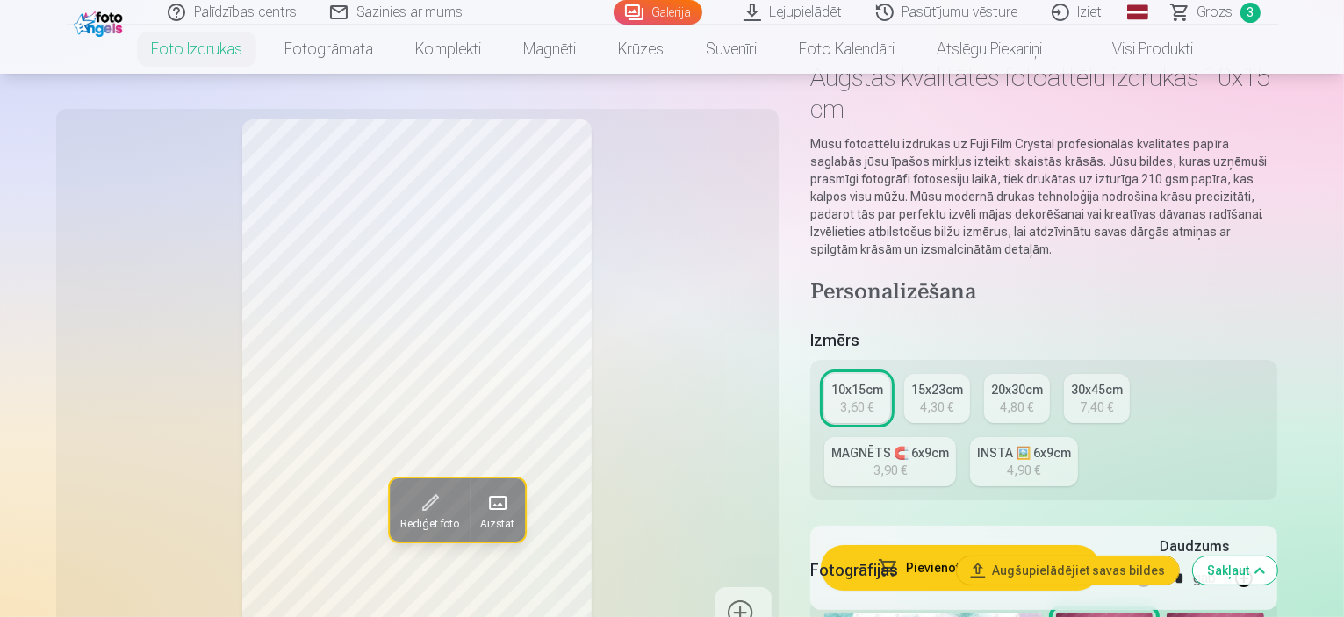
scroll to position [116, 0]
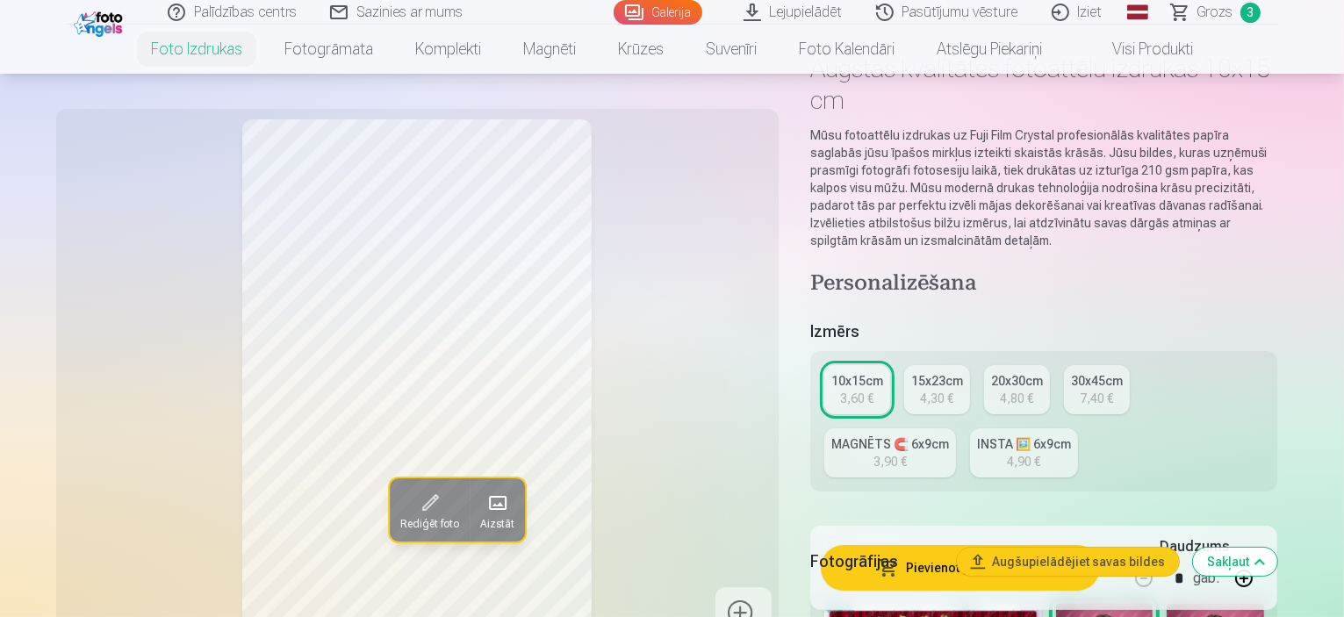
click at [937, 390] on div "4,30 €" at bounding box center [936, 399] width 33 height 18
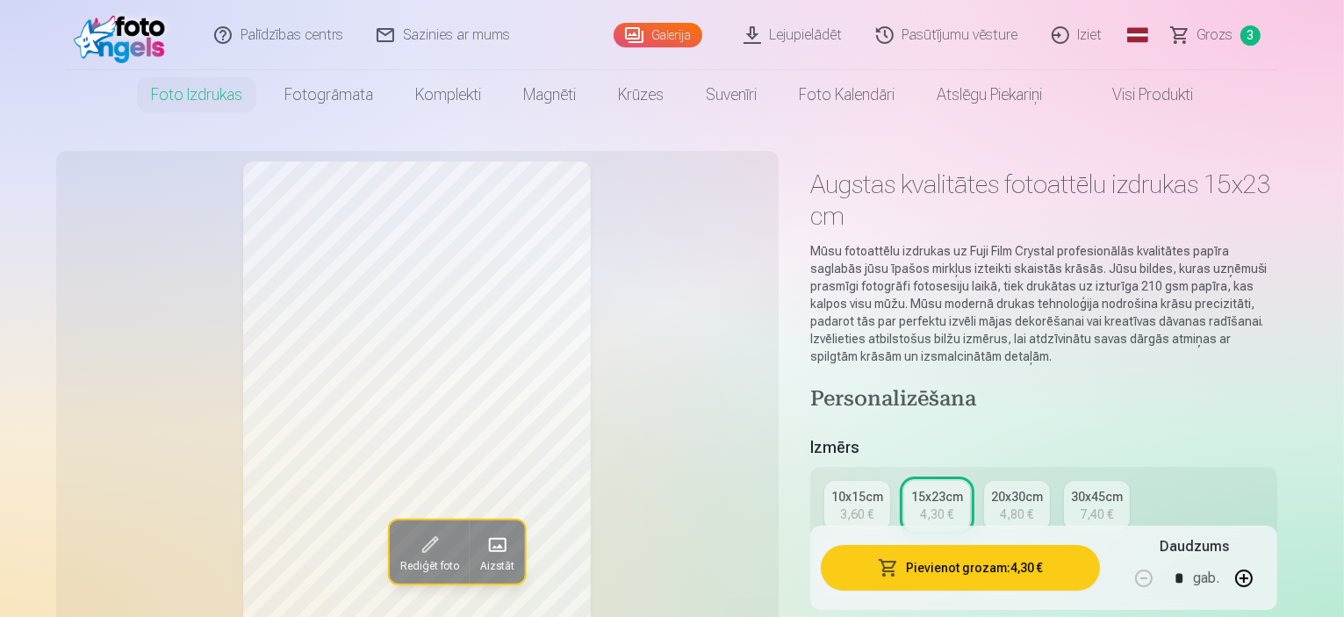
click at [1085, 575] on button "Pievienot grozam : 4,30 €" at bounding box center [961, 568] width 280 height 46
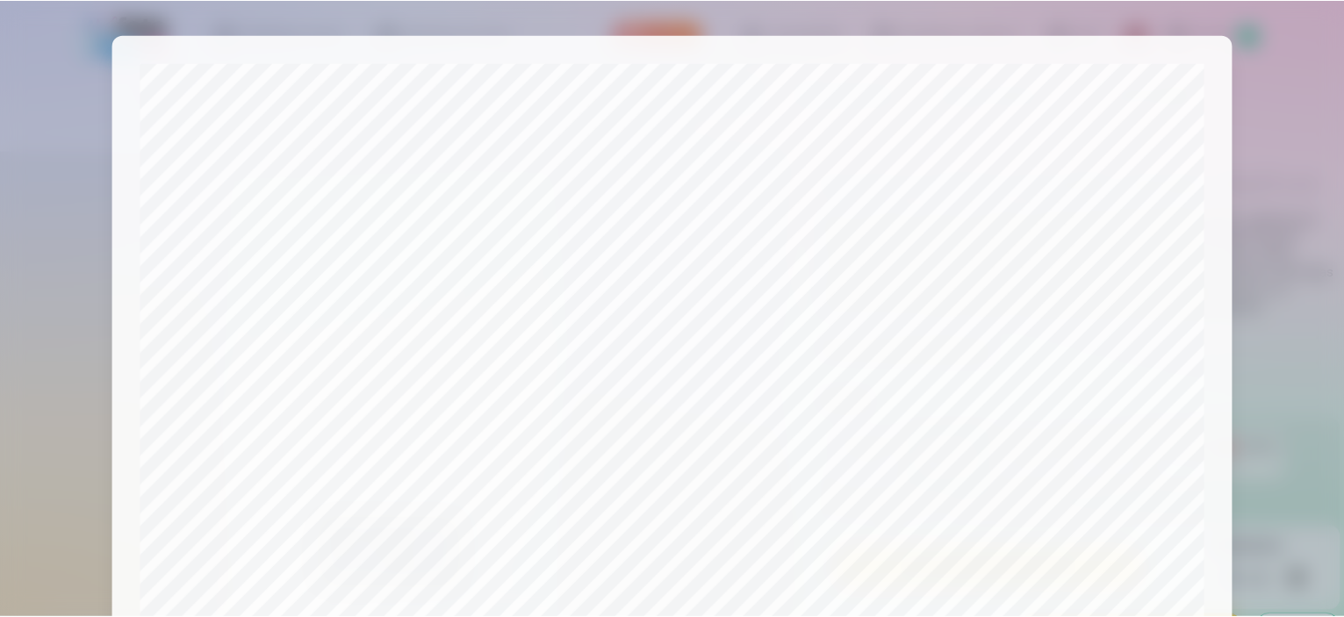
scroll to position [646, 0]
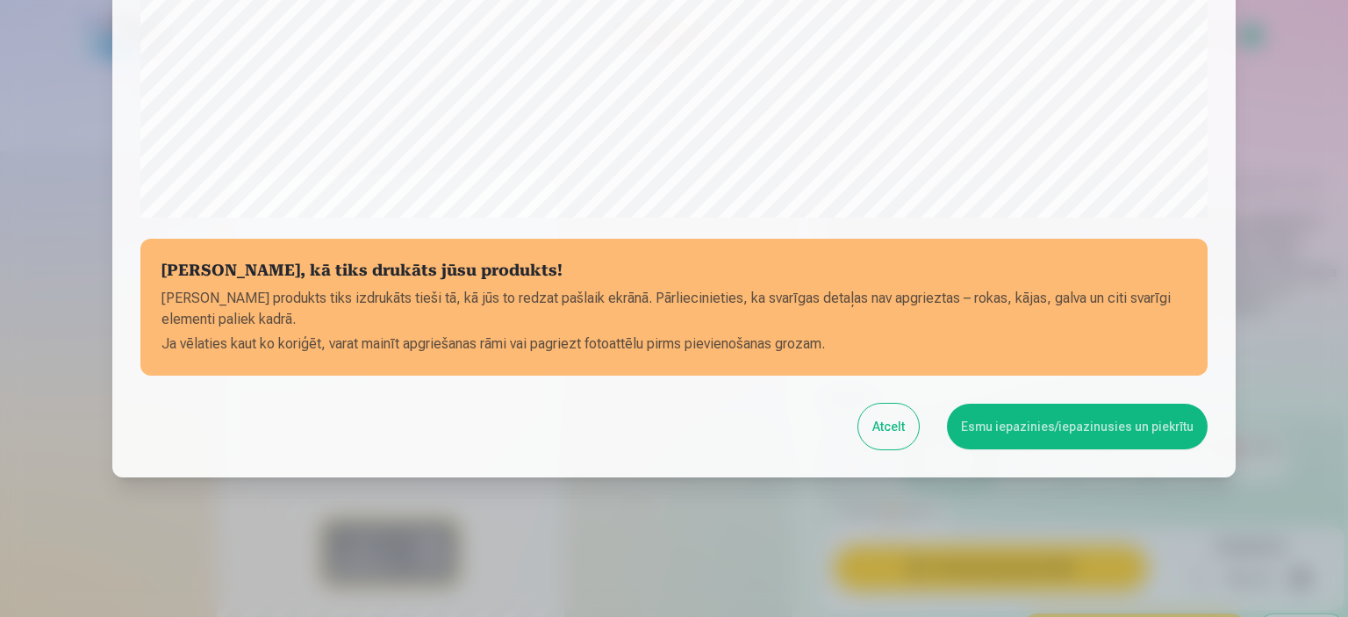
click at [1136, 419] on button "Esmu iepazinies/iepazinusies un piekrītu" at bounding box center [1077, 427] width 261 height 46
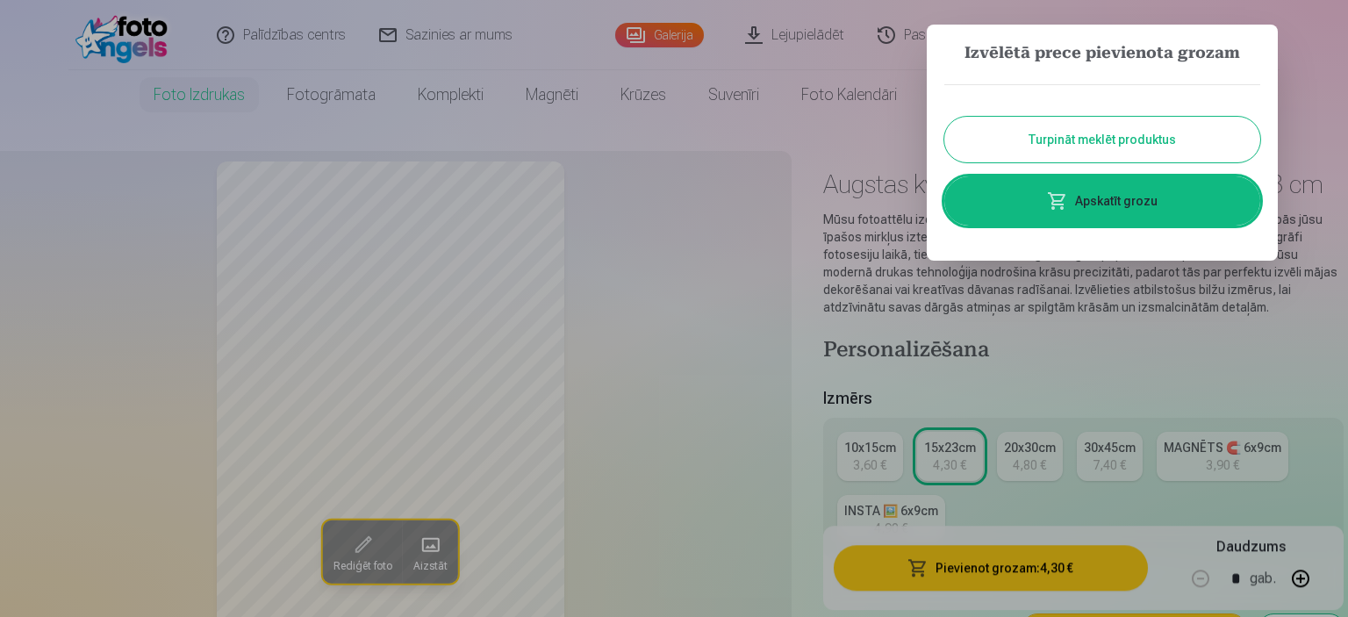
click at [1215, 358] on div at bounding box center [674, 308] width 1348 height 617
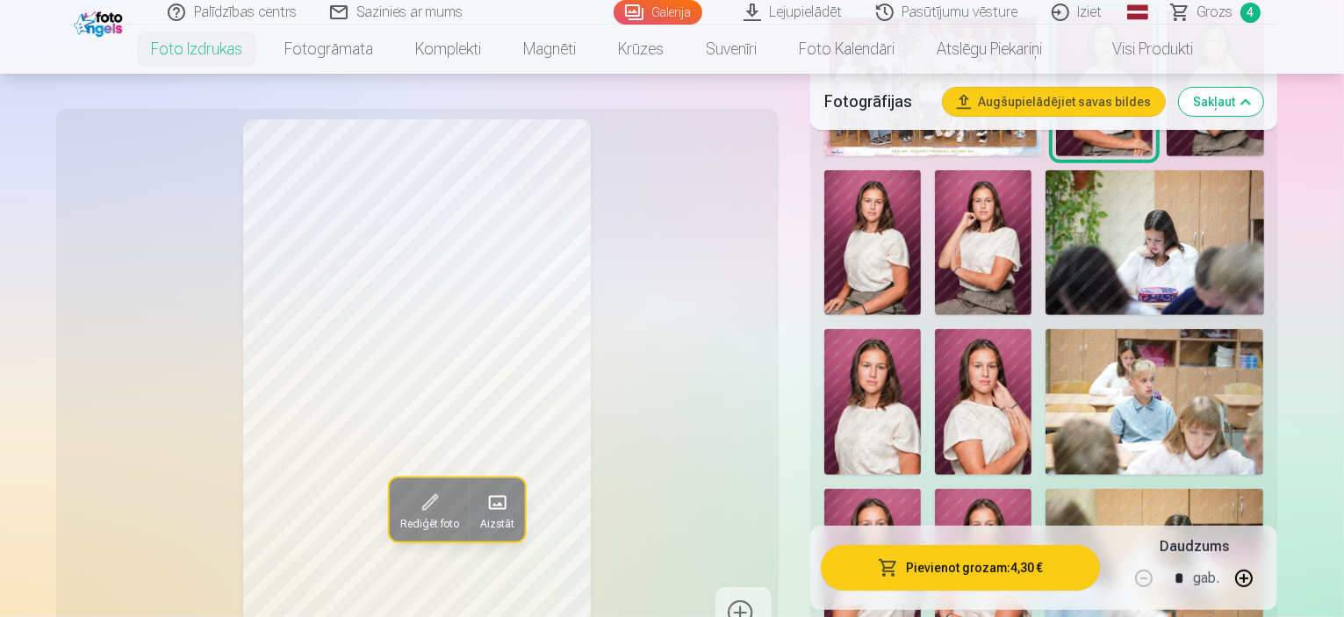
scroll to position [739, 0]
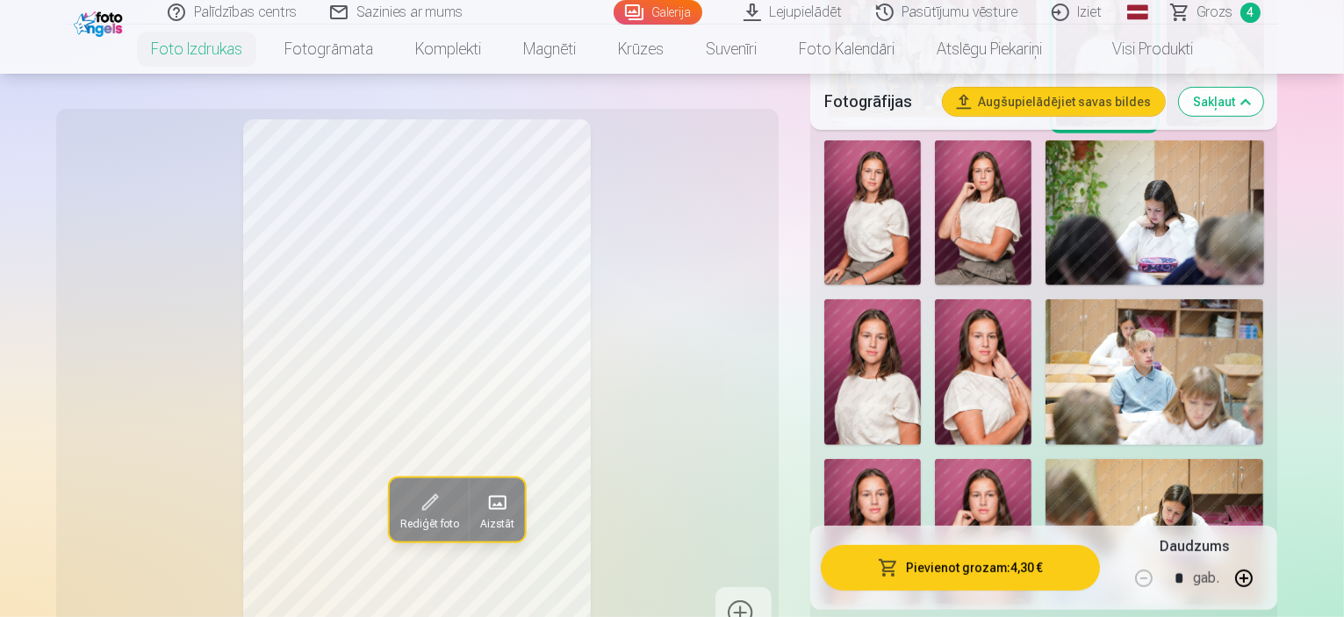
click at [1031, 459] on img at bounding box center [983, 532] width 97 height 146
click at [921, 459] on img at bounding box center [872, 531] width 97 height 145
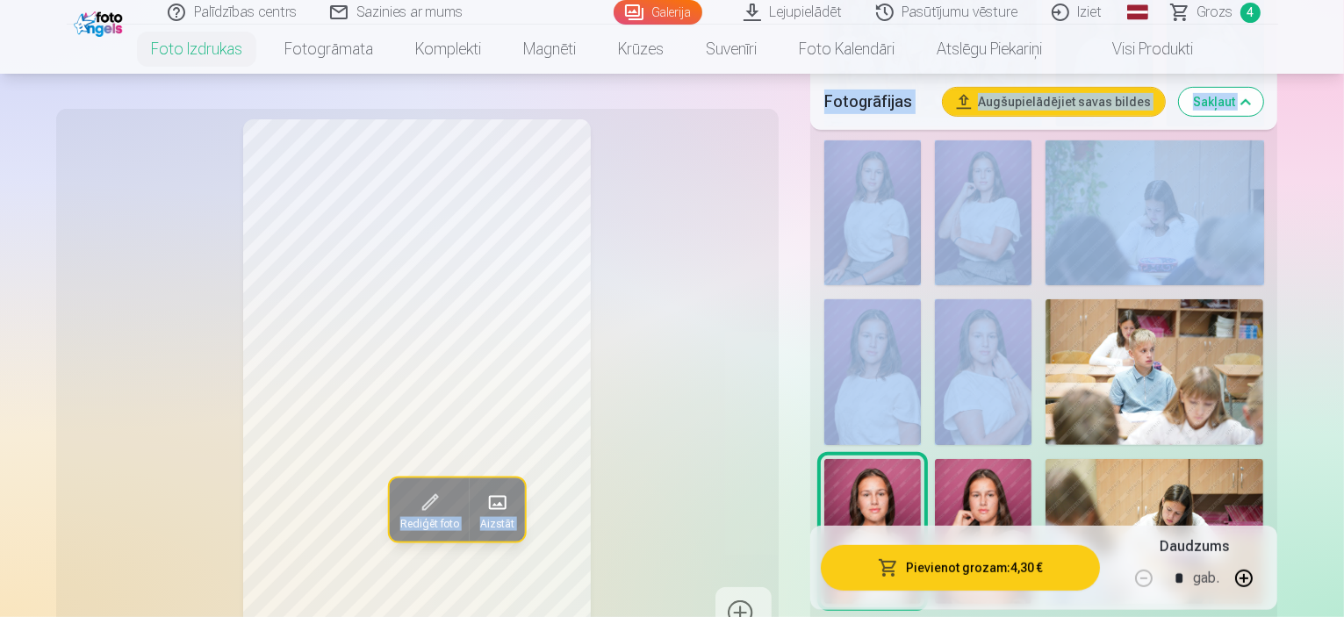
drag, startPoint x: 1341, startPoint y: 72, endPoint x: 1347, endPoint y: 90, distance: 19.4
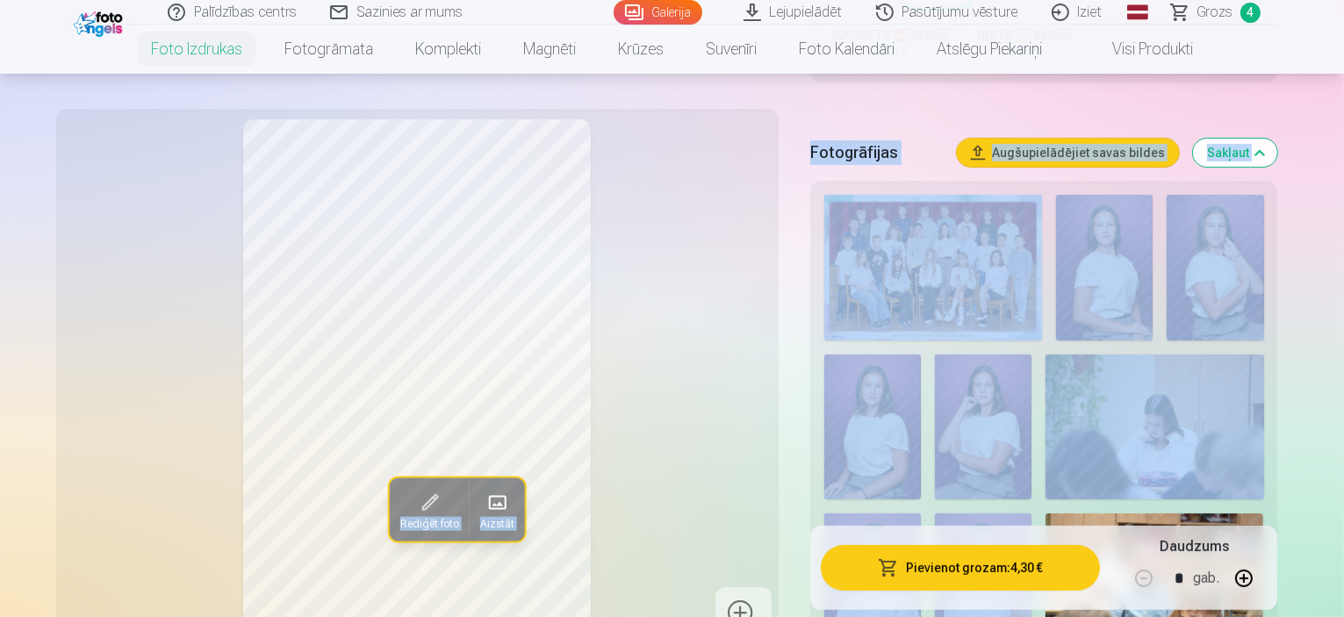
scroll to position [477, 0]
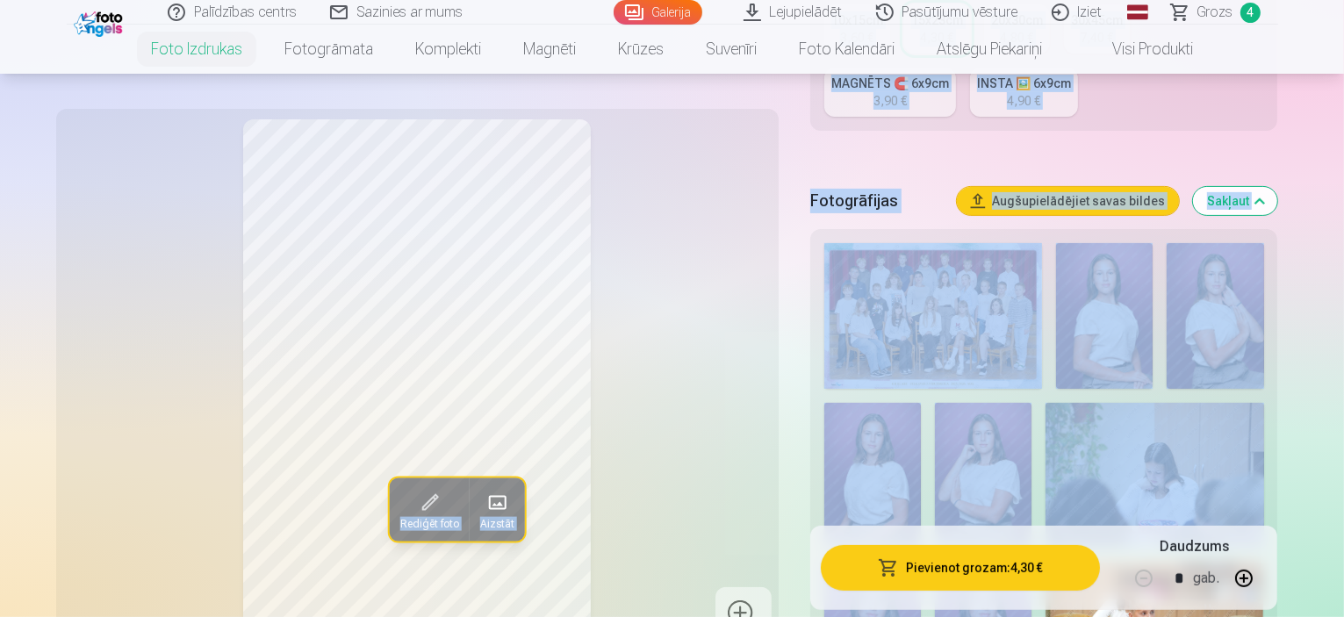
click at [663, 287] on div "Rediģēt foto Aizstāt" at bounding box center [417, 379] width 701 height 520
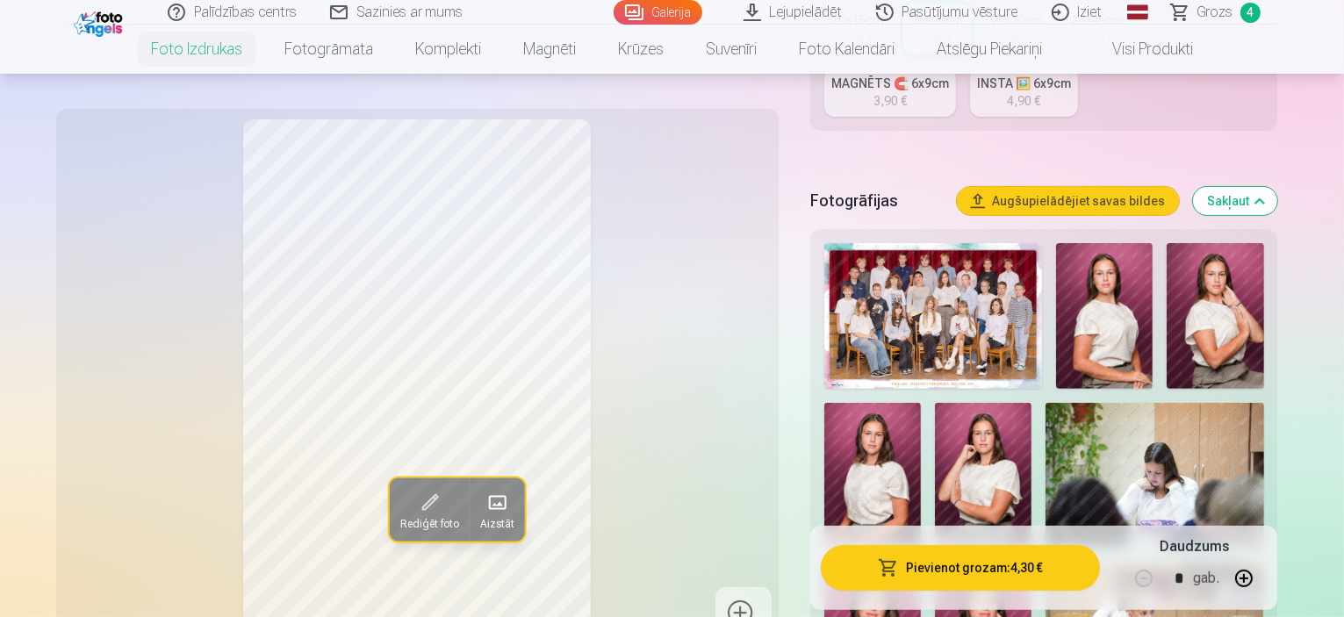
click at [1059, 280] on img at bounding box center [1104, 316] width 97 height 146
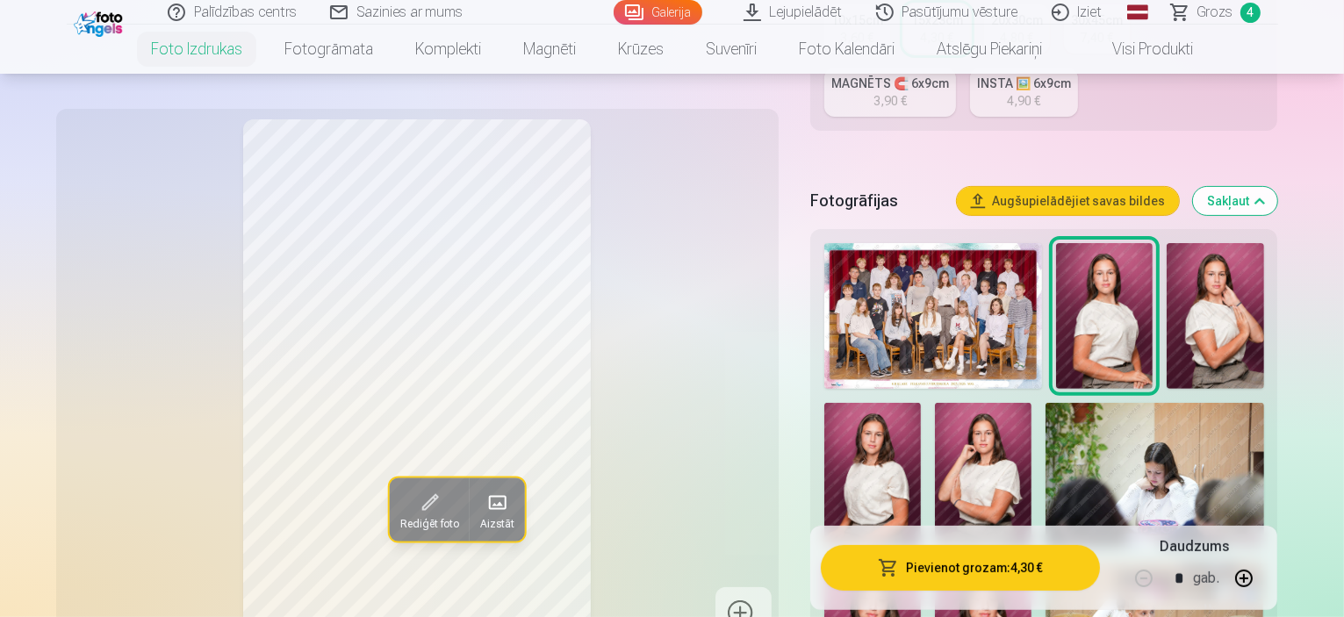
click at [1222, 262] on img at bounding box center [1214, 316] width 97 height 146
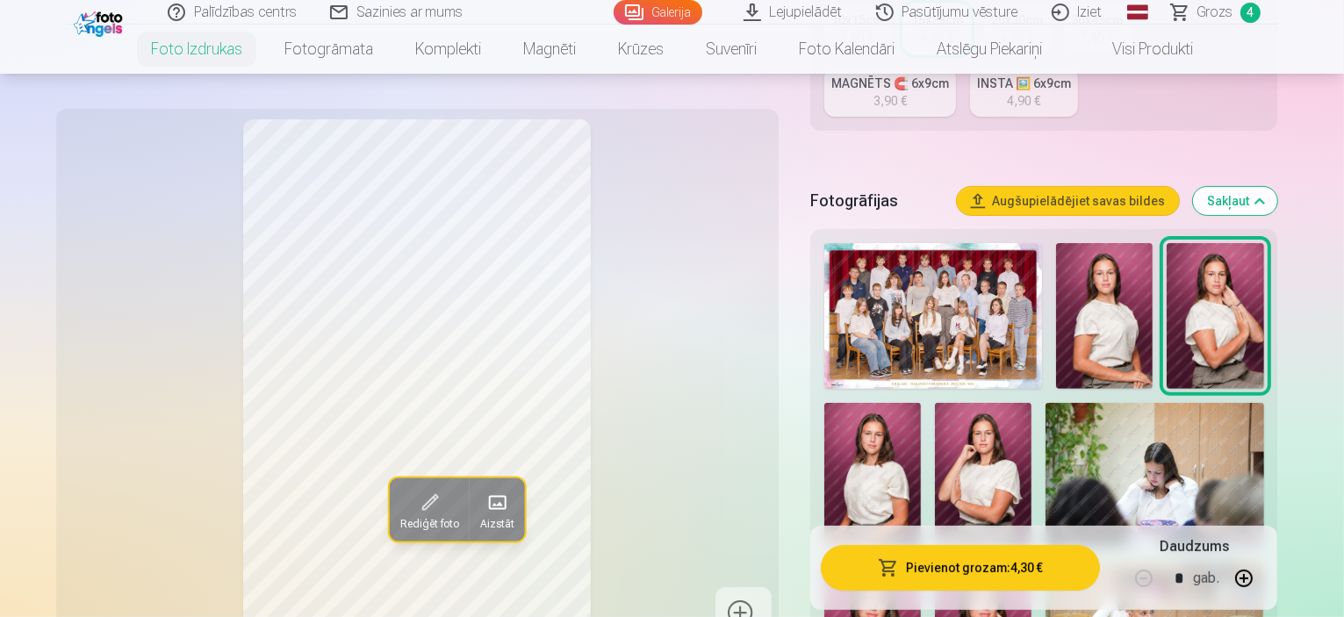
click at [921, 403] on img at bounding box center [872, 476] width 97 height 146
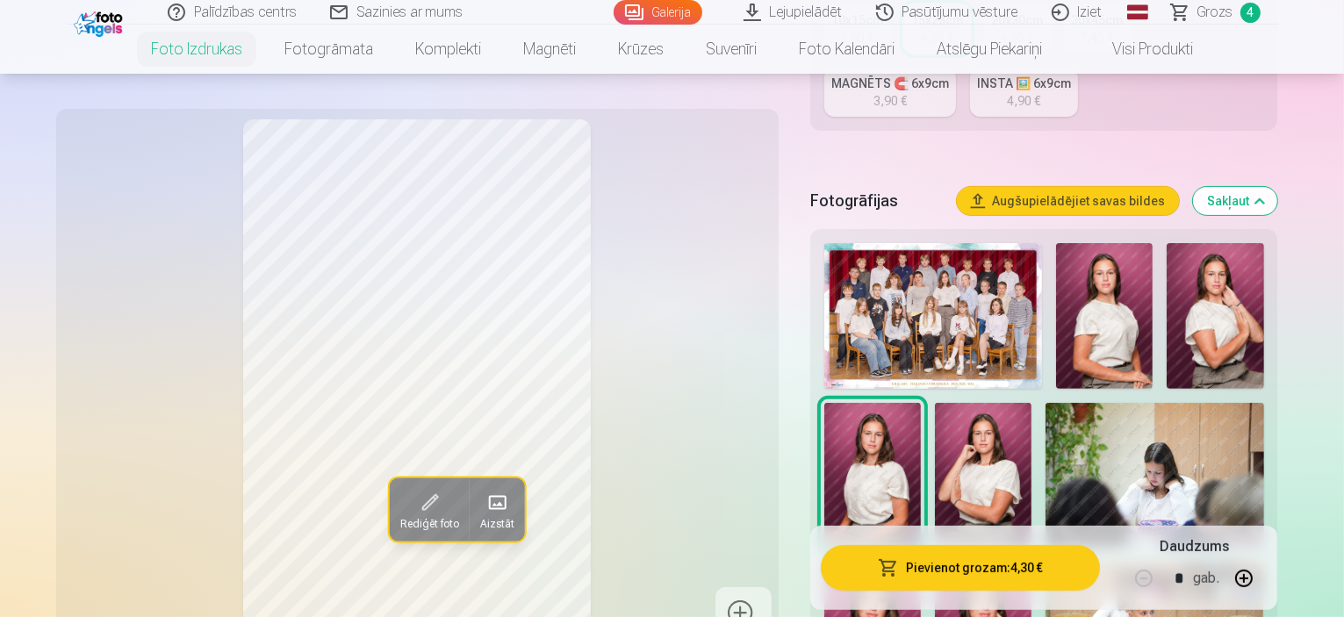
click at [935, 403] on img at bounding box center [983, 476] width 97 height 146
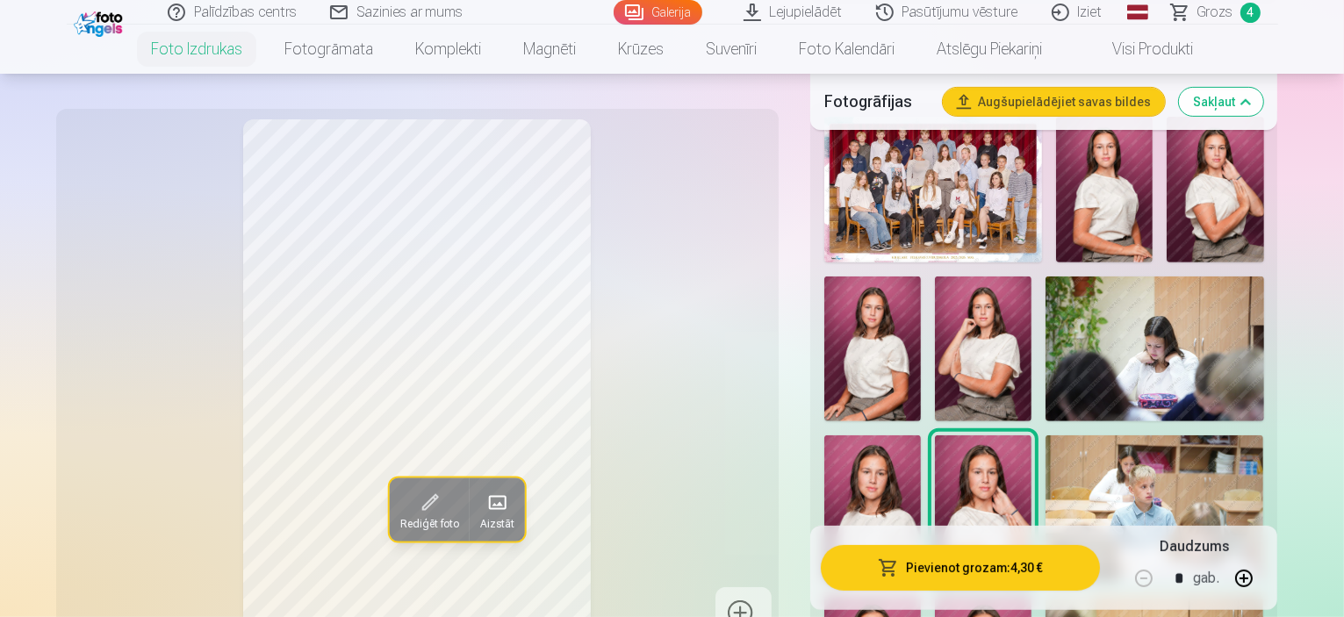
scroll to position [632, 0]
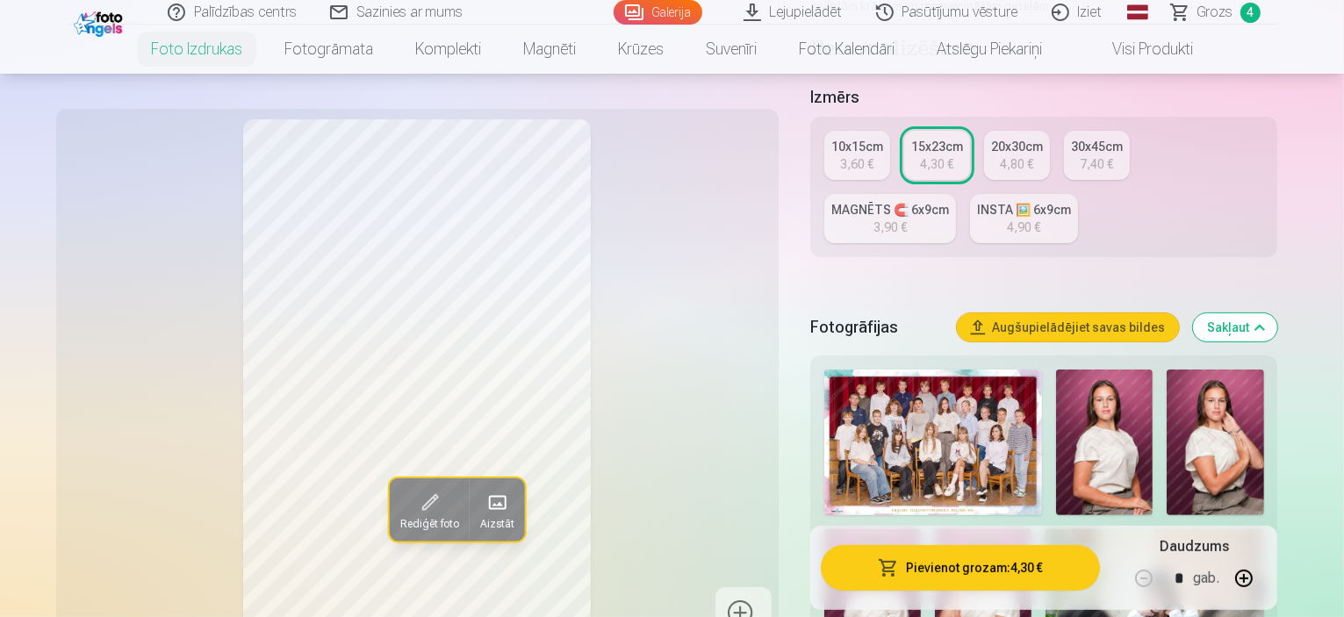
scroll to position [341, 0]
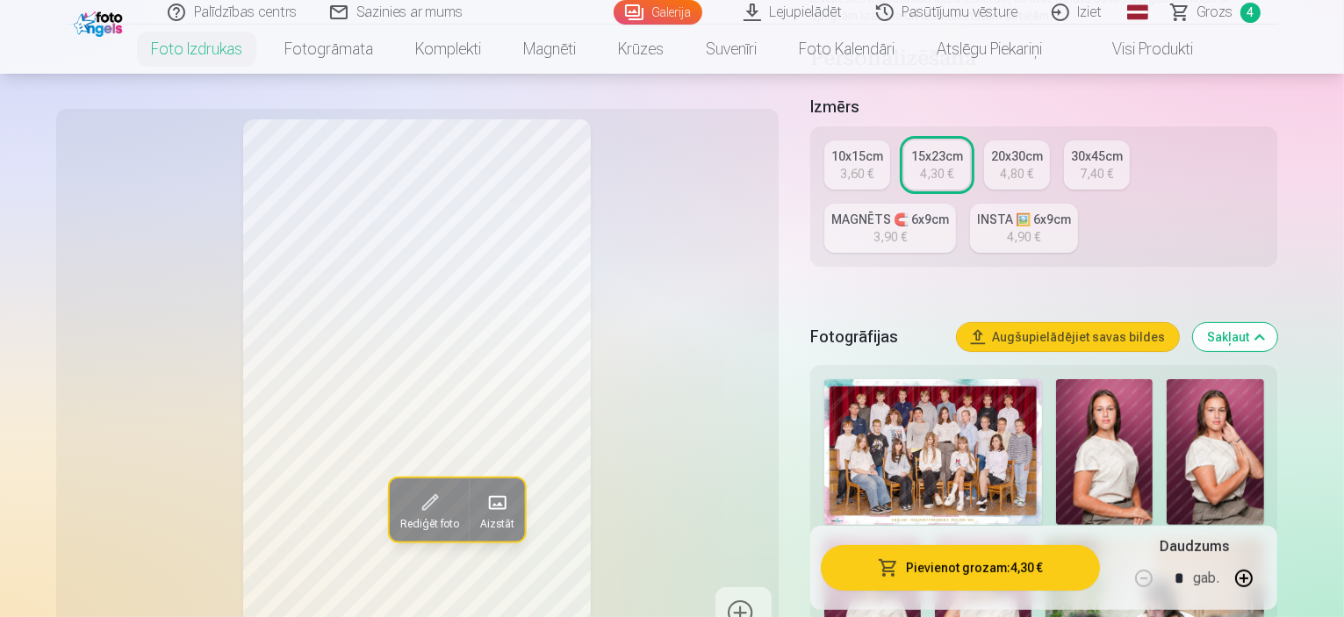
click at [977, 211] on div "INSTA 🖼️ 6x9cm" at bounding box center [1024, 220] width 94 height 18
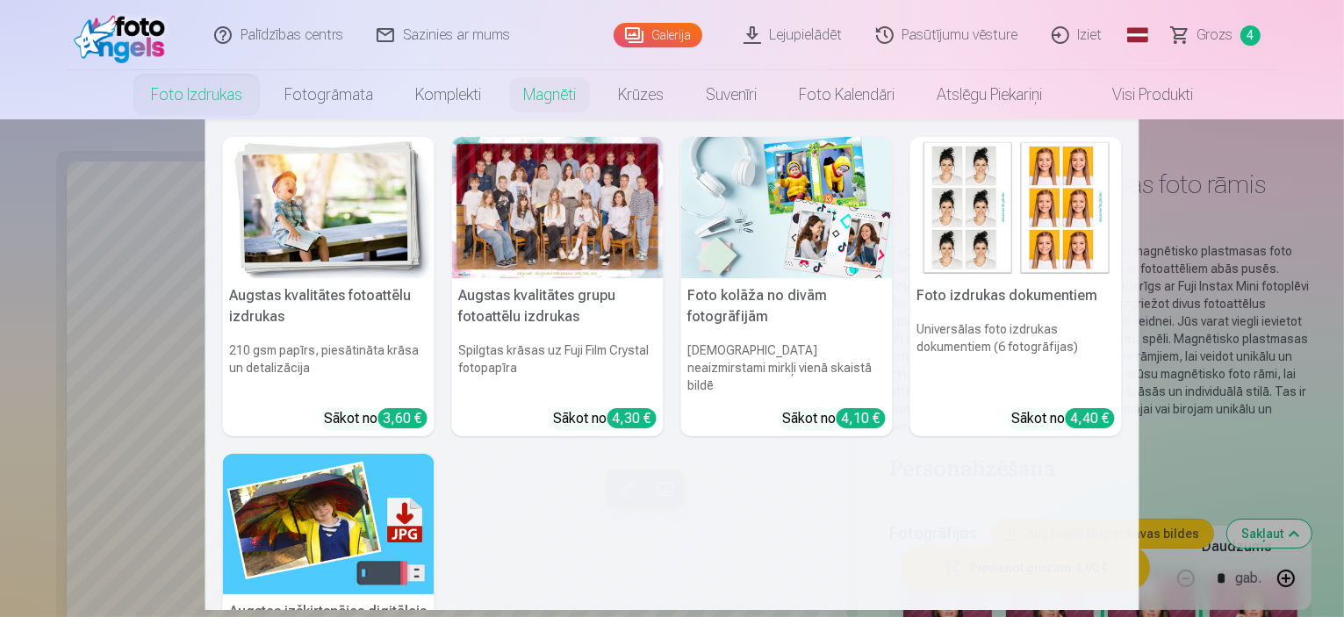
click at [161, 111] on link "Foto izdrukas" at bounding box center [196, 94] width 133 height 49
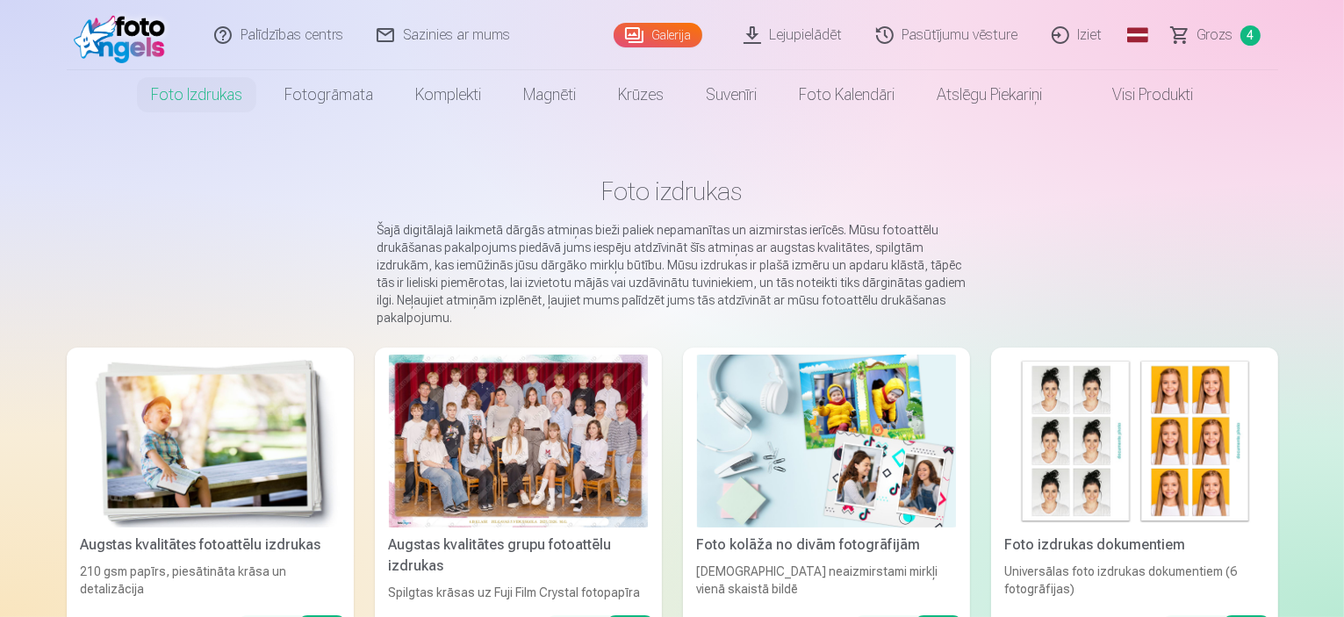
click at [228, 480] on img at bounding box center [210, 441] width 259 height 173
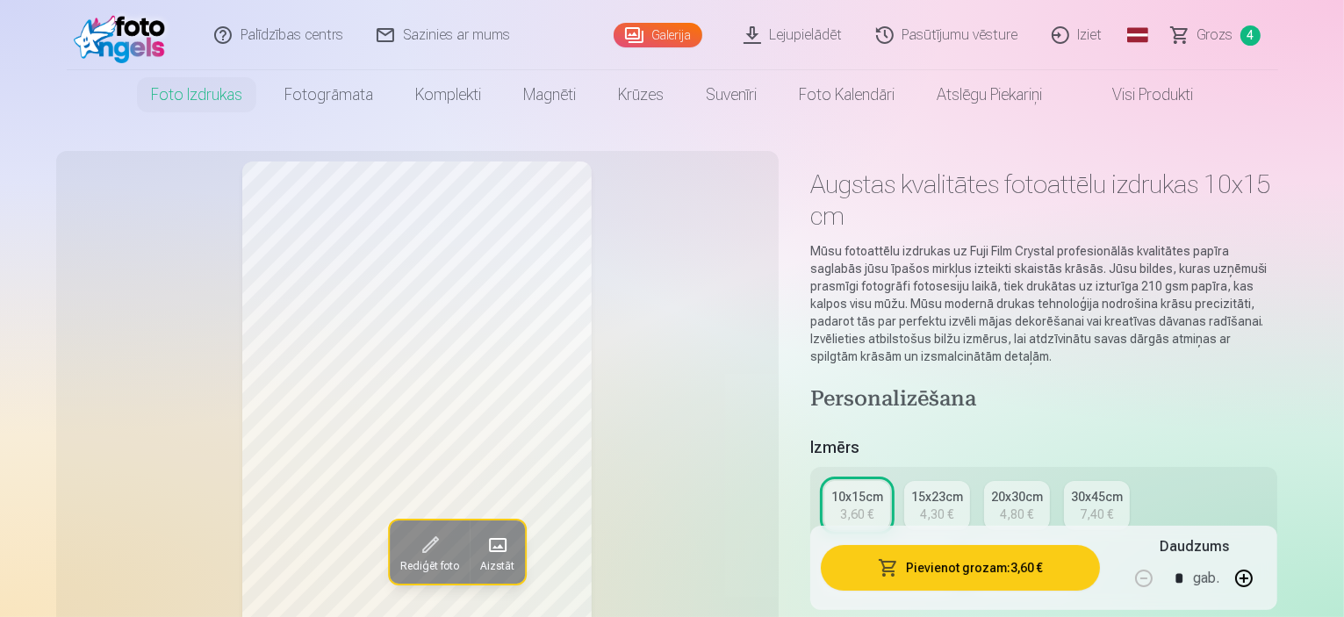
click at [977, 551] on div "INSTA 🖼️ 6x9cm" at bounding box center [1024, 560] width 94 height 18
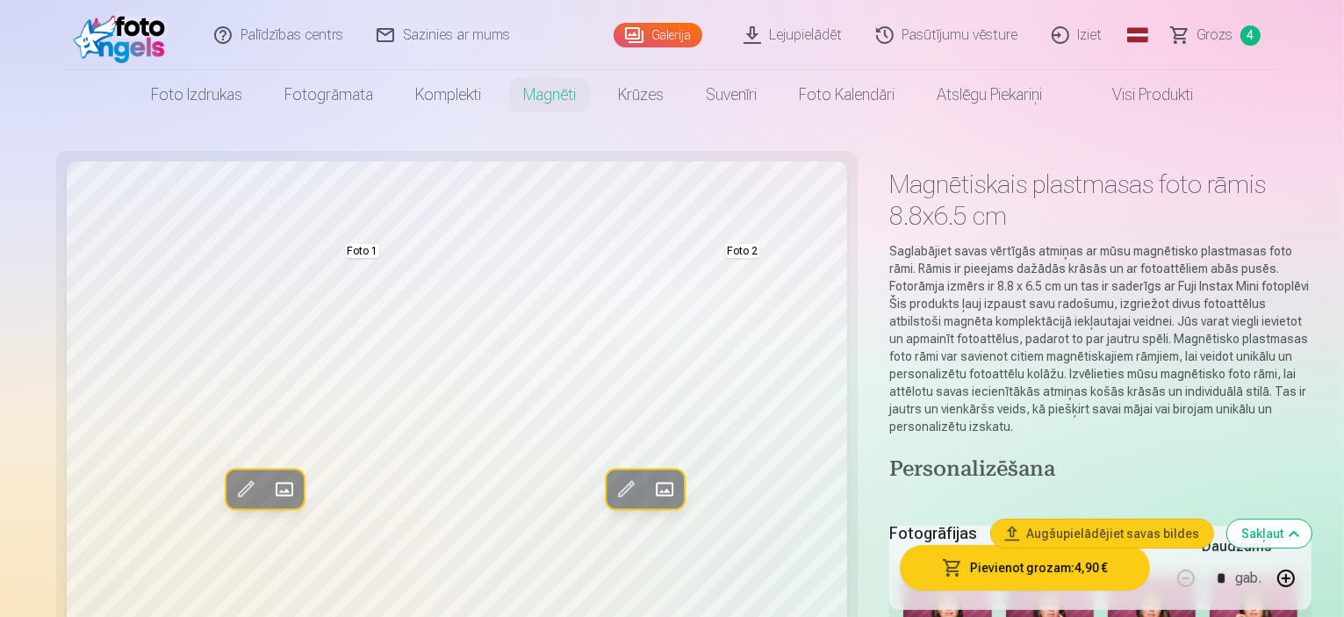
click at [648, 29] on link "Galerija" at bounding box center [657, 35] width 89 height 25
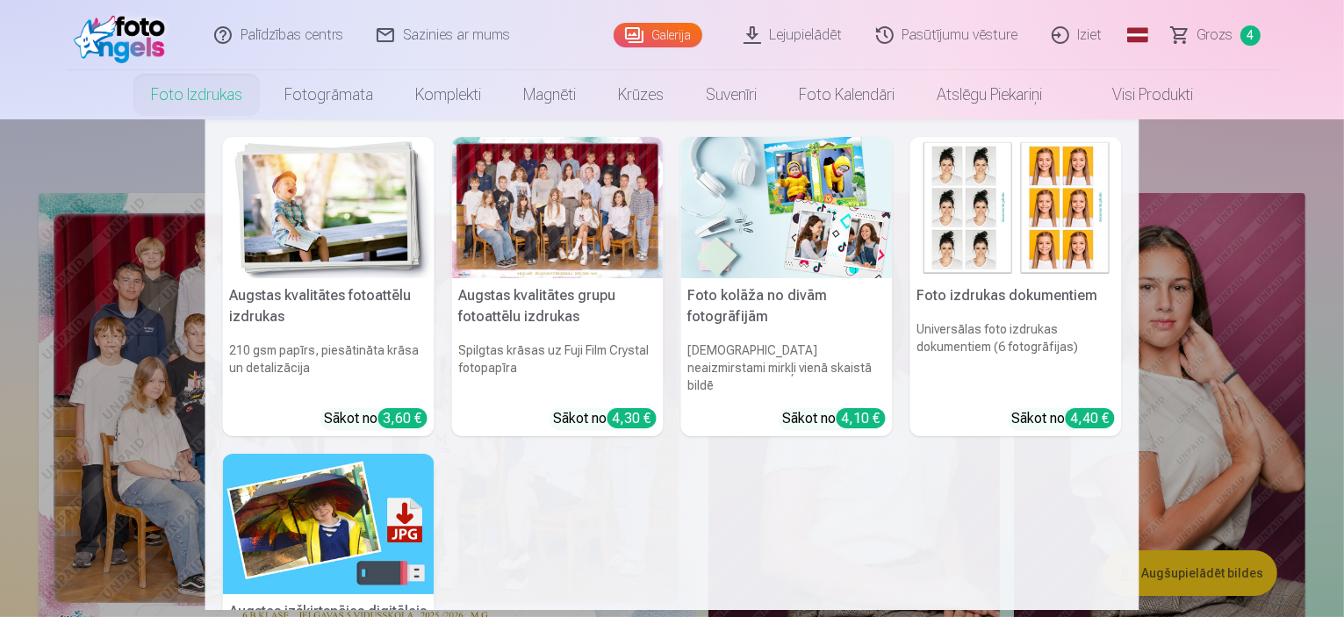
click at [196, 113] on link "Foto izdrukas" at bounding box center [196, 94] width 133 height 49
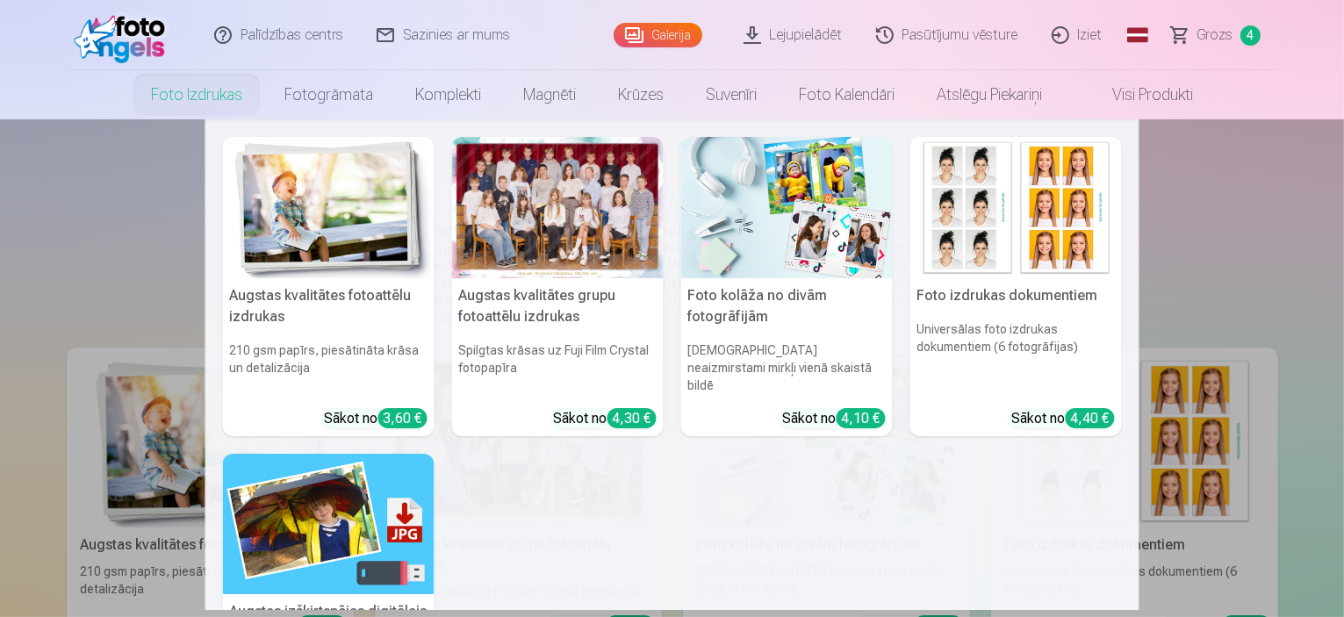
click at [298, 196] on img at bounding box center [328, 207] width 211 height 141
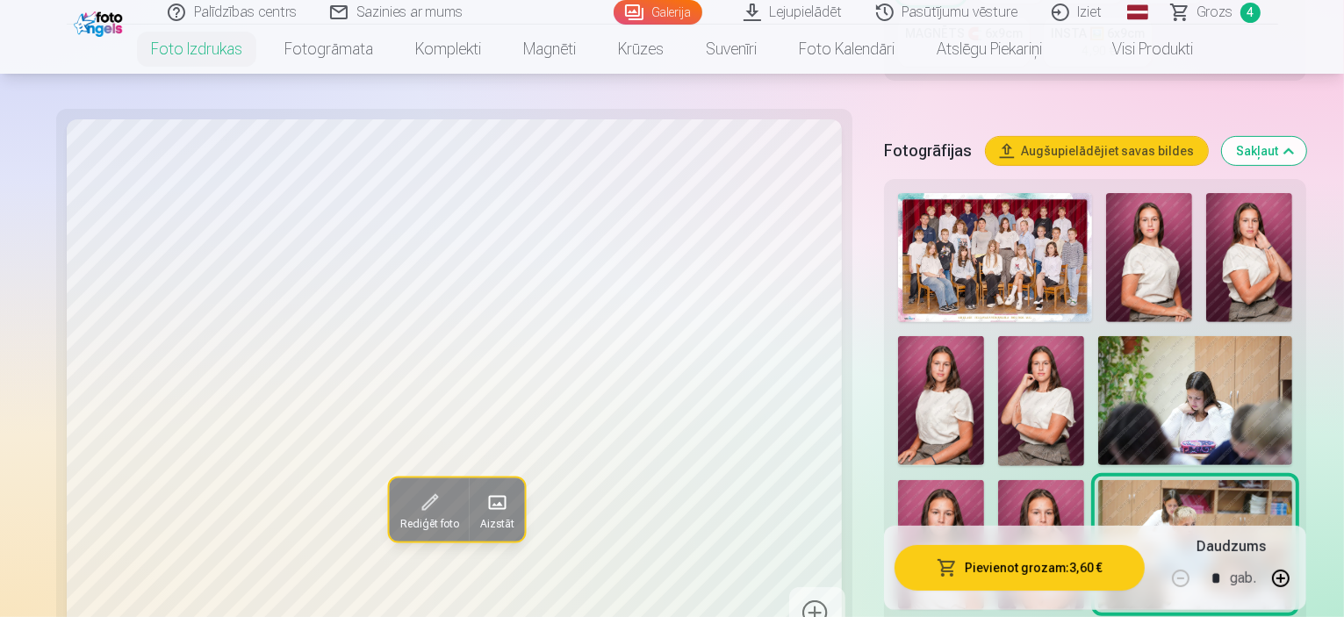
scroll to position [584, 0]
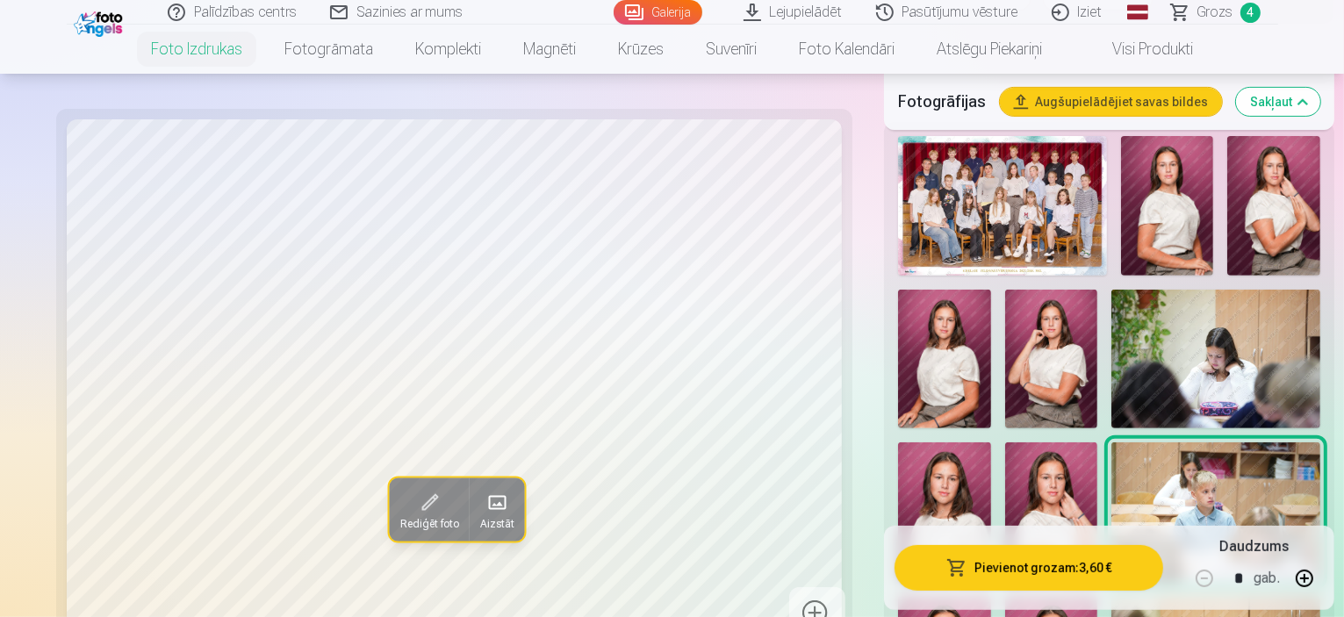
click at [1125, 185] on img at bounding box center [1167, 206] width 93 height 140
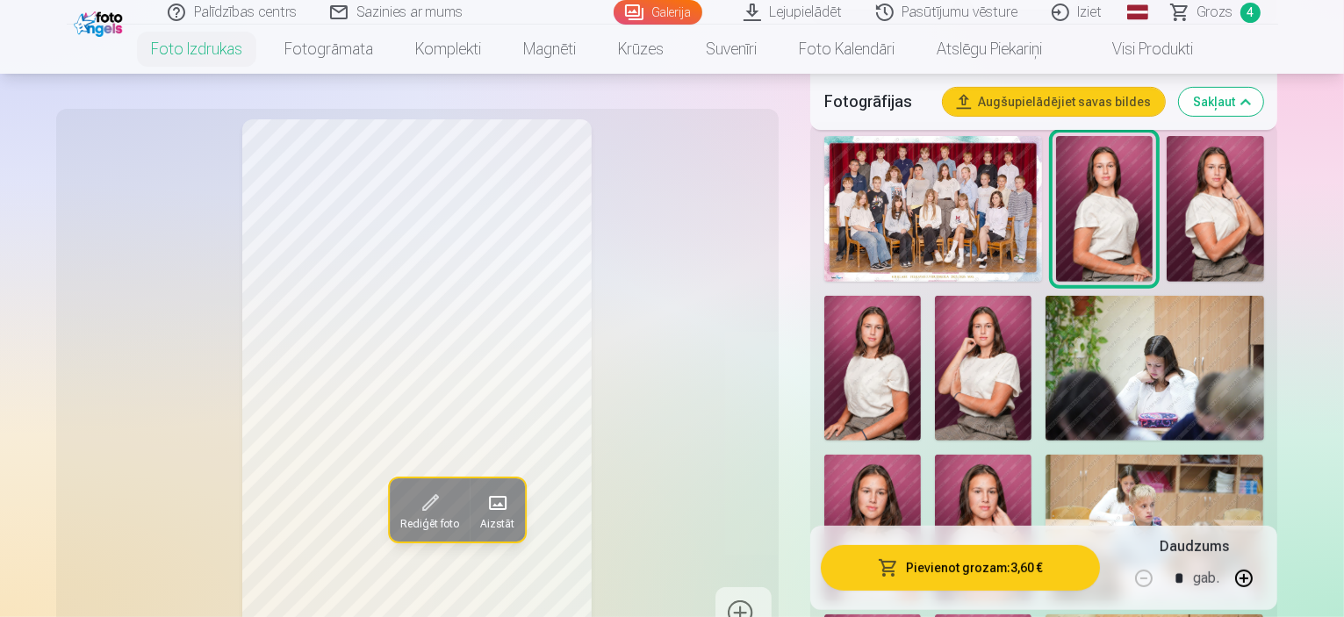
click at [1214, 25] on li "Visi produkti" at bounding box center [1138, 49] width 151 height 49
click at [1222, 19] on span "Grozs" at bounding box center [1215, 12] width 36 height 21
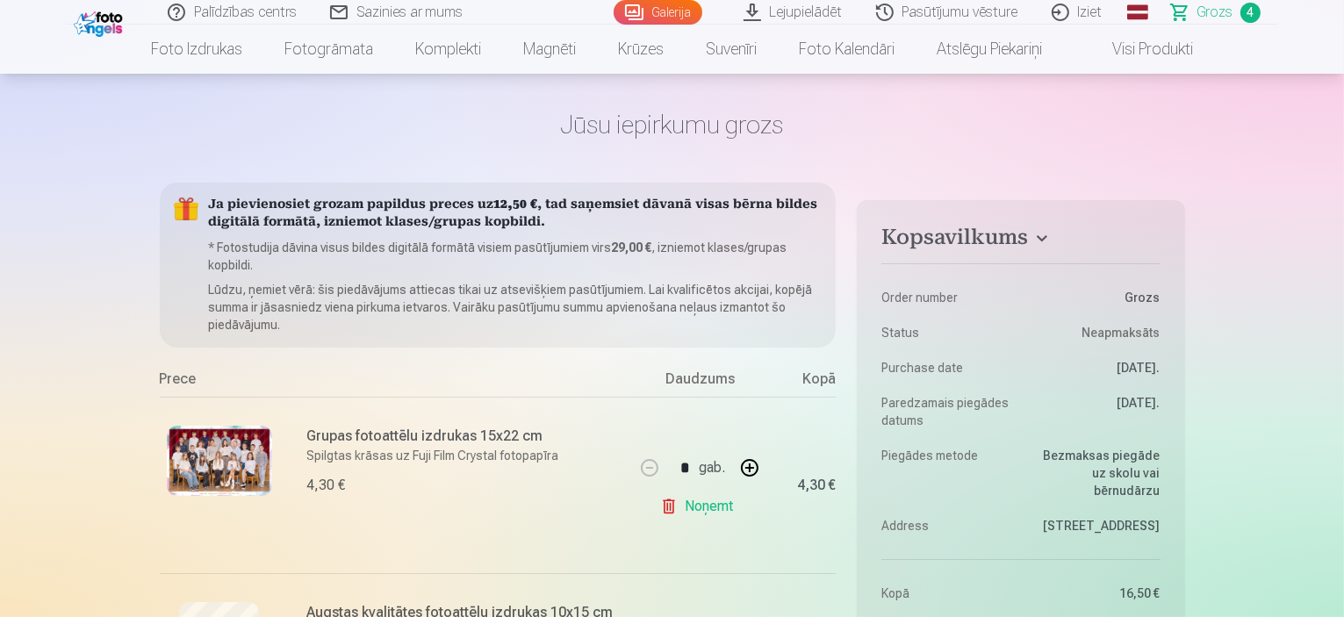
scroll to position [44, 0]
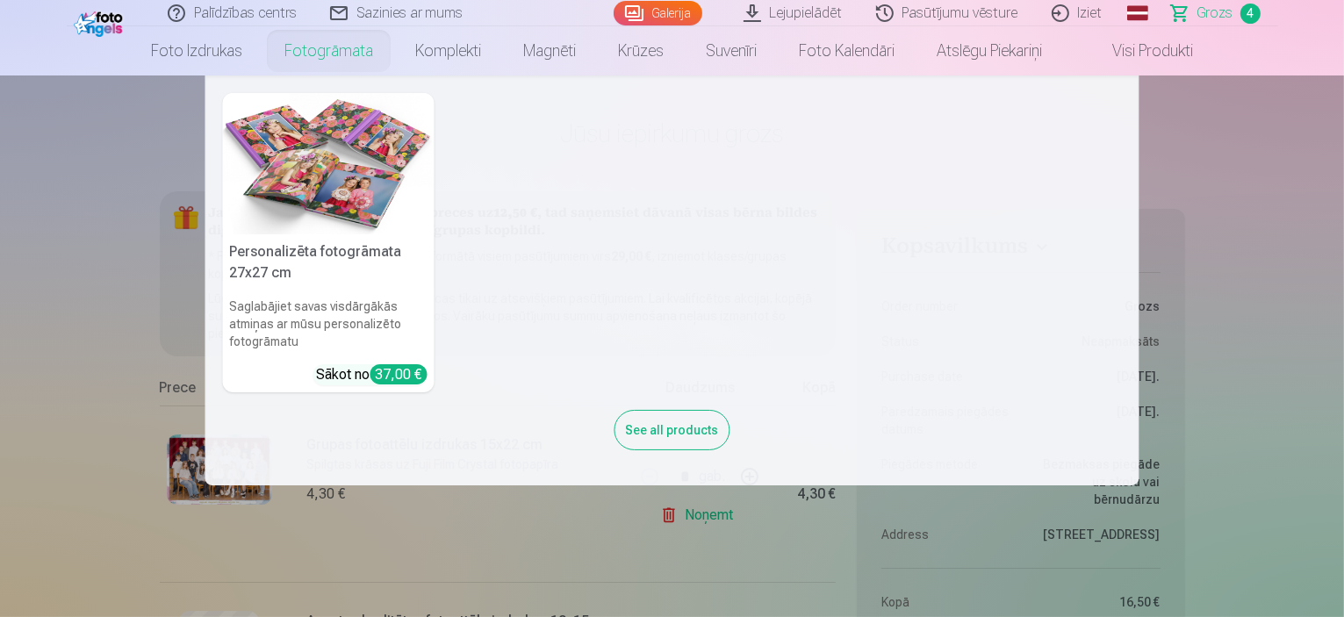
click at [350, 46] on link "Fotogrāmata" at bounding box center [328, 50] width 131 height 49
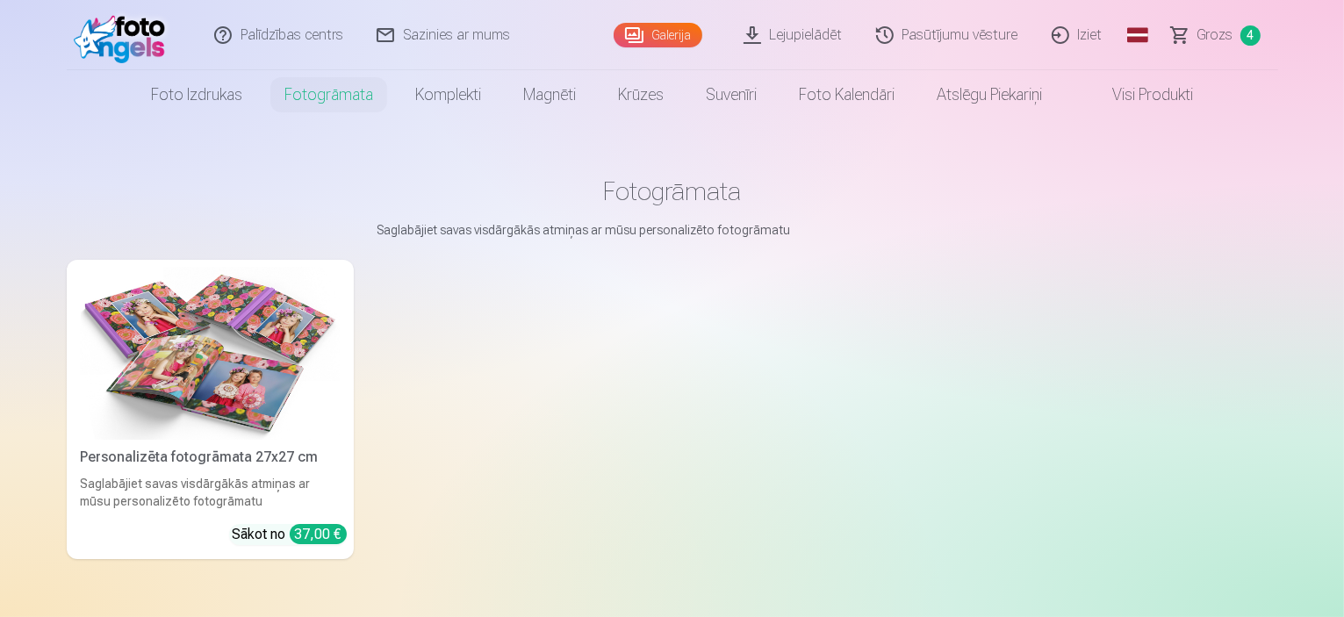
click at [246, 468] on div "Personalizēta fotogrāmata 27x27 cm" at bounding box center [210, 457] width 273 height 21
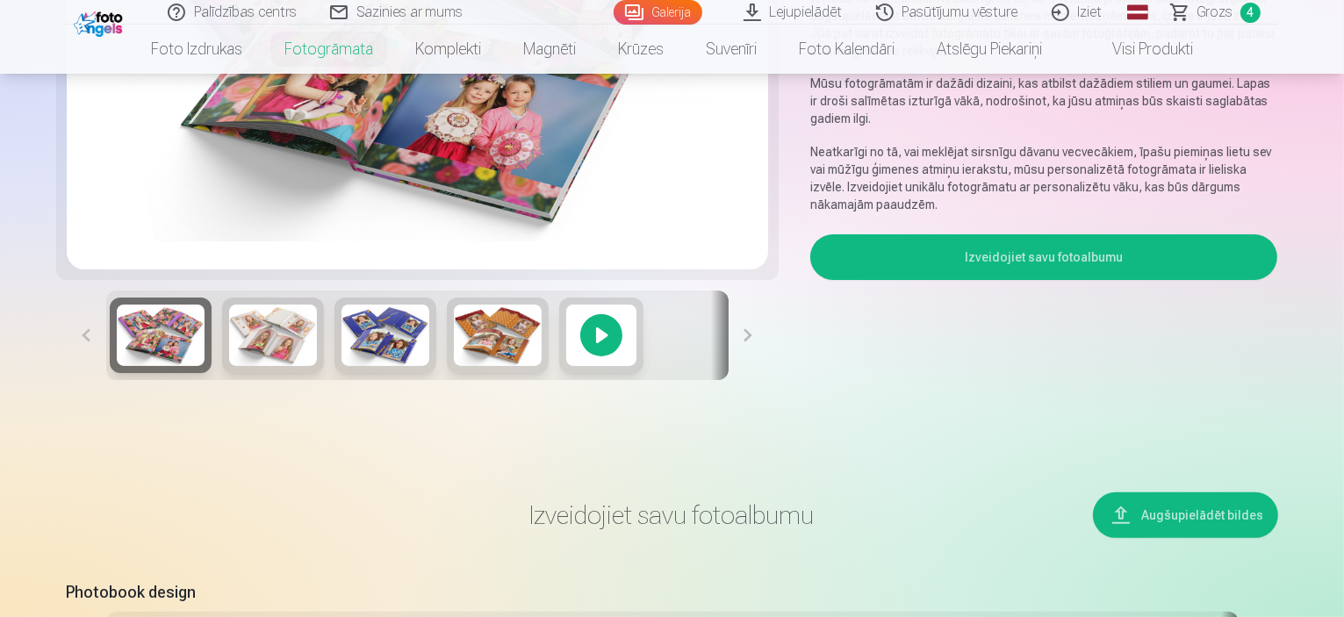
scroll to position [370, 0]
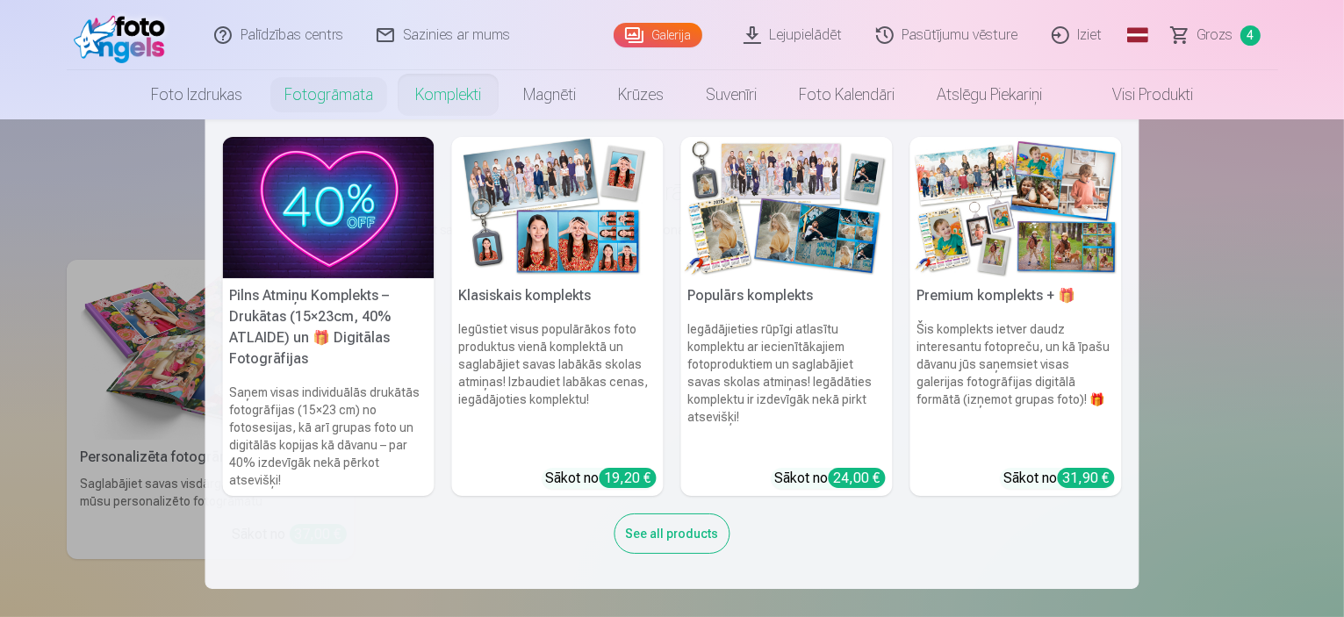
click at [455, 106] on link "Komplekti" at bounding box center [448, 94] width 108 height 49
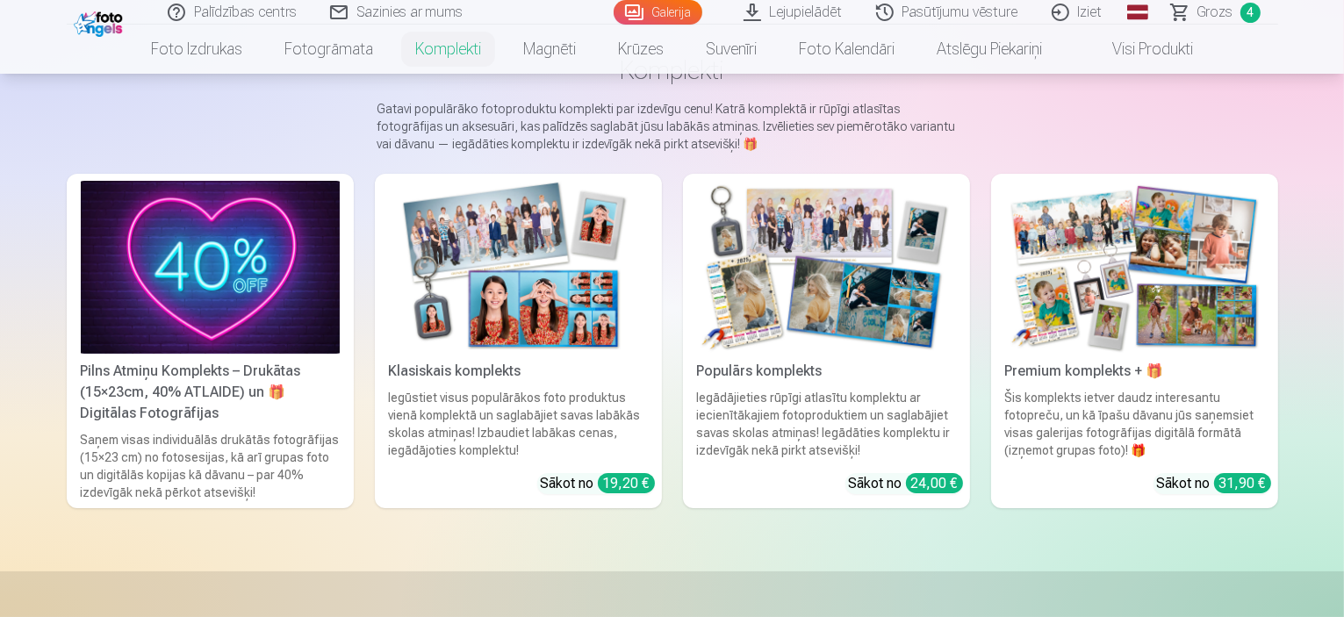
scroll to position [129, 0]
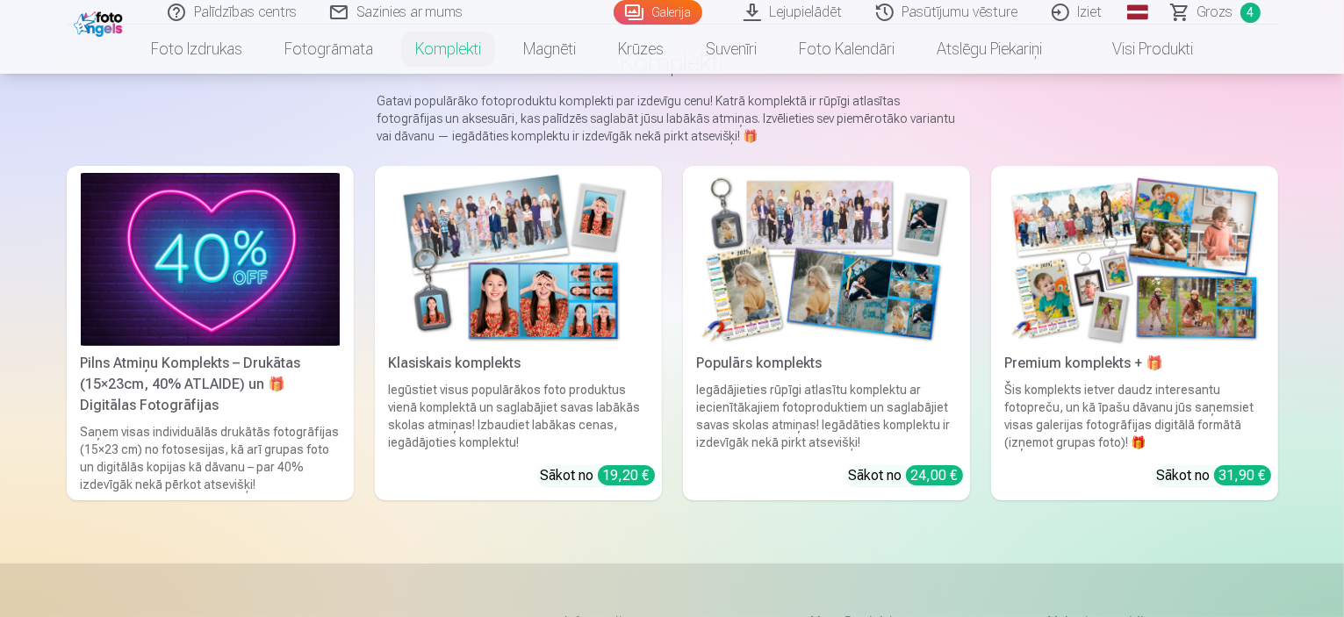
click at [133, 287] on img at bounding box center [210, 259] width 259 height 173
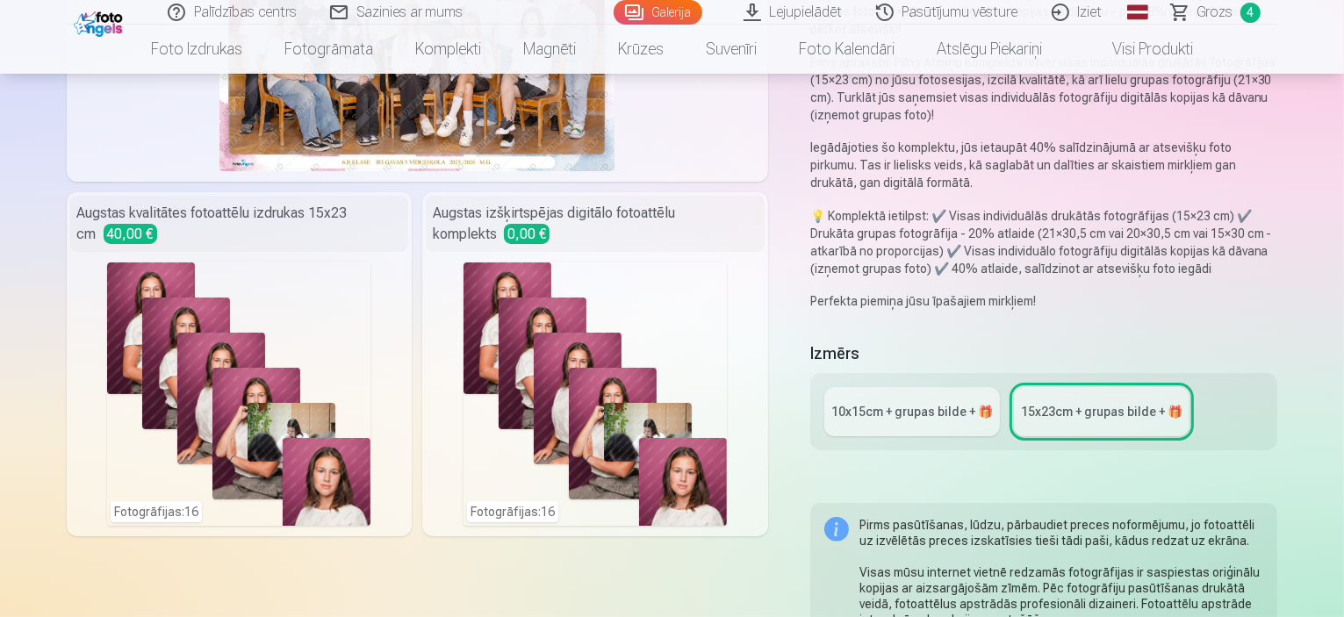
scroll to position [354, 0]
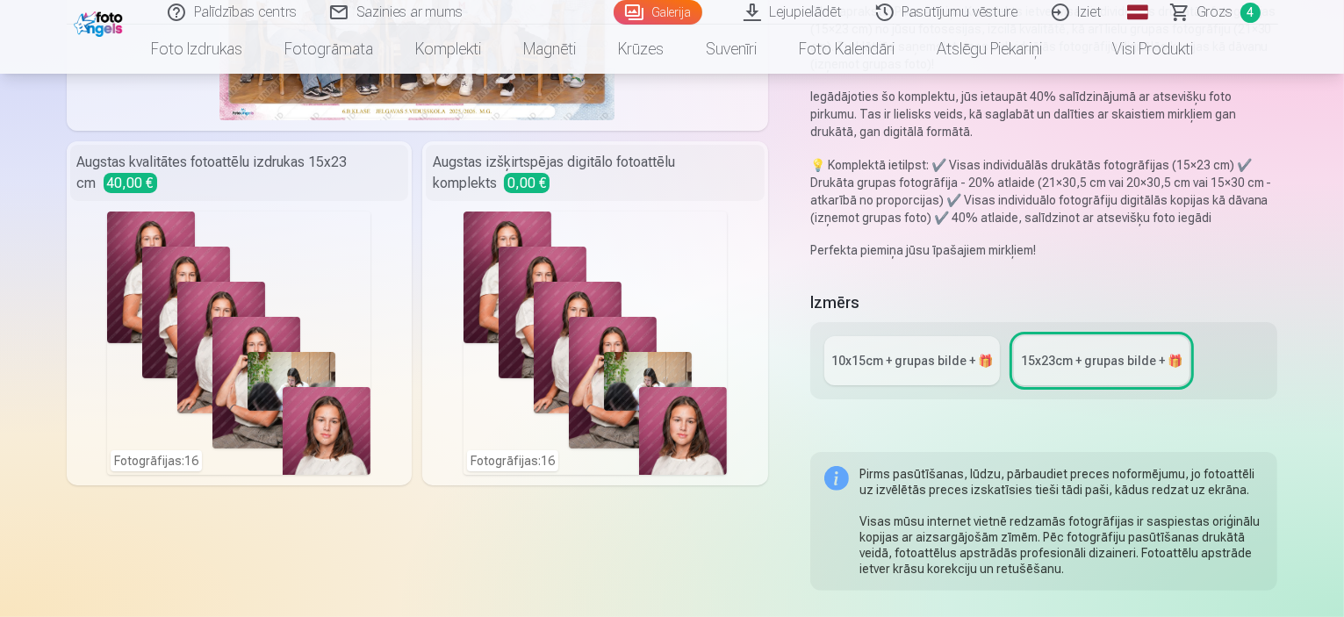
click at [1000, 336] on link "10x15сm + grupas bilde + 🎁" at bounding box center [912, 360] width 176 height 49
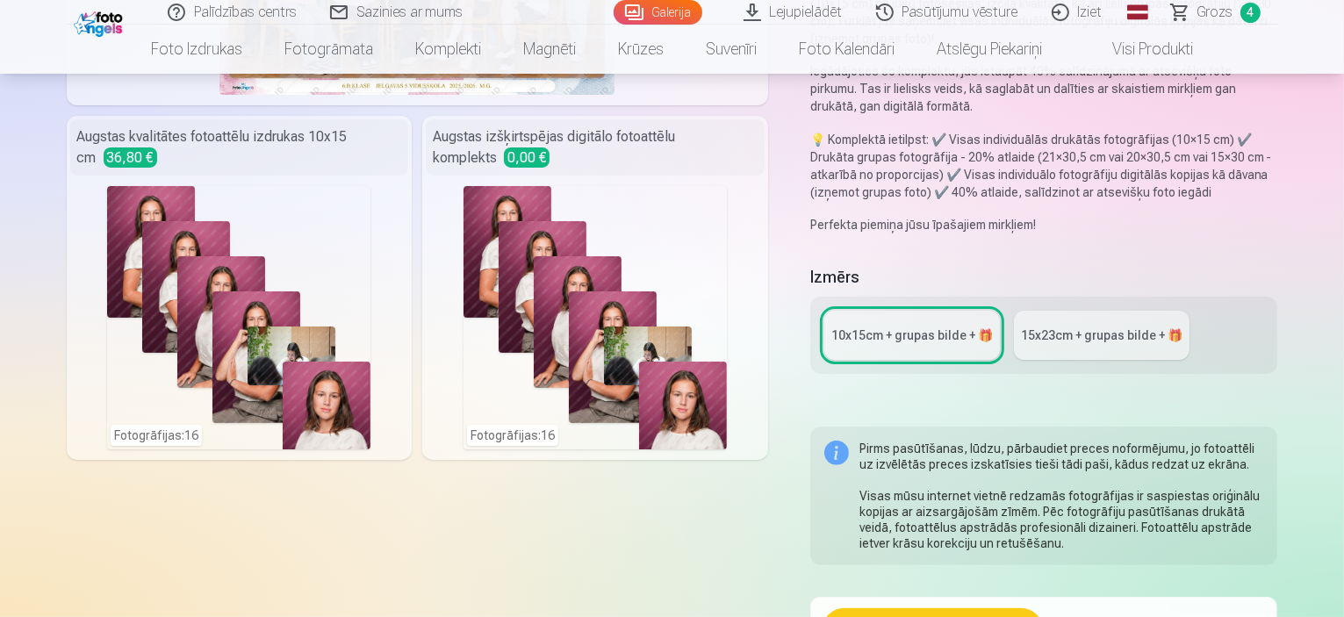
scroll to position [387, 0]
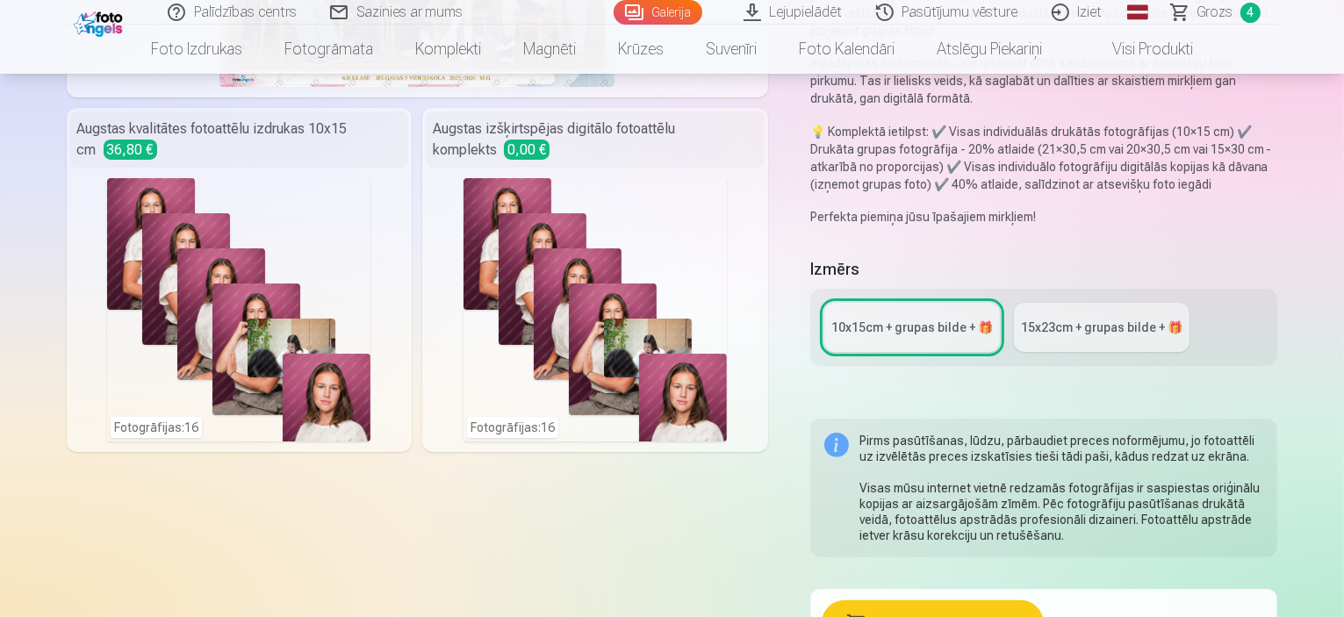
click at [1035, 303] on link "15x23сm + grupas bilde + 🎁" at bounding box center [1102, 327] width 176 height 49
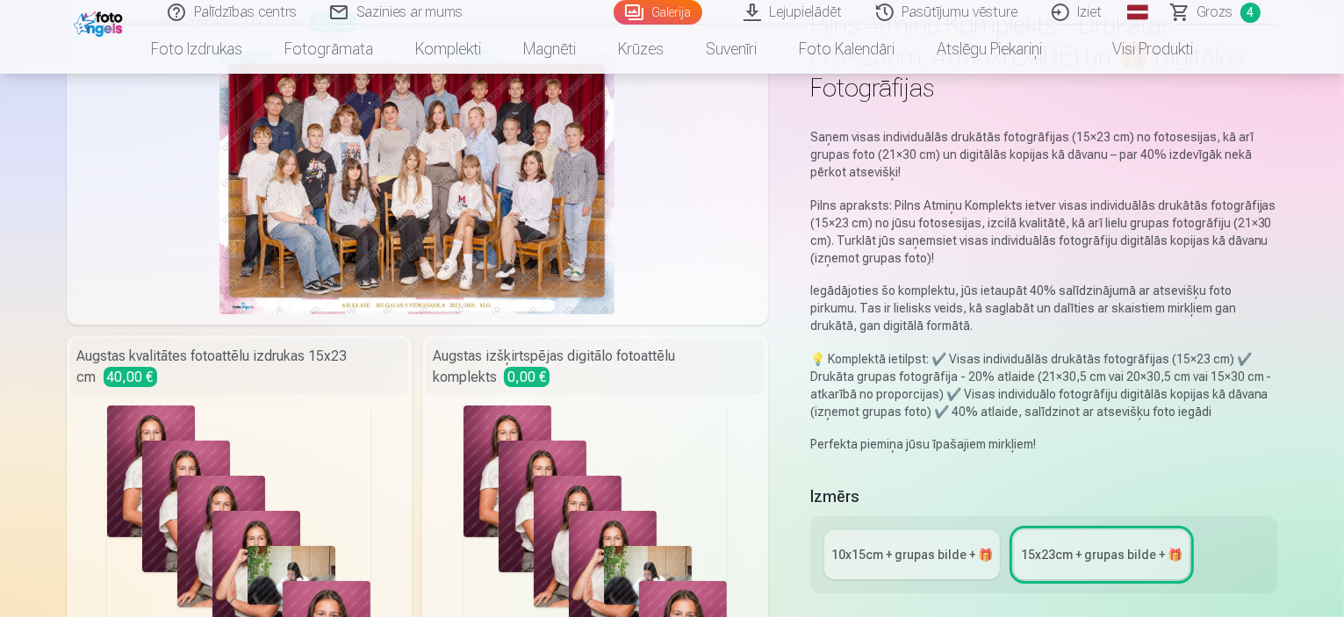
scroll to position [143, 0]
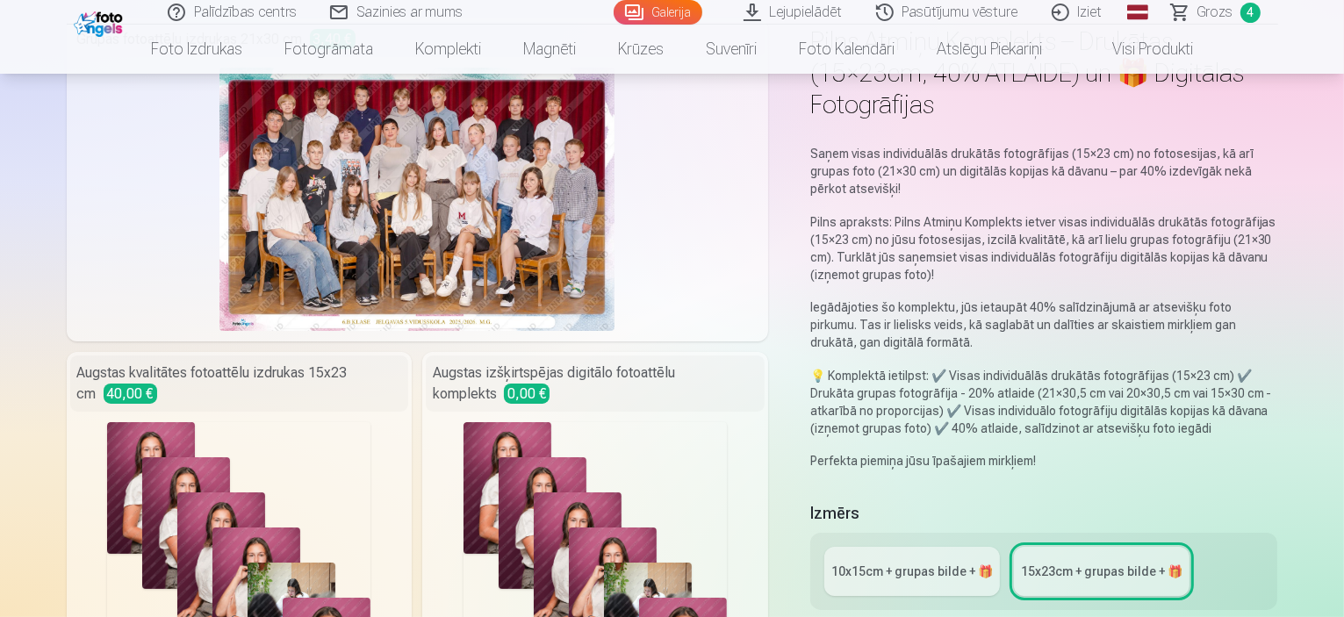
click at [971, 563] on div "10x15сm + grupas bilde + 🎁" at bounding box center [911, 572] width 161 height 18
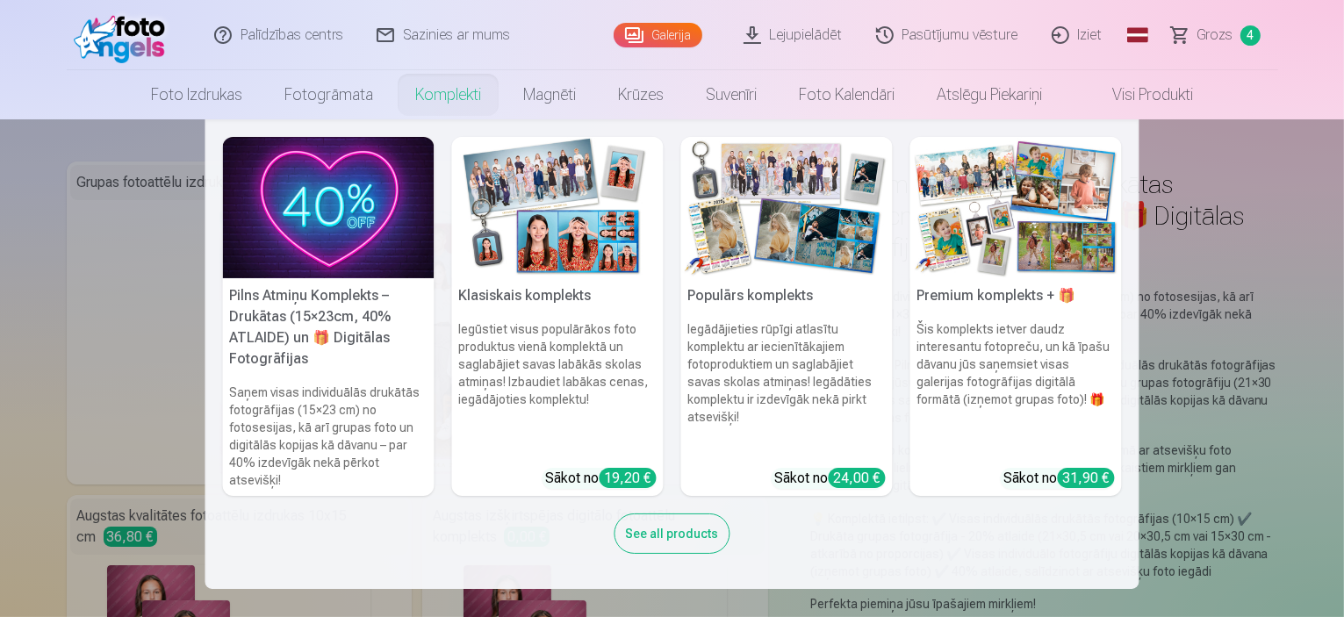
click at [632, 548] on div "See all products" at bounding box center [672, 533] width 116 height 40
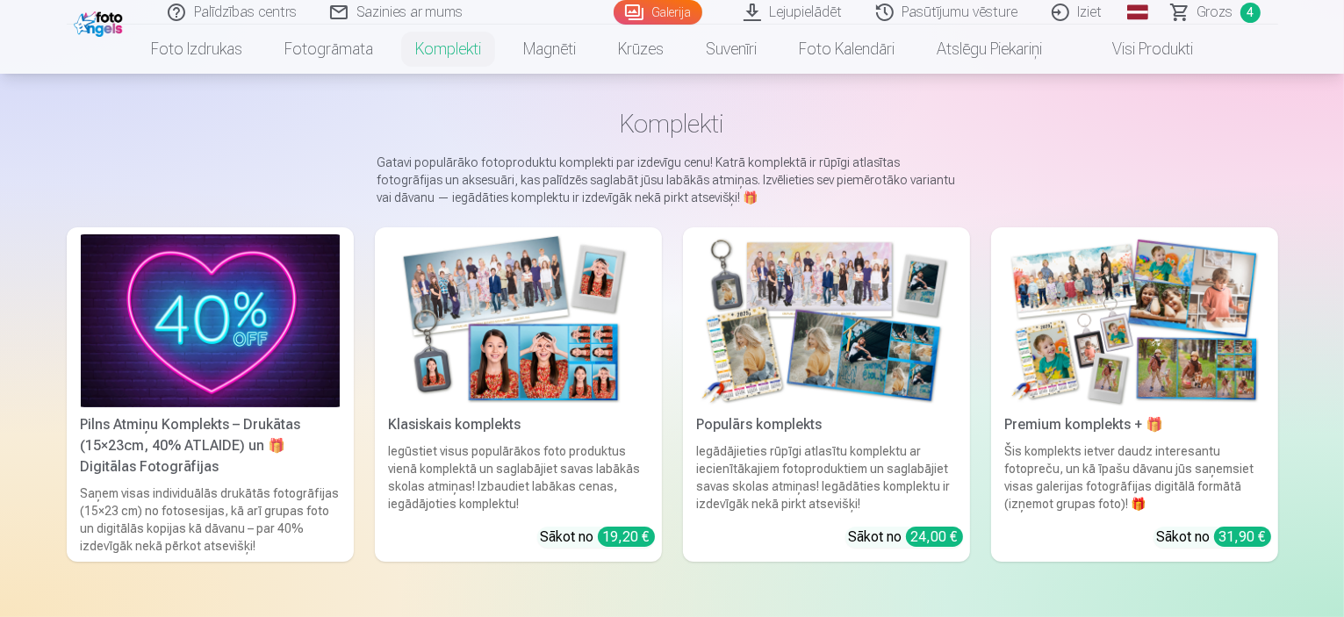
scroll to position [21, 0]
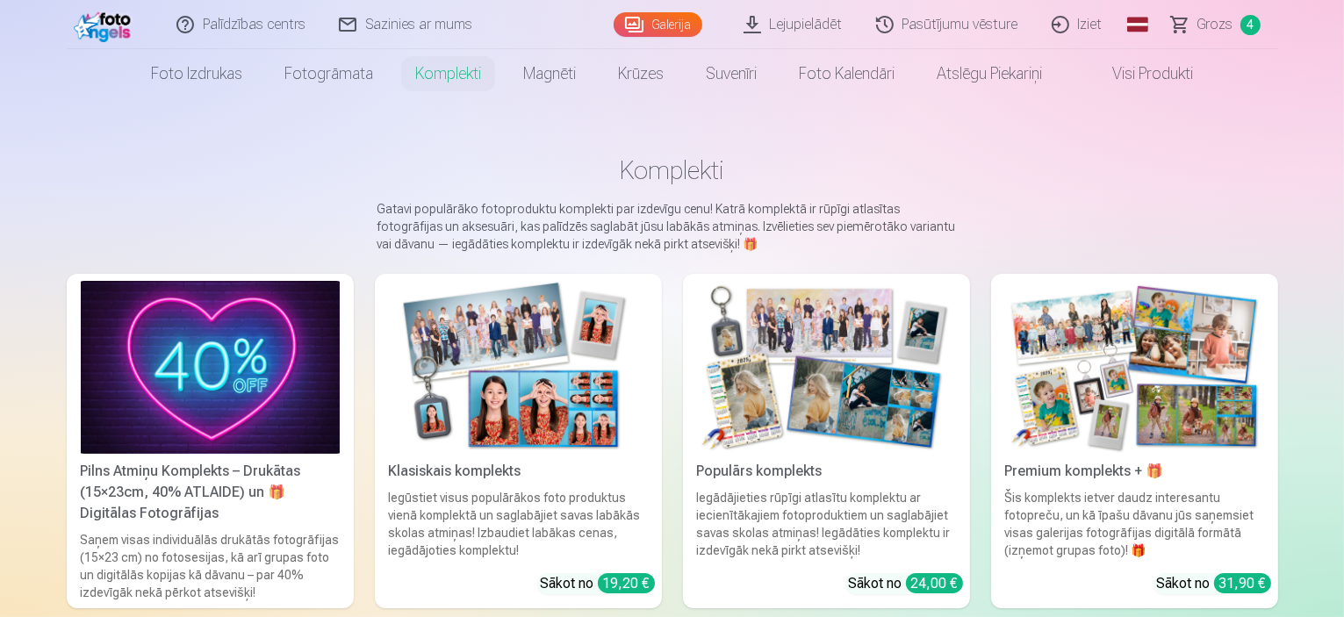
click at [166, 68] on link "Foto izdrukas" at bounding box center [196, 73] width 133 height 49
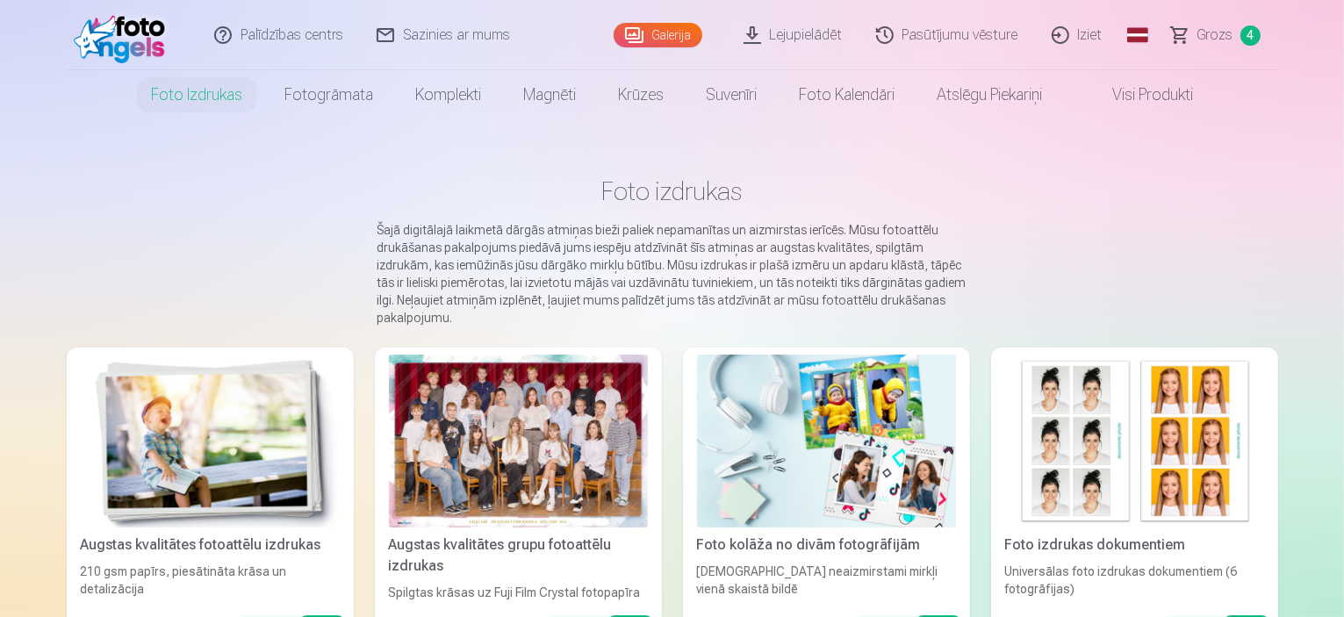
click at [864, 434] on img at bounding box center [826, 441] width 259 height 173
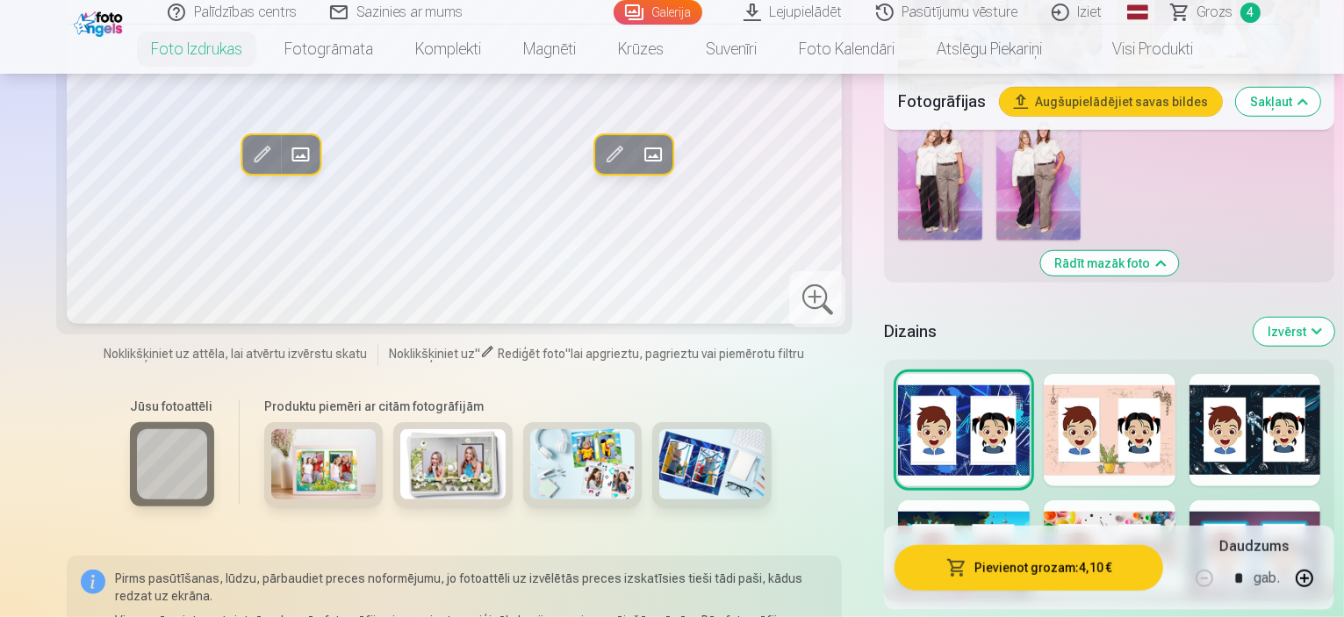
scroll to position [1391, 0]
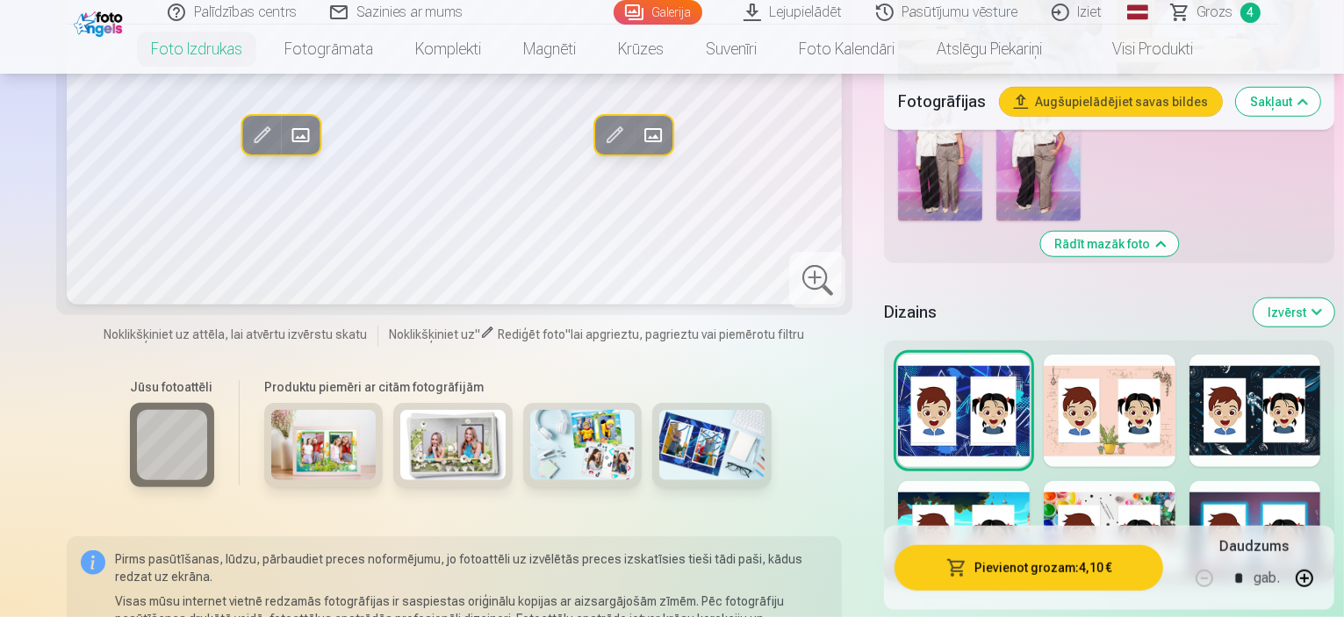
click at [271, 410] on img at bounding box center [323, 445] width 105 height 70
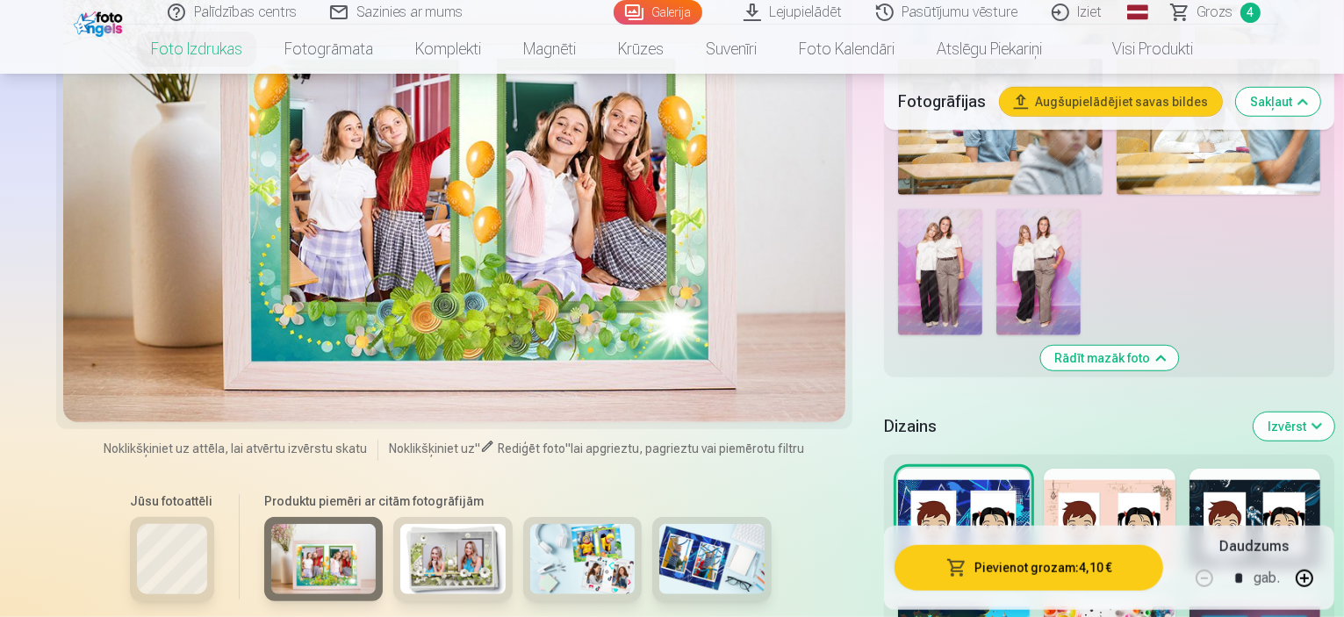
scroll to position [1230, 0]
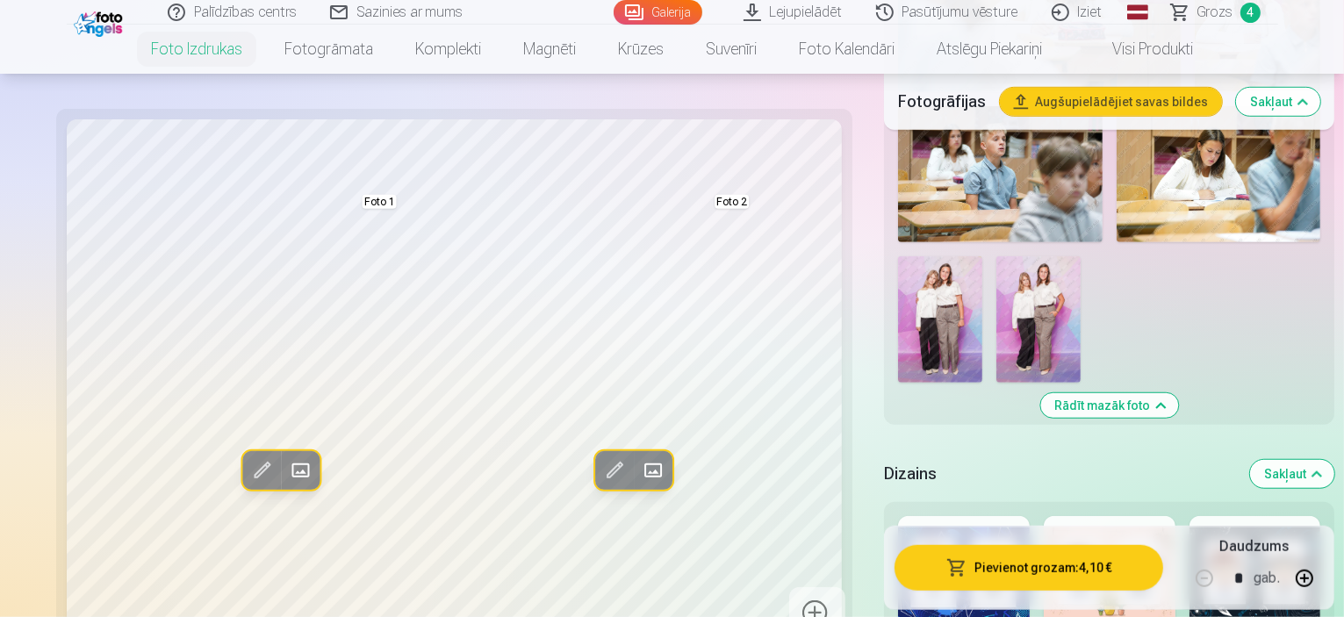
click at [909, 516] on div at bounding box center [964, 572] width 132 height 112
click at [1115, 516] on div at bounding box center [1109, 572] width 132 height 112
click at [1262, 516] on div at bounding box center [1255, 572] width 132 height 112
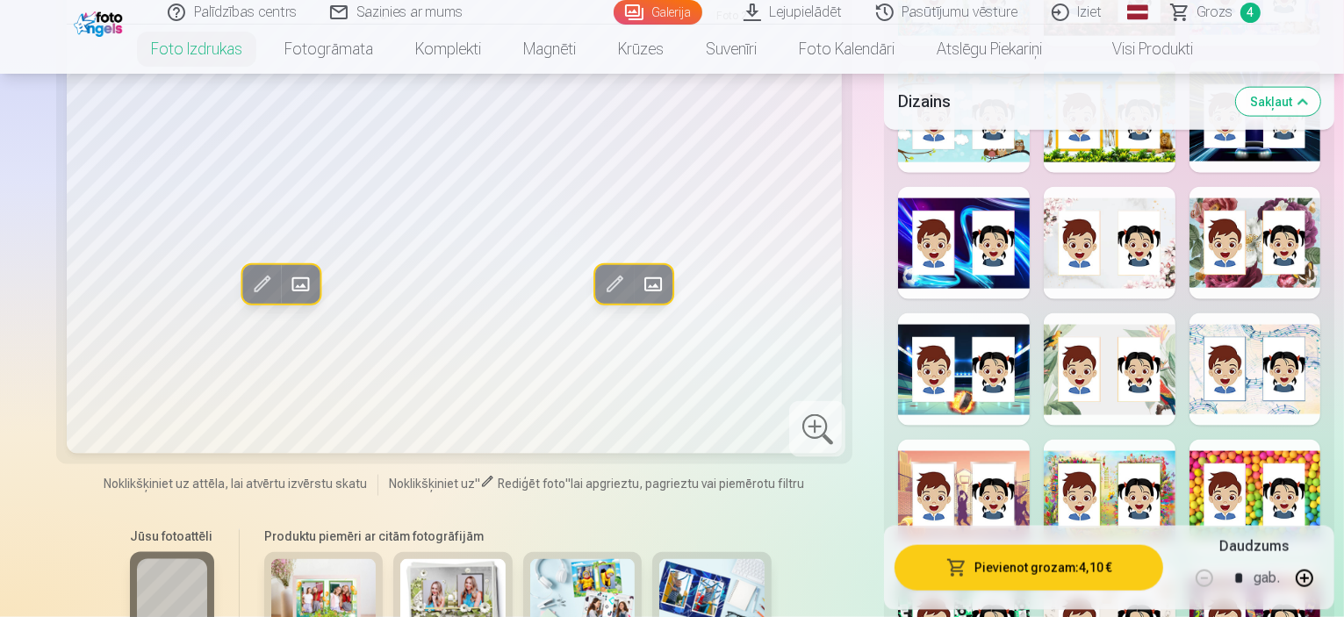
scroll to position [2284, 0]
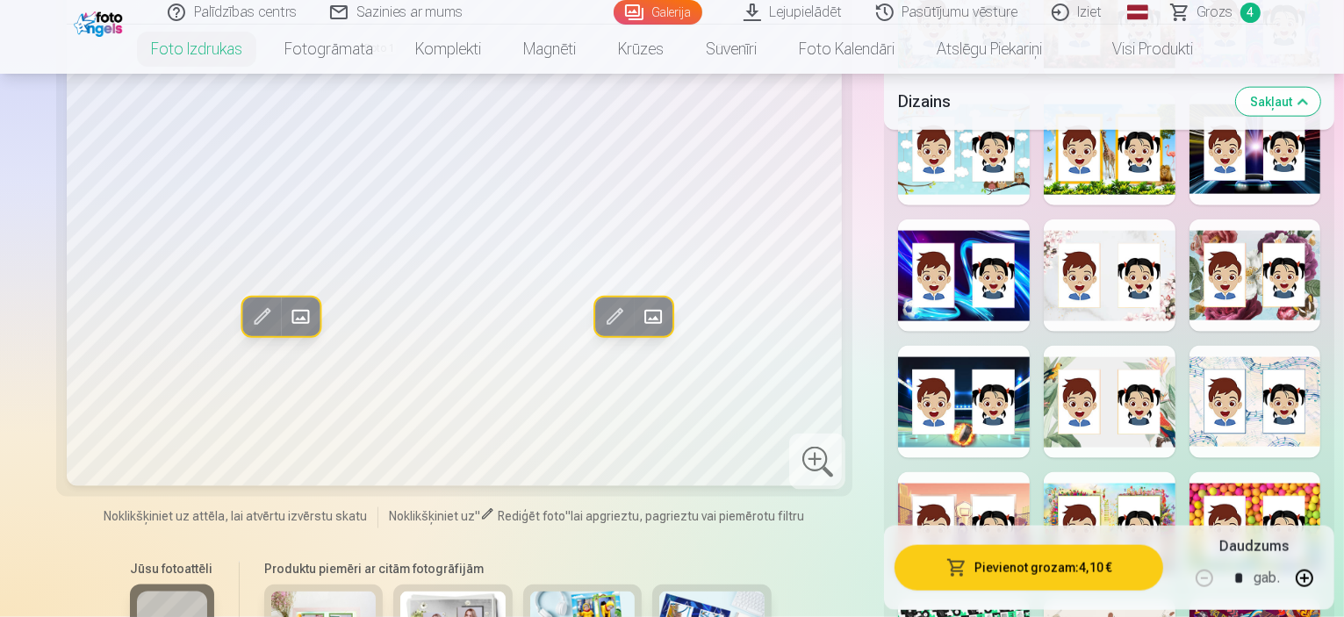
click at [1103, 498] on div "Rādīt mazāk dizainu" at bounding box center [1109, 105] width 450 height 1316
click at [954, 472] on div at bounding box center [964, 528] width 132 height 112
click at [937, 346] on div at bounding box center [964, 402] width 132 height 112
click at [1100, 346] on div at bounding box center [1109, 402] width 132 height 112
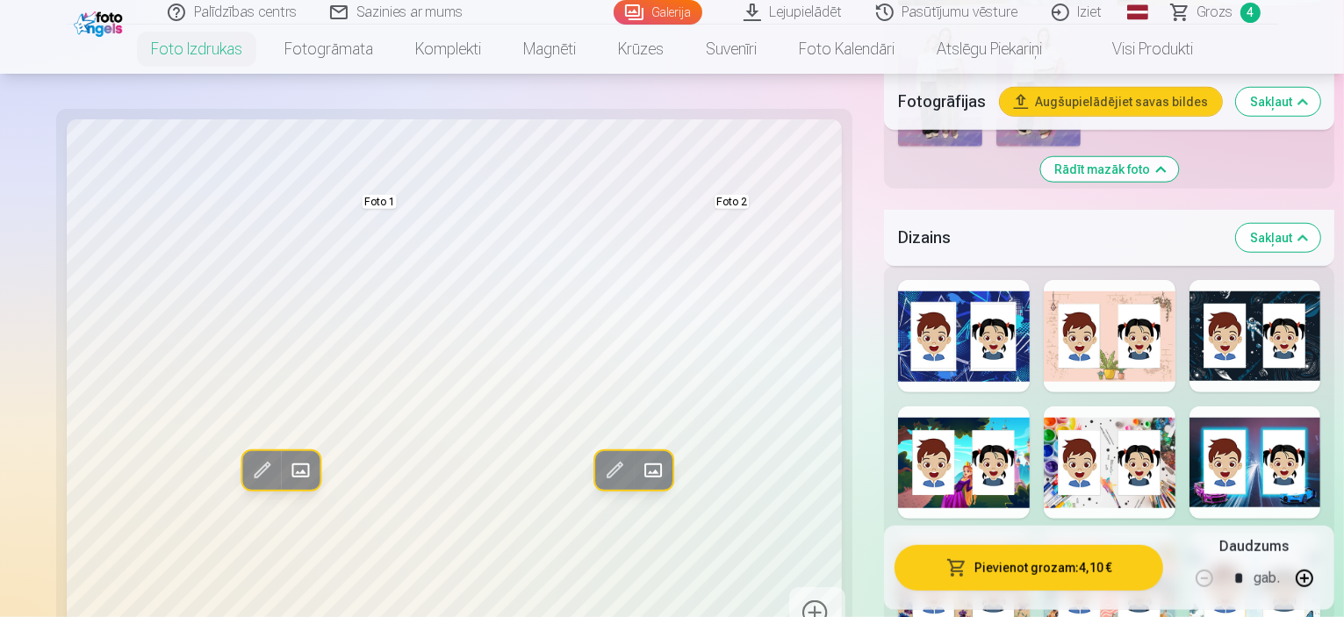
scroll to position [1411, 0]
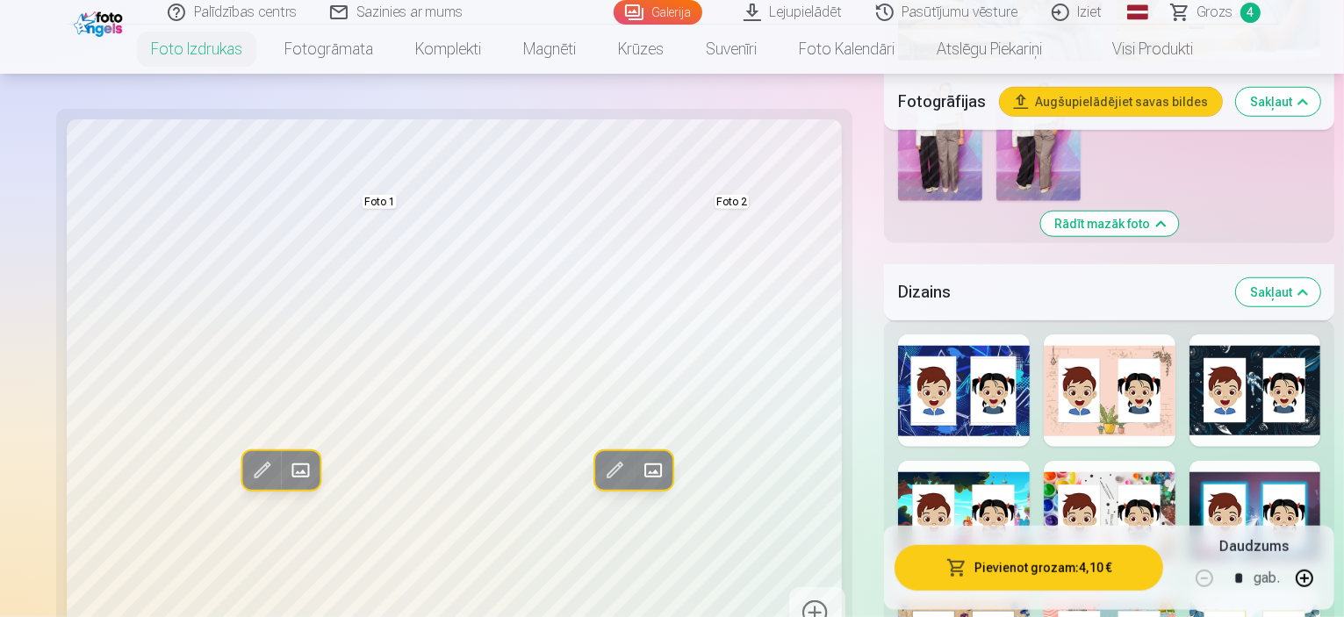
click at [1273, 461] on div at bounding box center [1255, 517] width 132 height 112
click at [1043, 461] on div at bounding box center [1109, 517] width 132 height 112
click at [923, 280] on h5 "Dizains" at bounding box center [1060, 292] width 324 height 25
click at [960, 334] on div at bounding box center [964, 390] width 132 height 112
click at [1043, 334] on div at bounding box center [1109, 390] width 132 height 112
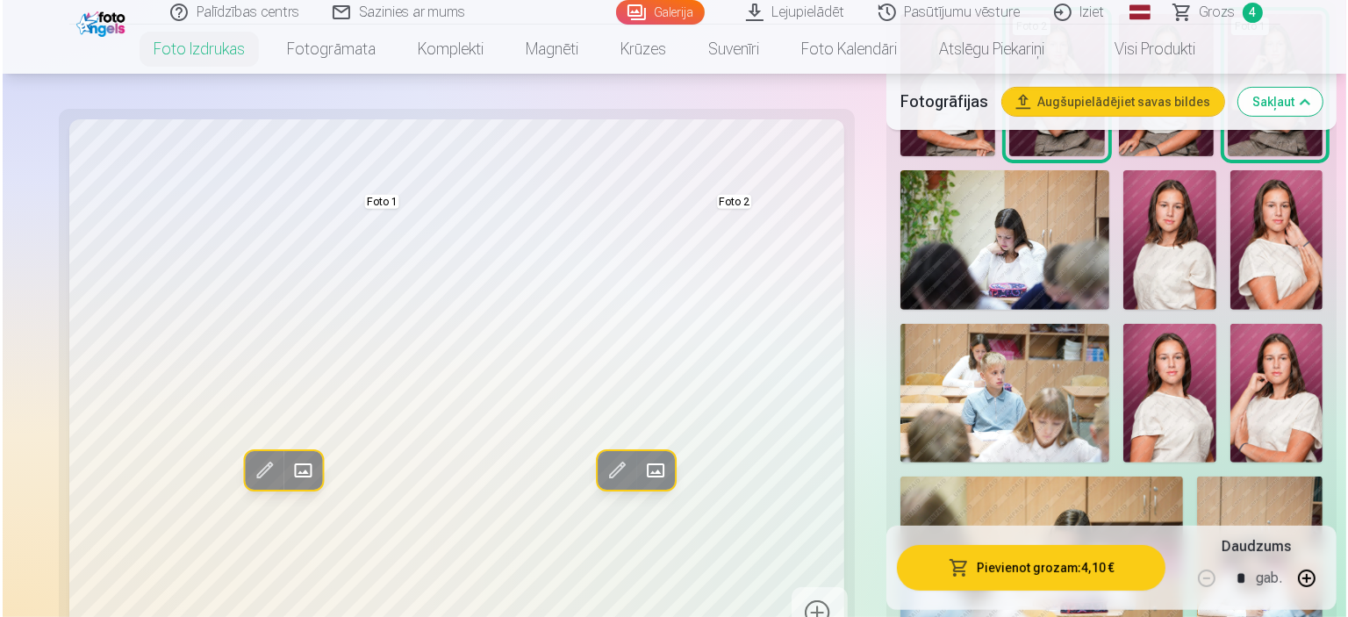
scroll to position [603, 0]
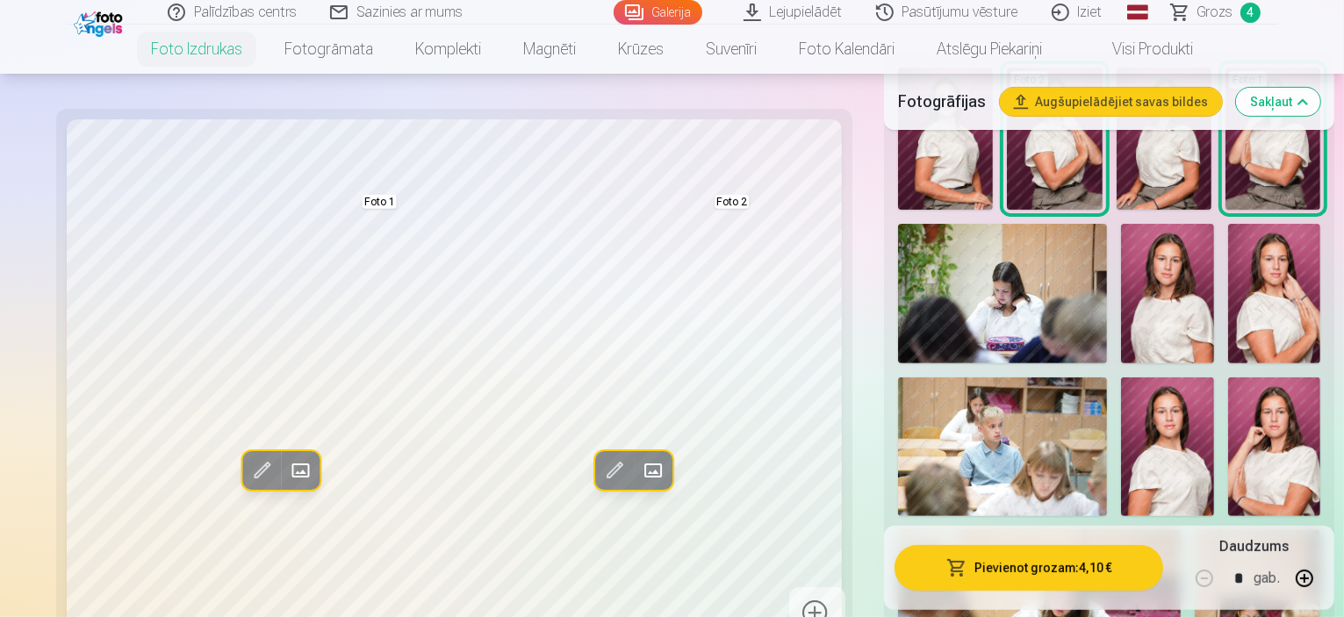
click at [1181, 270] on img at bounding box center [1167, 293] width 93 height 139
click at [286, 467] on span at bounding box center [300, 470] width 28 height 28
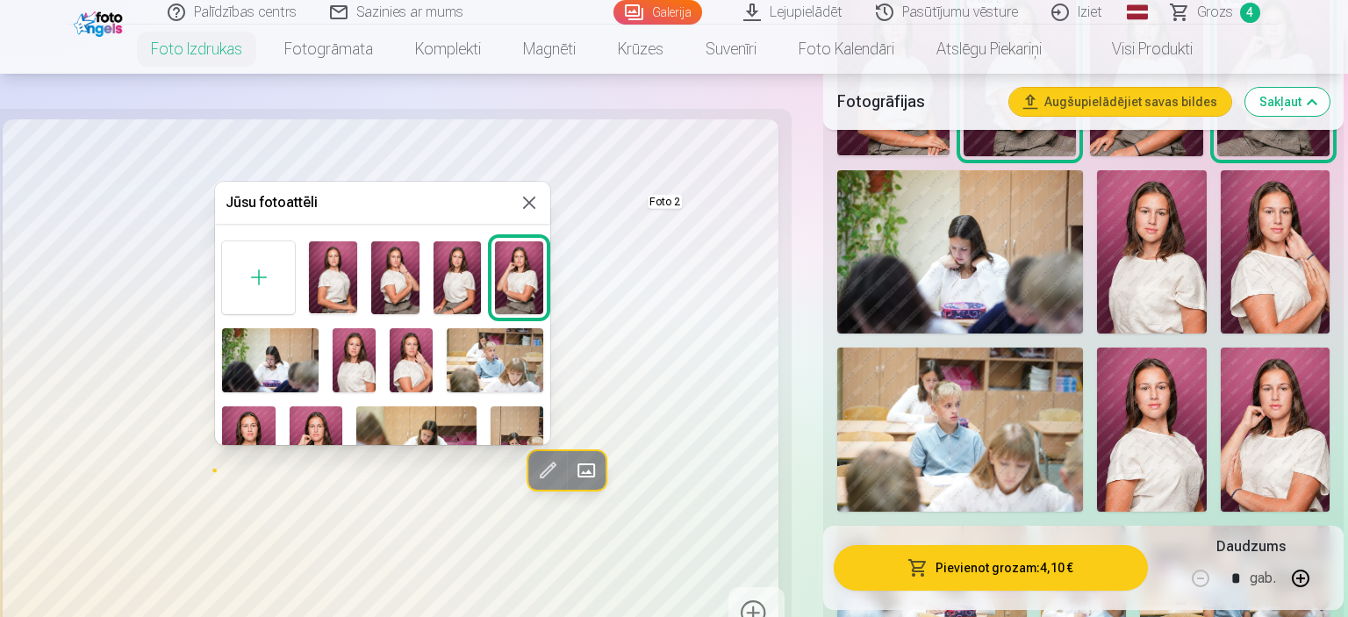
click at [460, 264] on img at bounding box center [458, 277] width 48 height 72
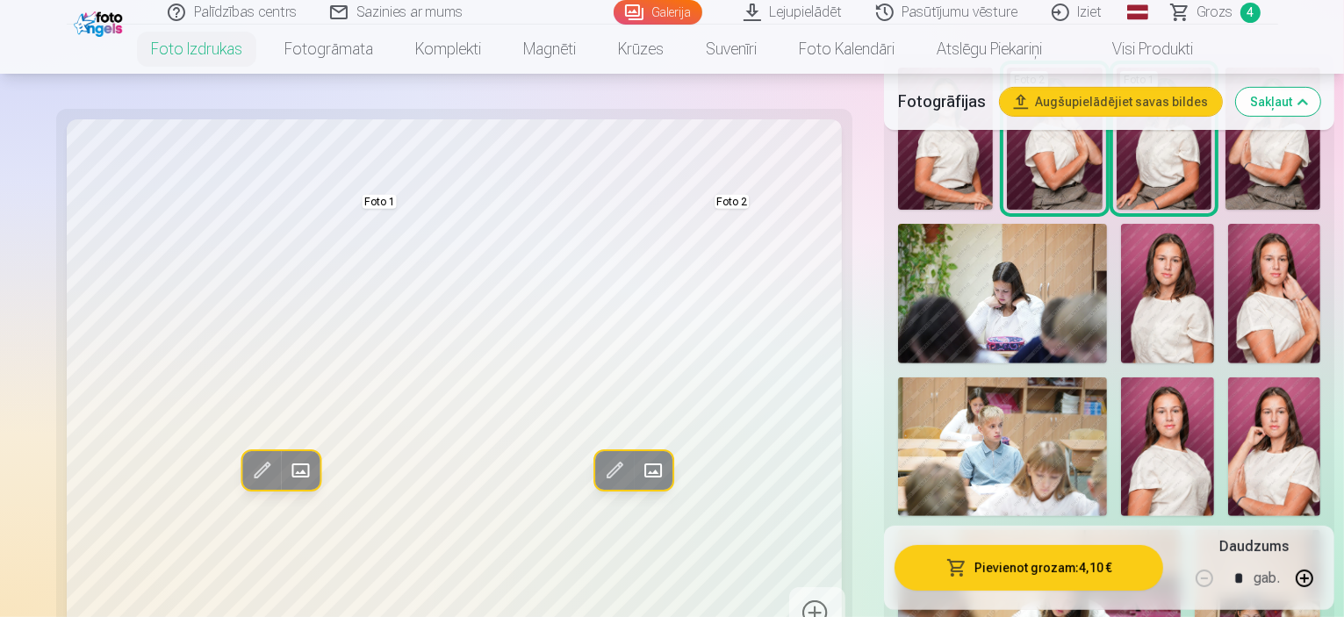
click at [286, 459] on span at bounding box center [300, 470] width 28 height 28
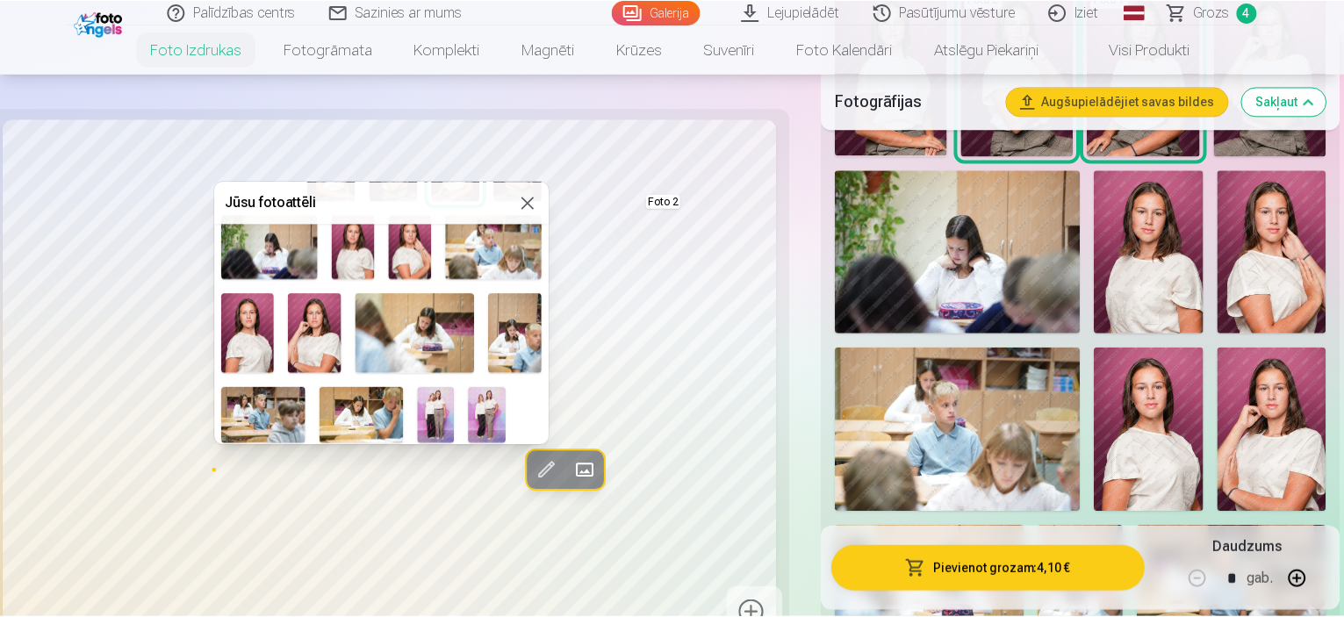
scroll to position [115, 0]
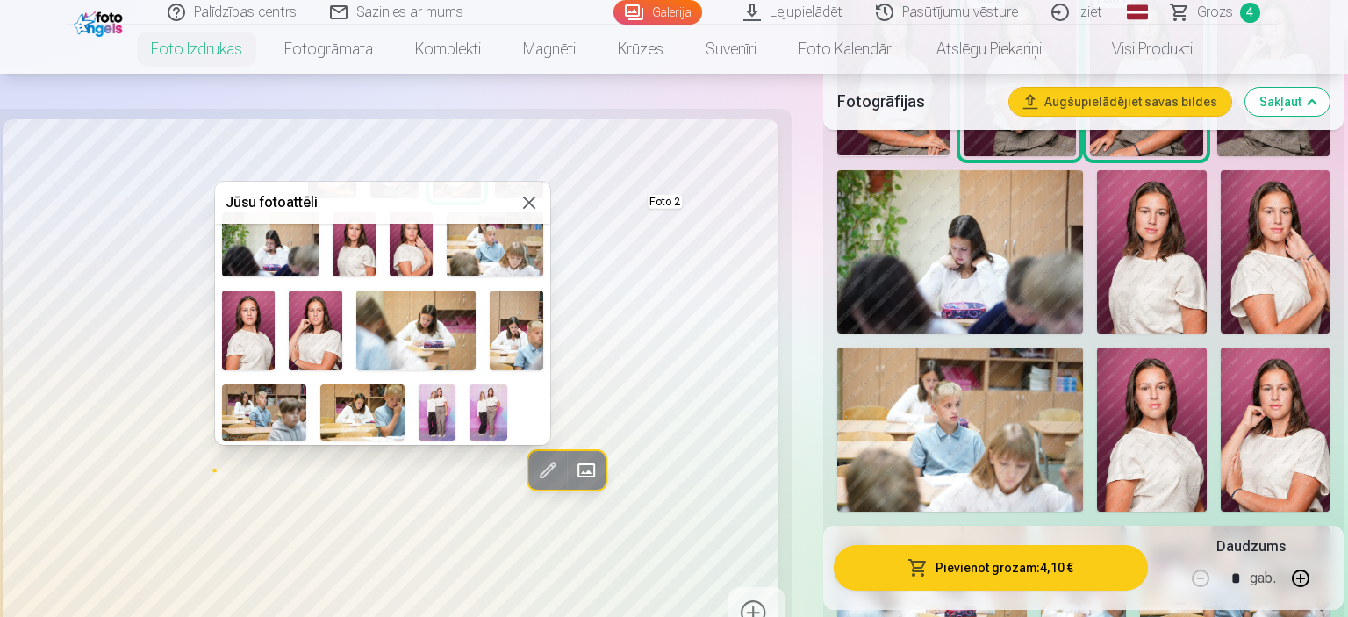
click at [418, 327] on img at bounding box center [415, 330] width 119 height 80
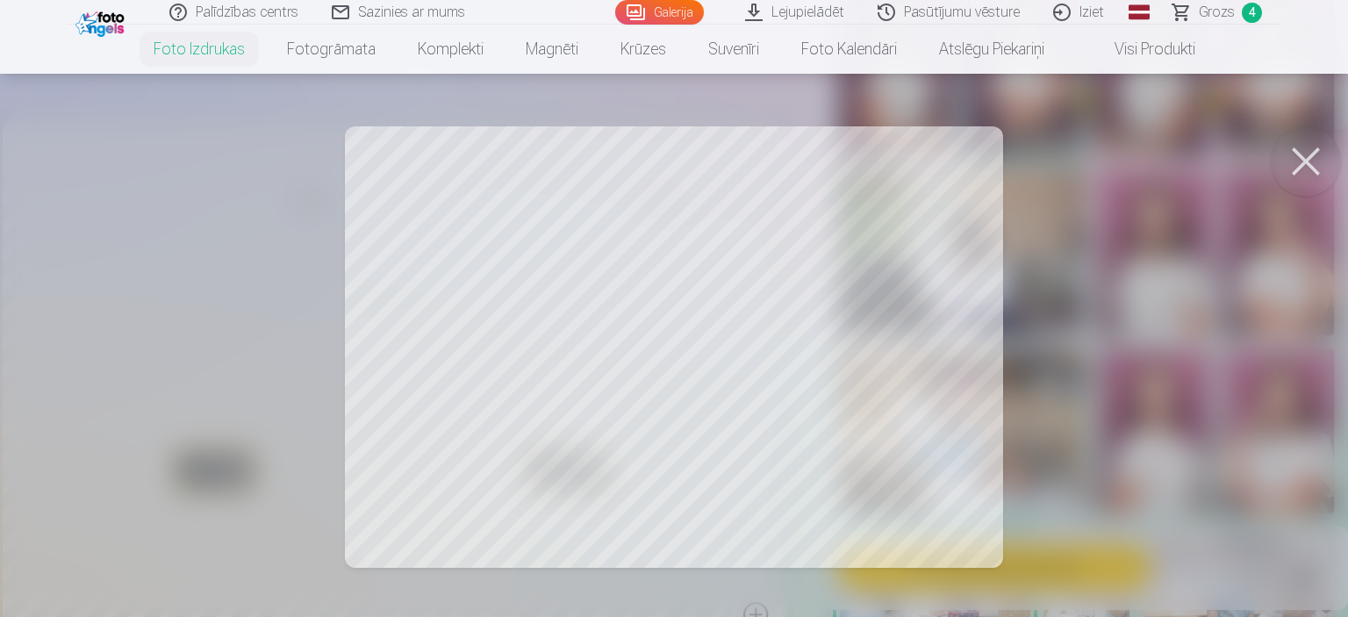
click at [556, 384] on div at bounding box center [674, 308] width 1348 height 617
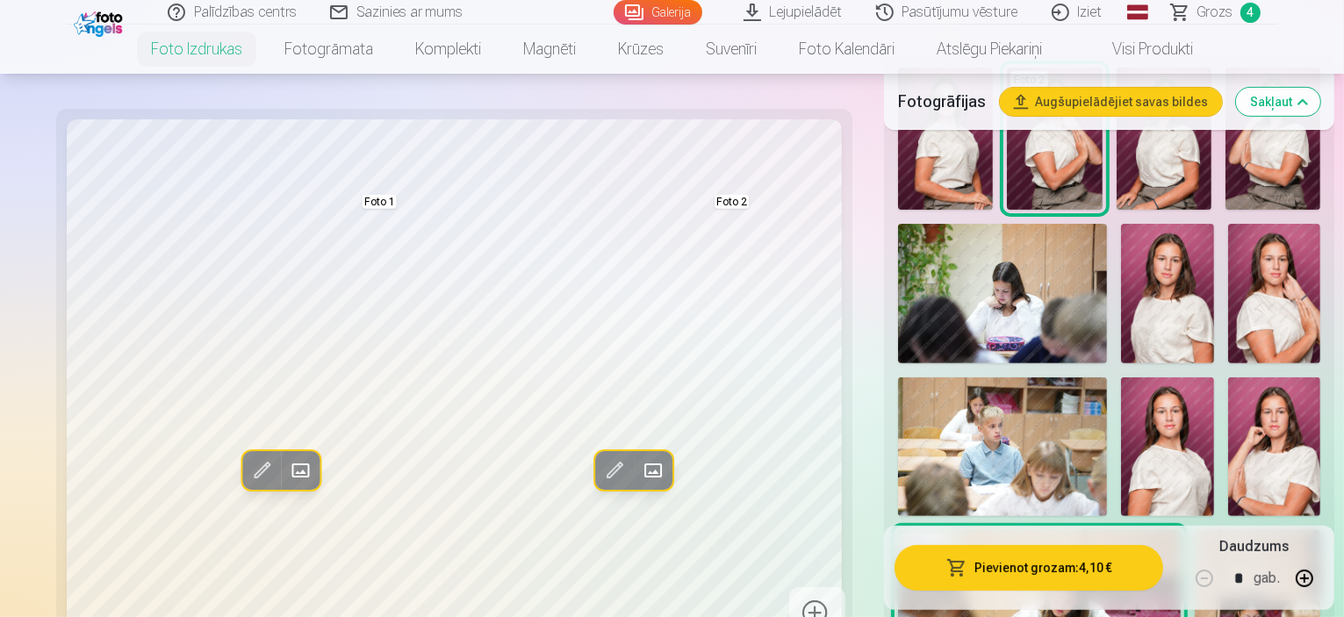
click at [247, 468] on span at bounding box center [261, 470] width 28 height 28
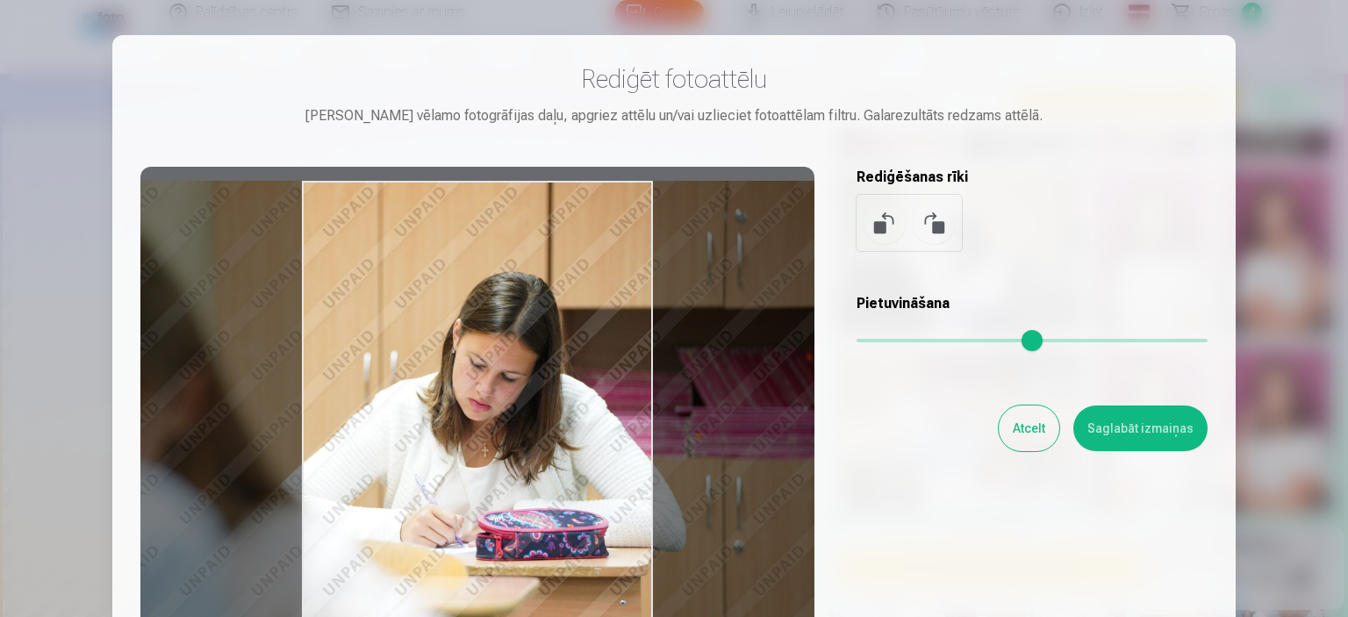
drag, startPoint x: 513, startPoint y: 431, endPoint x: 460, endPoint y: 431, distance: 53.5
click at [460, 431] on div at bounding box center [477, 442] width 674 height 551
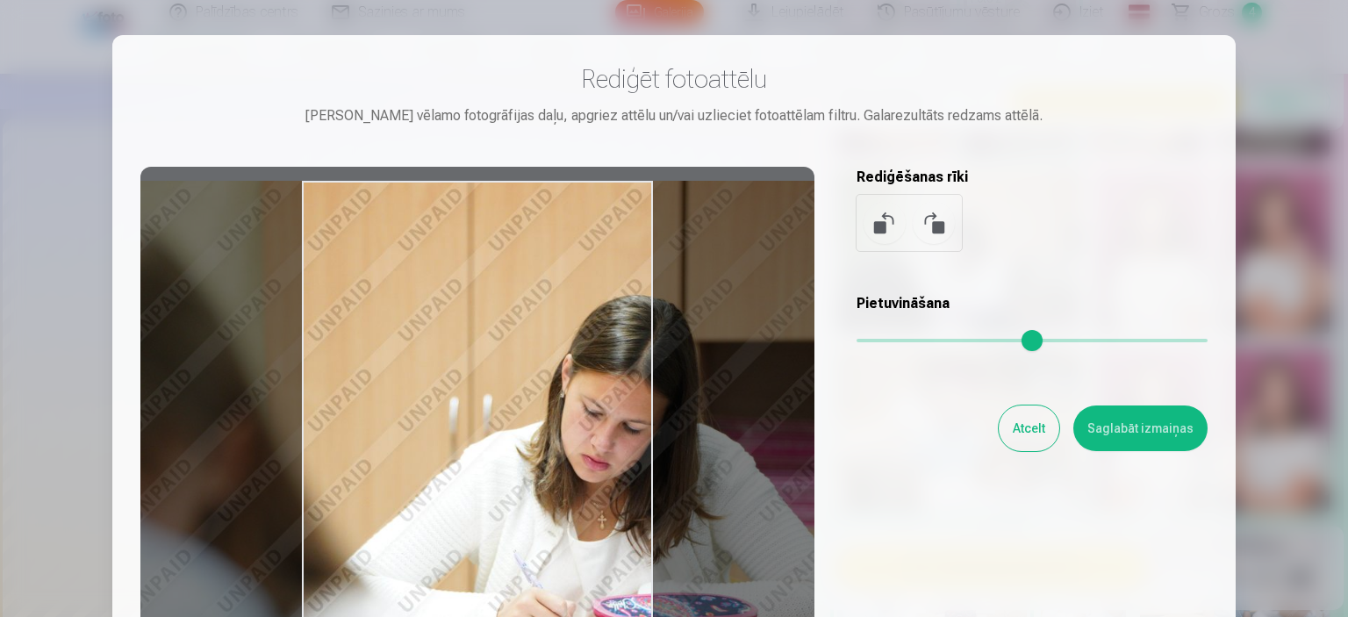
type input "*"
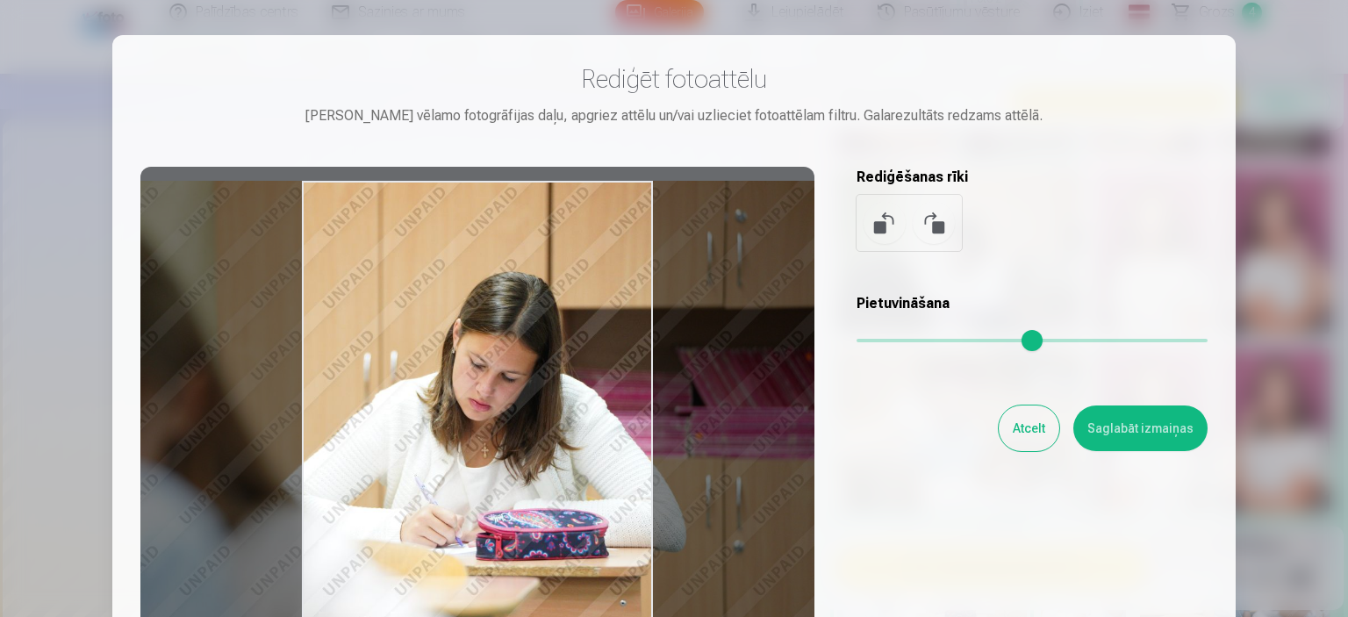
drag, startPoint x: 868, startPoint y: 336, endPoint x: 848, endPoint y: 337, distance: 20.2
click at [857, 339] on input "range" at bounding box center [1032, 341] width 351 height 4
click at [1113, 419] on button "Saglabāt izmaiņas" at bounding box center [1140, 428] width 134 height 46
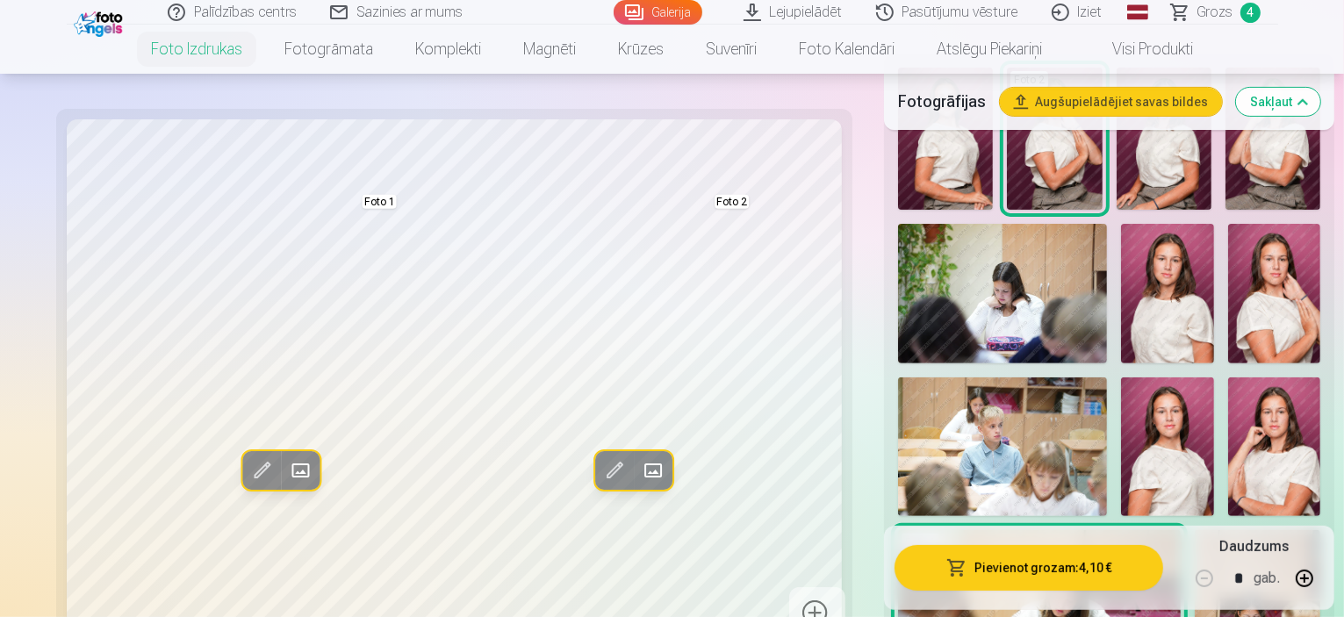
click at [281, 464] on button "Aizstāt" at bounding box center [300, 470] width 39 height 39
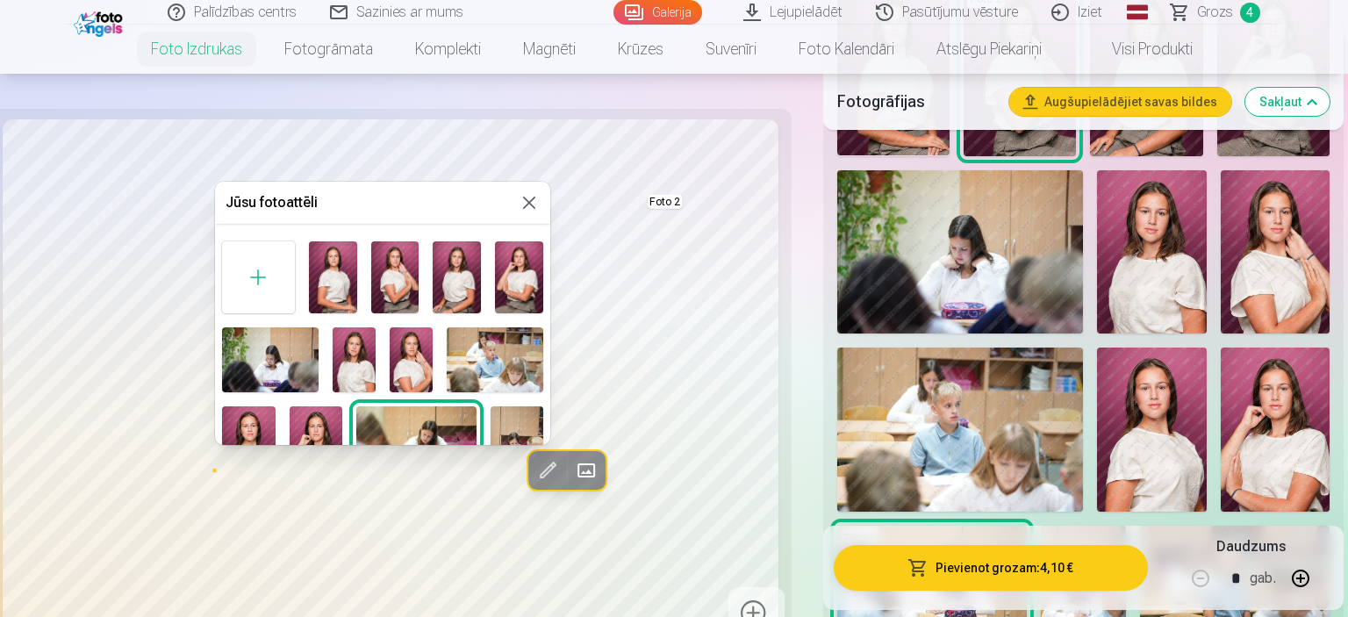
click at [441, 287] on img at bounding box center [457, 277] width 48 height 72
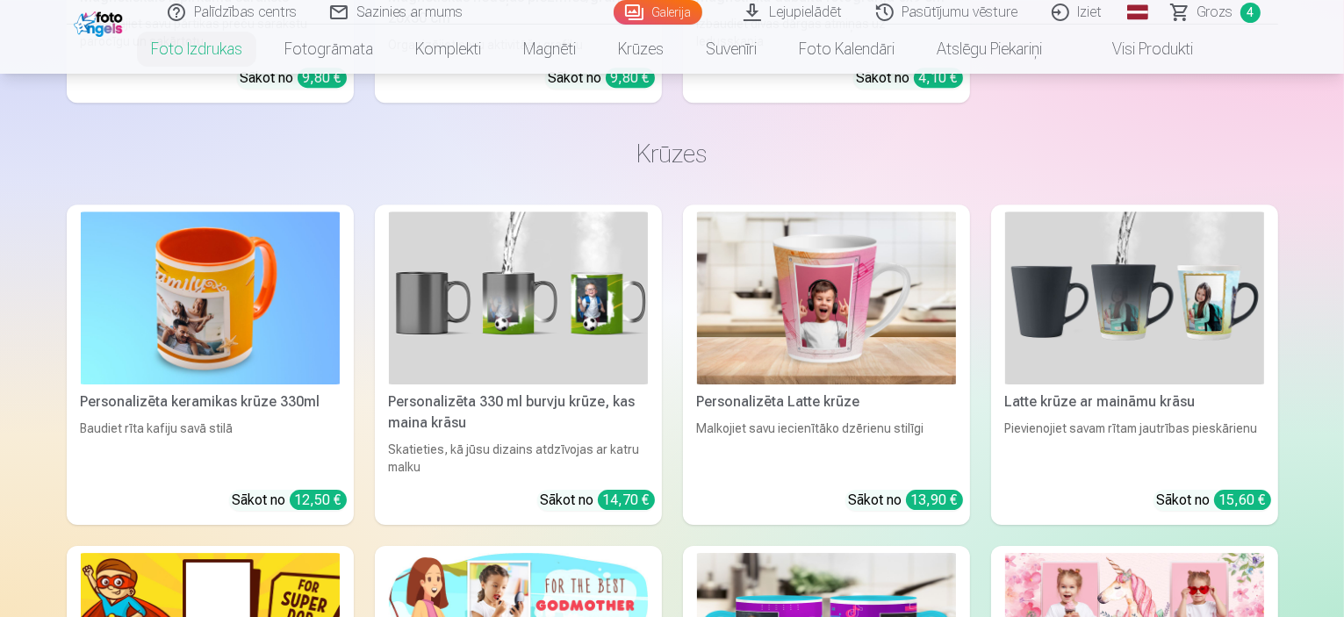
scroll to position [5063, 0]
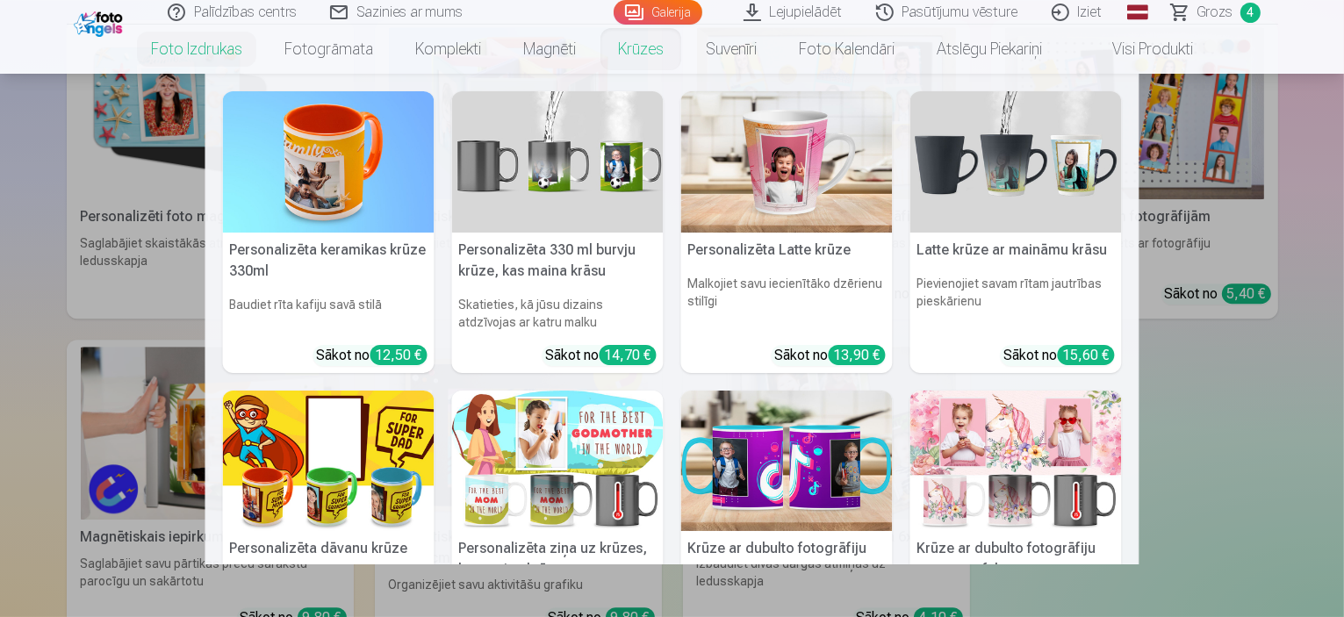
click at [632, 52] on link "Krūzes" at bounding box center [641, 49] width 88 height 49
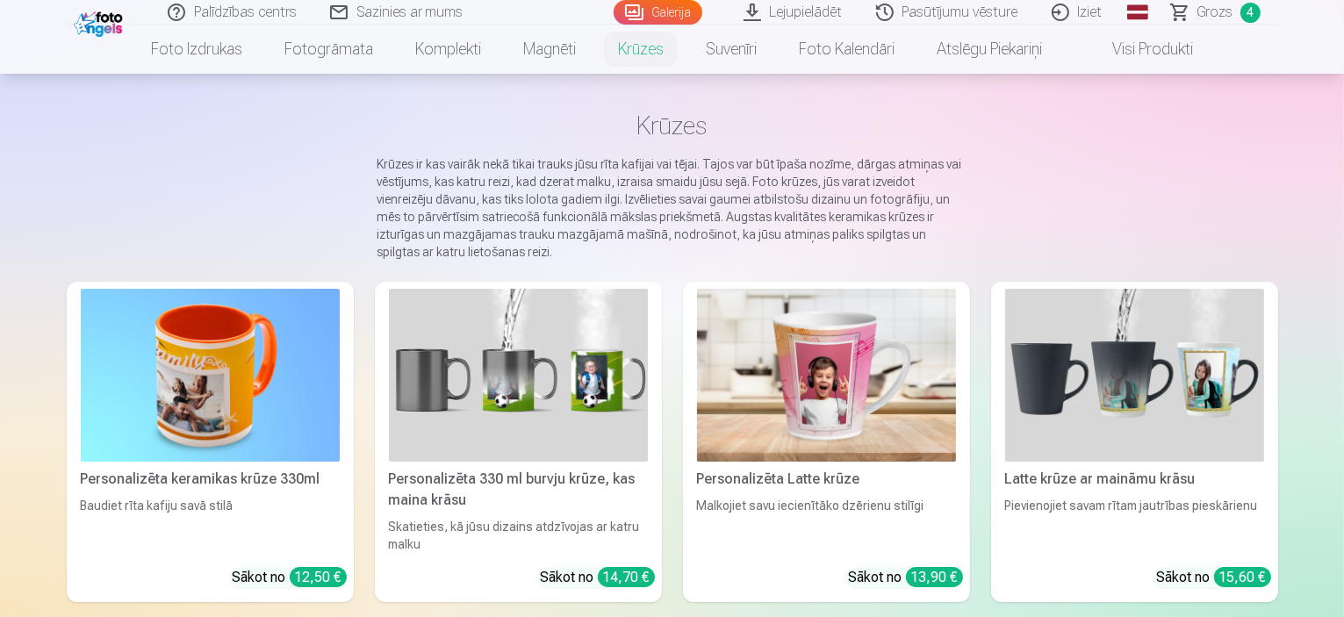
scroll to position [52, 0]
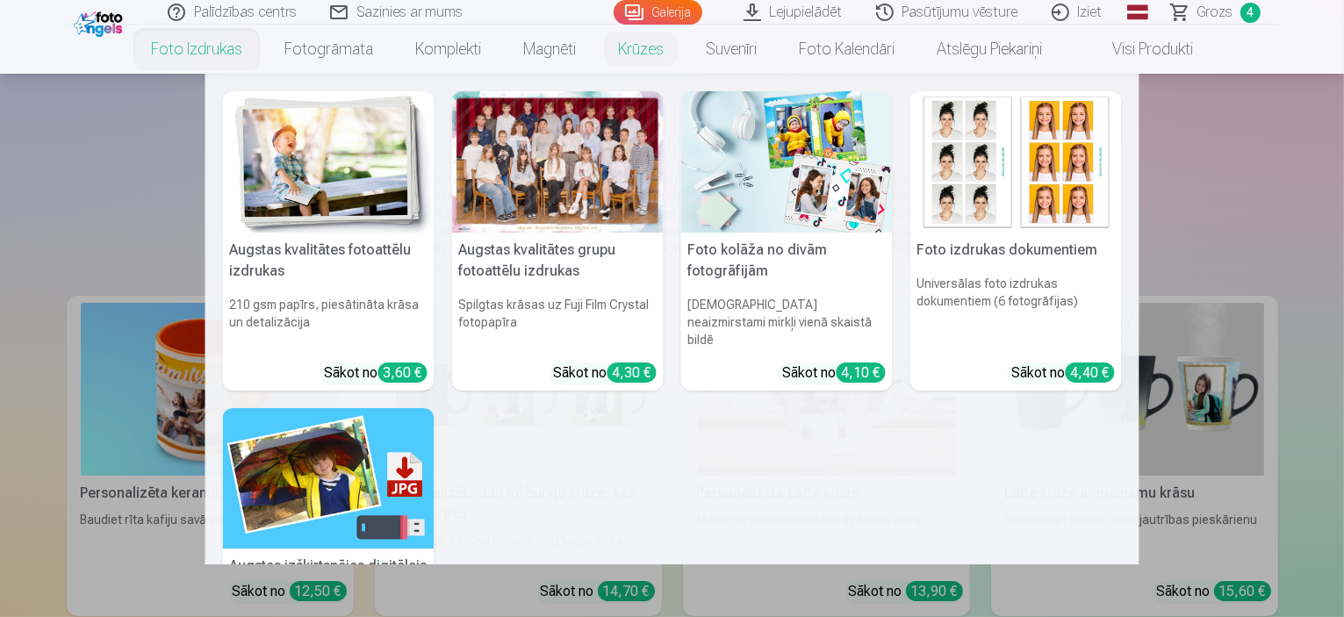
click at [293, 118] on img at bounding box center [328, 161] width 211 height 141
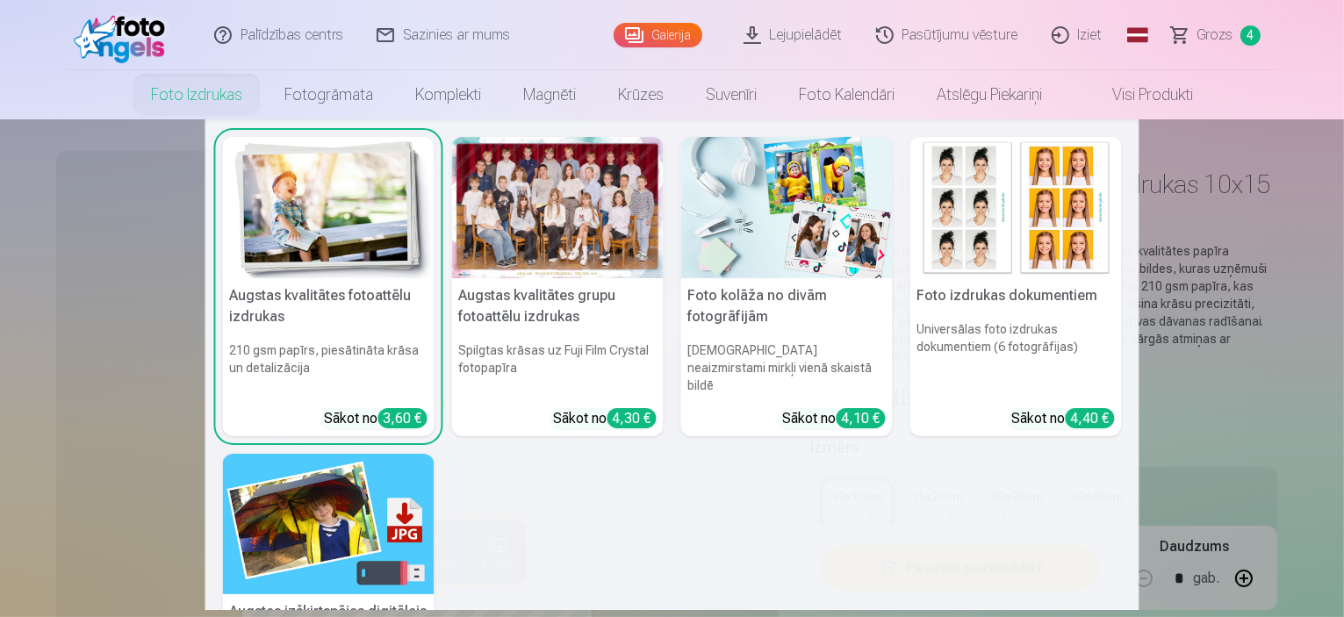
click at [179, 94] on link "Foto izdrukas" at bounding box center [196, 94] width 133 height 49
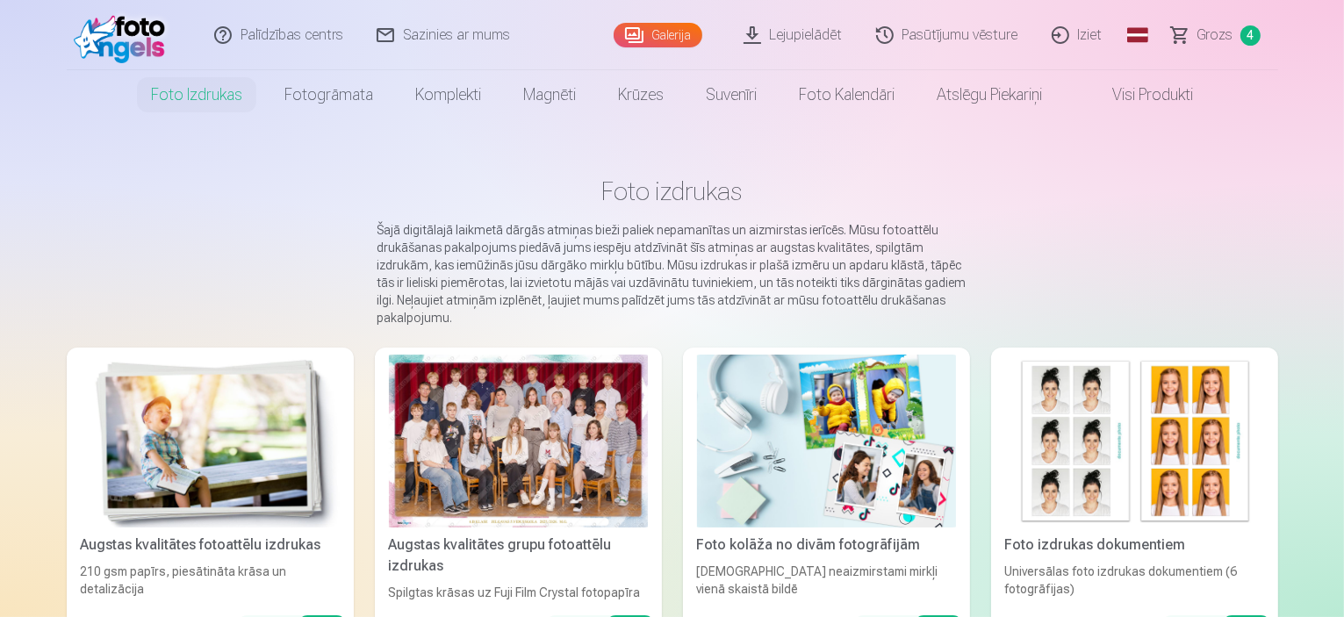
click at [136, 446] on img at bounding box center [210, 441] width 259 height 173
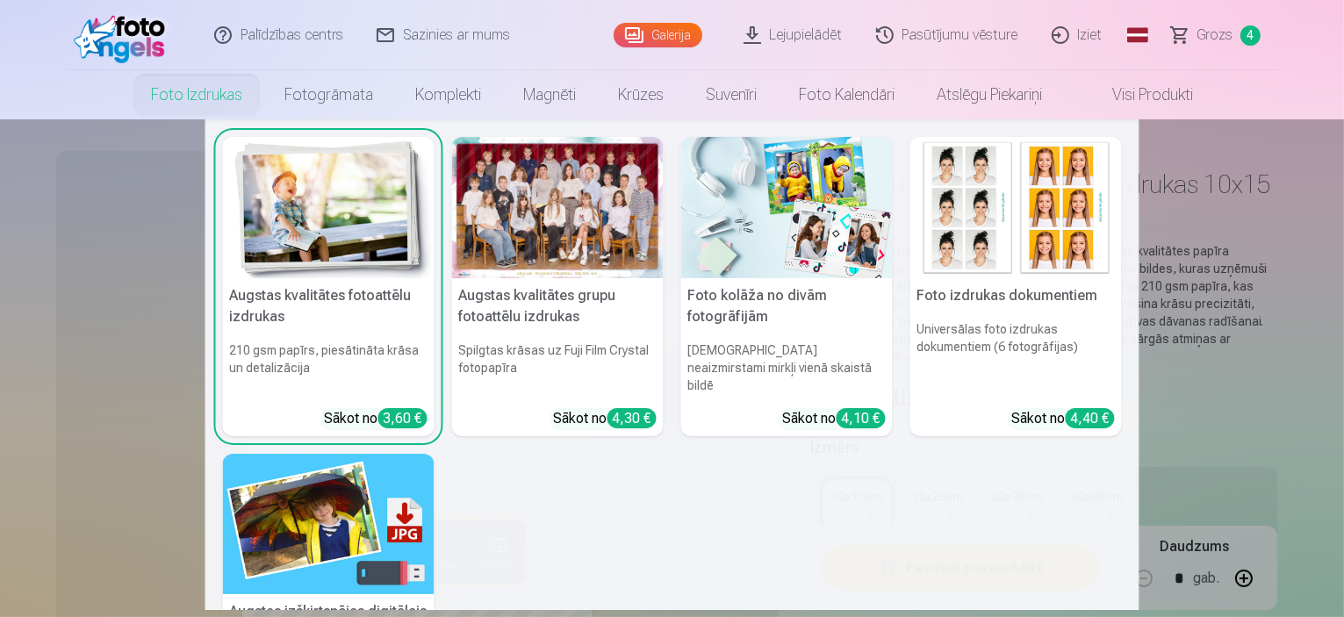
click at [878, 171] on img at bounding box center [786, 207] width 211 height 141
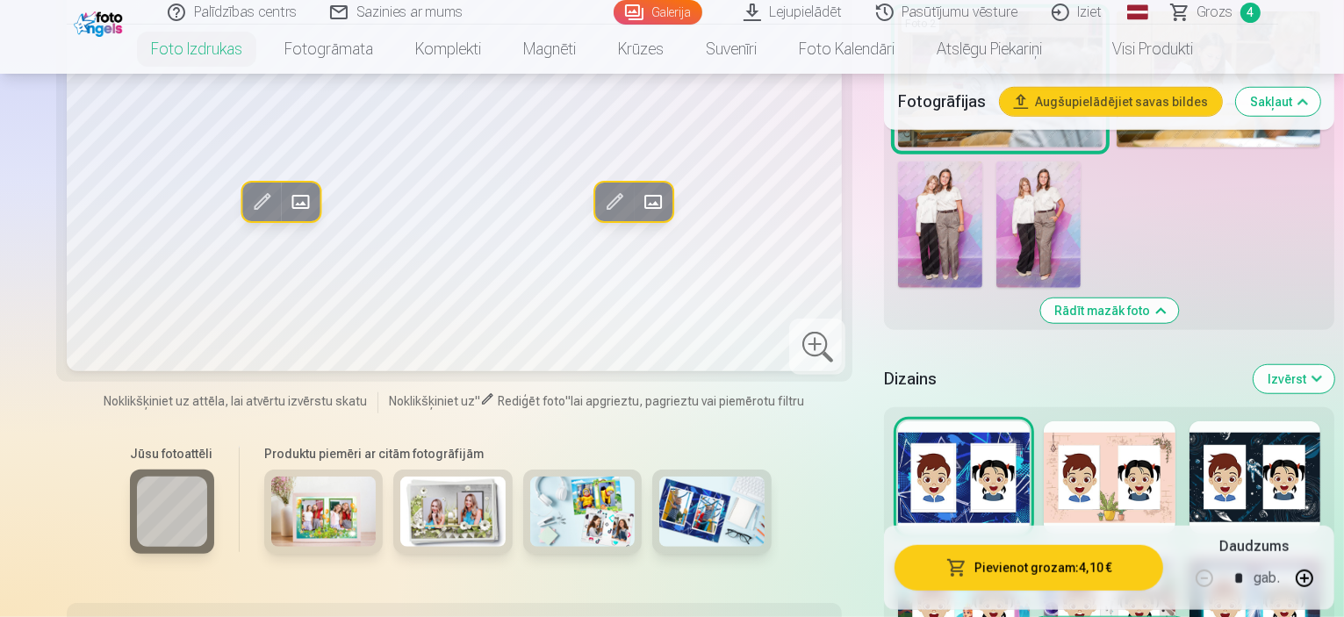
scroll to position [1334, 0]
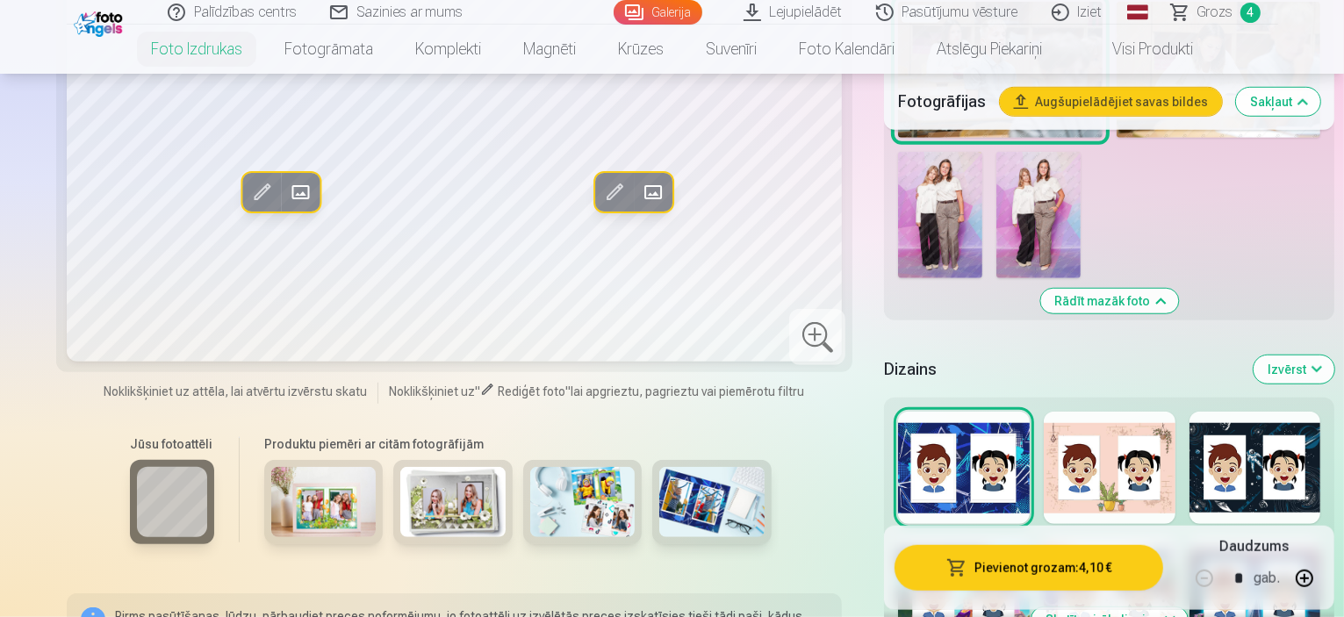
click at [1078, 412] on div at bounding box center [1109, 468] width 132 height 112
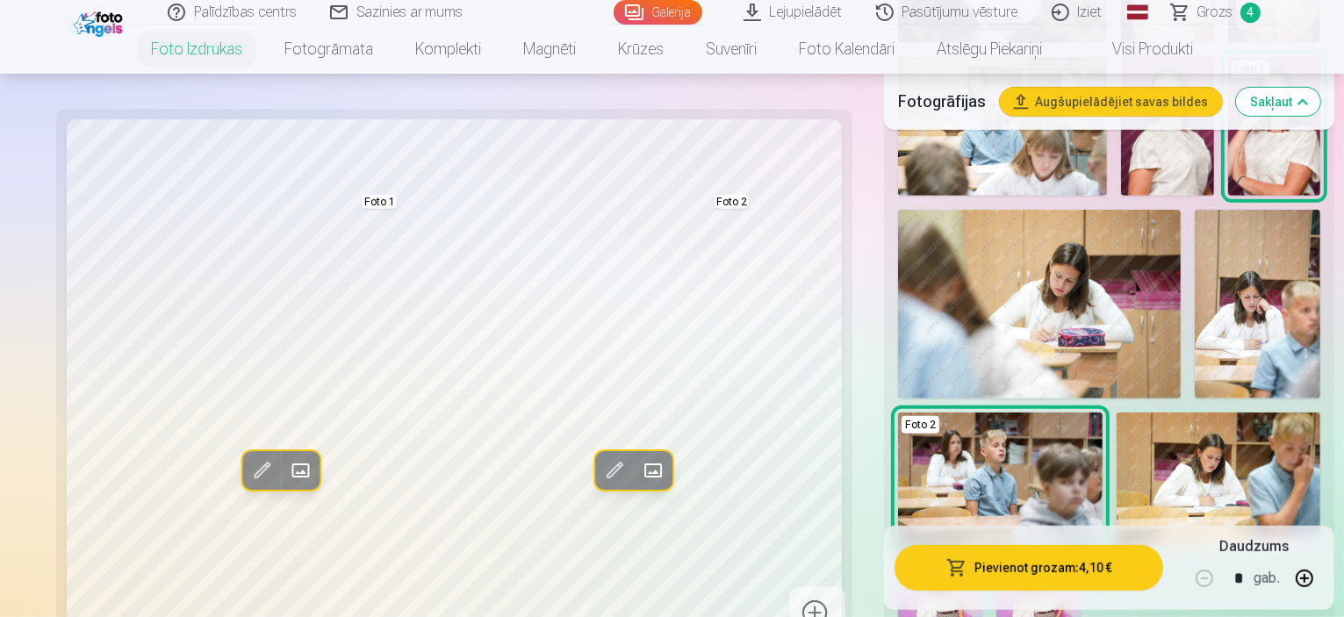
scroll to position [867, 0]
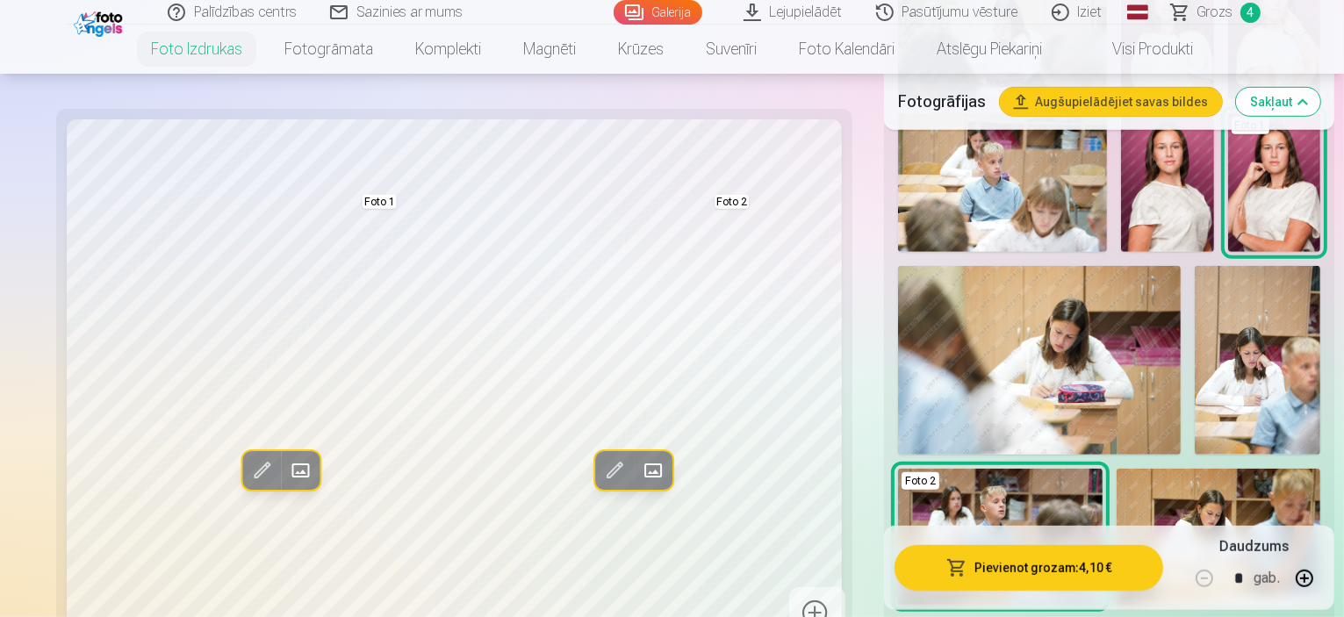
click at [286, 456] on span at bounding box center [300, 470] width 28 height 28
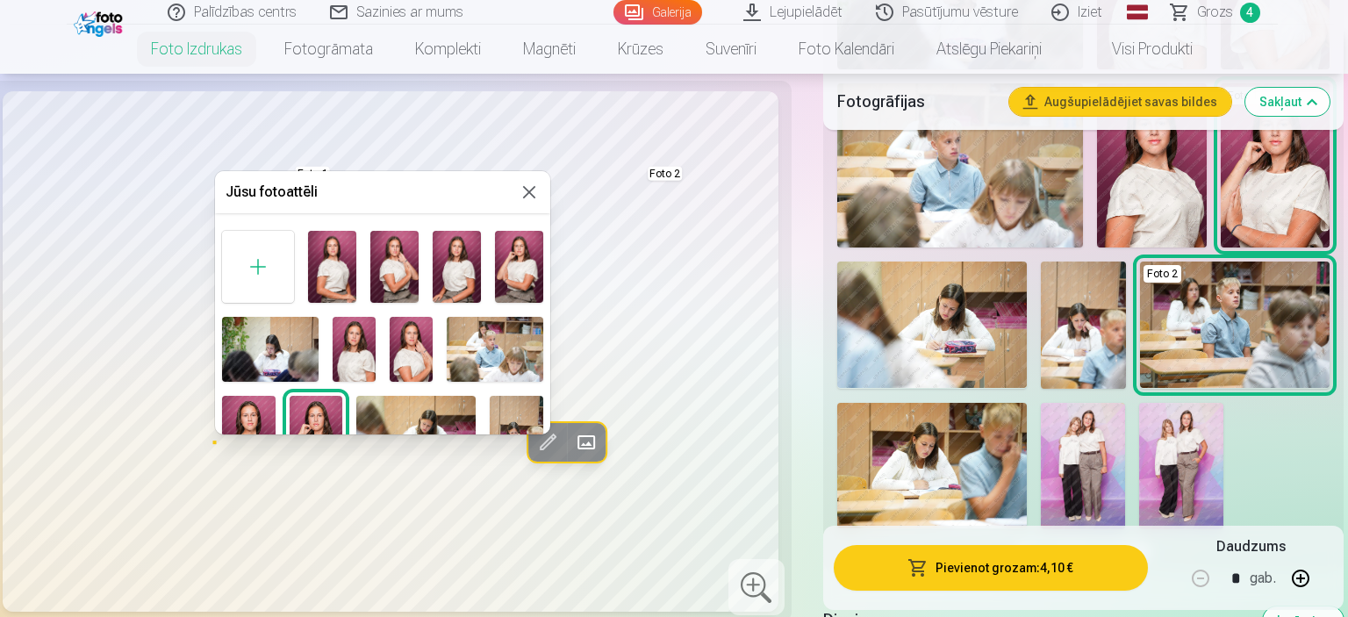
click at [448, 266] on img at bounding box center [457, 267] width 48 height 72
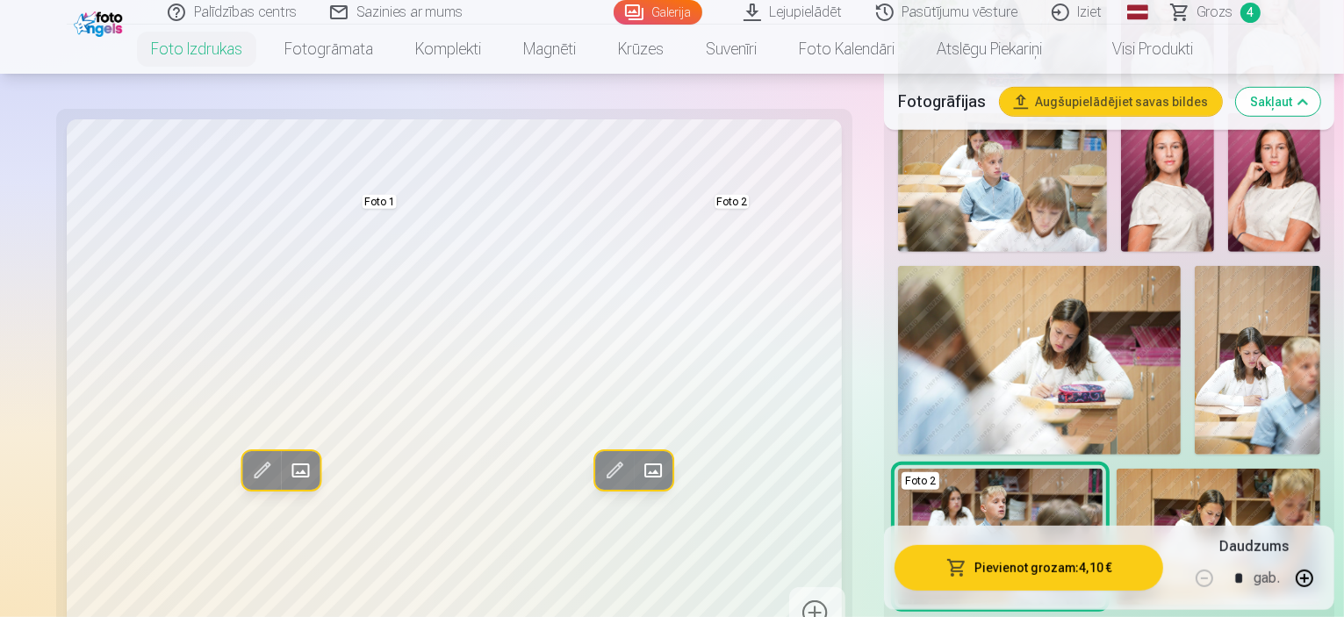
click at [638, 462] on span at bounding box center [652, 470] width 28 height 28
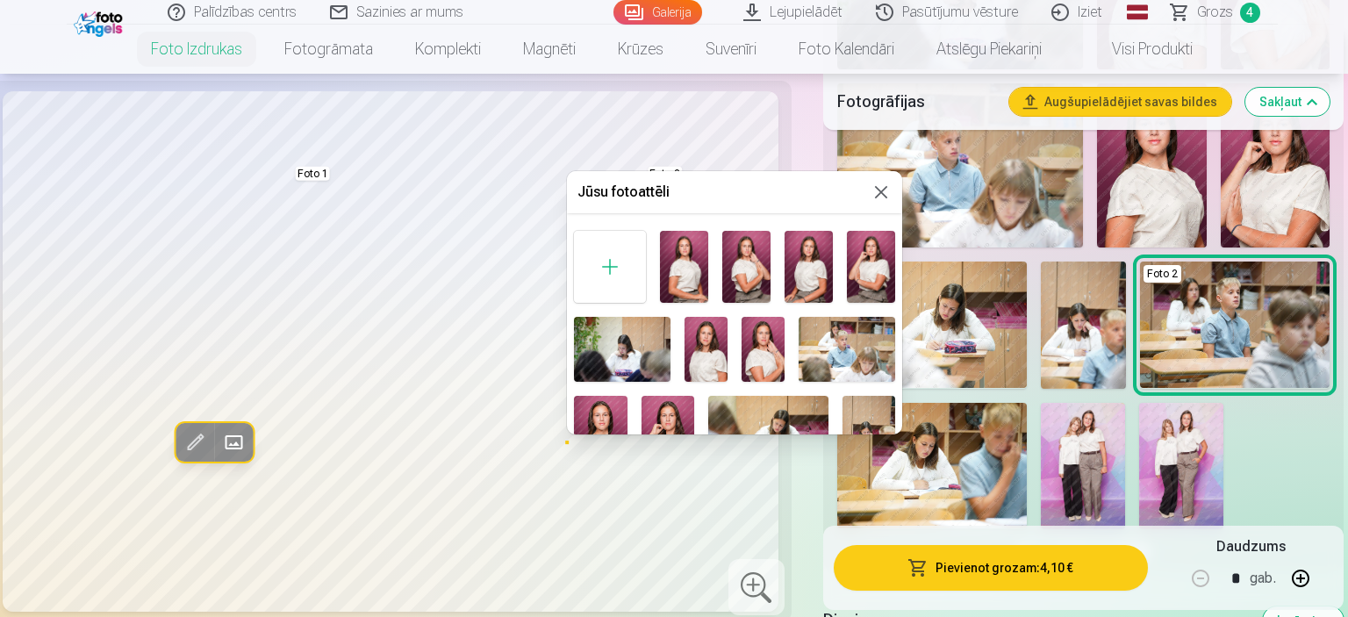
click at [725, 255] on img at bounding box center [746, 267] width 48 height 72
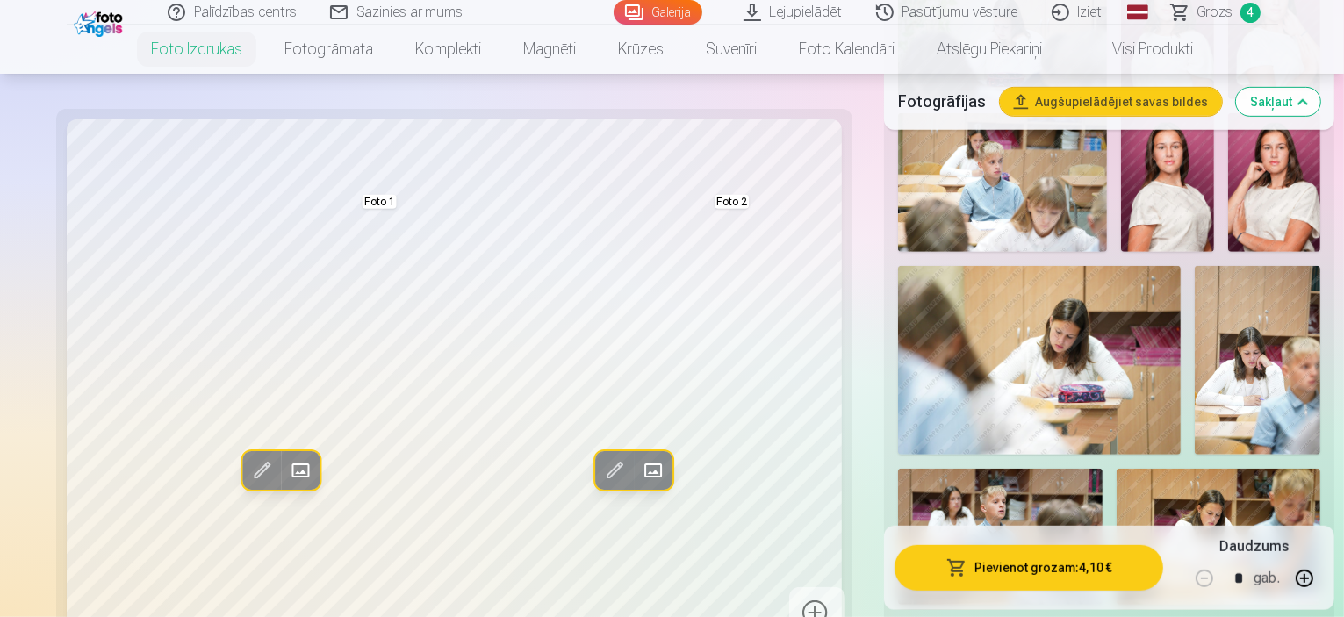
click at [638, 470] on span at bounding box center [652, 470] width 28 height 28
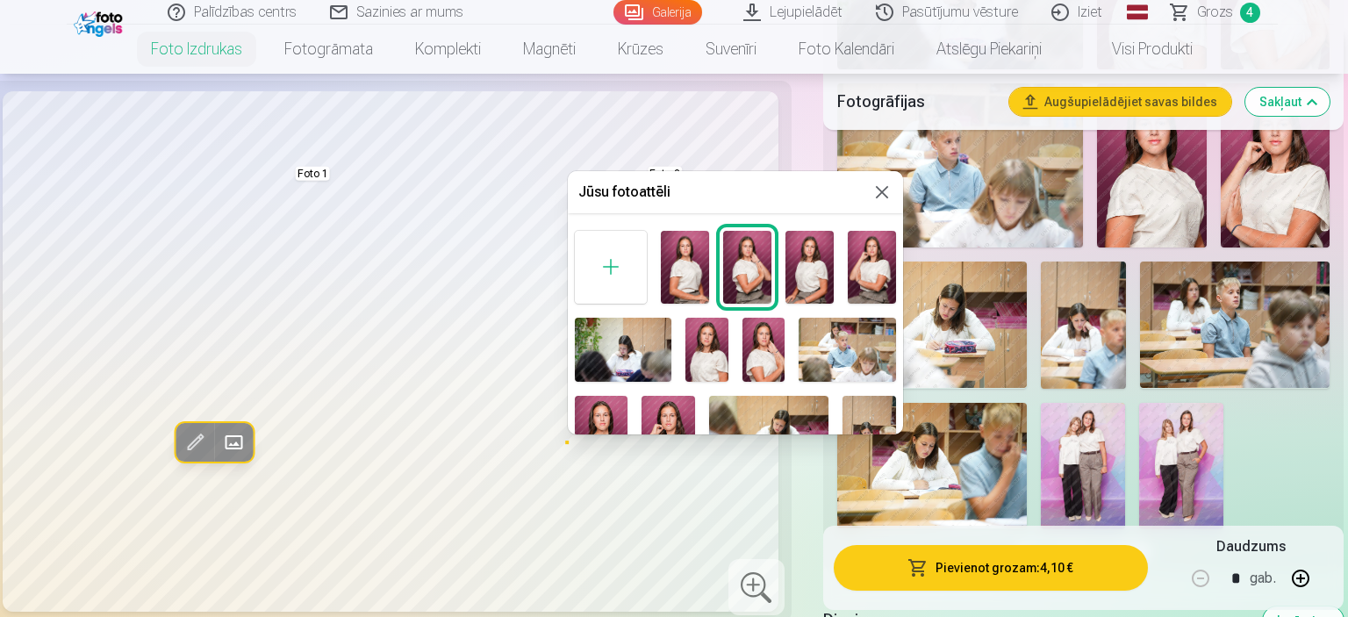
click at [769, 339] on img at bounding box center [763, 350] width 43 height 64
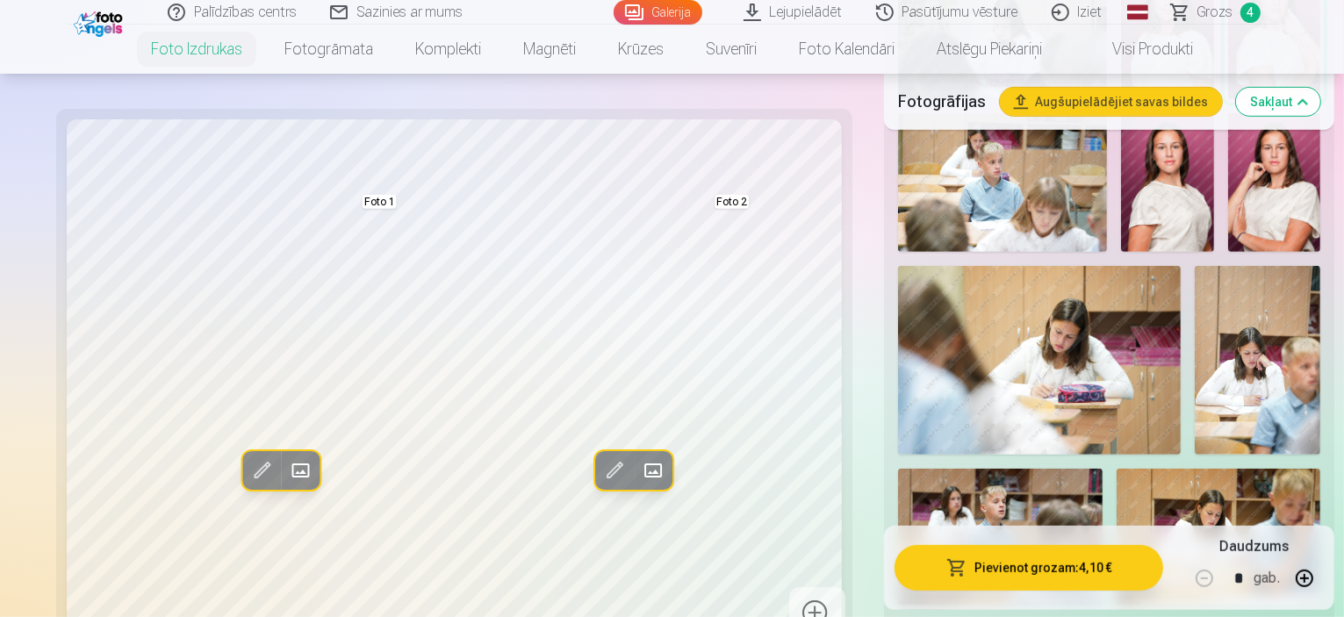
click at [599, 469] on span at bounding box center [613, 470] width 28 height 28
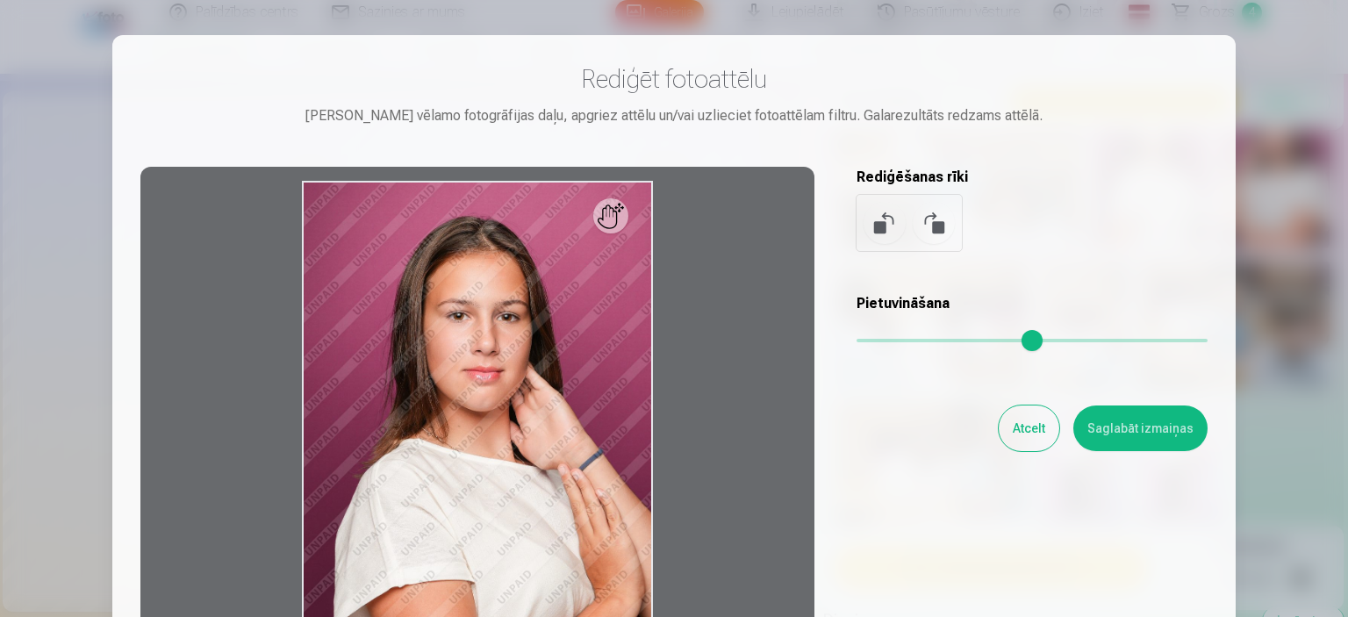
click at [1025, 410] on button "Atcelt" at bounding box center [1029, 428] width 61 height 46
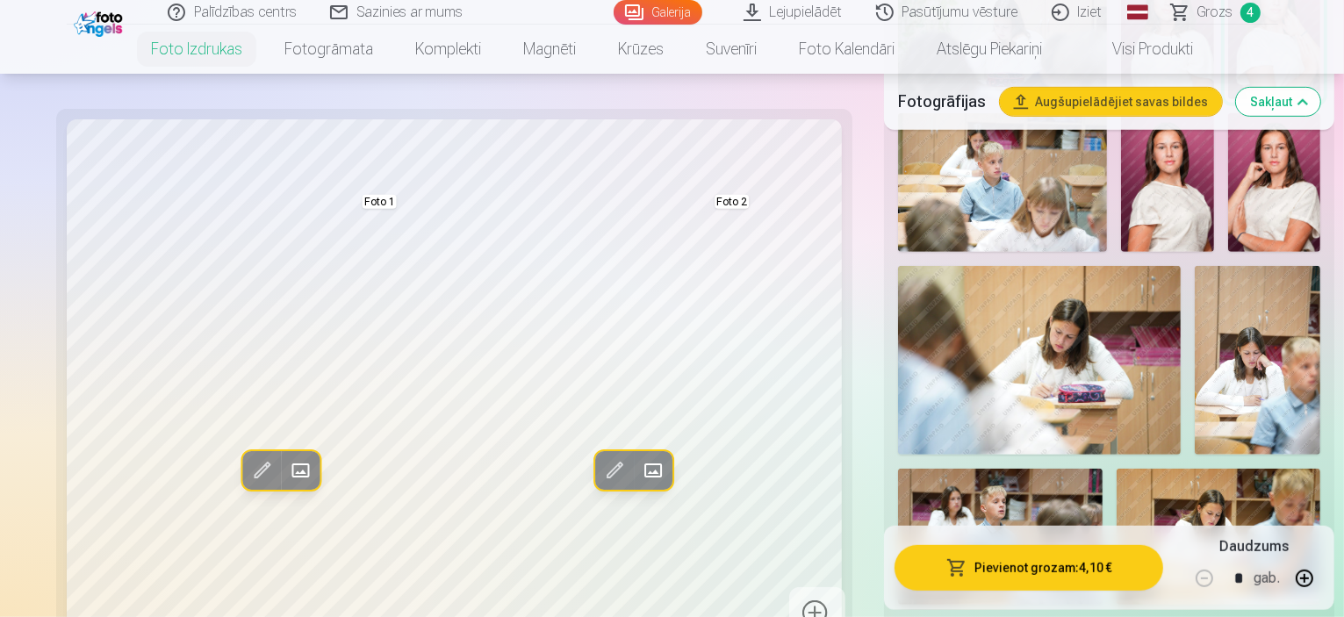
click at [286, 456] on span at bounding box center [300, 470] width 28 height 28
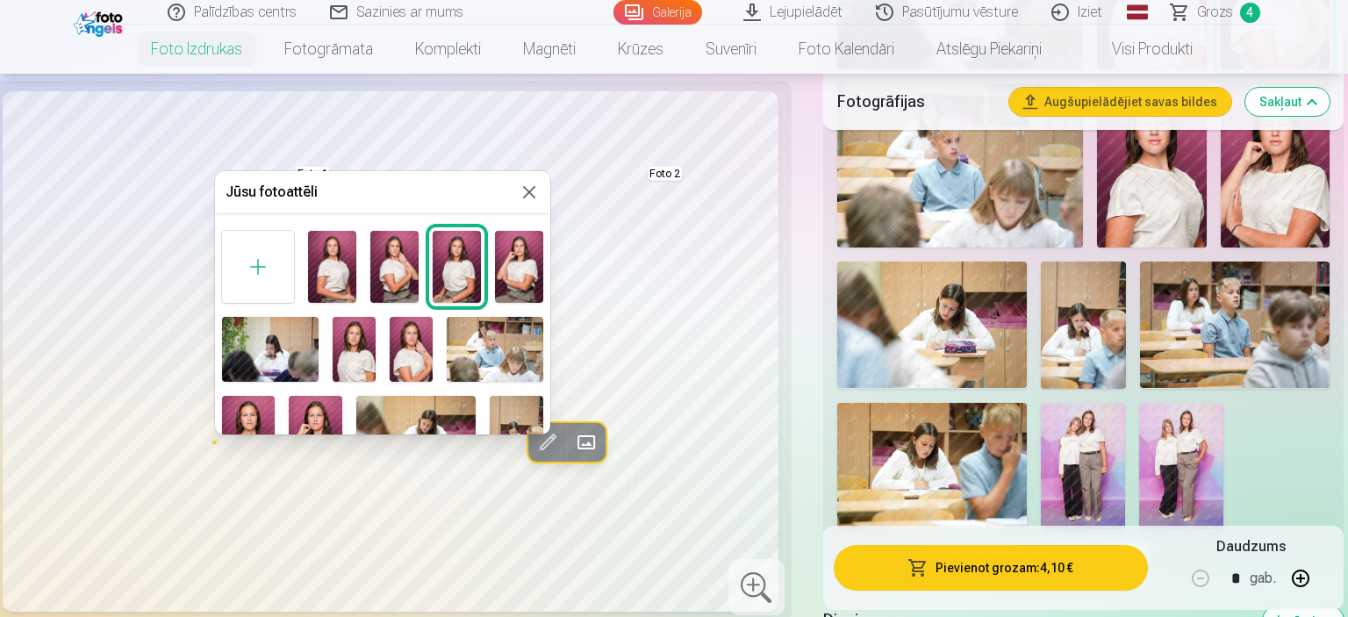
click at [350, 340] on img at bounding box center [354, 349] width 43 height 64
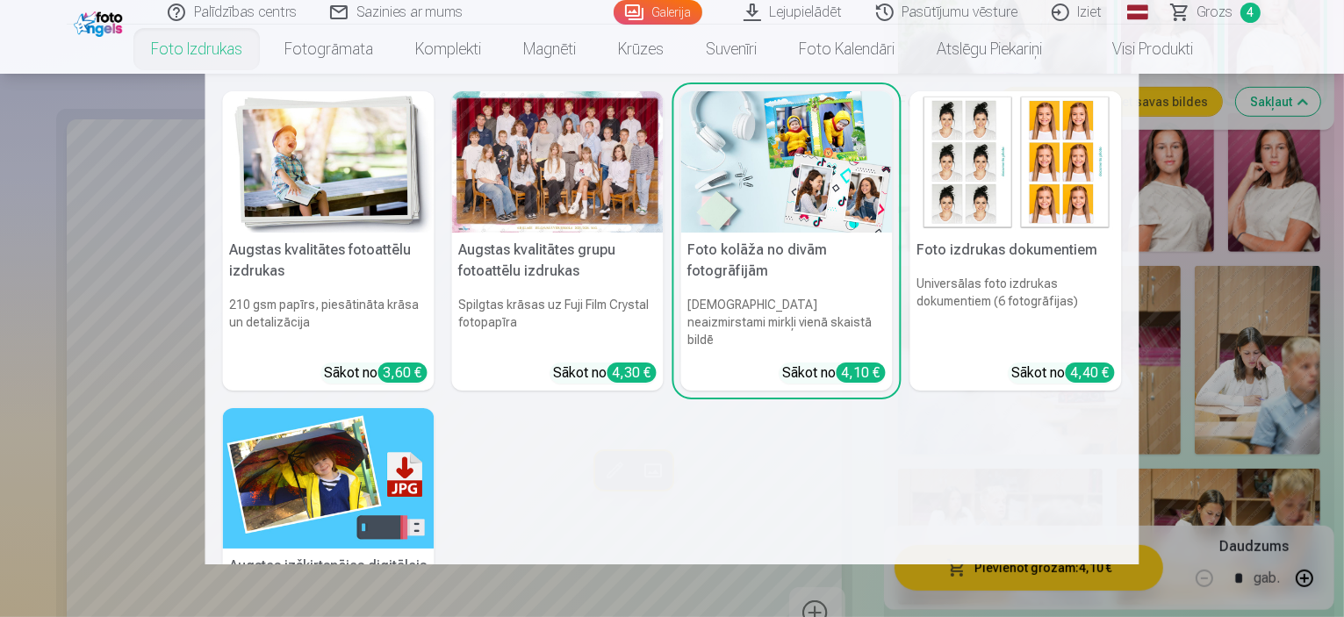
click at [179, 44] on link "Foto izdrukas" at bounding box center [196, 49] width 133 height 49
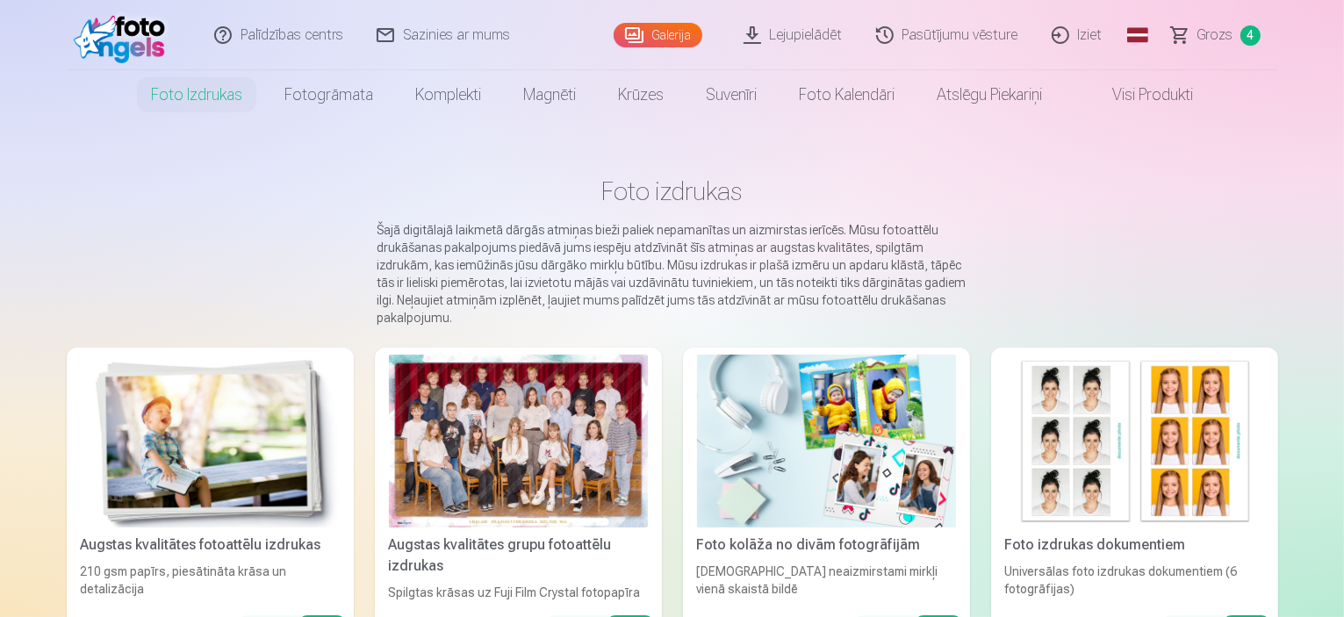
click at [1229, 37] on span "Grozs" at bounding box center [1215, 35] width 36 height 21
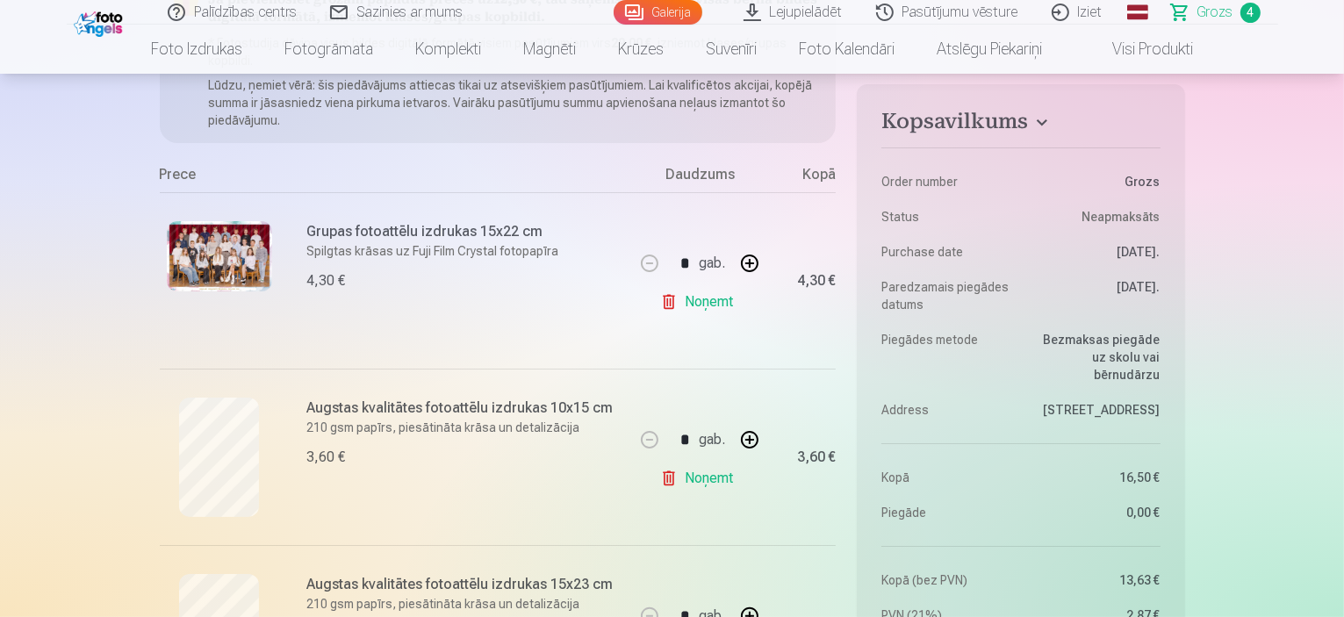
scroll to position [231, 0]
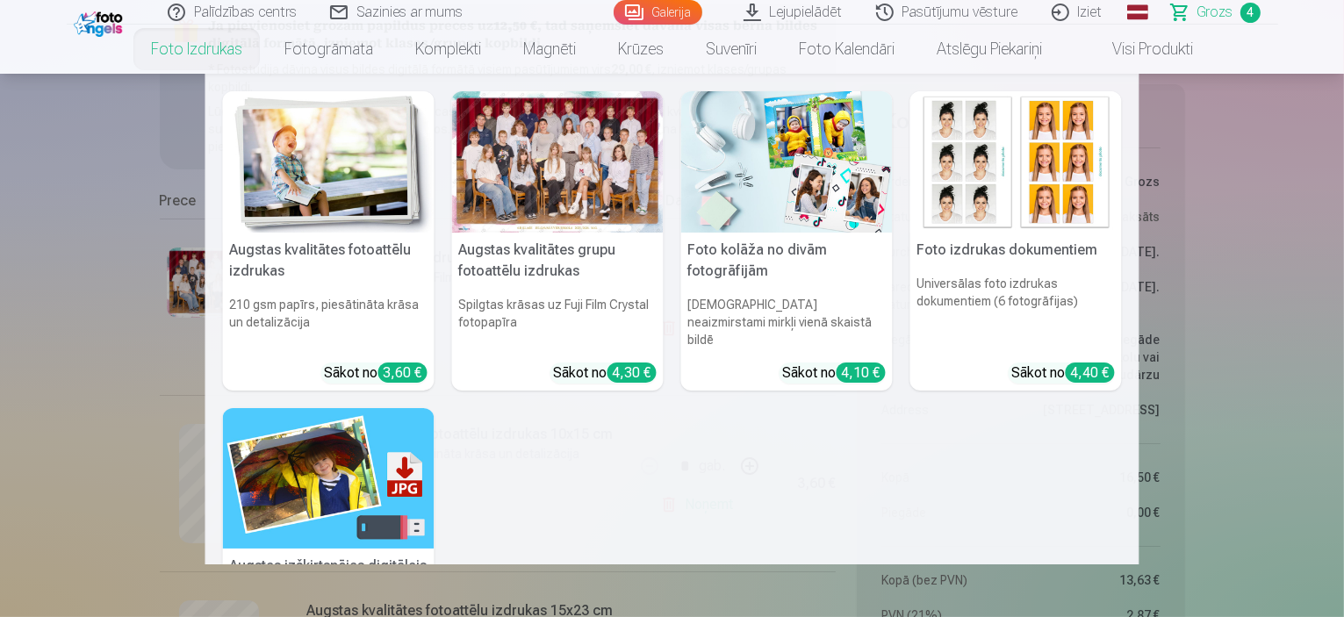
click at [291, 125] on img at bounding box center [328, 161] width 211 height 141
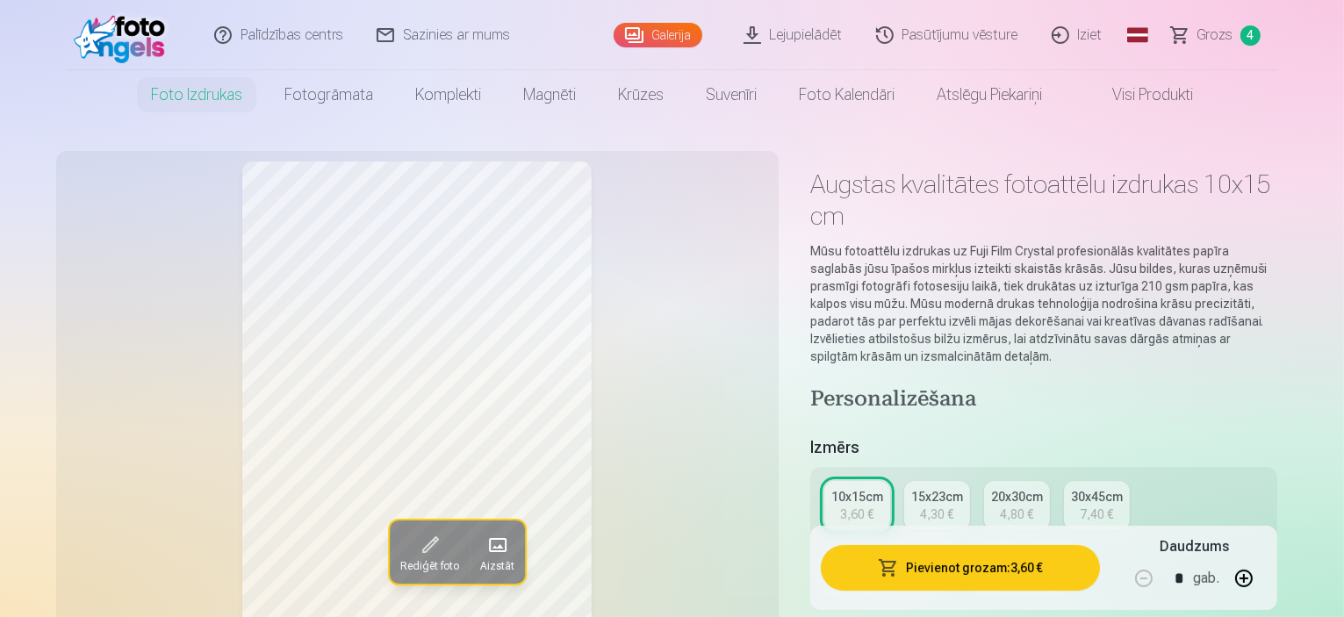
click at [641, 45] on link "Galerija" at bounding box center [657, 35] width 89 height 25
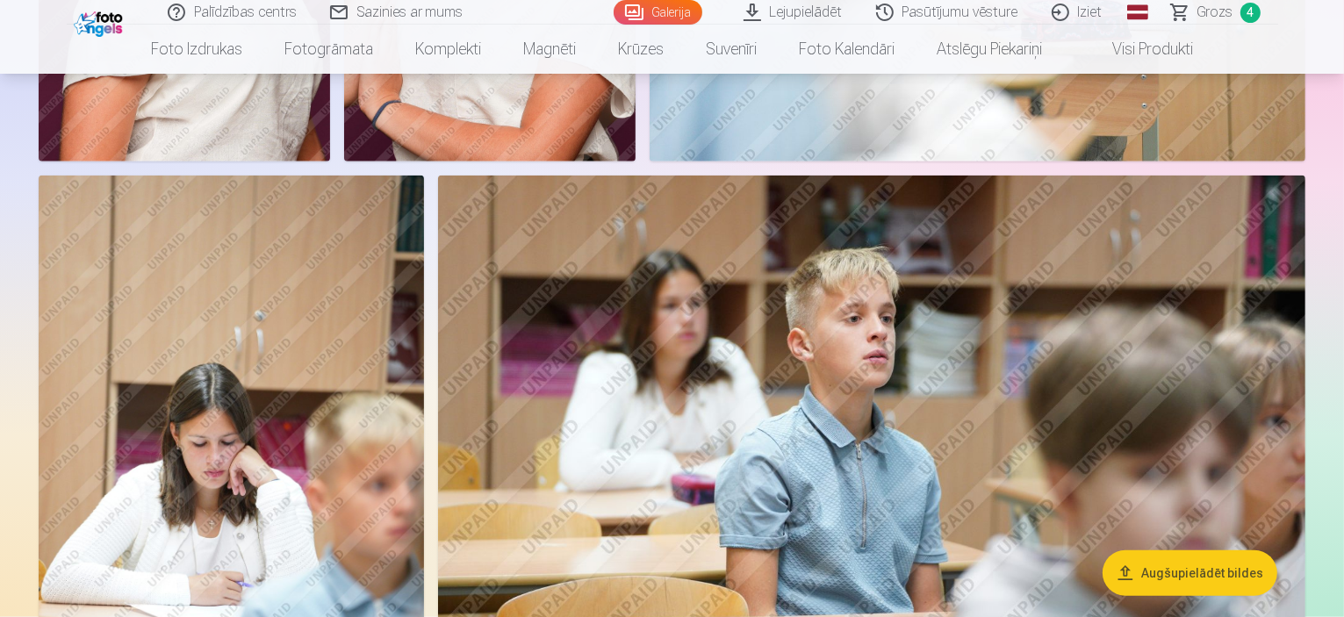
scroll to position [1795, 0]
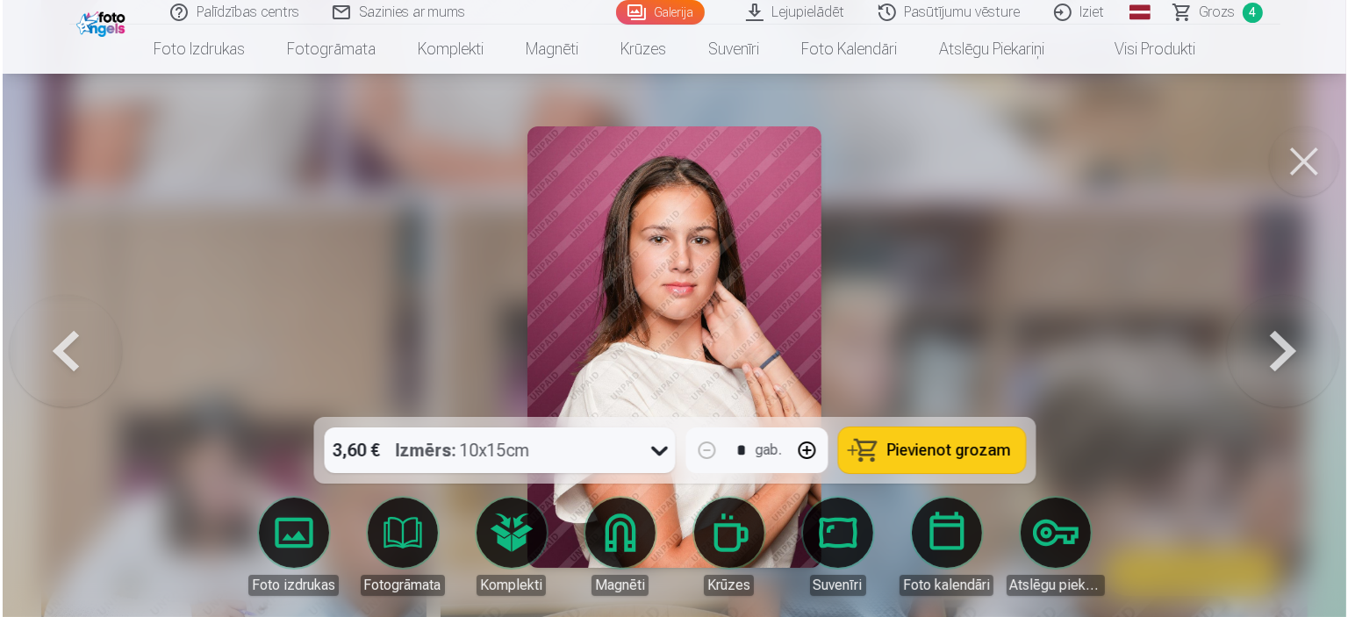
scroll to position [1799, 0]
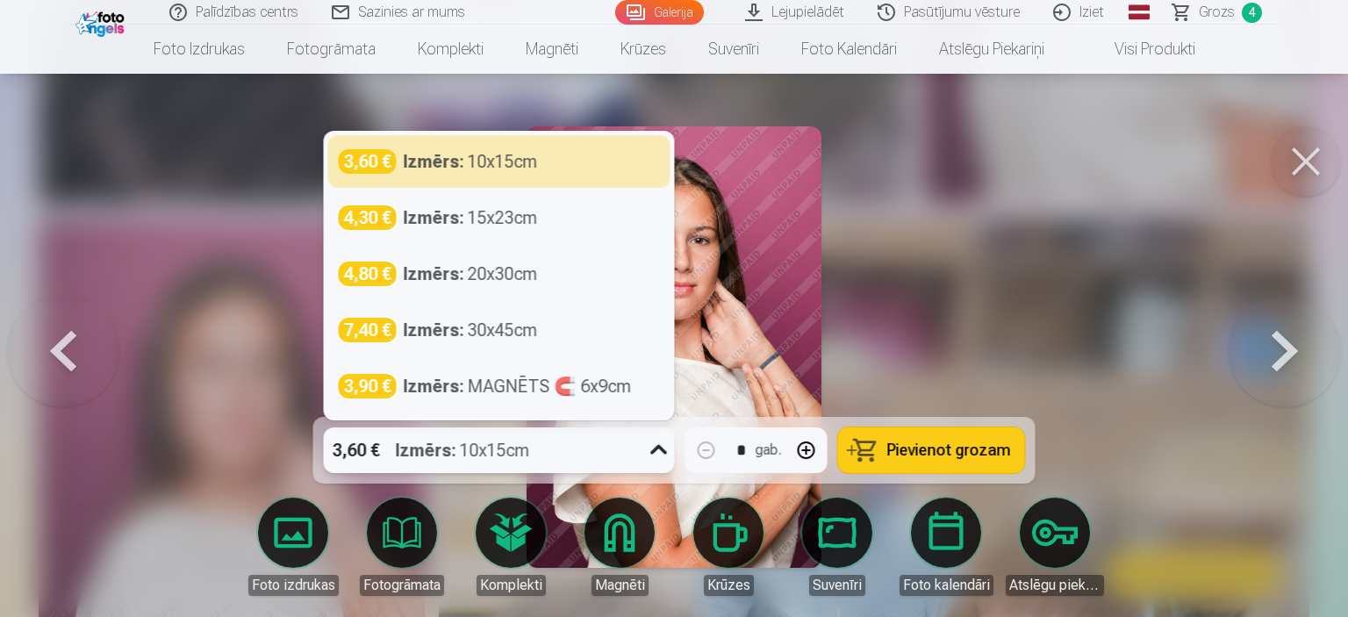
click at [648, 460] on icon at bounding box center [659, 450] width 28 height 28
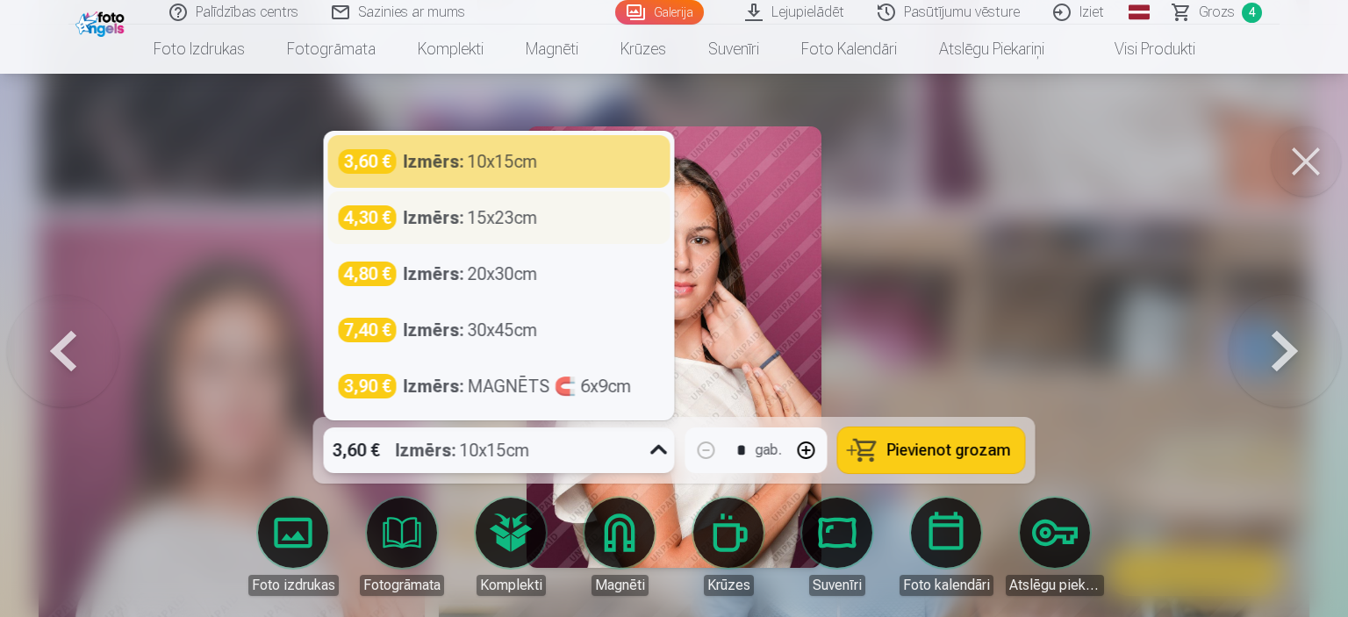
click at [552, 231] on div "4,30 € Izmērs : 15x23cm" at bounding box center [499, 217] width 342 height 53
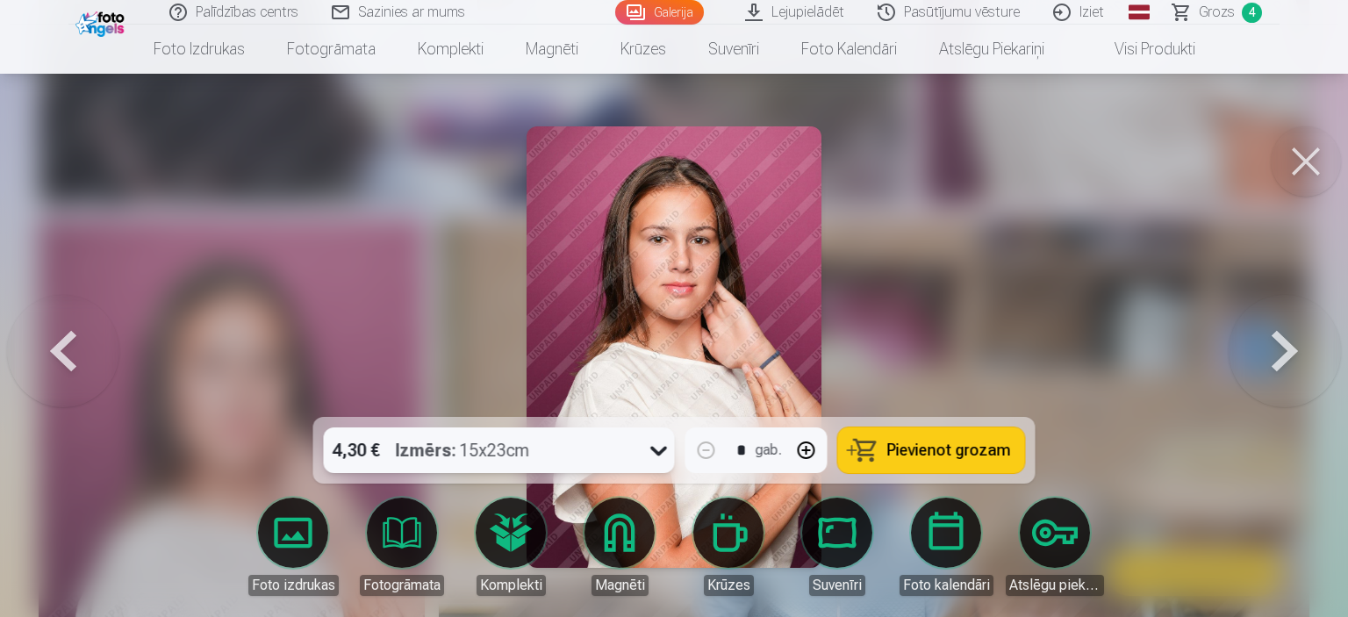
click at [1024, 464] on div "option 430|||15x23cm, selected. 4,30 € Izmērs : 15x23cm * gab. Pievienot grozam" at bounding box center [674, 450] width 722 height 67
click at [1001, 464] on button "Pievienot grozam" at bounding box center [931, 450] width 187 height 46
click at [626, 524] on link "Magnēti" at bounding box center [619, 547] width 98 height 98
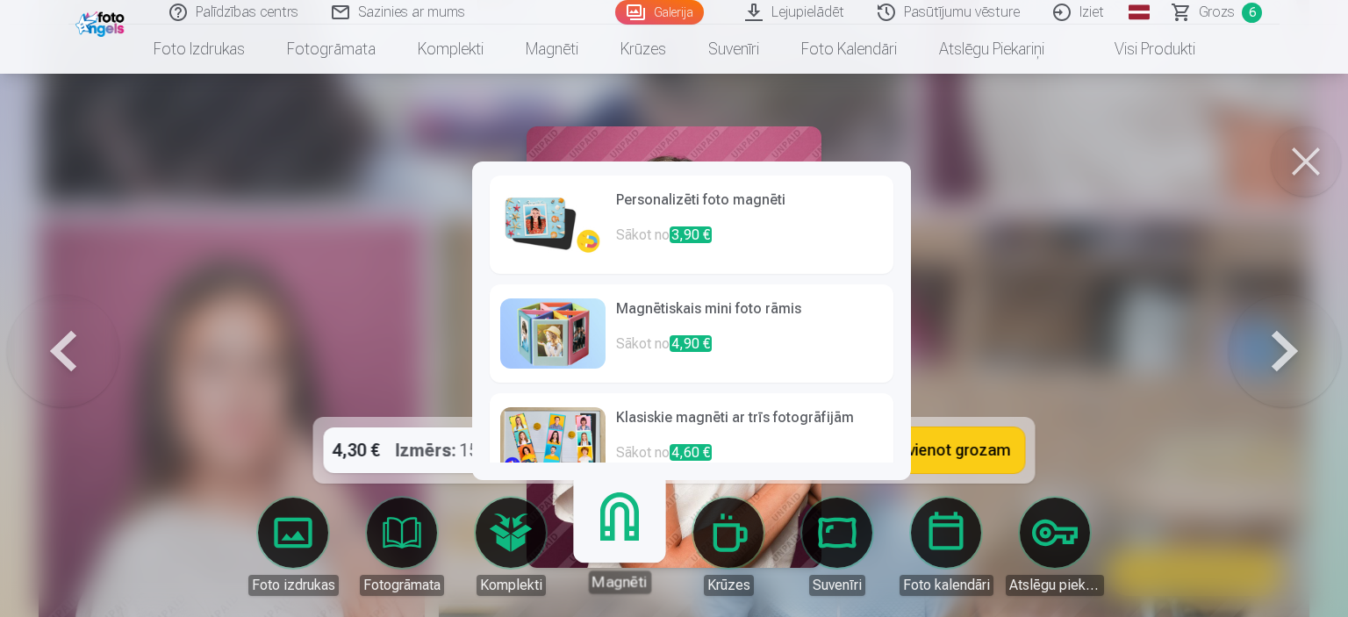
click at [754, 248] on p "Sākot no 3,90 €" at bounding box center [749, 242] width 267 height 35
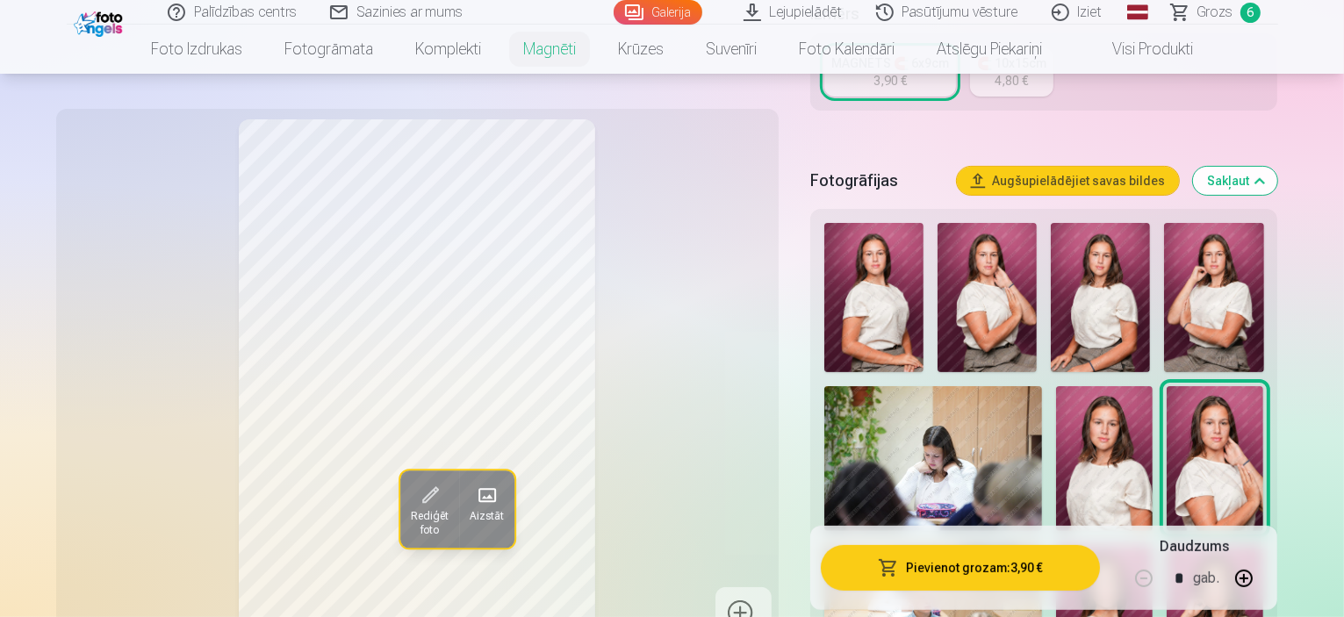
scroll to position [488, 0]
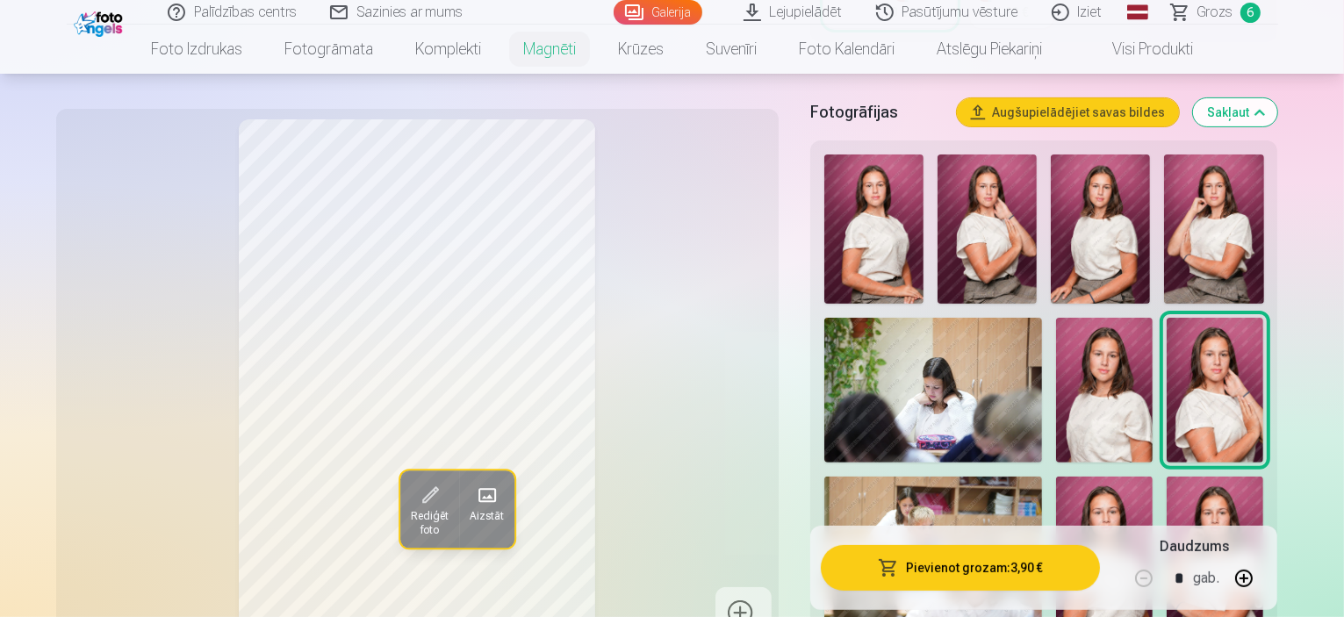
click at [1152, 369] on img at bounding box center [1104, 390] width 97 height 145
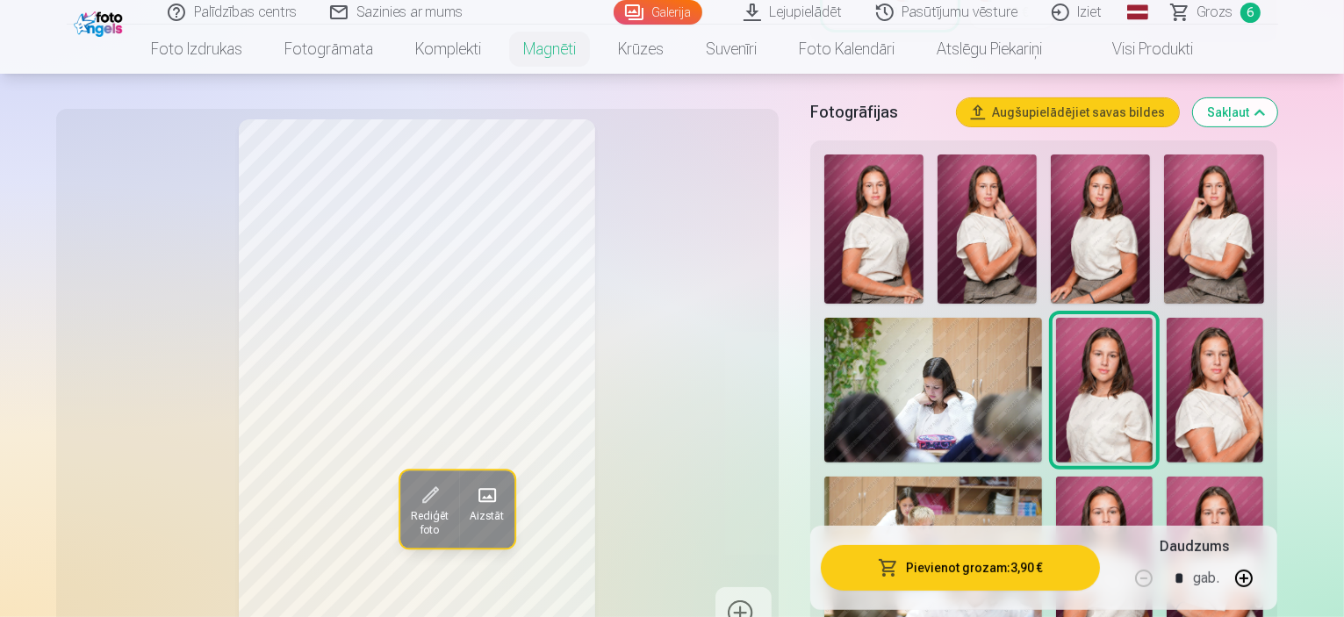
click at [920, 265] on img at bounding box center [873, 228] width 99 height 149
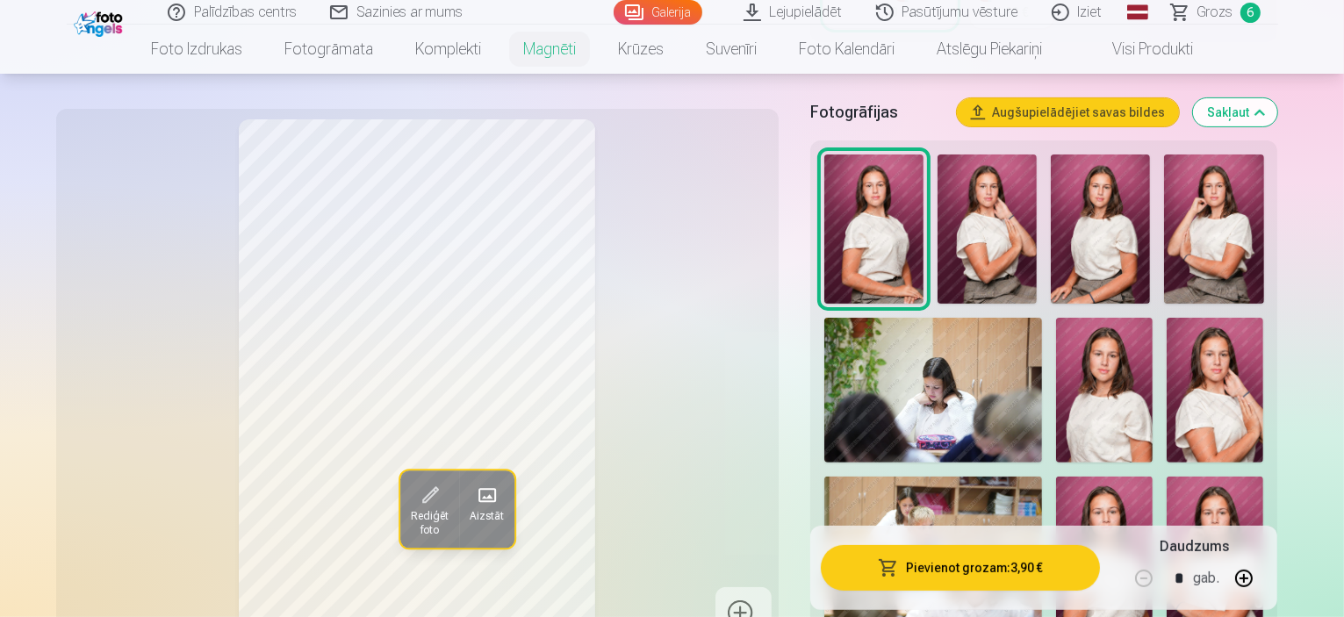
click at [1152, 432] on img at bounding box center [1104, 390] width 97 height 145
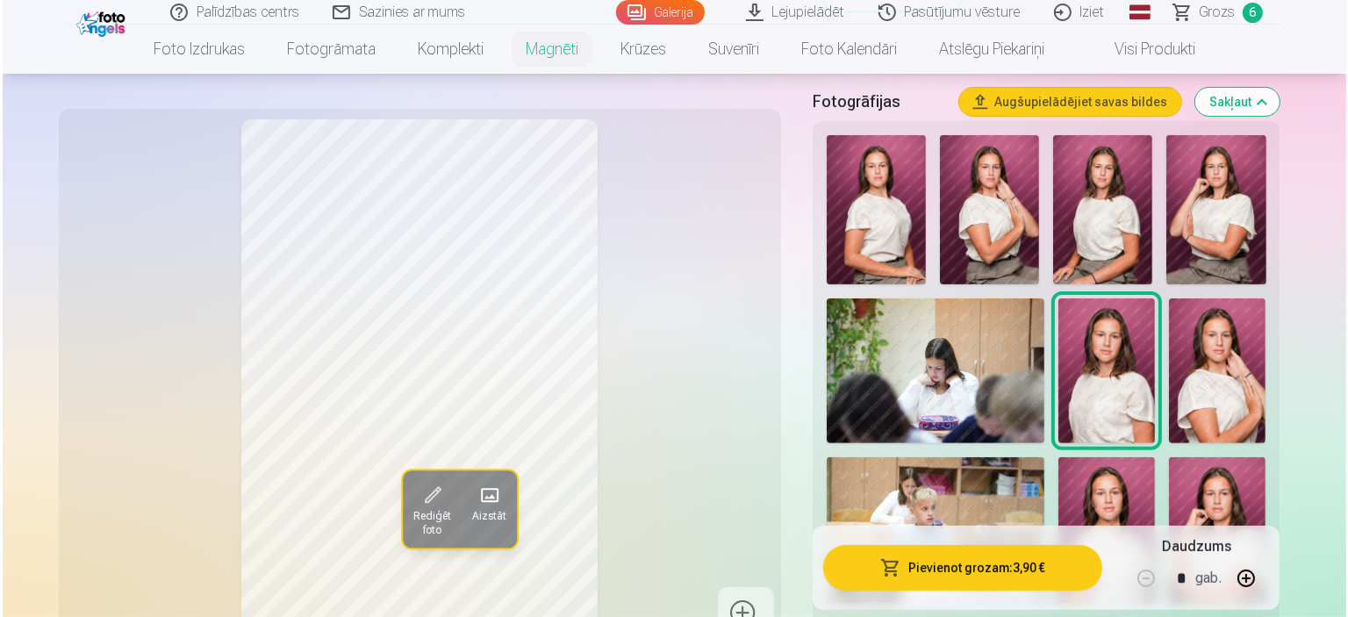
scroll to position [419, 0]
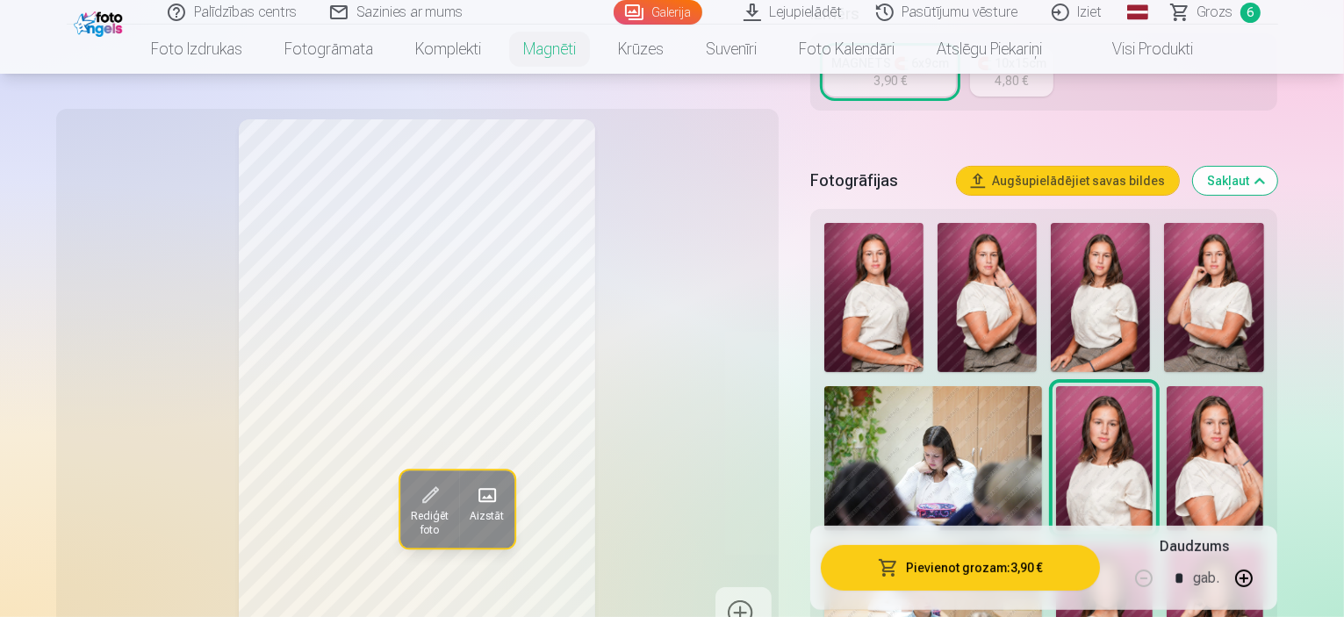
click at [1016, 557] on button "Pievienot grozam : 3,90 €" at bounding box center [961, 568] width 280 height 46
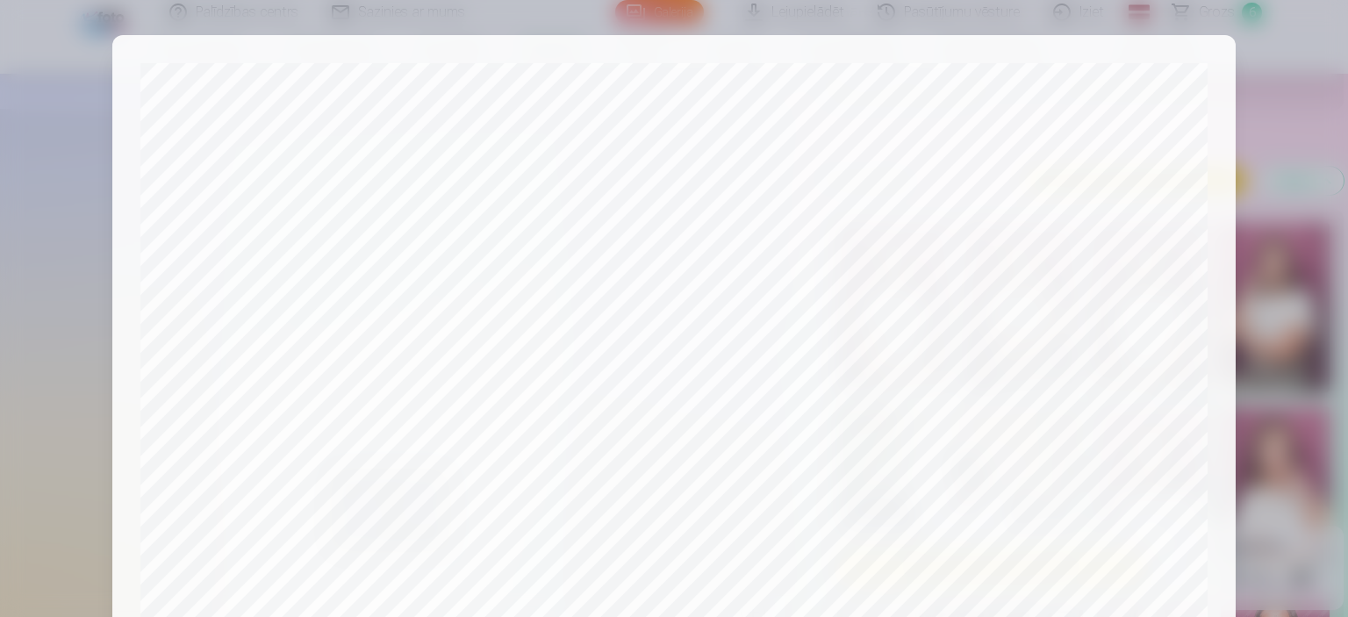
scroll to position [646, 0]
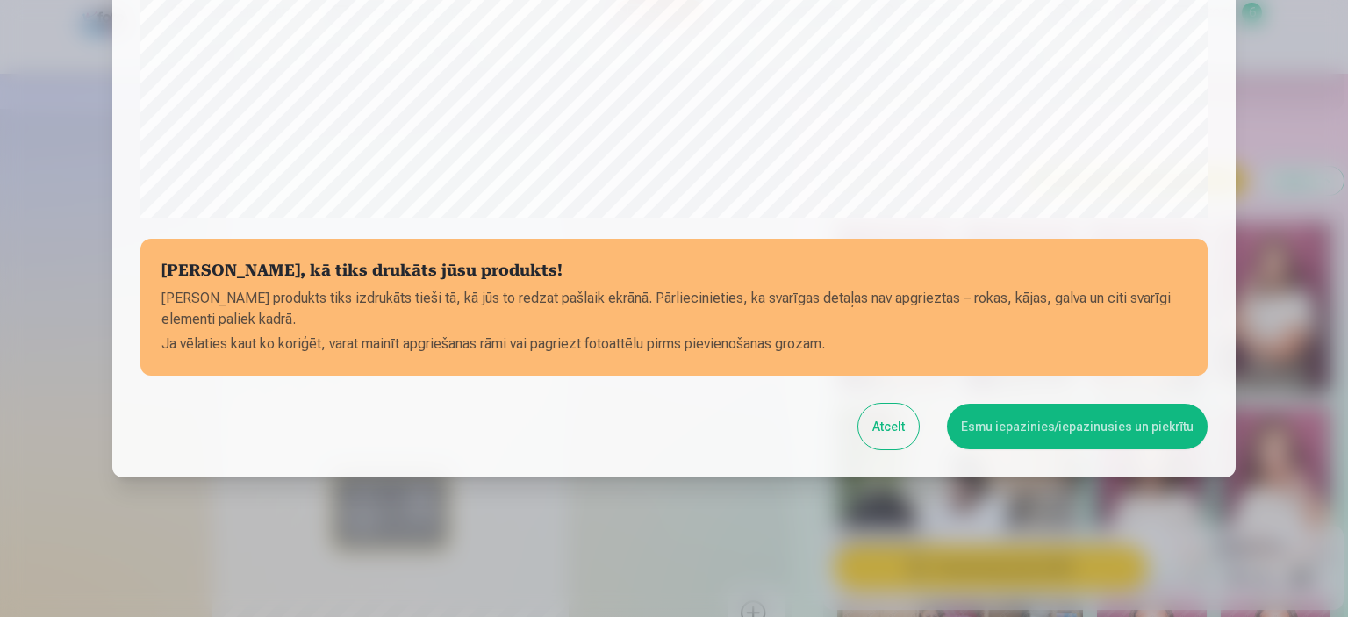
click at [1123, 427] on button "Esmu iepazinies/iepazinusies un piekrītu" at bounding box center [1077, 427] width 261 height 46
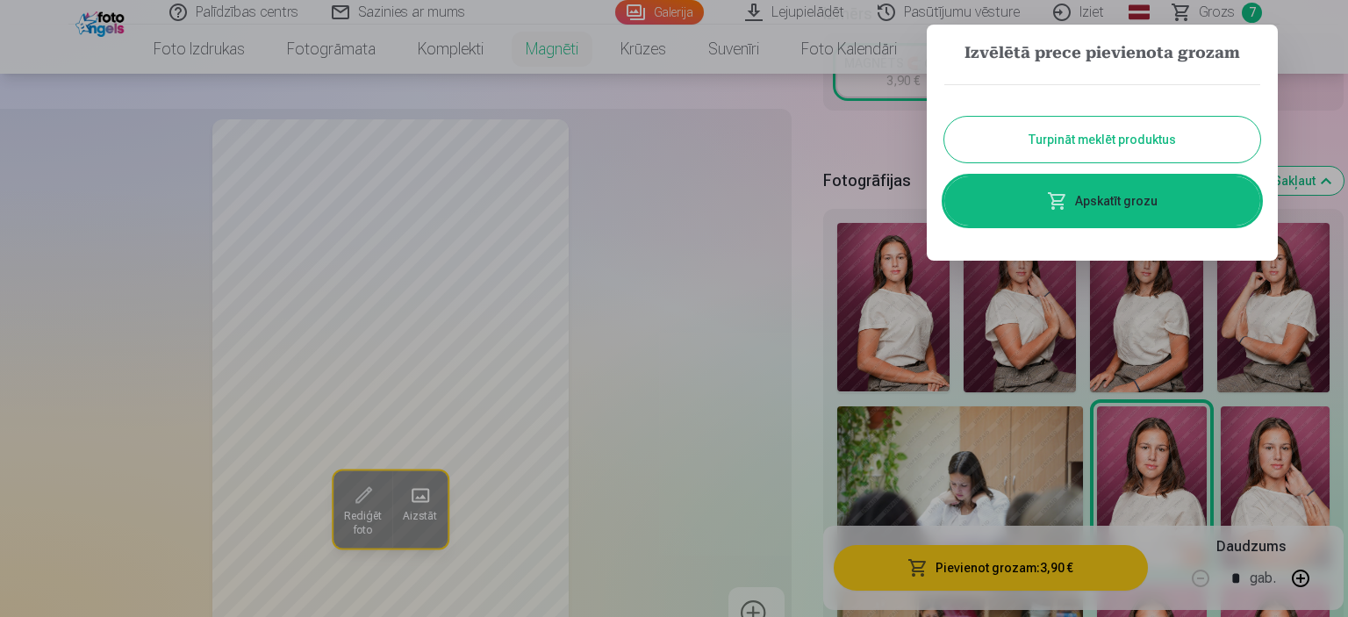
click at [1151, 192] on link "Apskatīt grozu" at bounding box center [1102, 200] width 316 height 49
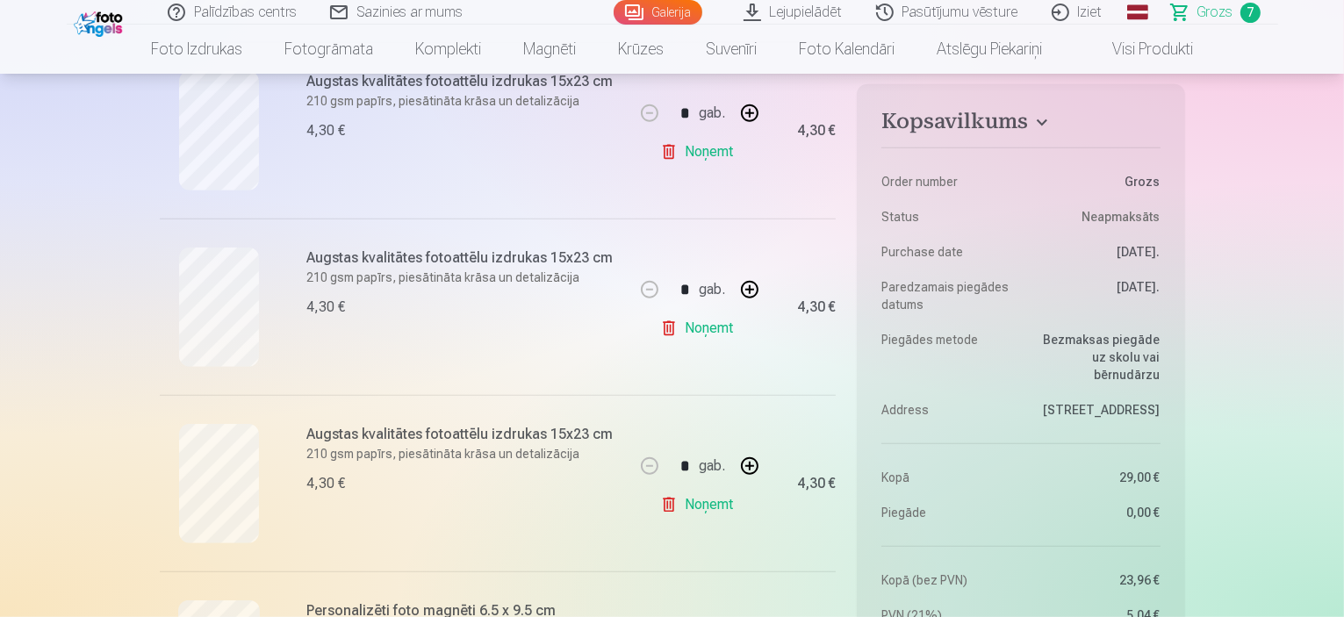
scroll to position [909, 0]
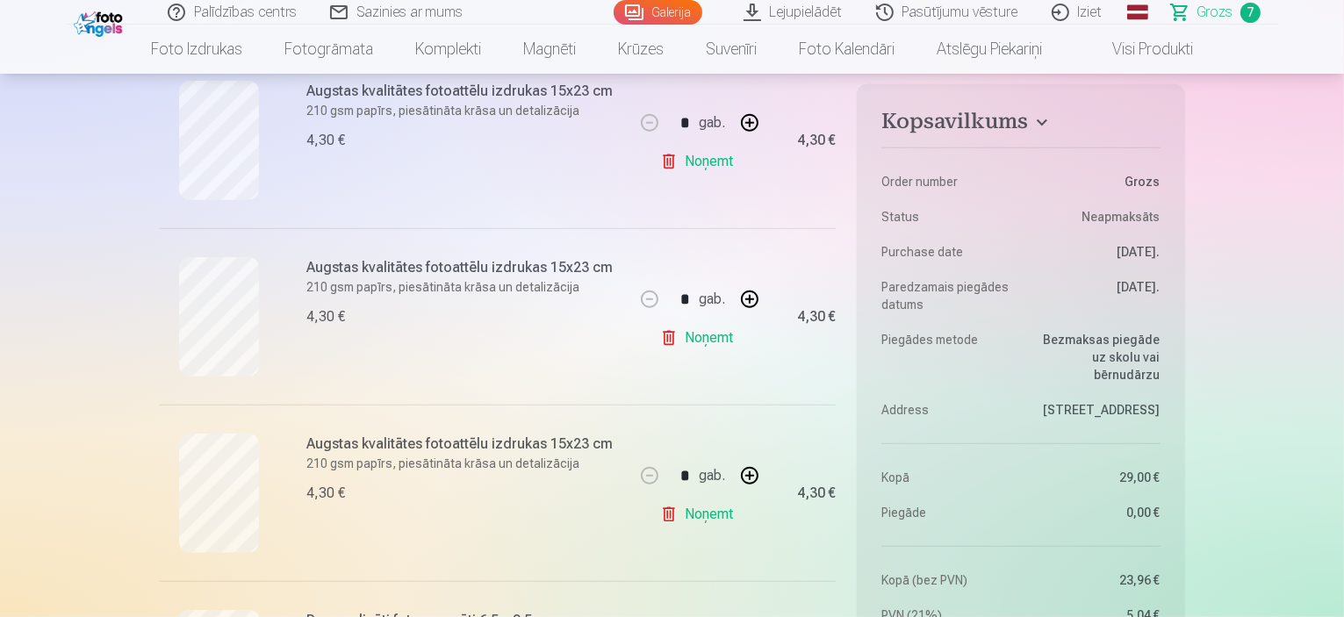
click at [690, 336] on link "Noņemt" at bounding box center [700, 337] width 80 height 35
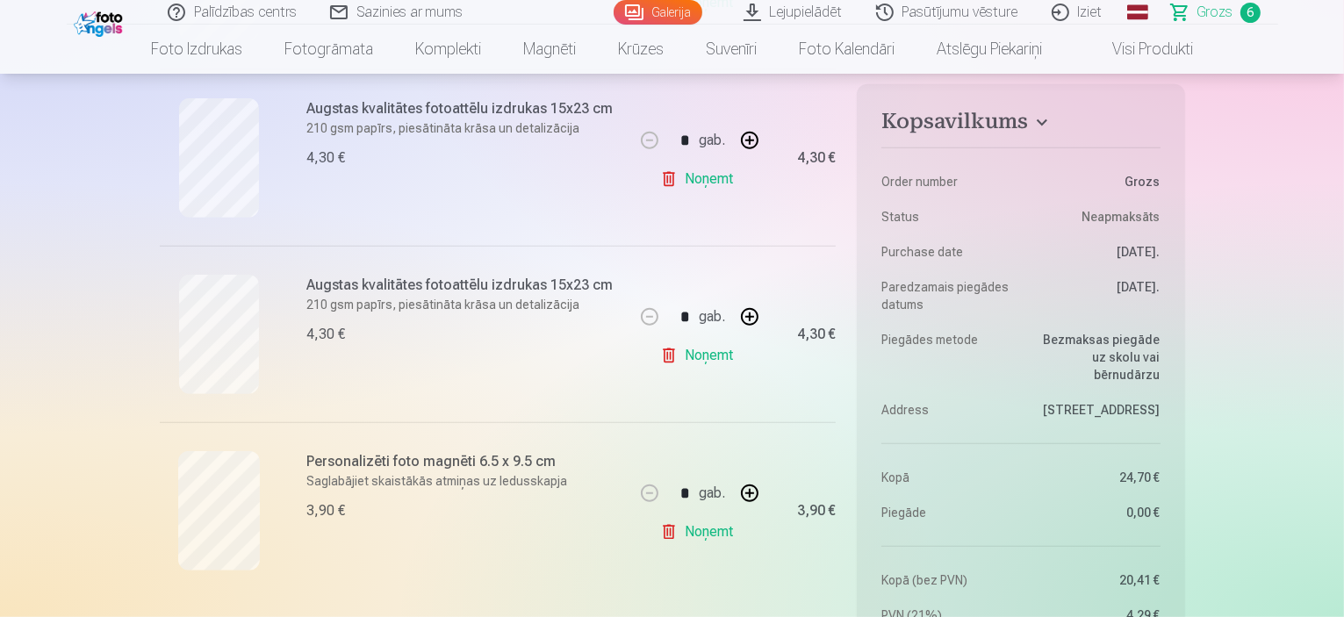
click at [749, 501] on button "button" at bounding box center [749, 493] width 42 height 42
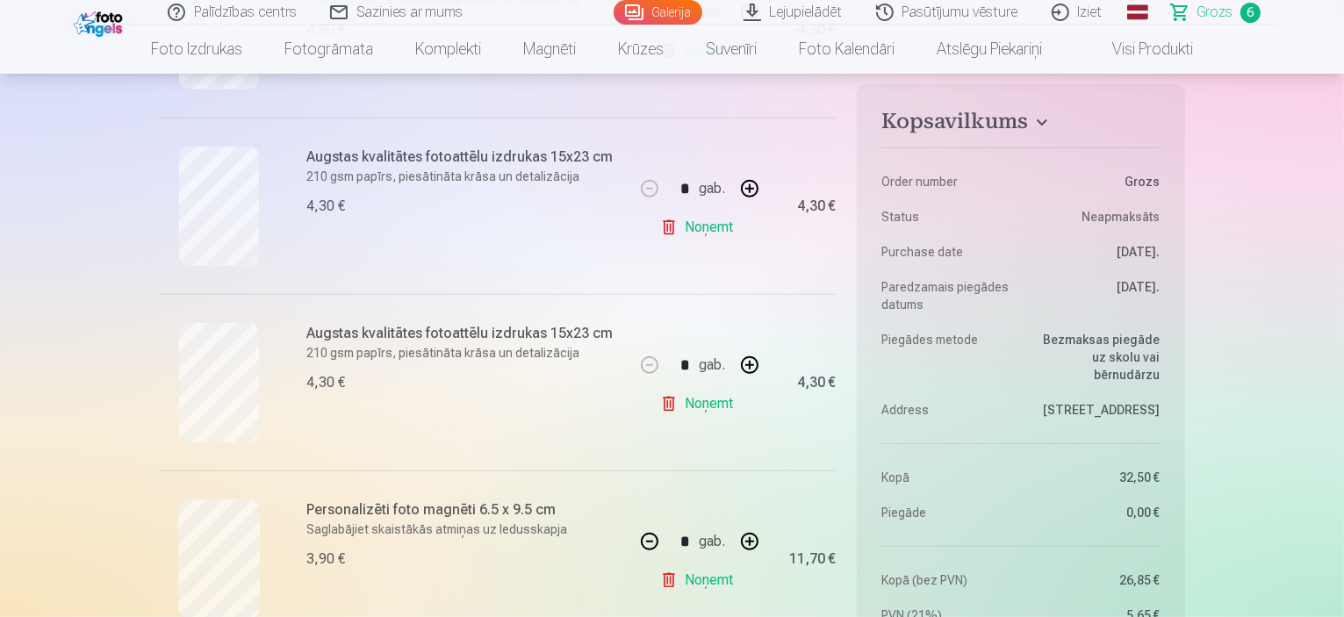
scroll to position [797, 0]
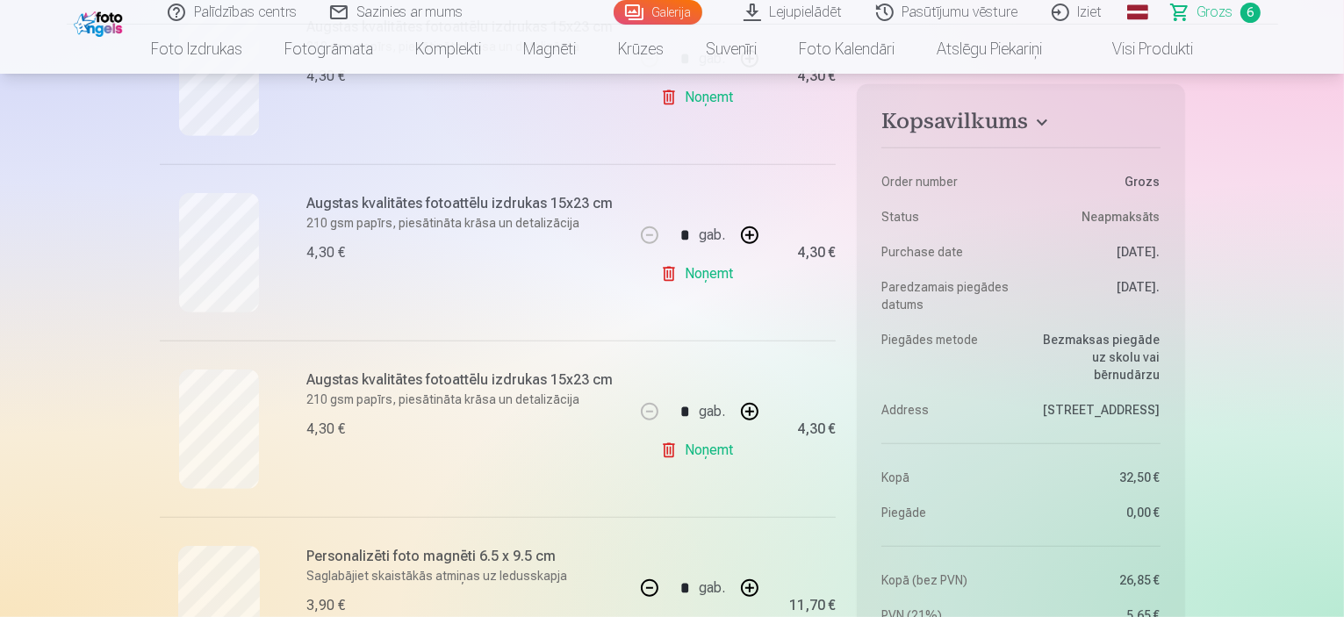
click at [649, 591] on button "button" at bounding box center [649, 588] width 42 height 42
click at [649, 591] on div "* gab." at bounding box center [699, 588] width 142 height 42
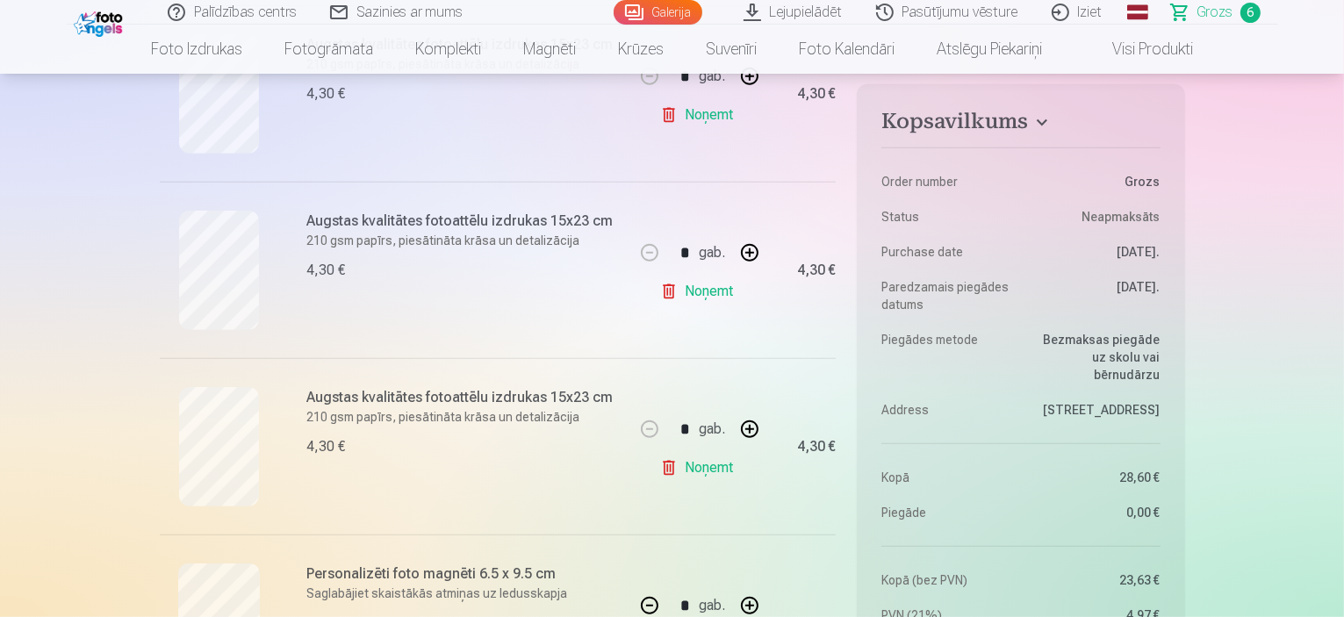
click at [649, 595] on button "button" at bounding box center [649, 605] width 42 height 42
type input "*"
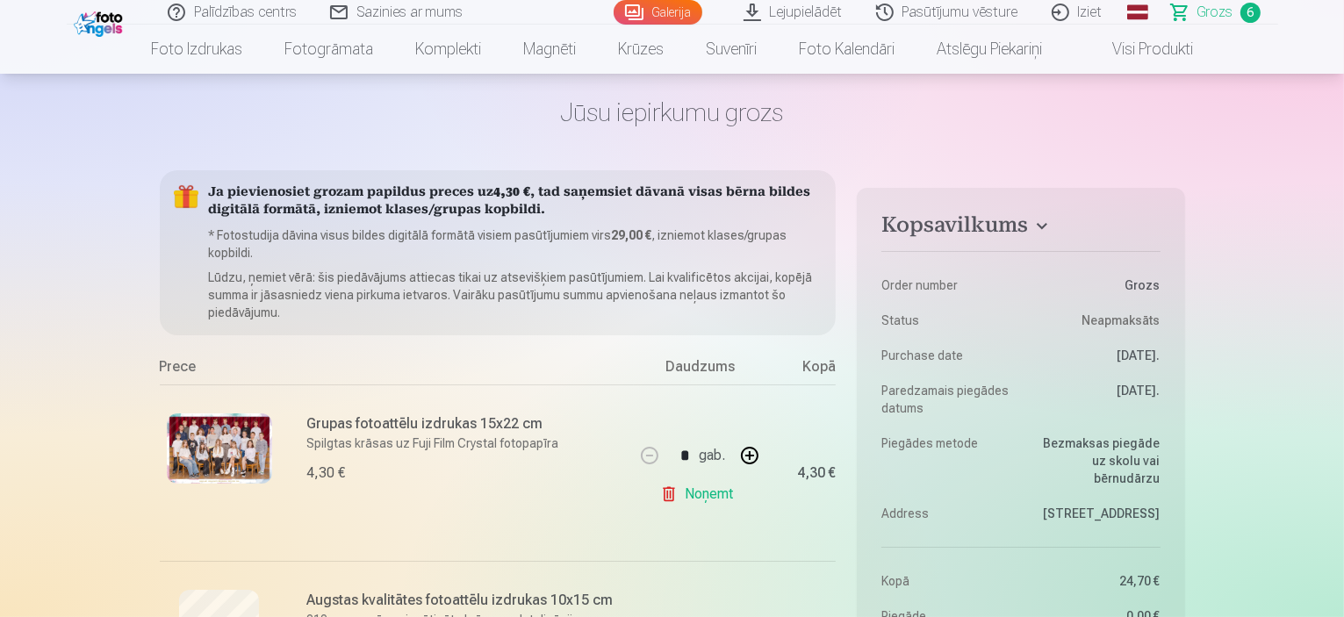
scroll to position [93, 0]
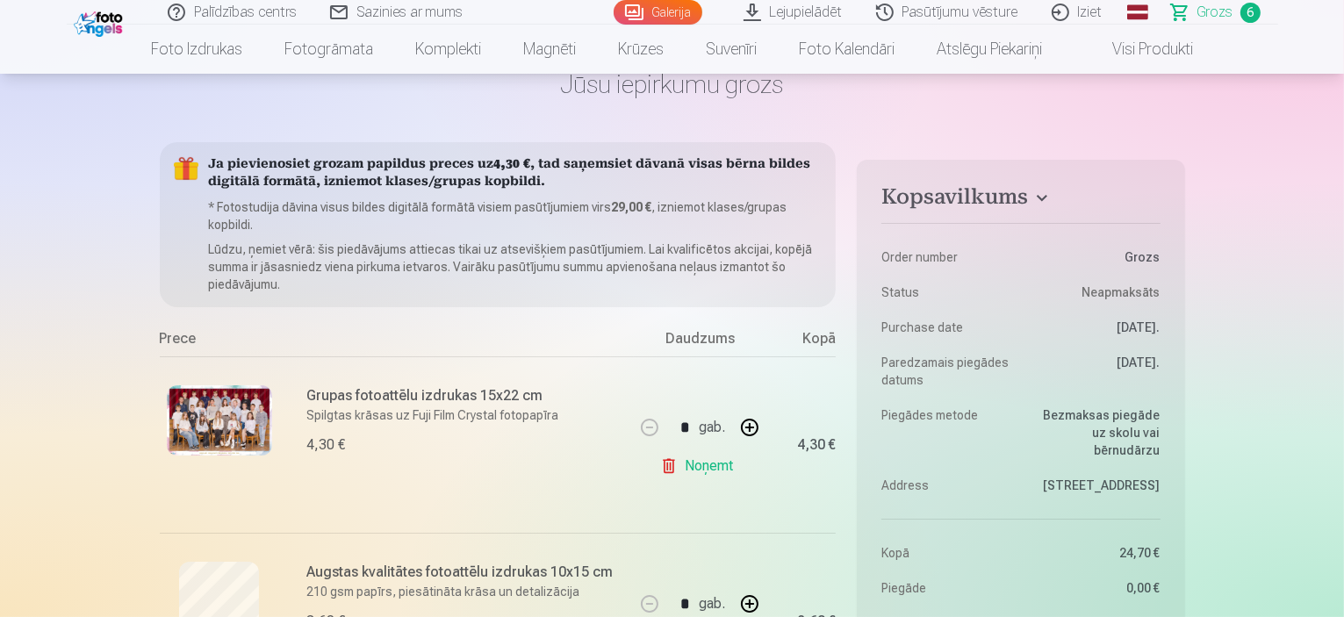
click at [840, 10] on link "Lejupielādēt" at bounding box center [794, 12] width 133 height 25
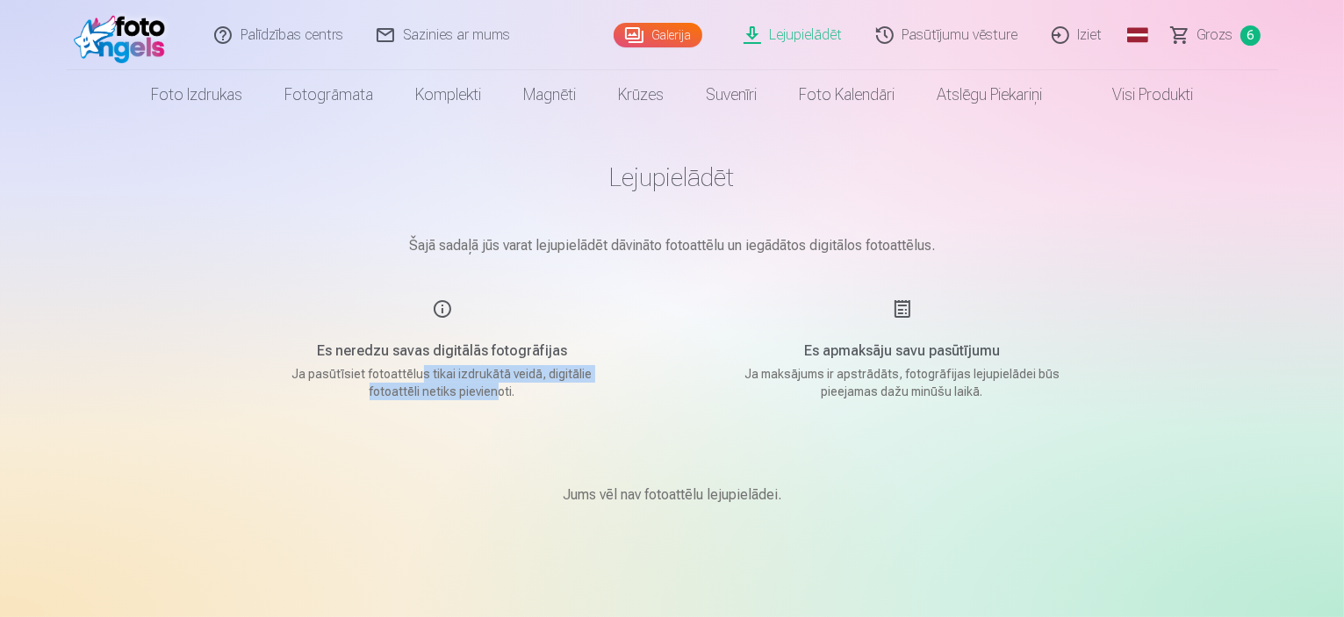
drag, startPoint x: 422, startPoint y: 371, endPoint x: 497, endPoint y: 417, distance: 87.4
click at [497, 417] on main "Lejupielādēt Šajā sadaļā jūs varat lejupielādēt dāvināto fotoattēlu un iegādāto…" at bounding box center [672, 354] width 878 height 470
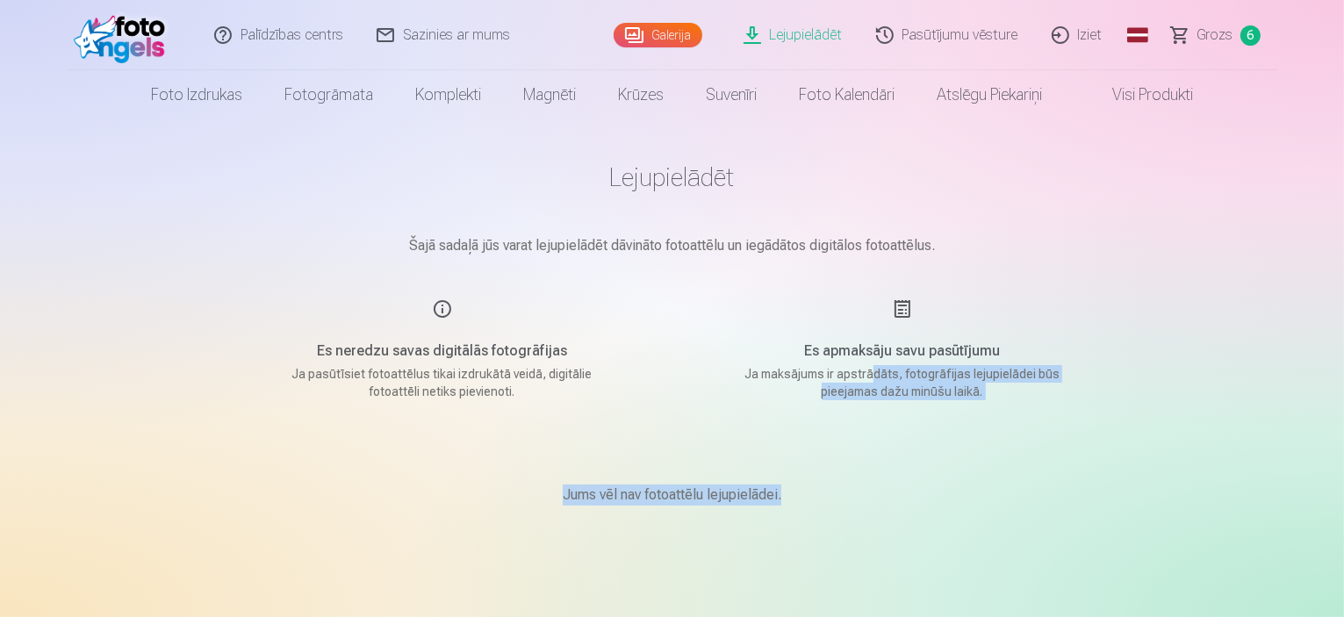
drag, startPoint x: 882, startPoint y: 372, endPoint x: 1002, endPoint y: 422, distance: 130.2
click at [1002, 422] on main "Lejupielādēt Šajā sadaļā jūs varat lejupielādēt dāvināto fotoattēlu un iegādāto…" at bounding box center [672, 354] width 878 height 470
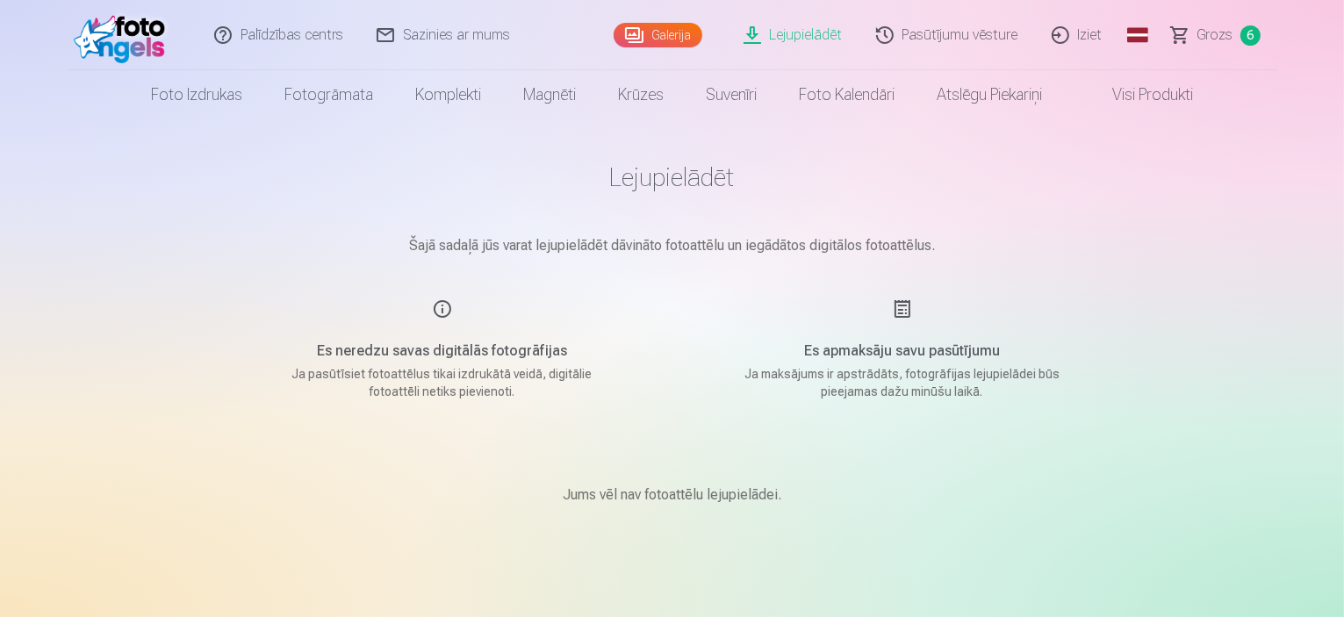
click at [1214, 31] on span "Grozs" at bounding box center [1215, 35] width 36 height 21
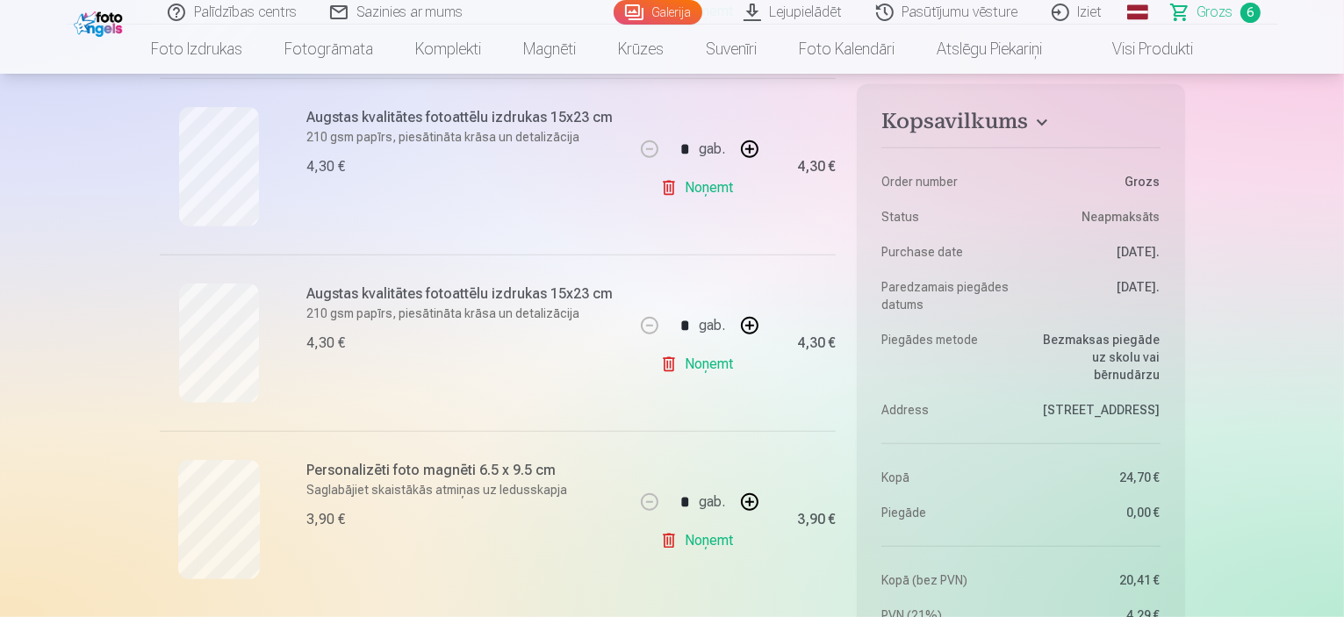
scroll to position [909, 0]
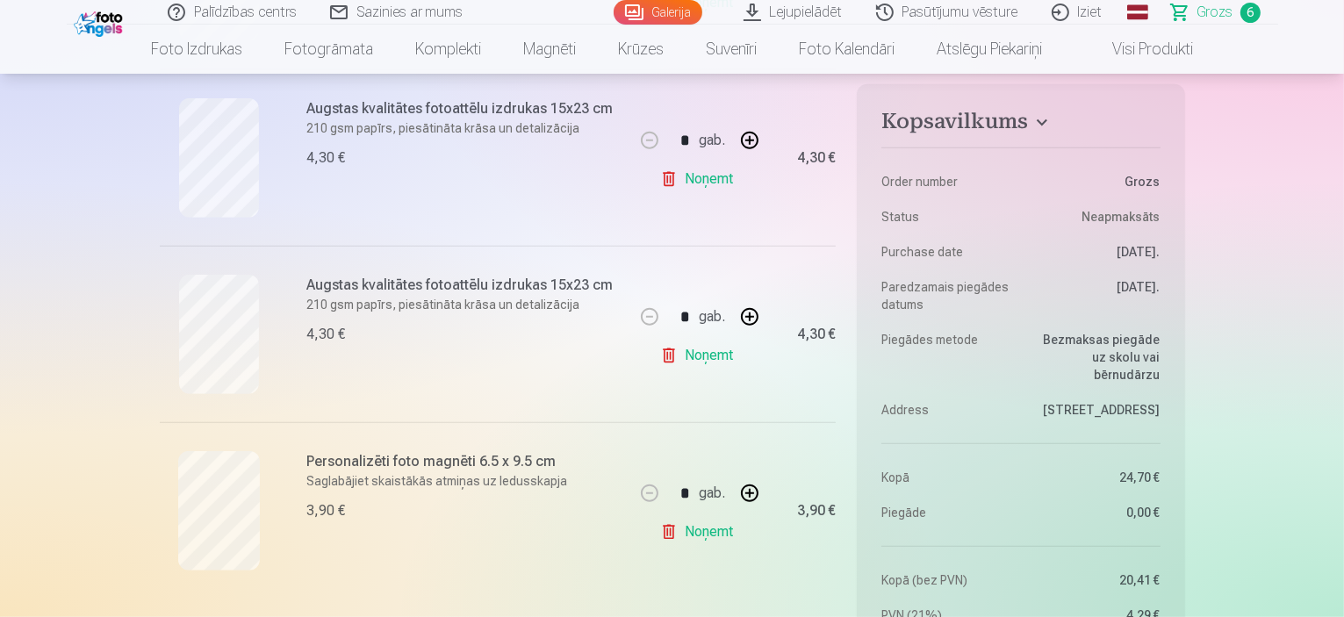
click at [724, 533] on link "Noņemt" at bounding box center [700, 531] width 80 height 35
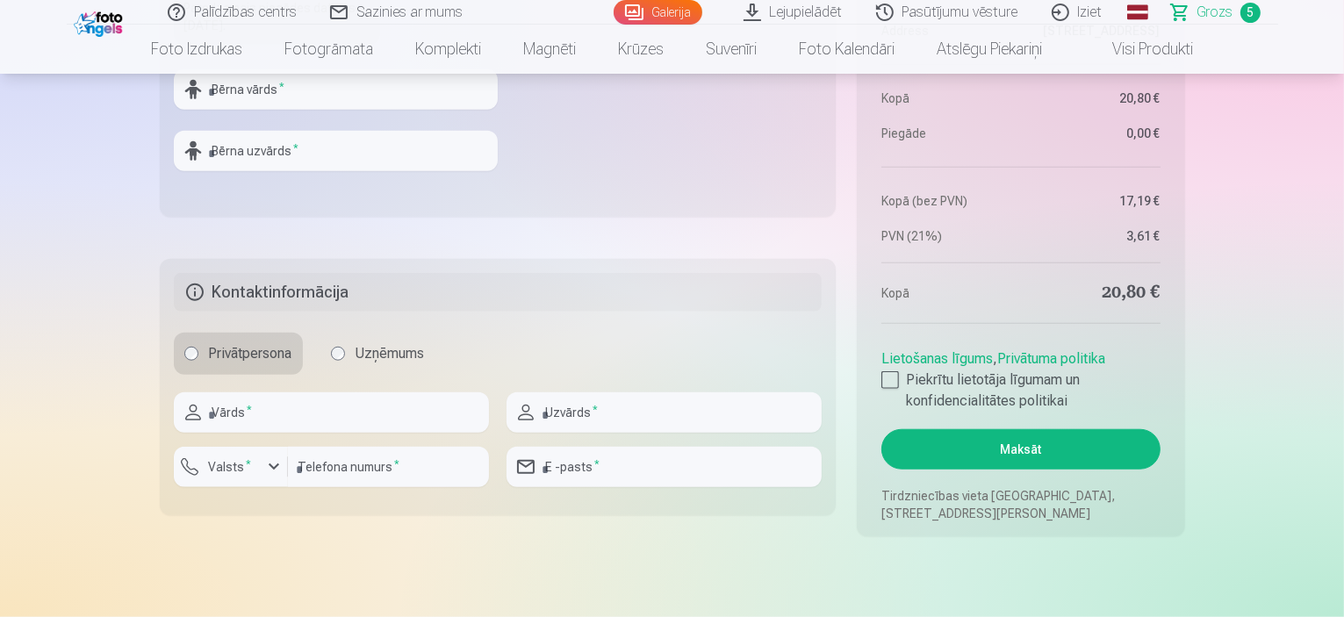
scroll to position [1571, 0]
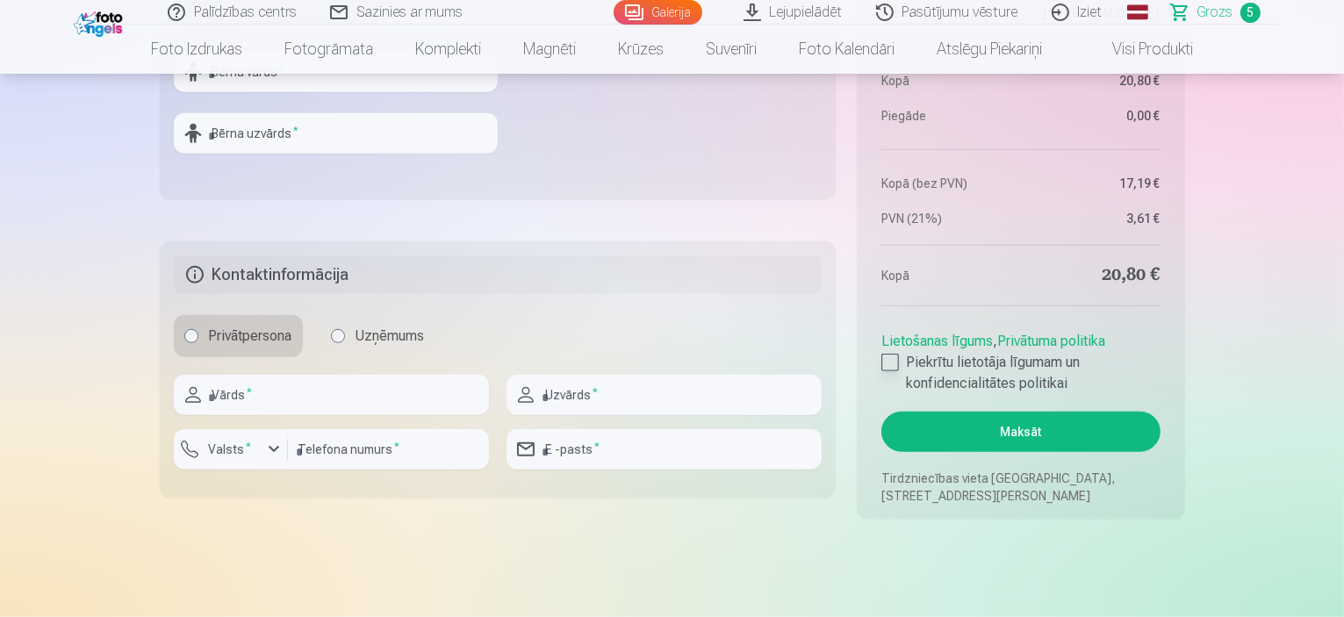
click at [896, 363] on div at bounding box center [890, 363] width 18 height 18
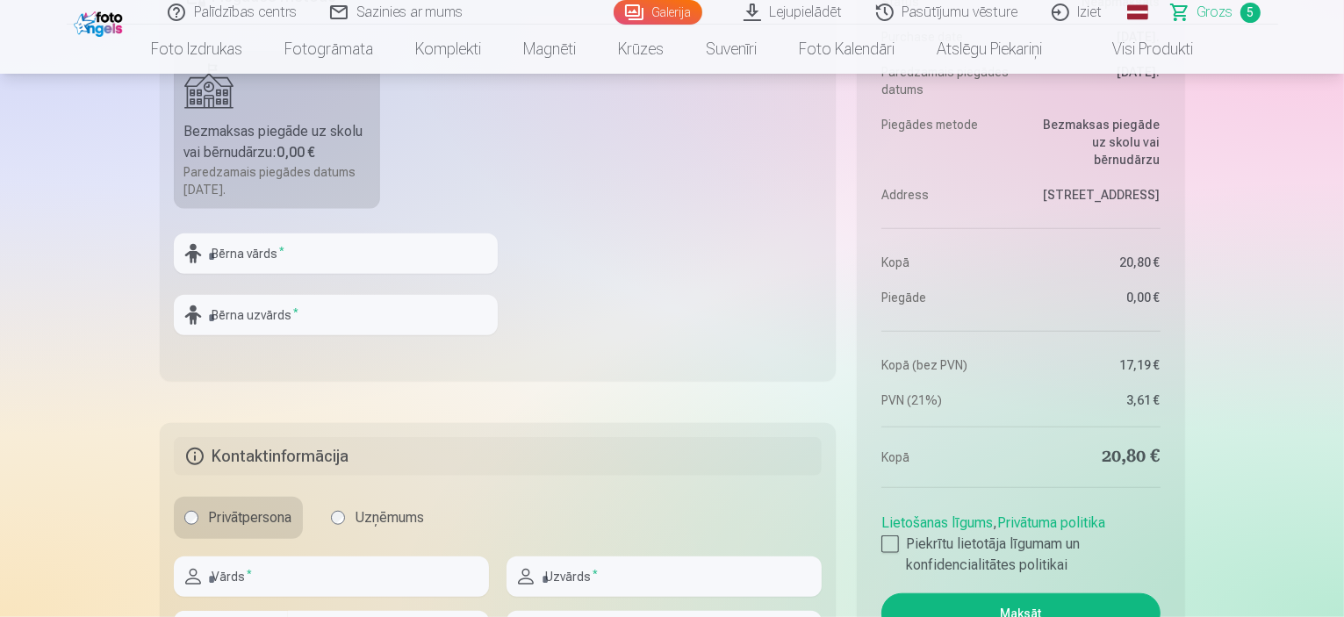
scroll to position [1362, 0]
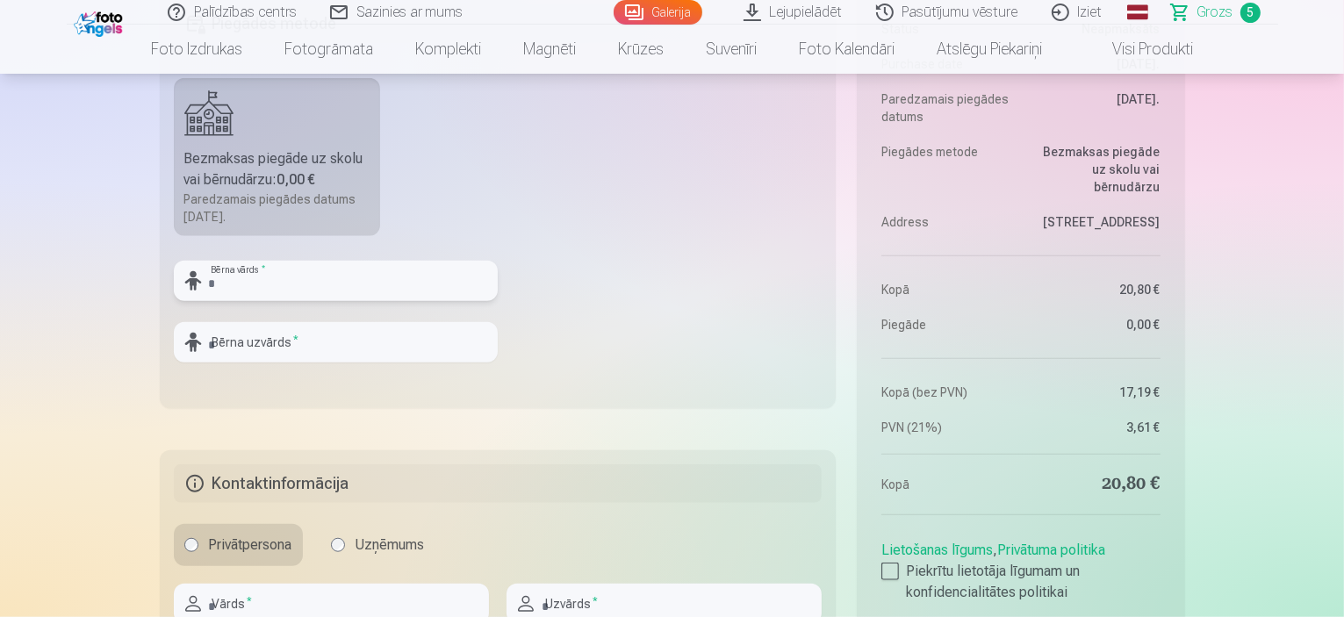
click at [355, 283] on input "text" at bounding box center [336, 281] width 324 height 40
type input "*********"
click at [346, 318] on div "********* Bērna vārds * Bērna uzvārds *" at bounding box center [336, 319] width 324 height 116
click at [345, 325] on input "text" at bounding box center [336, 342] width 324 height 40
type input "*"
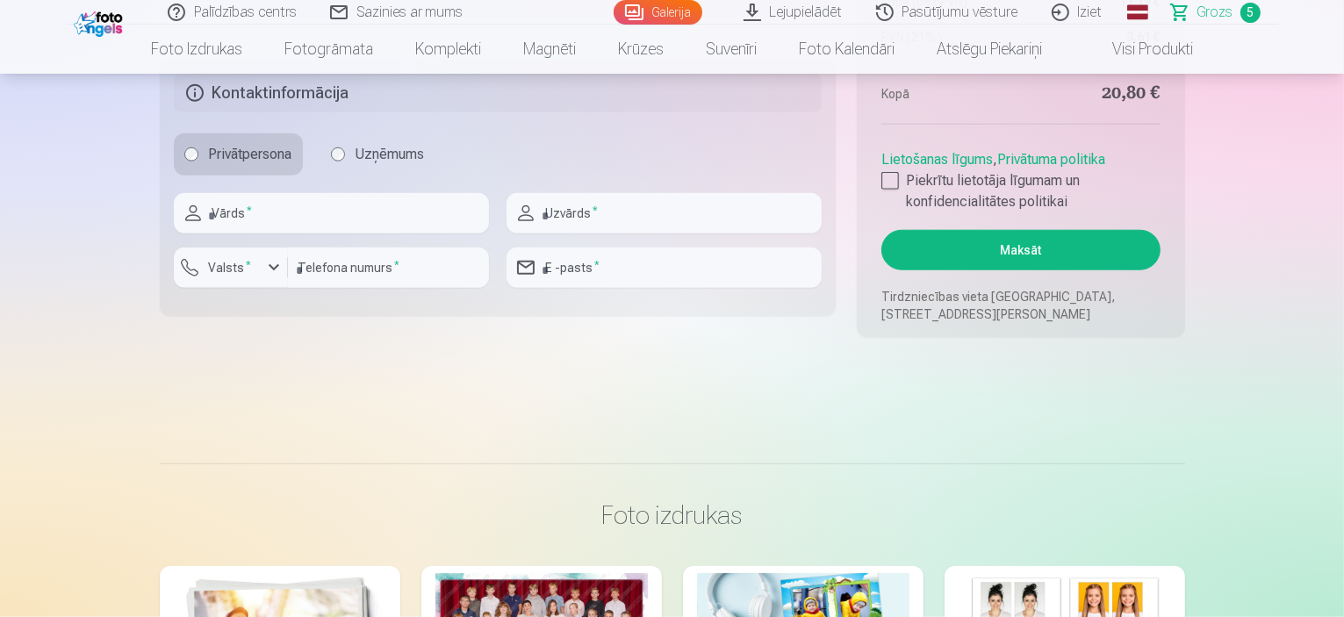
scroll to position [1761, 0]
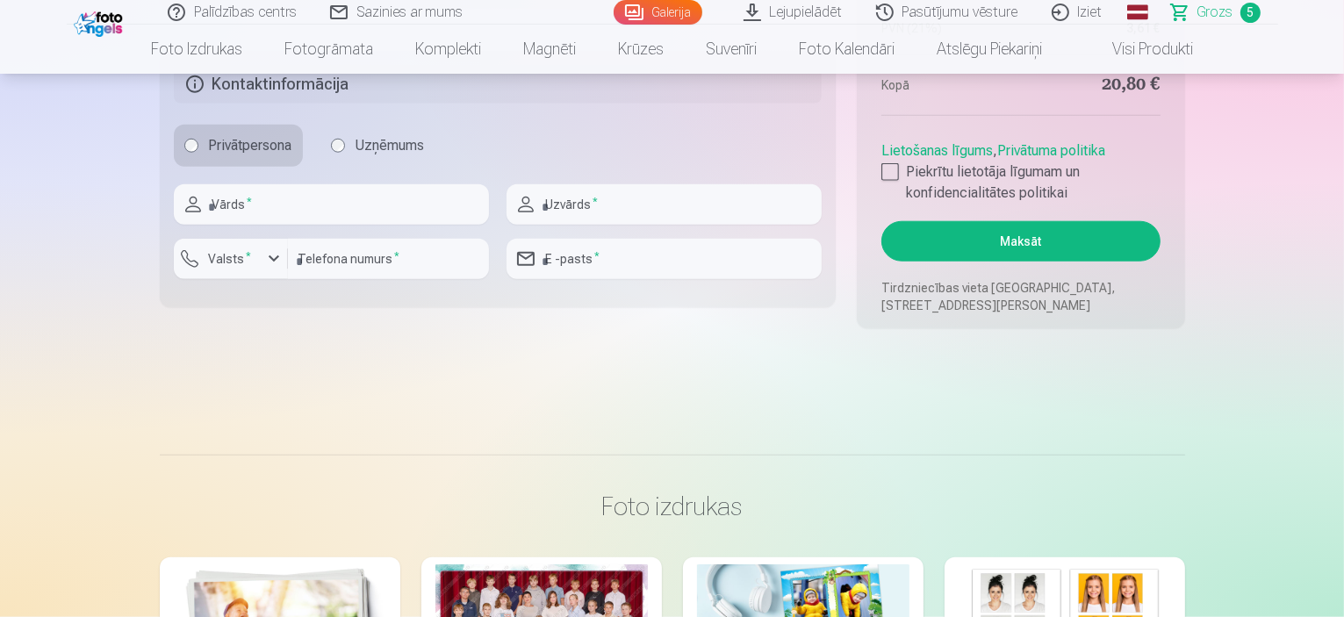
type input "********"
click at [449, 206] on input "text" at bounding box center [331, 204] width 315 height 40
click at [221, 201] on input "*******" at bounding box center [331, 204] width 315 height 40
type input "*******"
click at [625, 204] on input "text" at bounding box center [663, 204] width 315 height 40
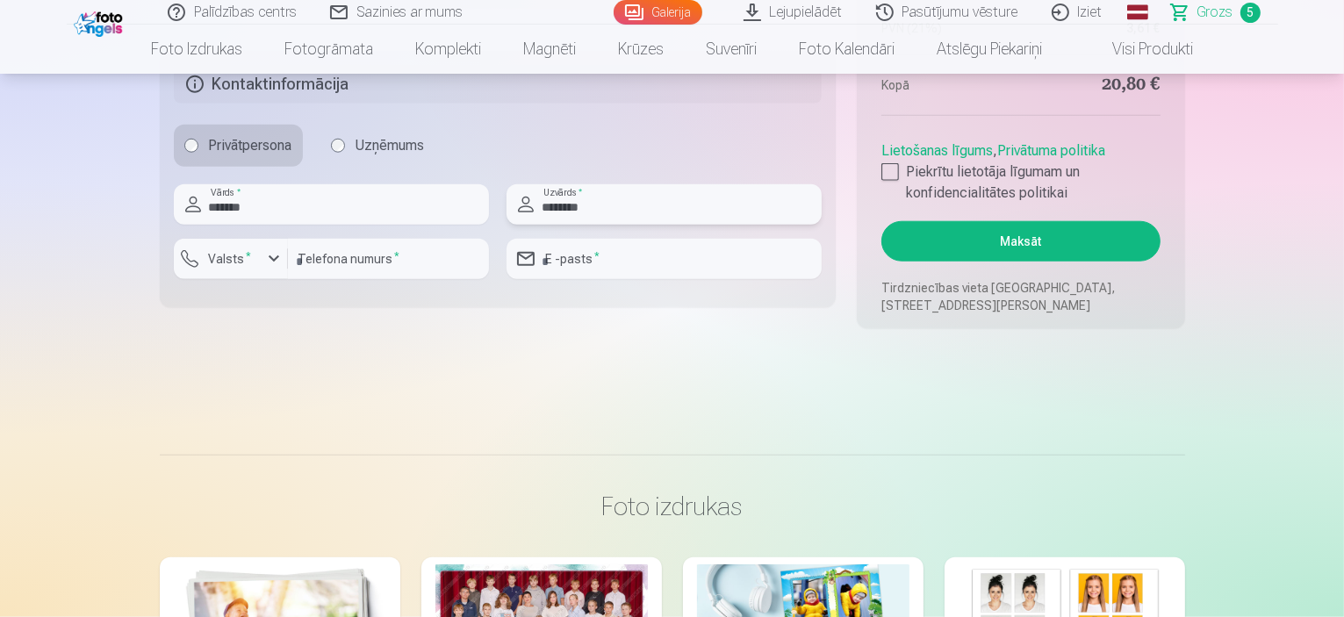
type input "********"
click at [465, 262] on input "number" at bounding box center [388, 259] width 201 height 40
type input "********"
click at [603, 255] on input "email" at bounding box center [663, 259] width 315 height 40
type input "**********"
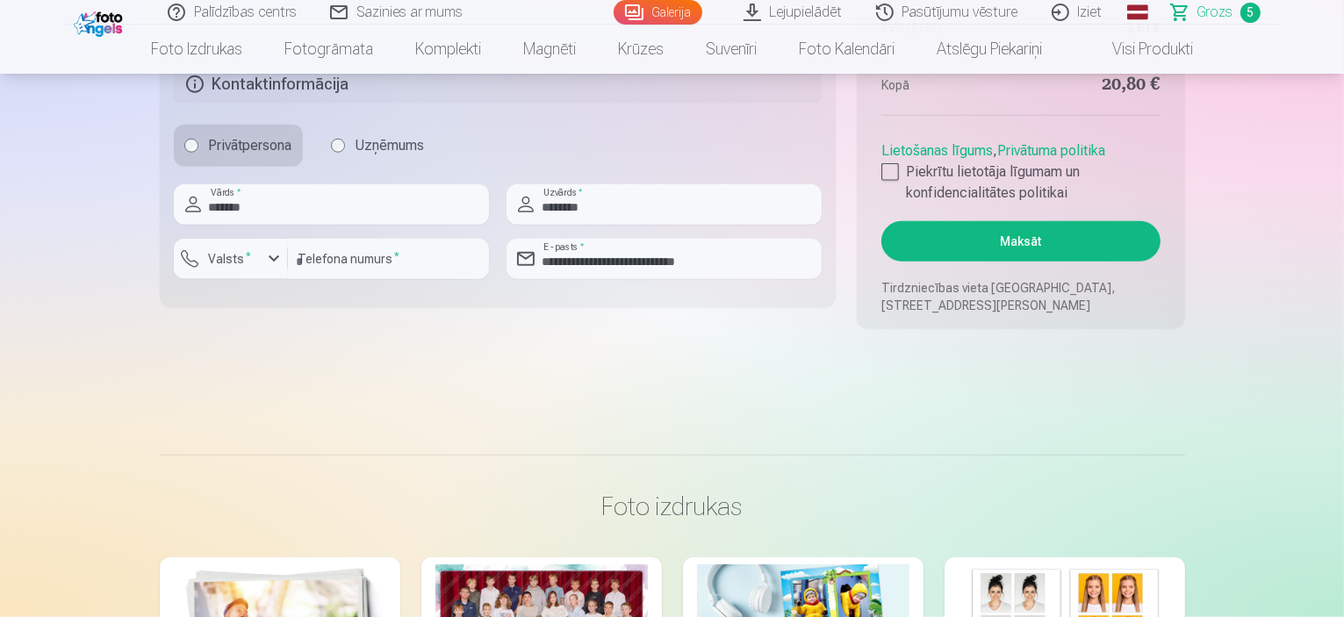
click at [919, 237] on button "Maksāt" at bounding box center [1020, 241] width 278 height 40
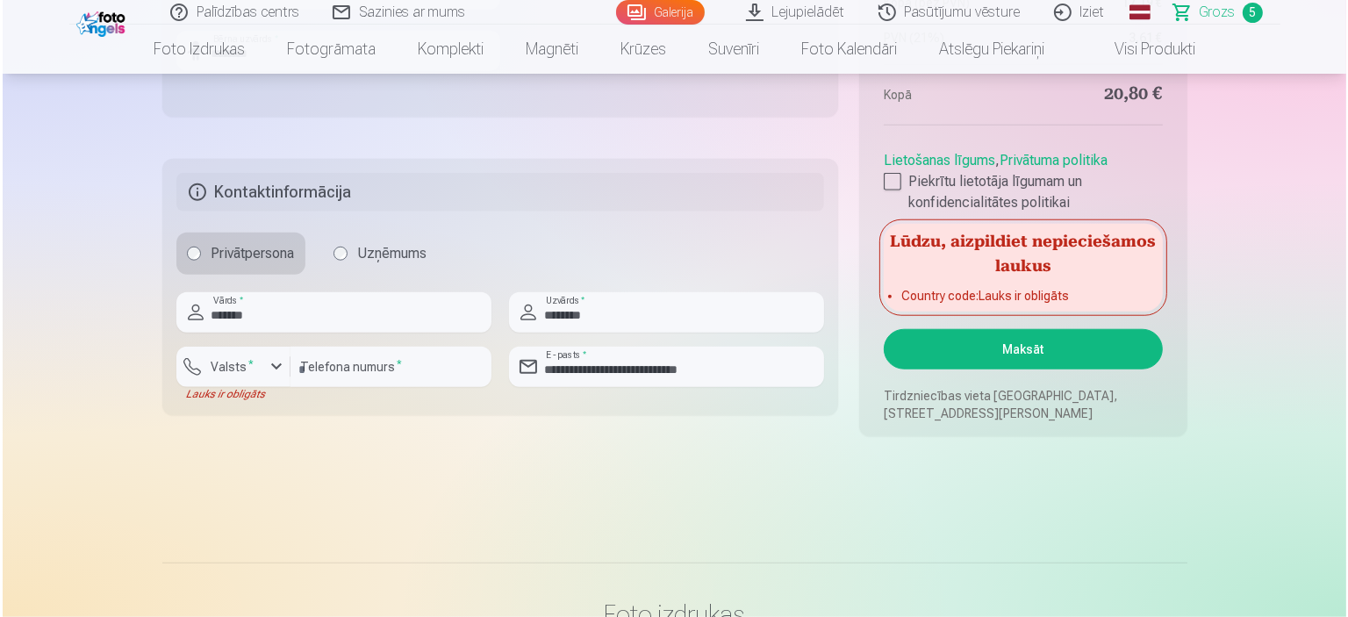
scroll to position [1671, 0]
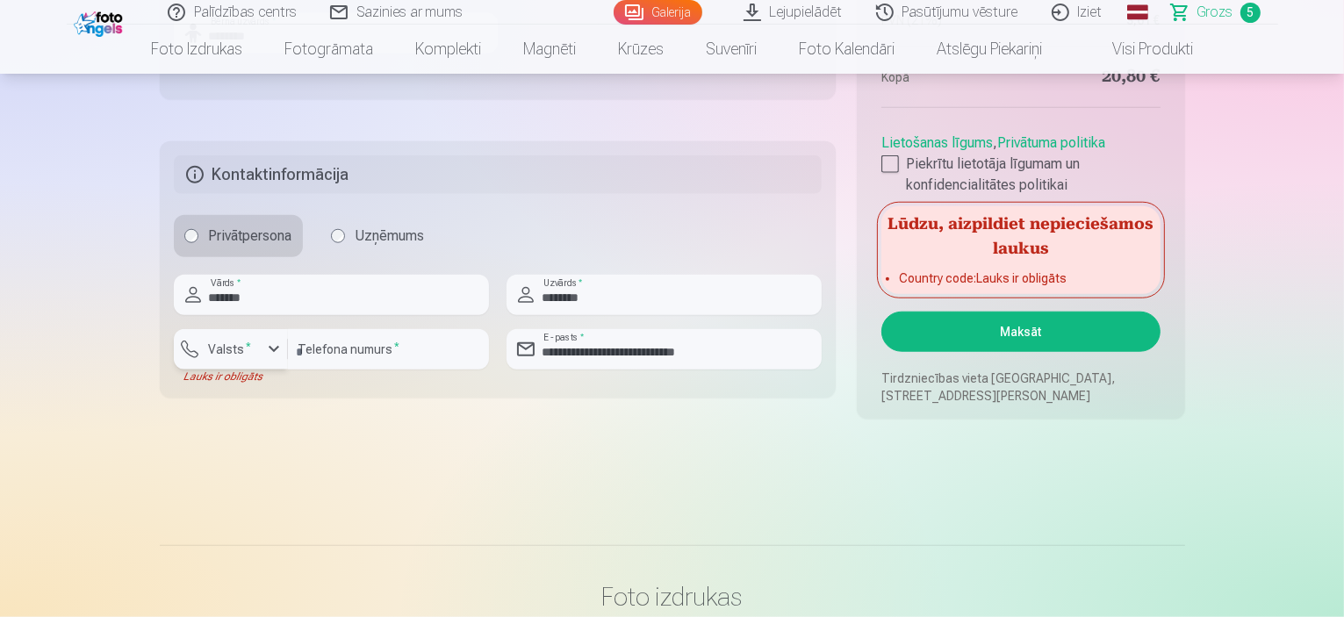
click at [269, 346] on div "button" at bounding box center [273, 349] width 21 height 21
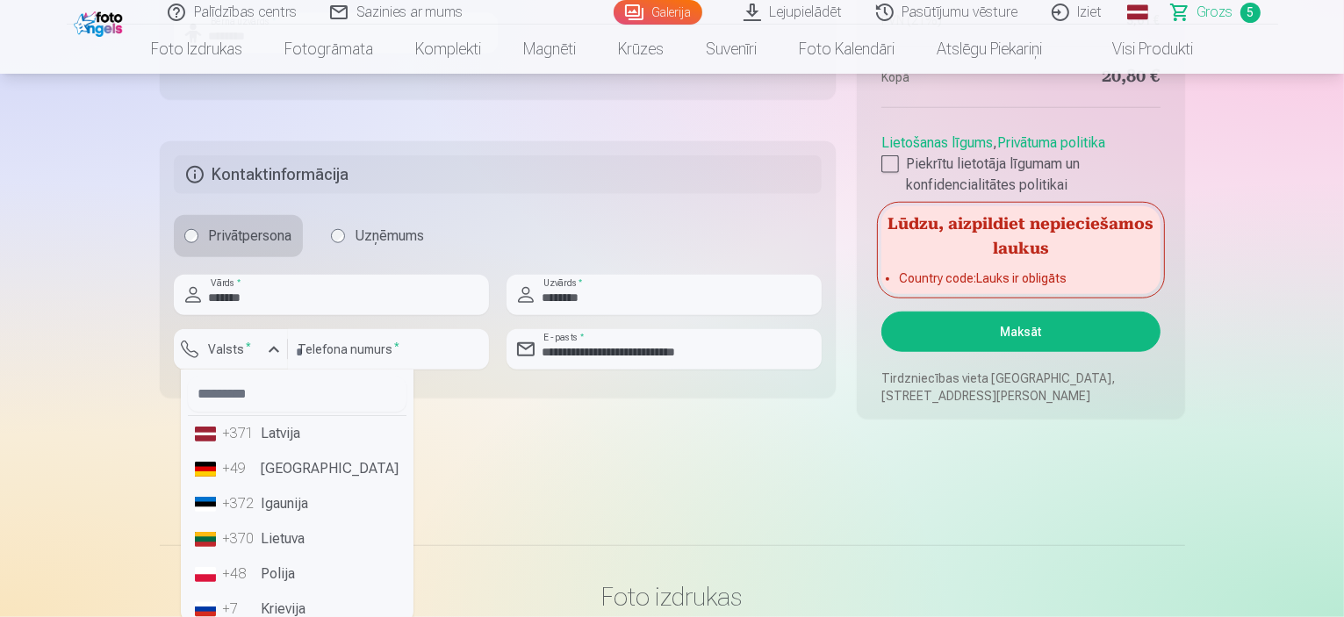
click at [287, 440] on li "+371 Latvija" at bounding box center [297, 433] width 219 height 35
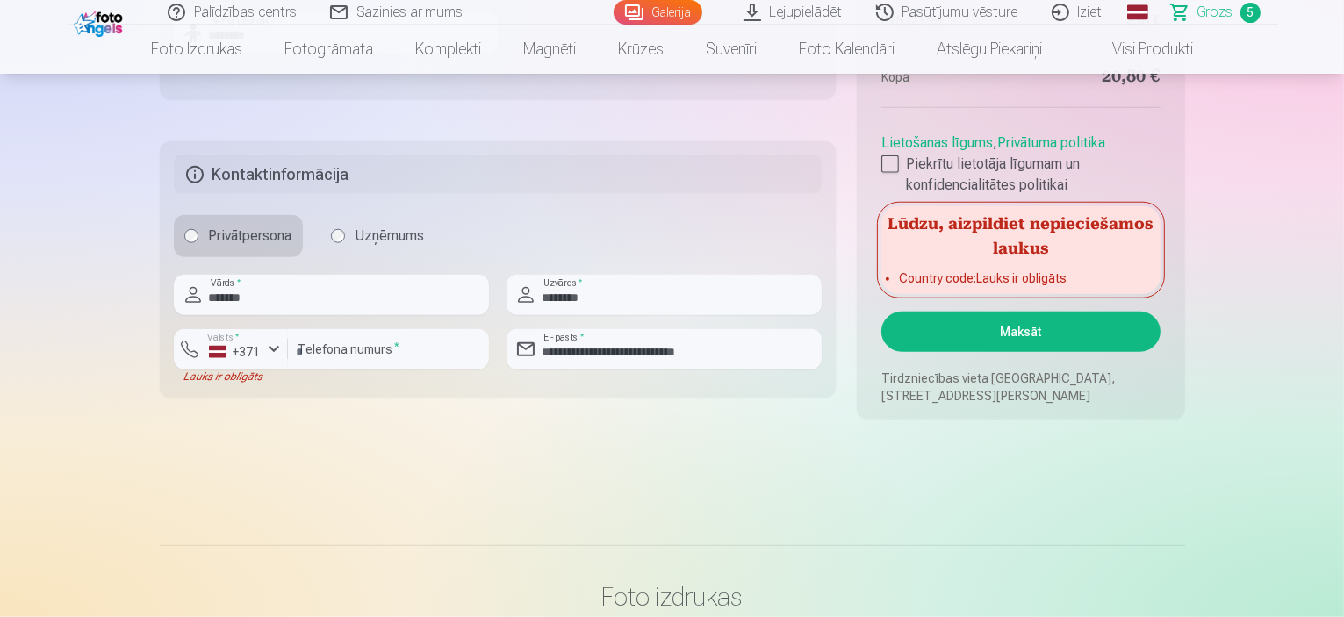
click at [924, 336] on button "Maksāt" at bounding box center [1020, 332] width 278 height 40
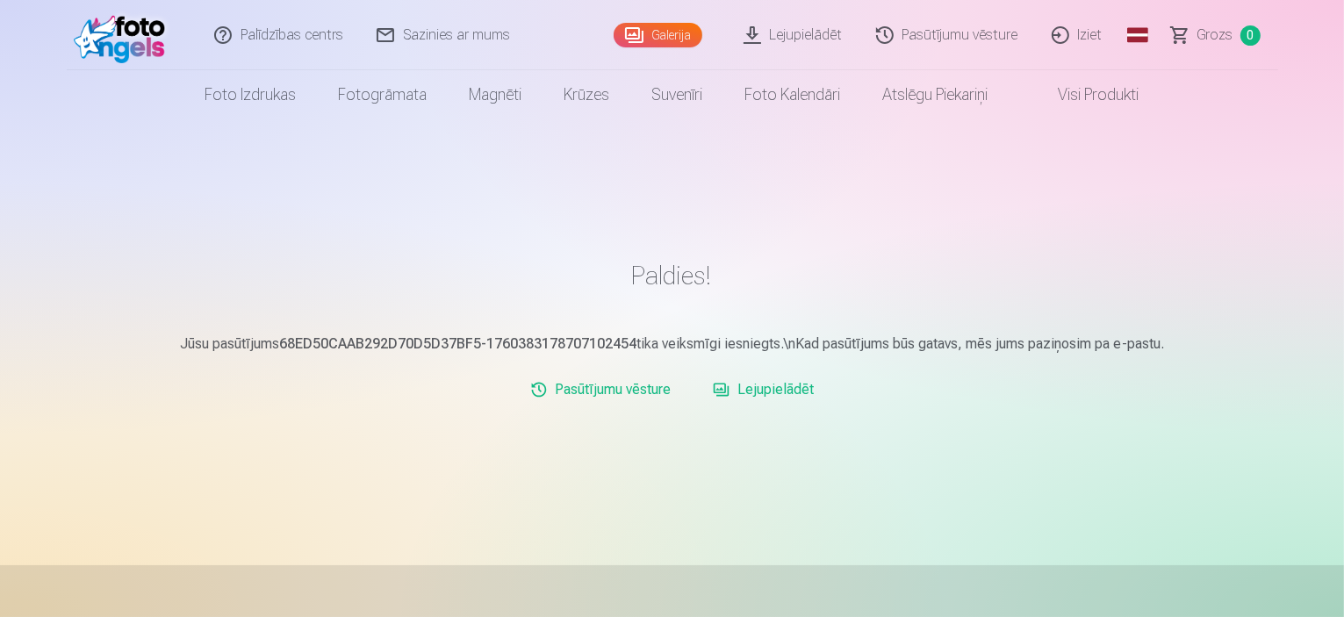
click at [1069, 35] on link "Iziet" at bounding box center [1078, 35] width 84 height 70
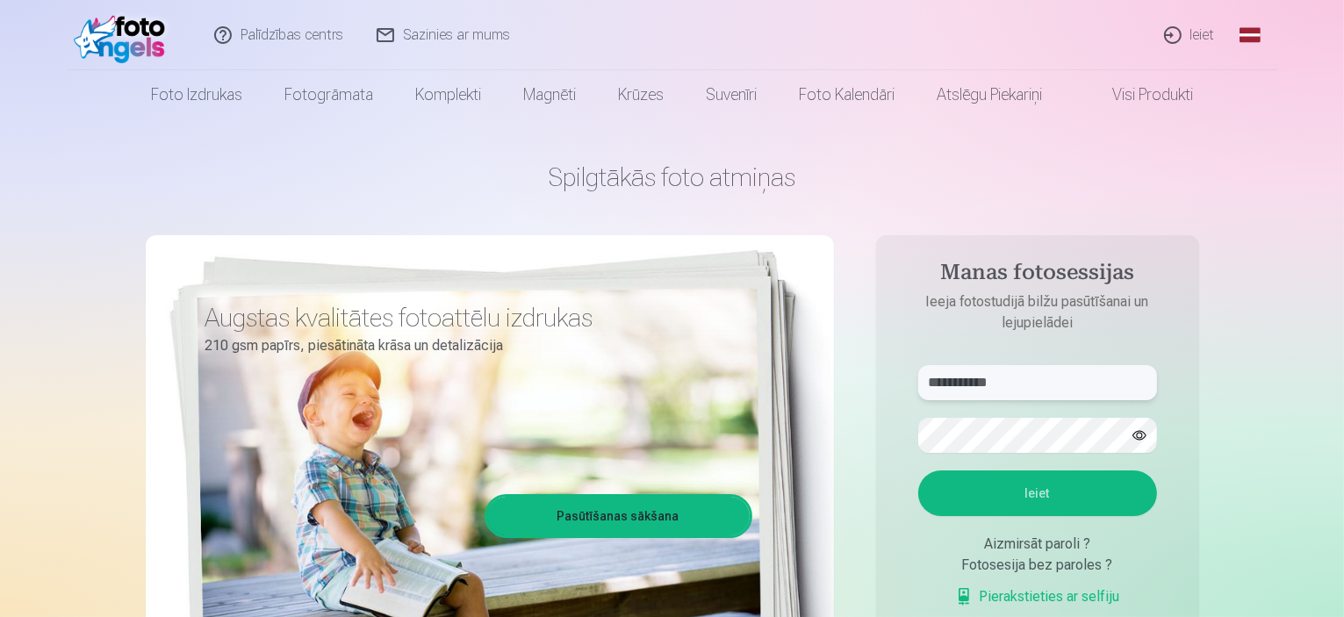
click at [1123, 384] on input "**********" at bounding box center [1037, 382] width 239 height 35
type input "*"
type input "**********"
click at [1126, 435] on button "button" at bounding box center [1138, 435] width 33 height 33
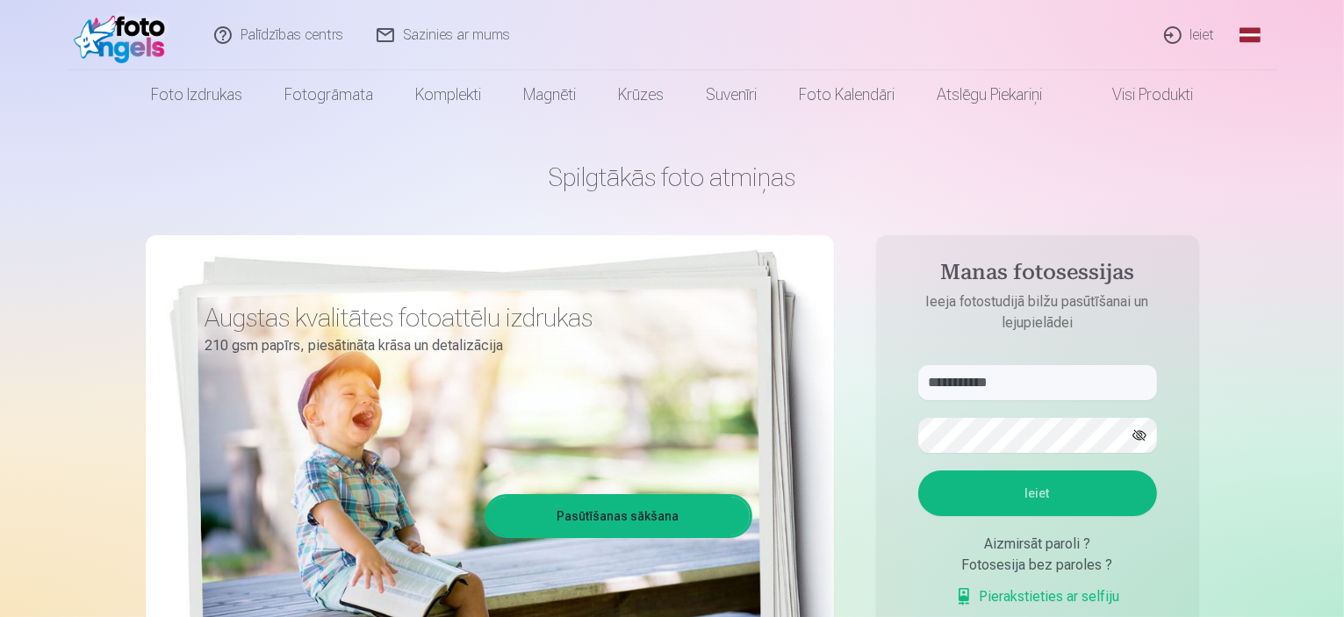
click at [1078, 487] on button "Ieiet" at bounding box center [1037, 493] width 239 height 46
